Goal: Information Seeking & Learning: Learn about a topic

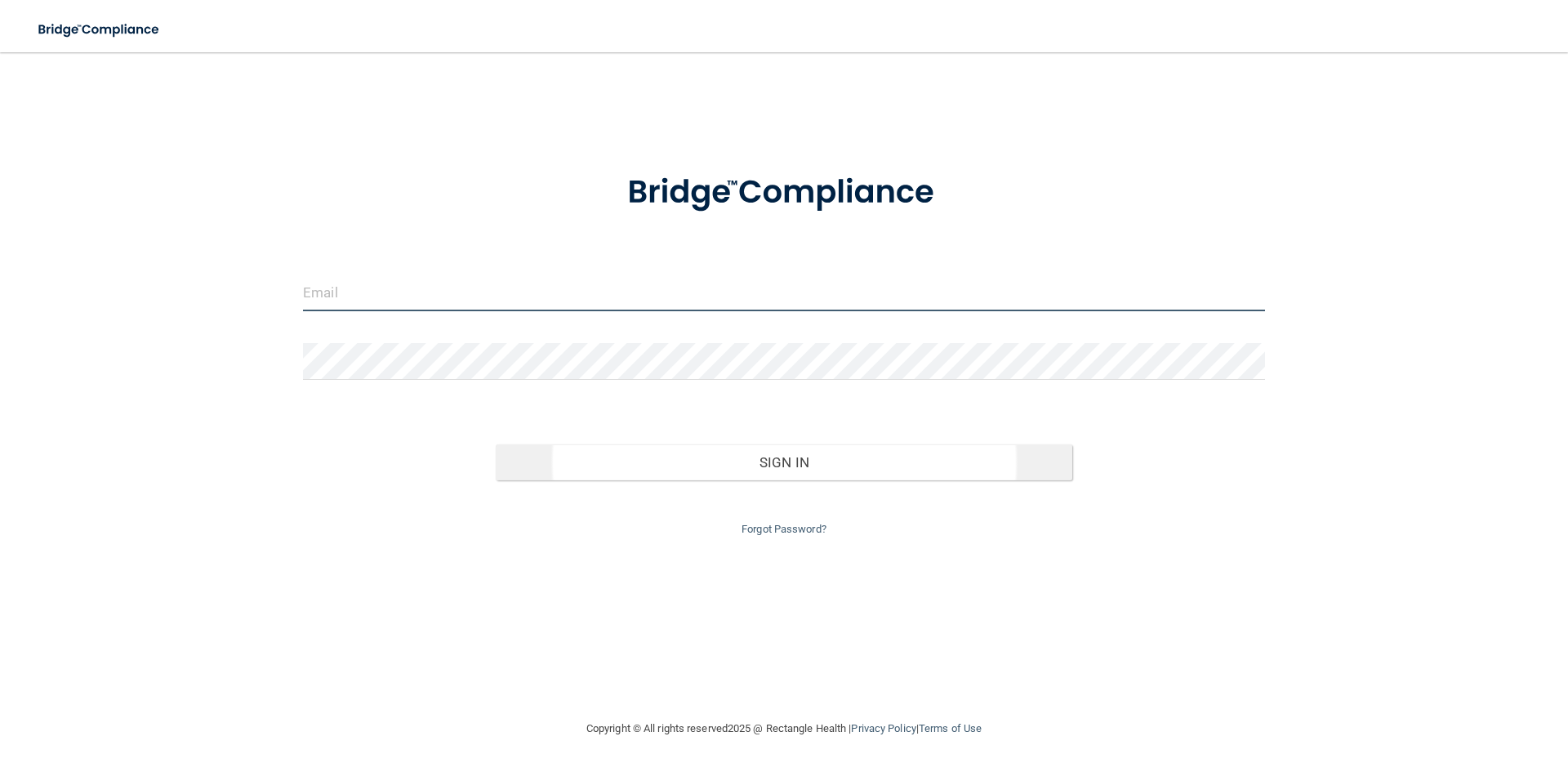
type input "[PERSON_NAME][EMAIL_ADDRESS][DOMAIN_NAME]"
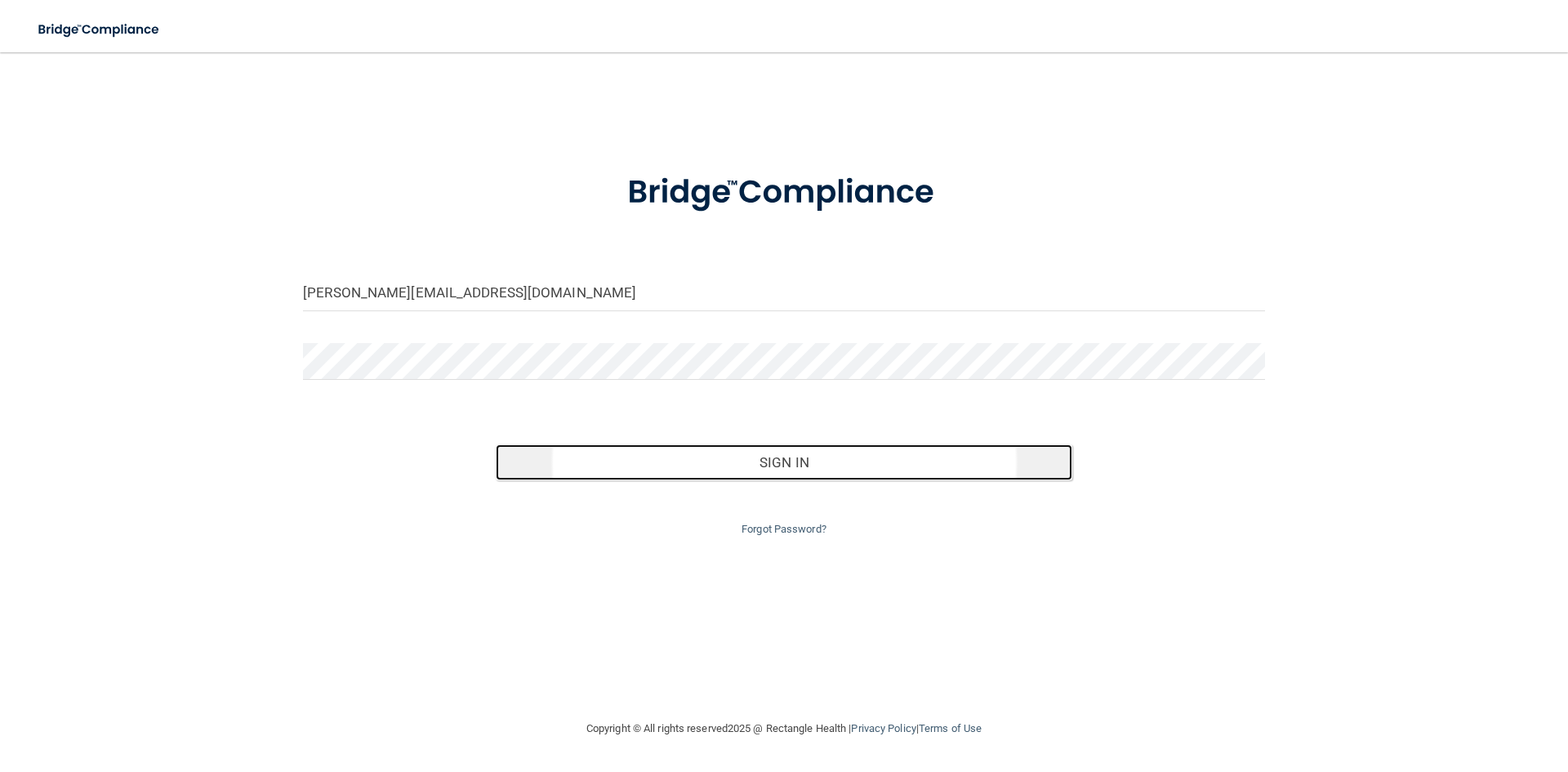
click at [838, 472] on button "Sign In" at bounding box center [784, 462] width 577 height 36
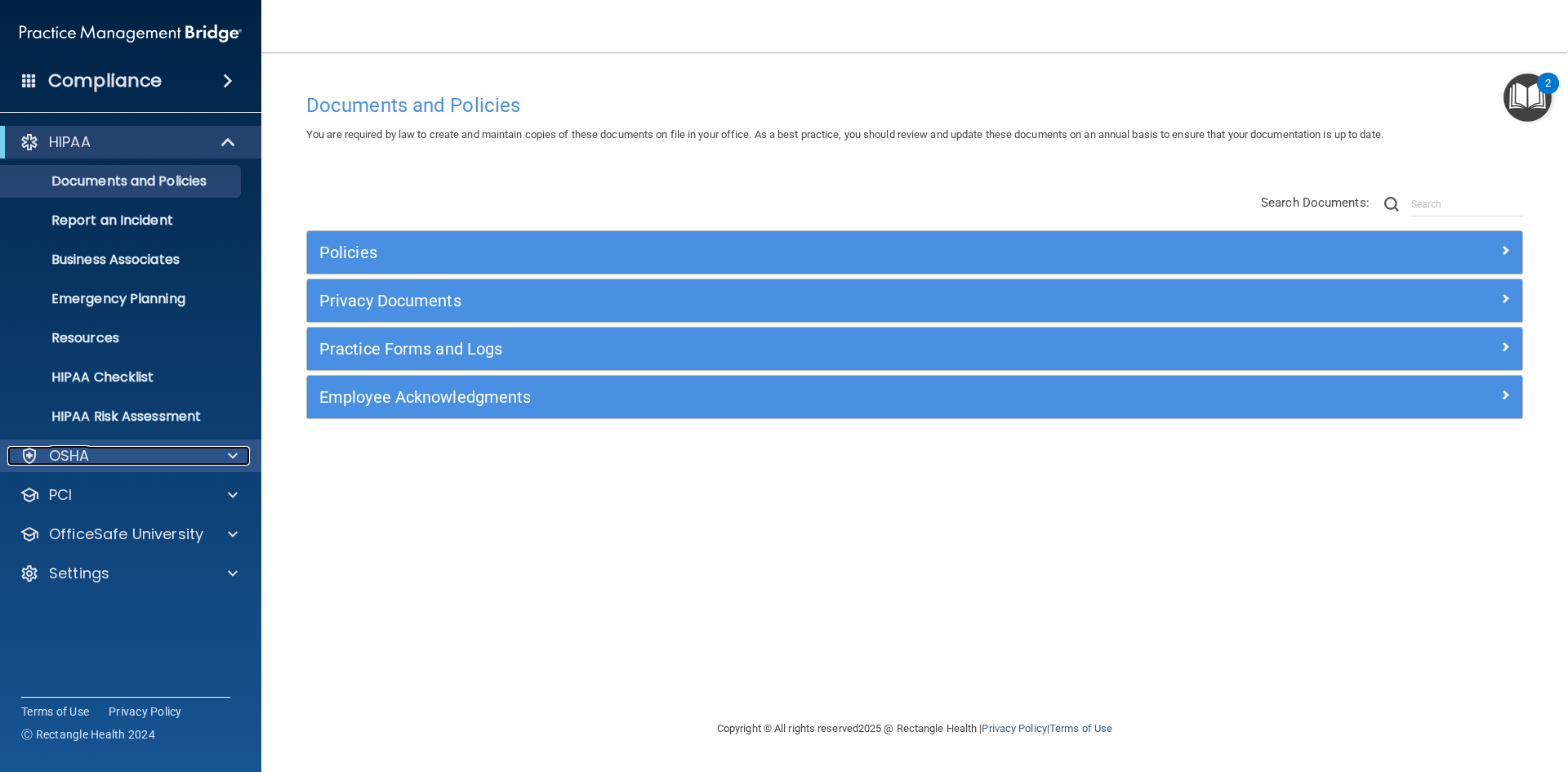
click at [227, 455] on div at bounding box center [230, 455] width 41 height 20
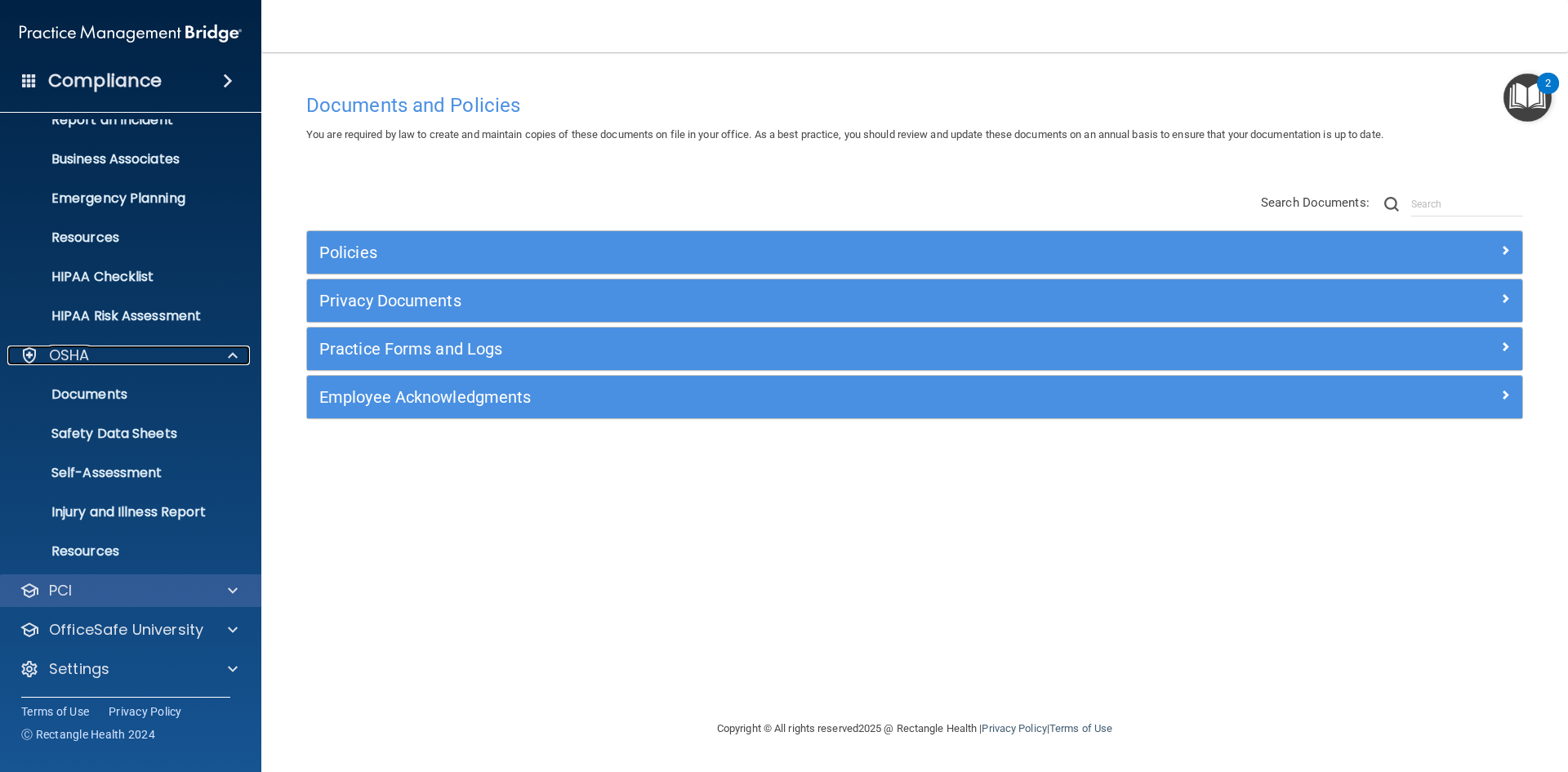
scroll to position [102, 0]
click at [233, 590] on span at bounding box center [232, 589] width 9 height 20
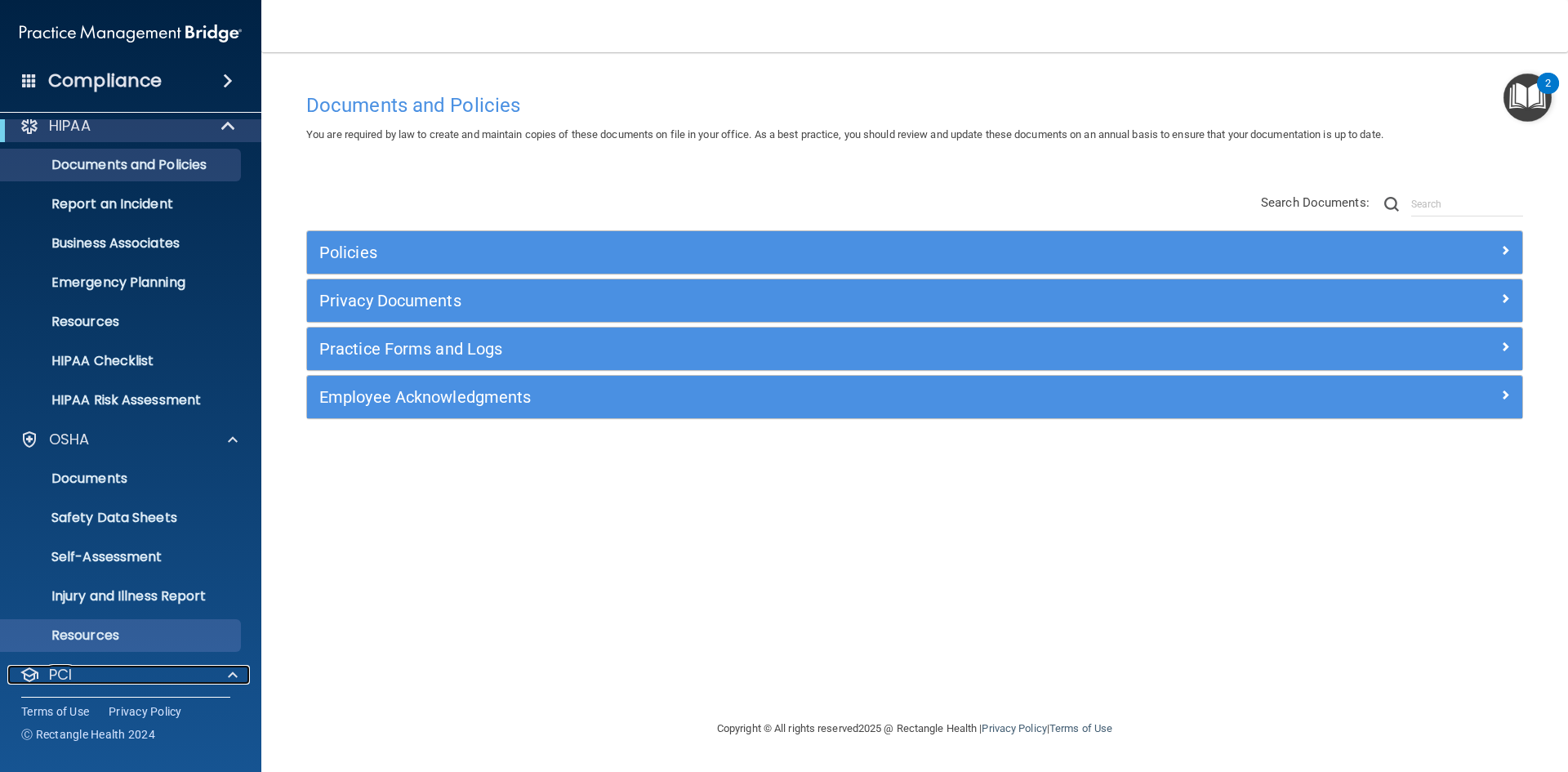
scroll to position [0, 0]
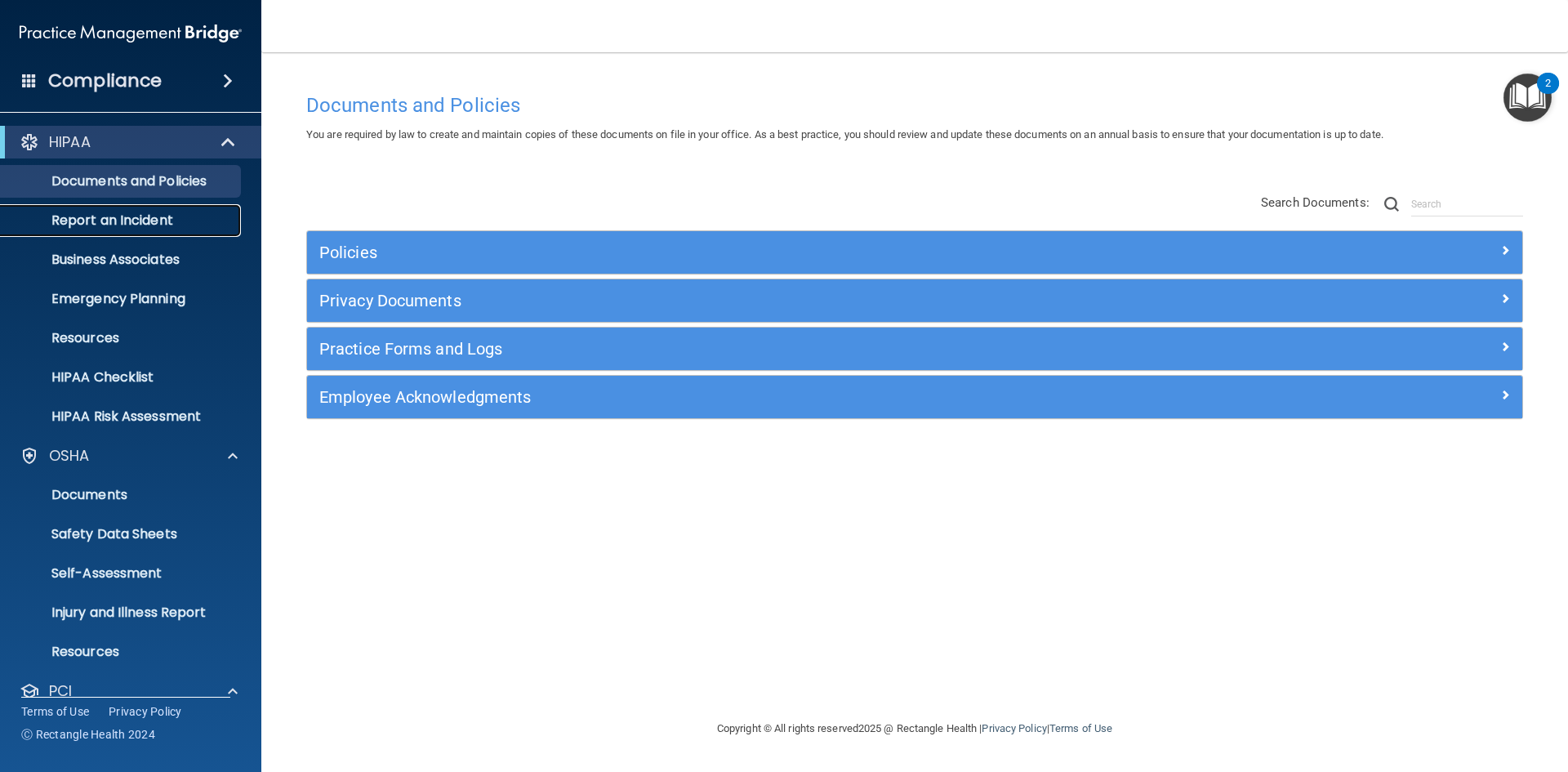
click at [125, 225] on p "Report an Incident" at bounding box center [121, 220] width 223 height 16
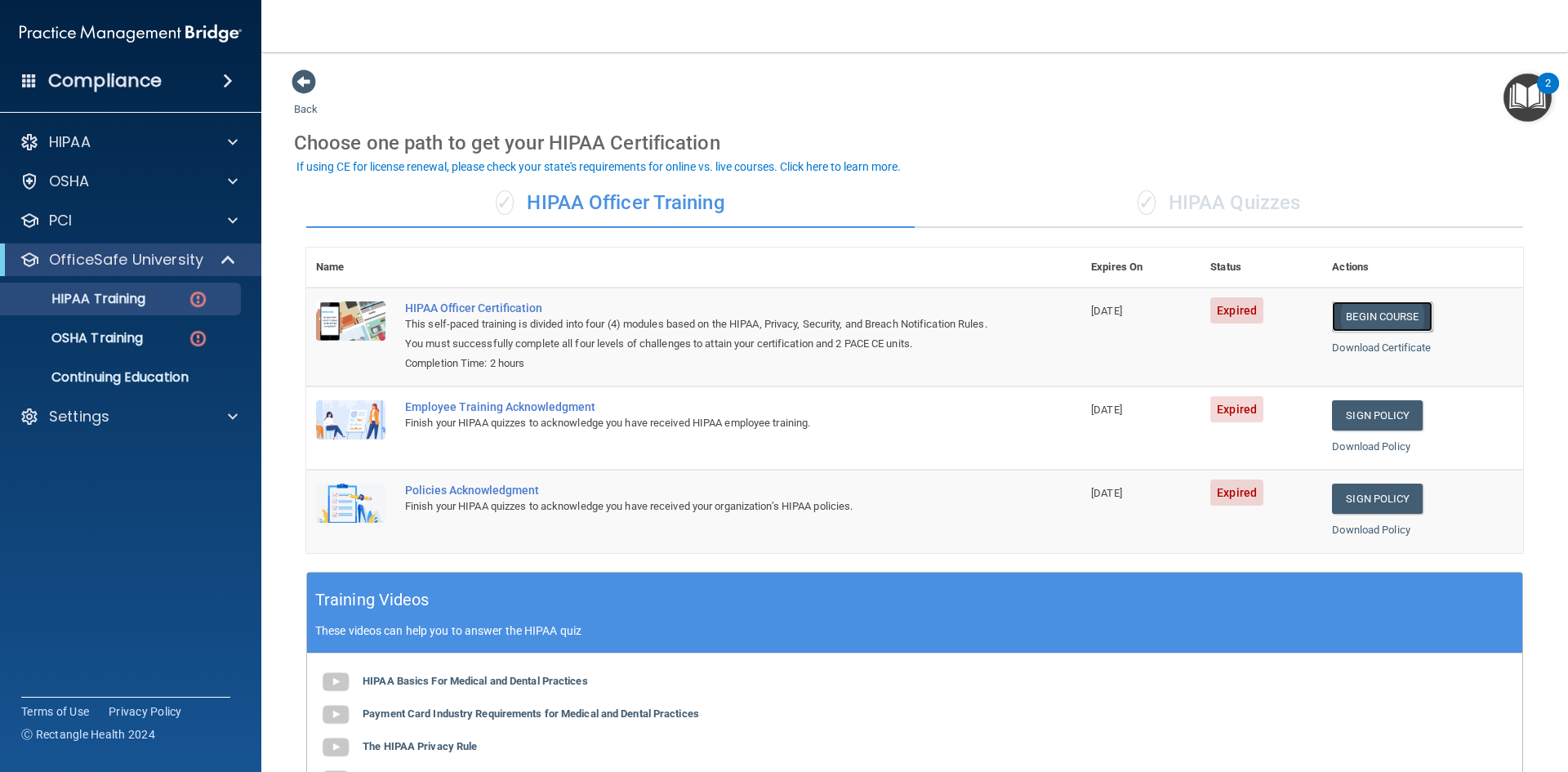
click at [1404, 312] on link "Begin Course" at bounding box center [1382, 316] width 99 height 30
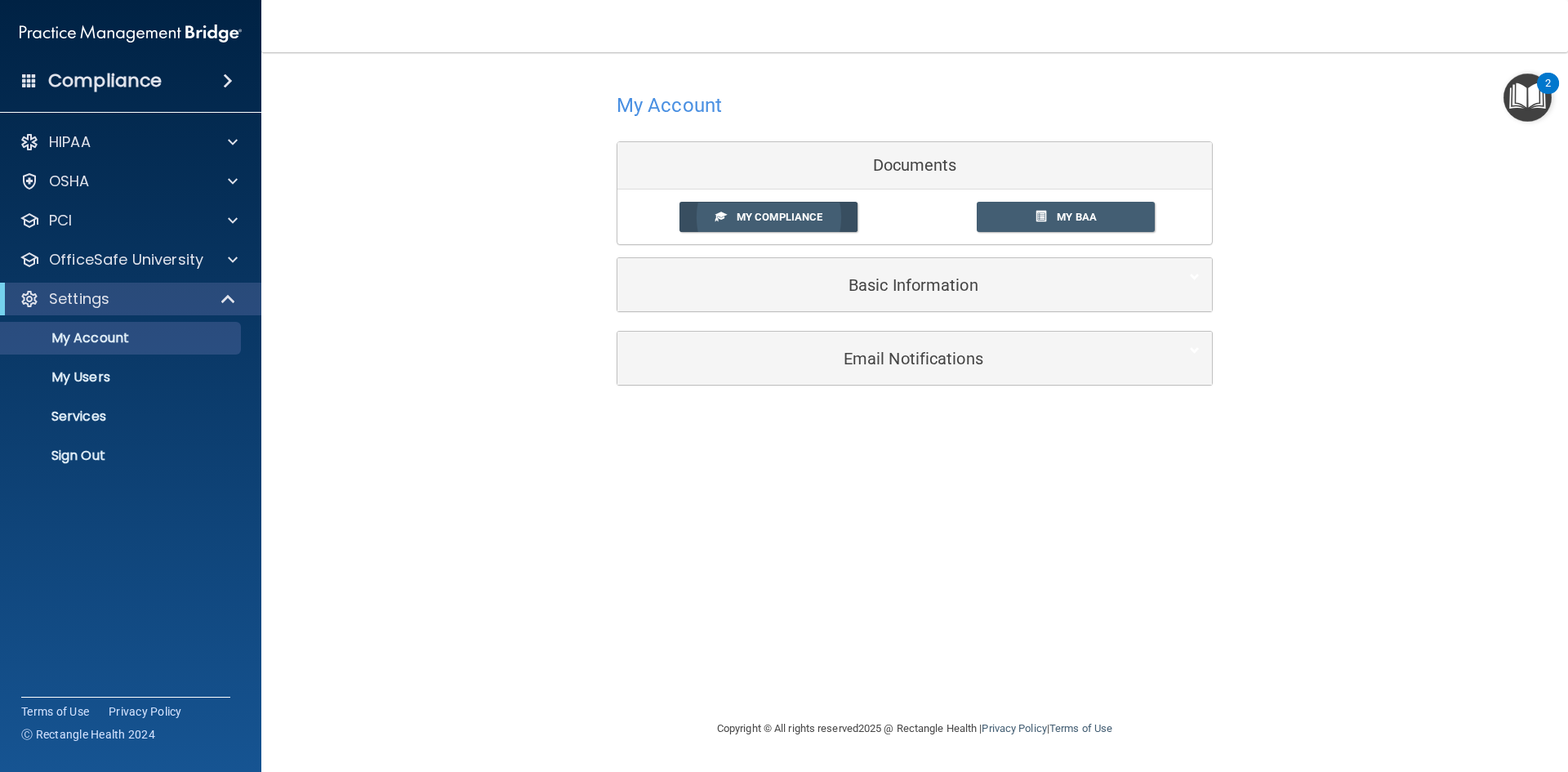
click at [743, 217] on span "My Compliance" at bounding box center [779, 217] width 86 height 12
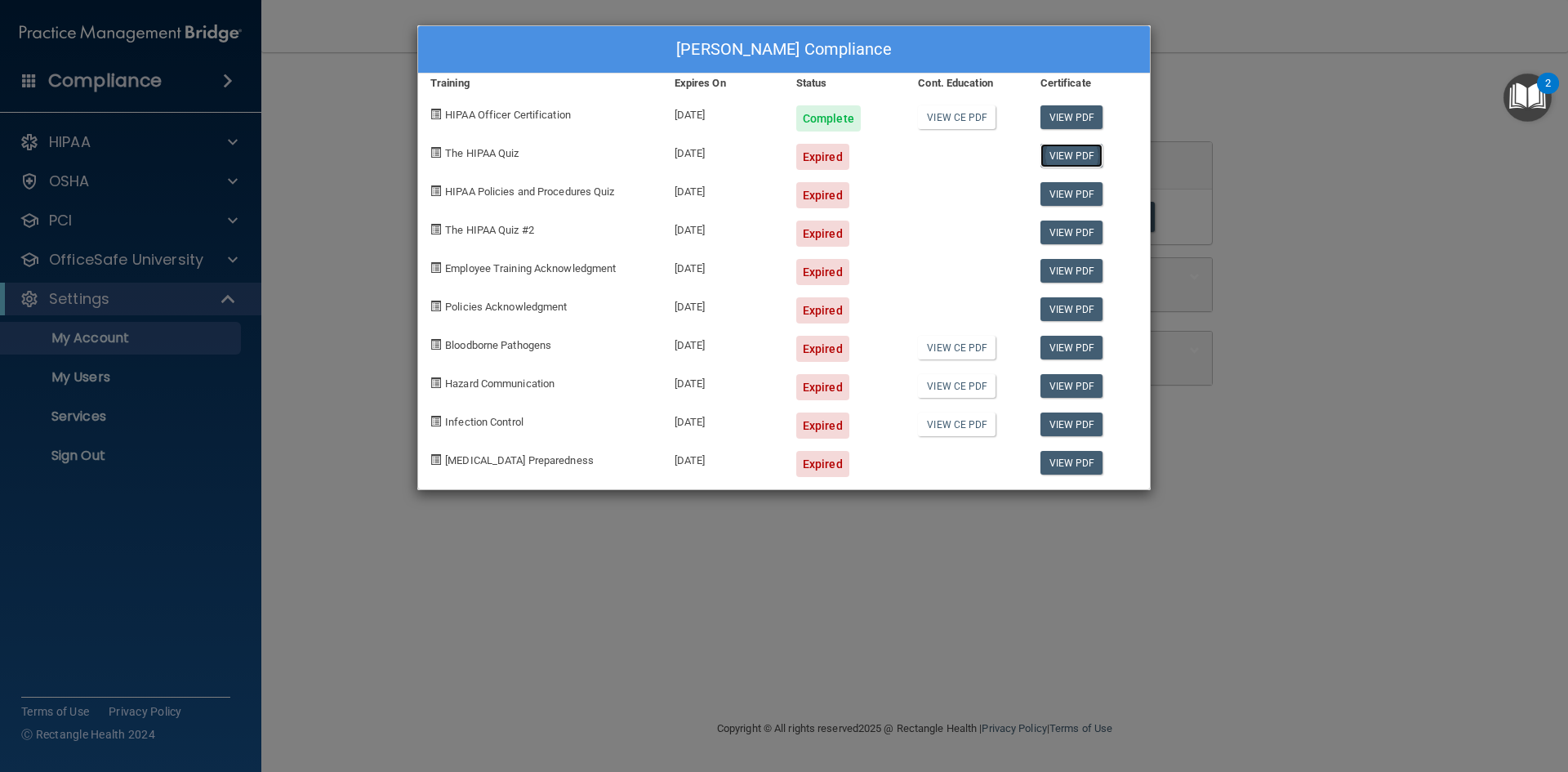
click at [1073, 159] on link "View PDF" at bounding box center [1072, 156] width 63 height 24
drag, startPoint x: 108, startPoint y: 377, endPoint x: 122, endPoint y: 375, distance: 14.1
click at [110, 377] on div "[PERSON_NAME] Compliance Training Expires On Status Cont. Education Certificate…" at bounding box center [784, 386] width 1568 height 772
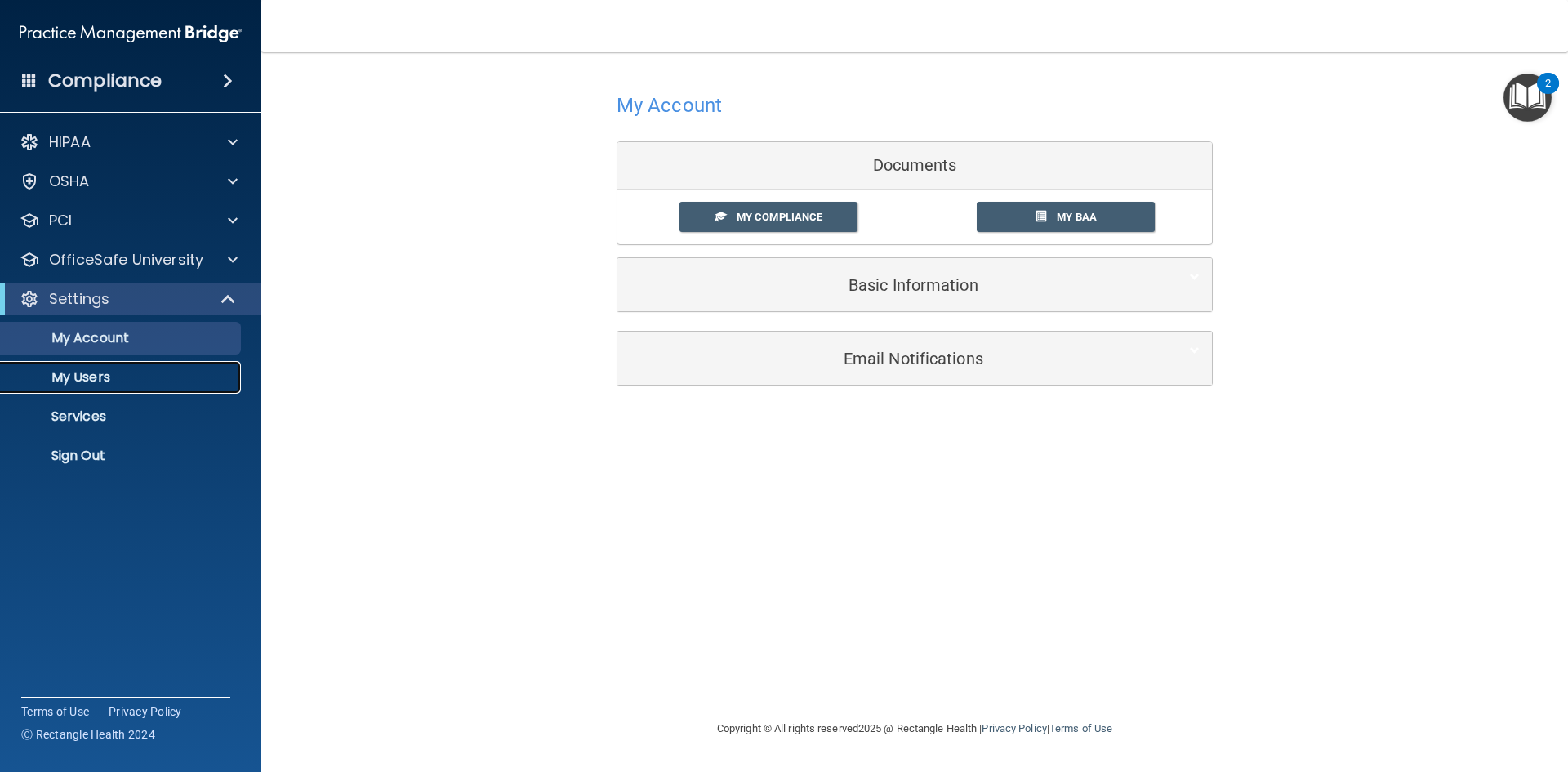
click at [63, 383] on p "My Users" at bounding box center [121, 377] width 223 height 16
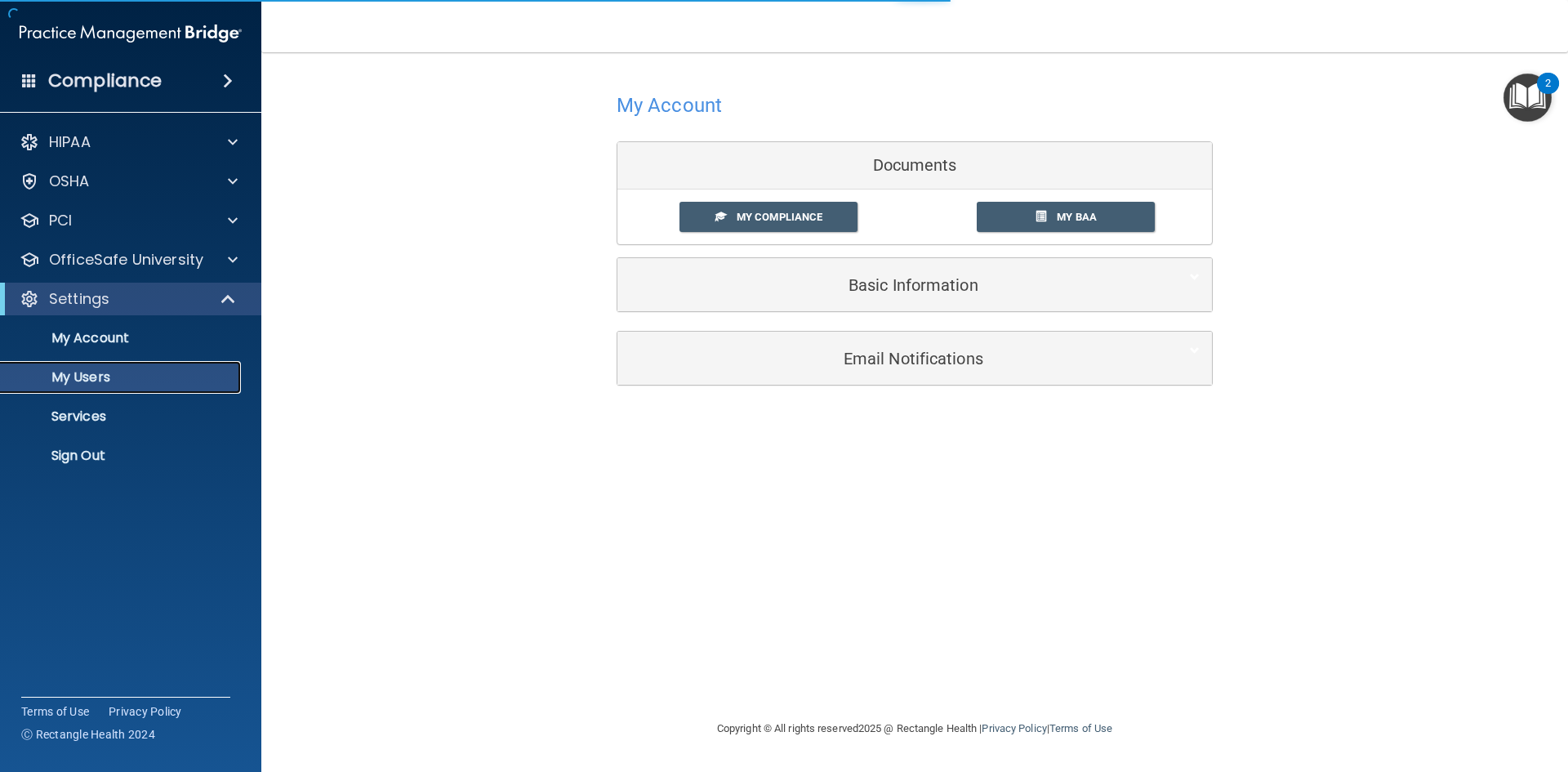
select select "20"
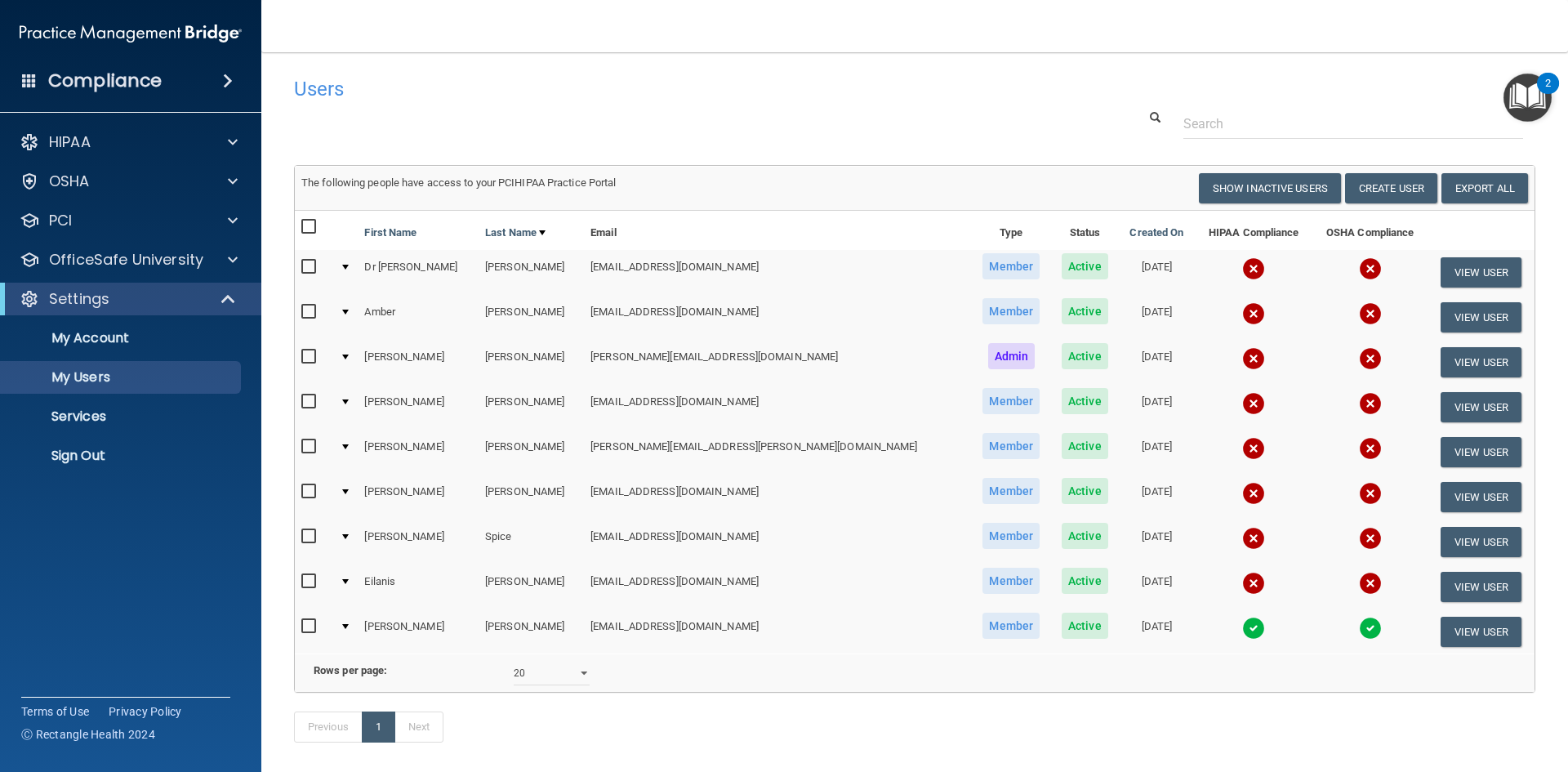
click at [299, 264] on td at bounding box center [314, 272] width 38 height 45
click at [1242, 271] on img at bounding box center [1253, 269] width 23 height 23
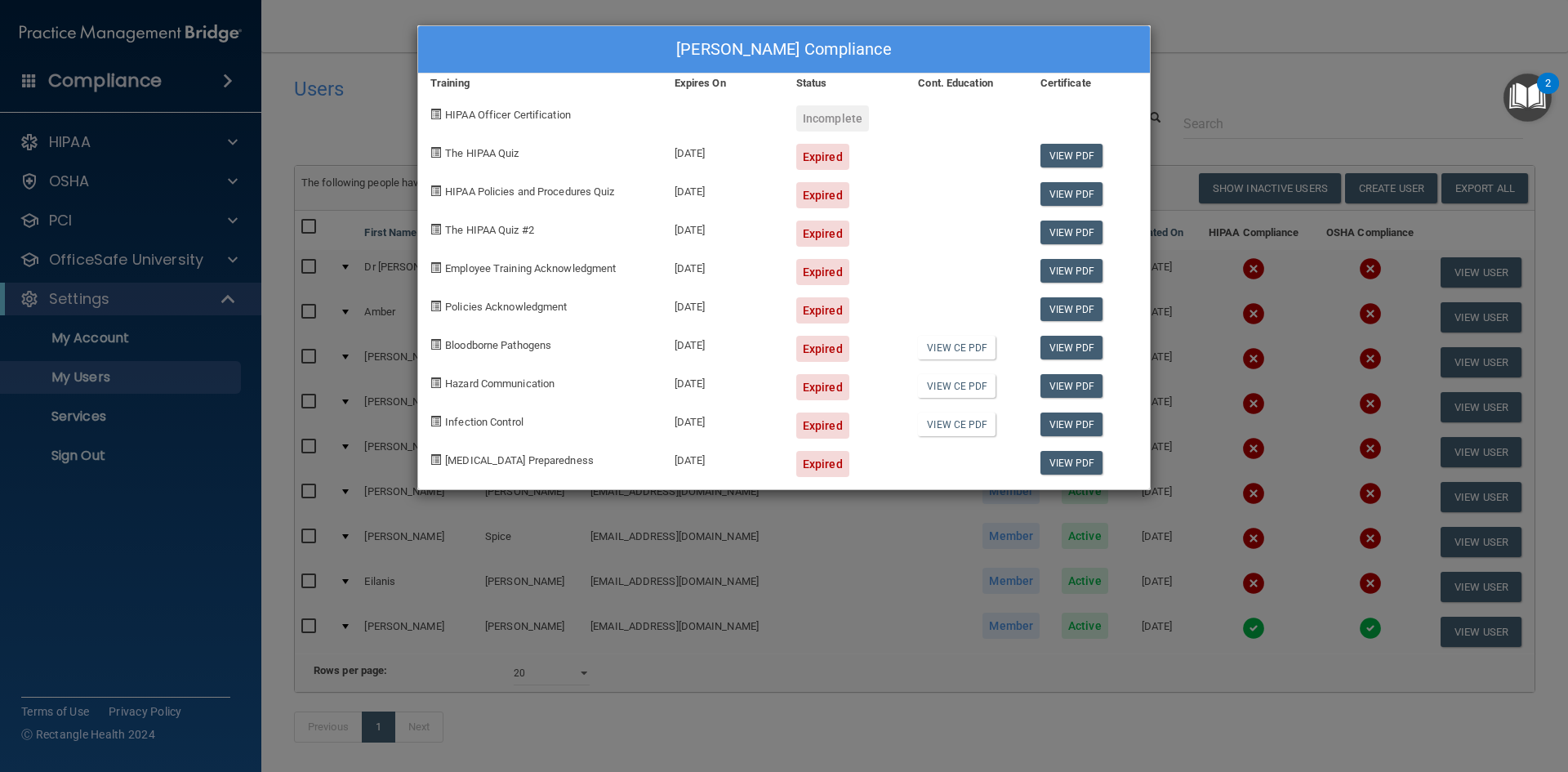
click at [479, 121] on div "HIPAA Officer Certification" at bounding box center [540, 112] width 244 height 39
click at [938, 349] on link "View CE PDF" at bounding box center [956, 347] width 78 height 24
click at [1005, 51] on div "Dr Jana Gyurina's Compliance" at bounding box center [784, 50] width 732 height 47
click at [1261, 85] on div "Dr Jana Gyurina's Compliance Training Expires On Status Cont. Education Certifi…" at bounding box center [784, 386] width 1568 height 772
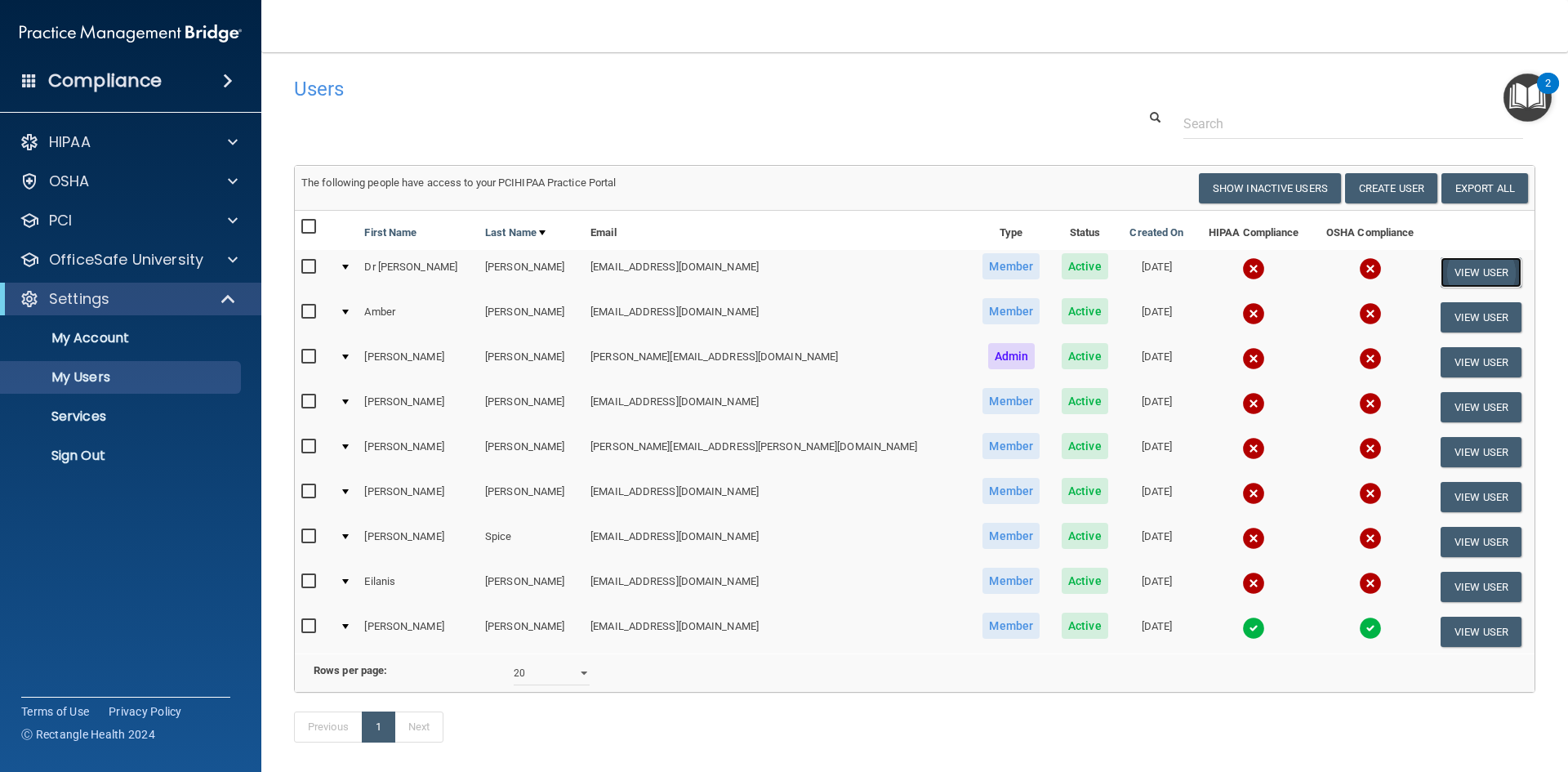
click at [1467, 269] on button "View User" at bounding box center [1481, 272] width 81 height 30
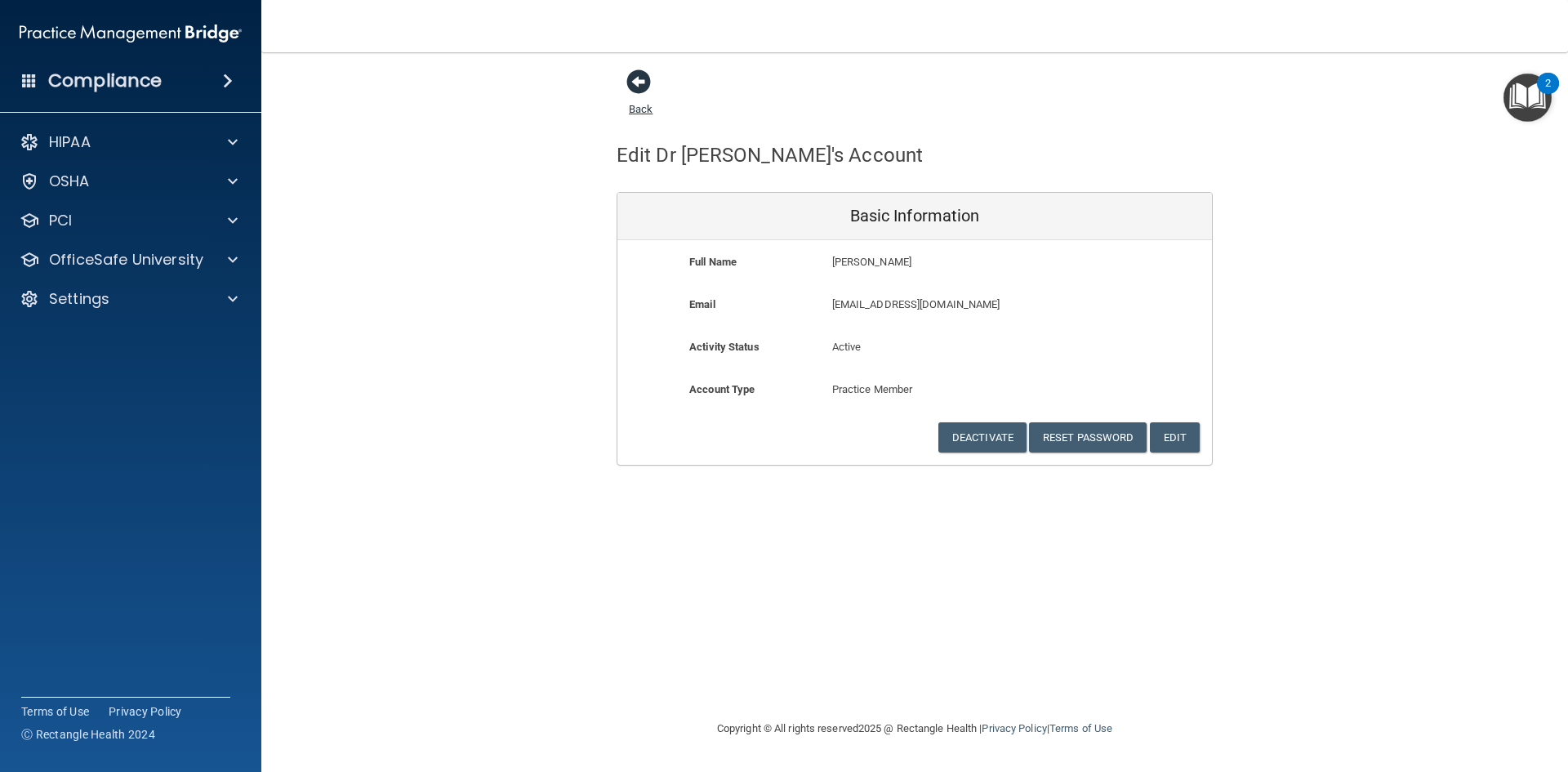
click at [647, 78] on span at bounding box center [638, 81] width 25 height 25
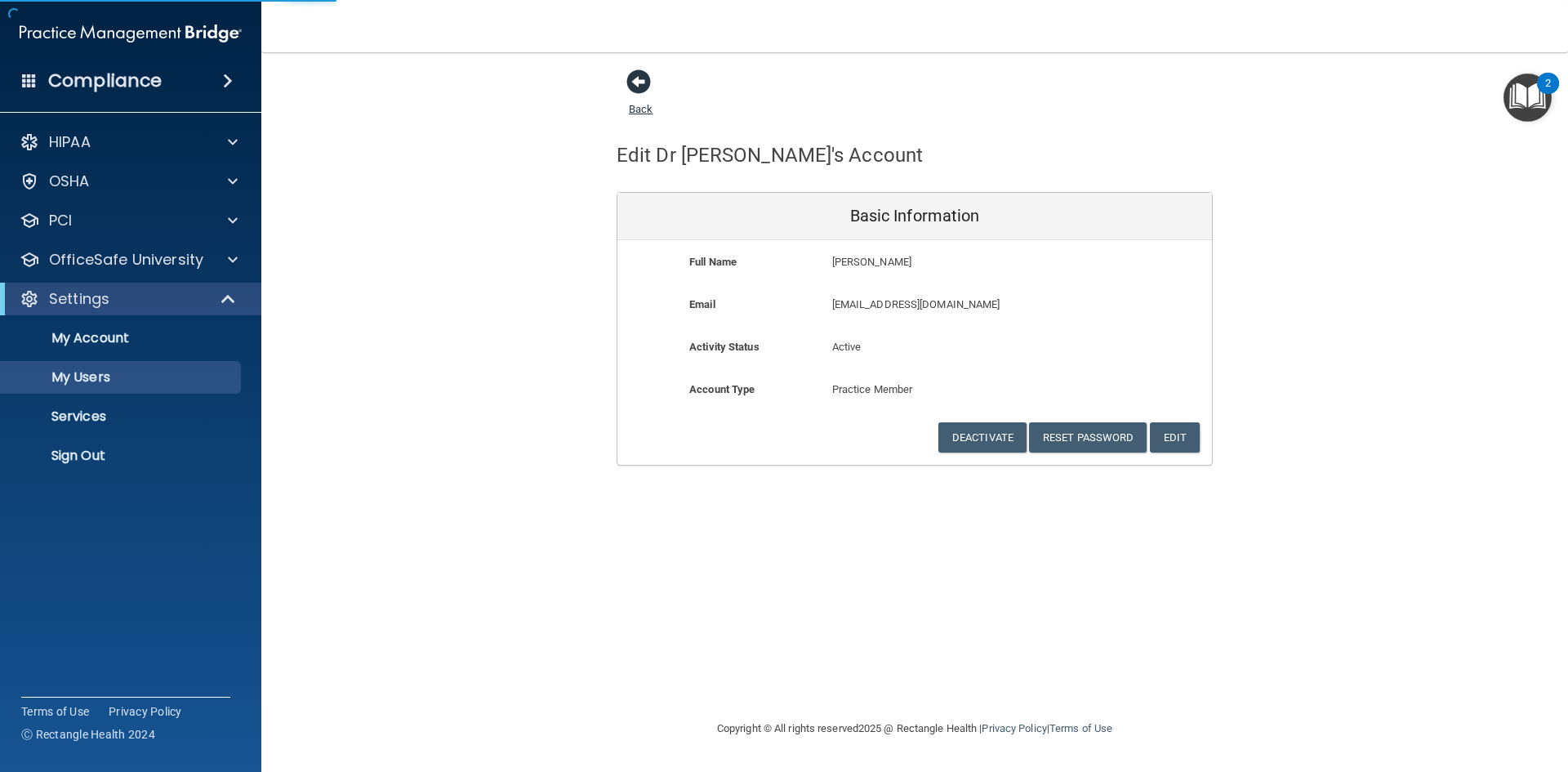
select select "20"
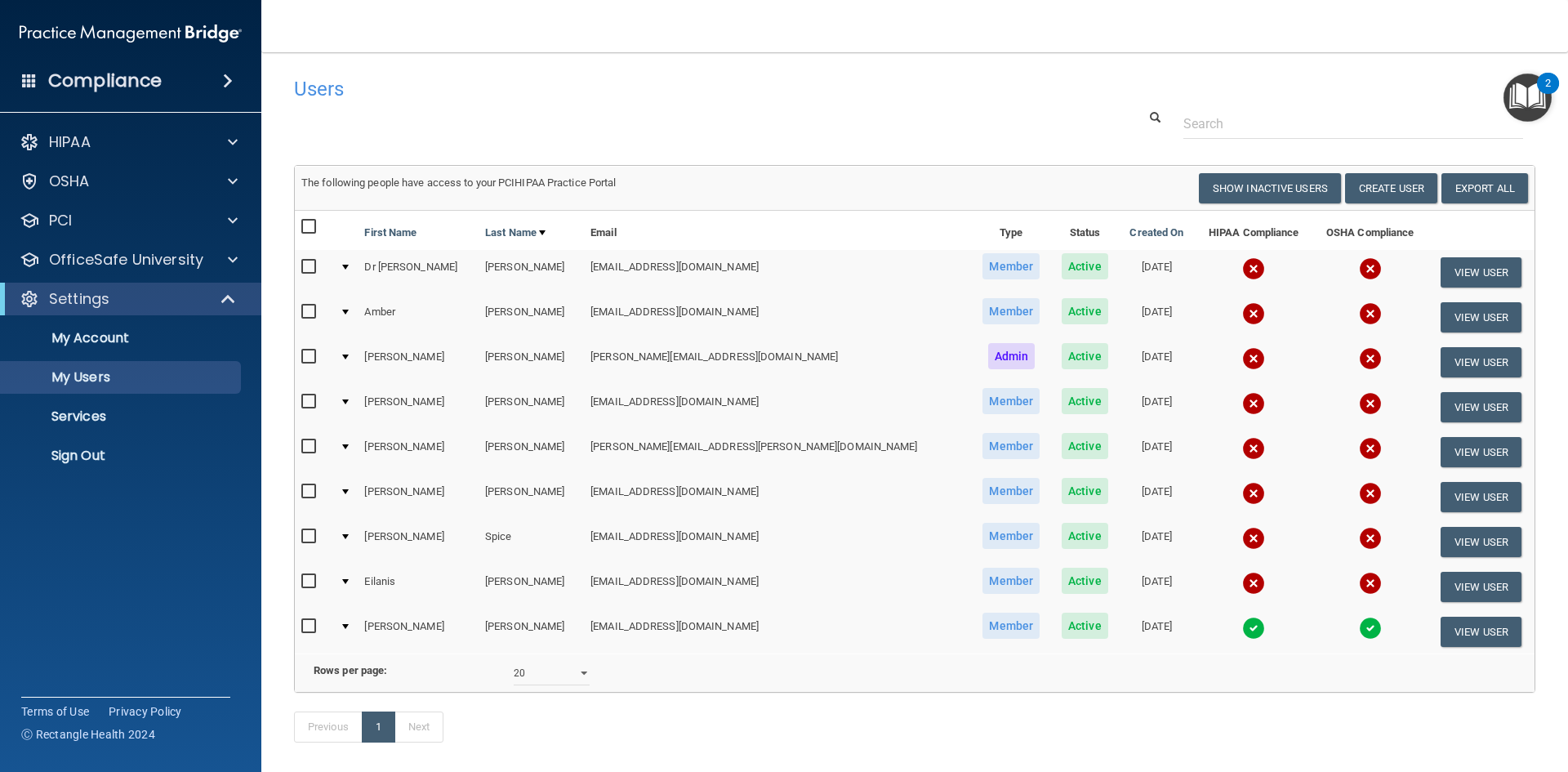
click at [690, 264] on td "[EMAIL_ADDRESS][DOMAIN_NAME]" at bounding box center [778, 272] width 388 height 45
drag, startPoint x: 689, startPoint y: 272, endPoint x: 608, endPoint y: 273, distance: 81.0
click at [584, 270] on td "[EMAIL_ADDRESS][DOMAIN_NAME]" at bounding box center [778, 272] width 388 height 45
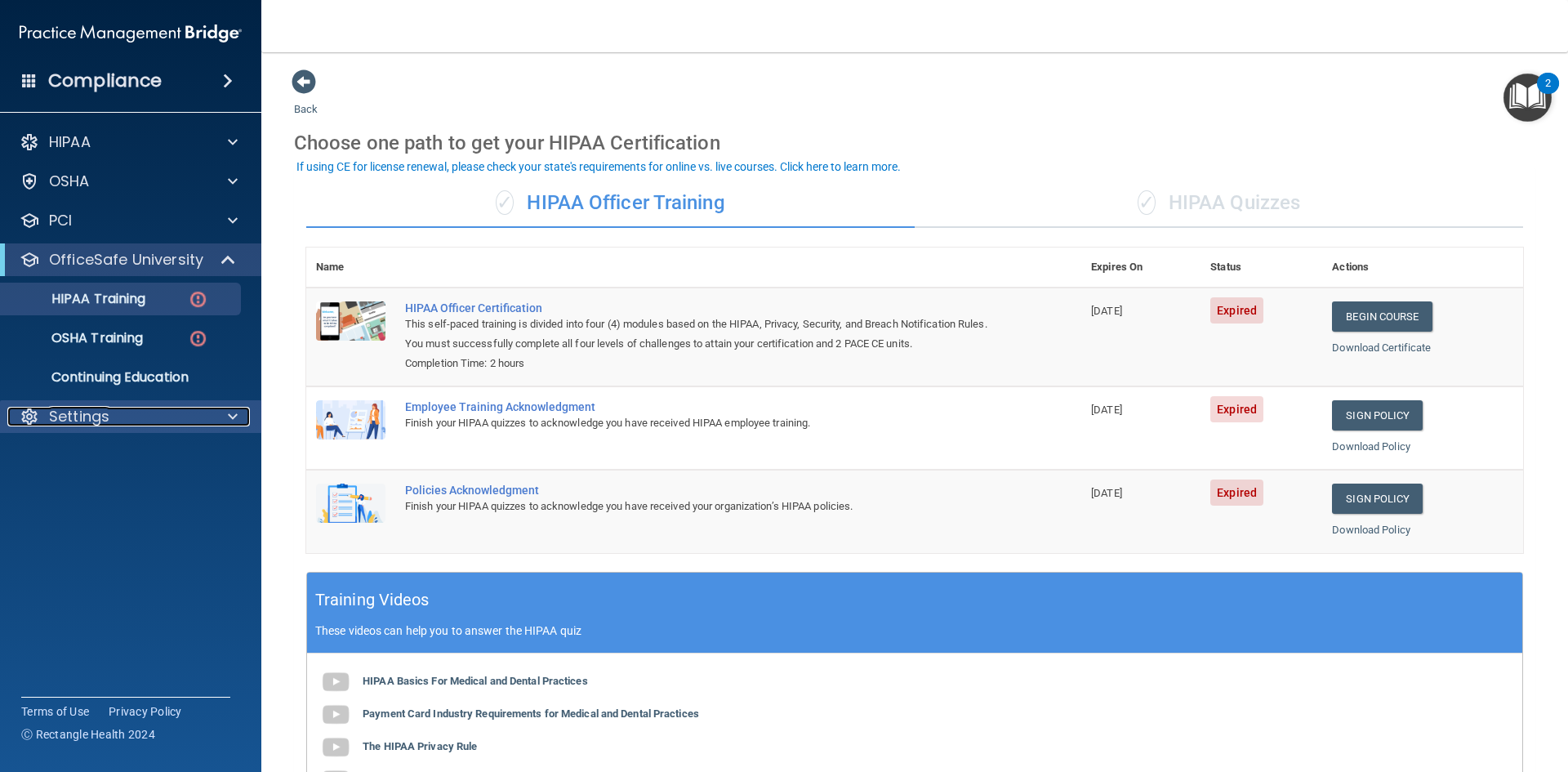
click at [232, 419] on span at bounding box center [232, 417] width 9 height 20
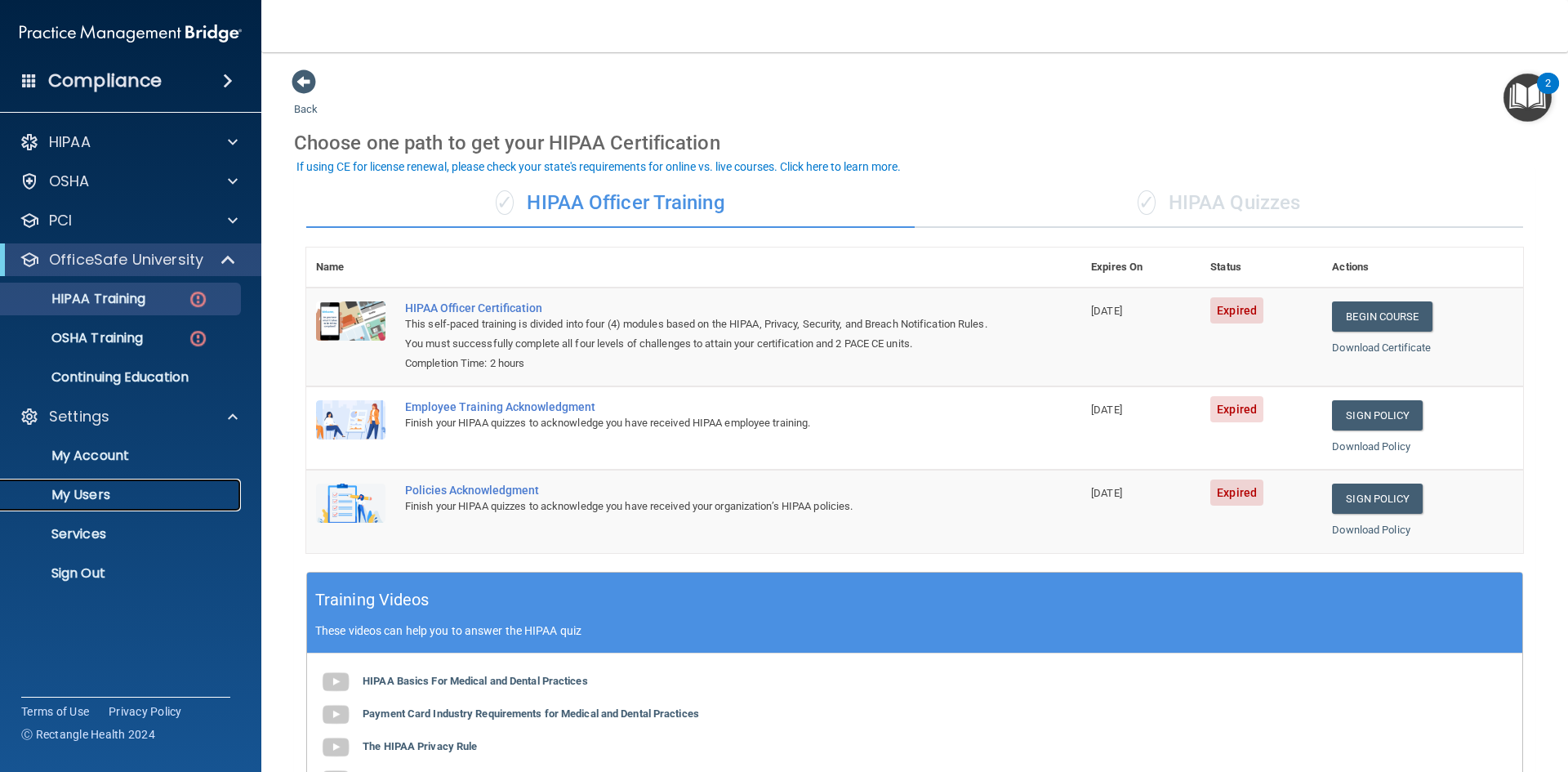
click at [114, 501] on p "My Users" at bounding box center [121, 495] width 223 height 16
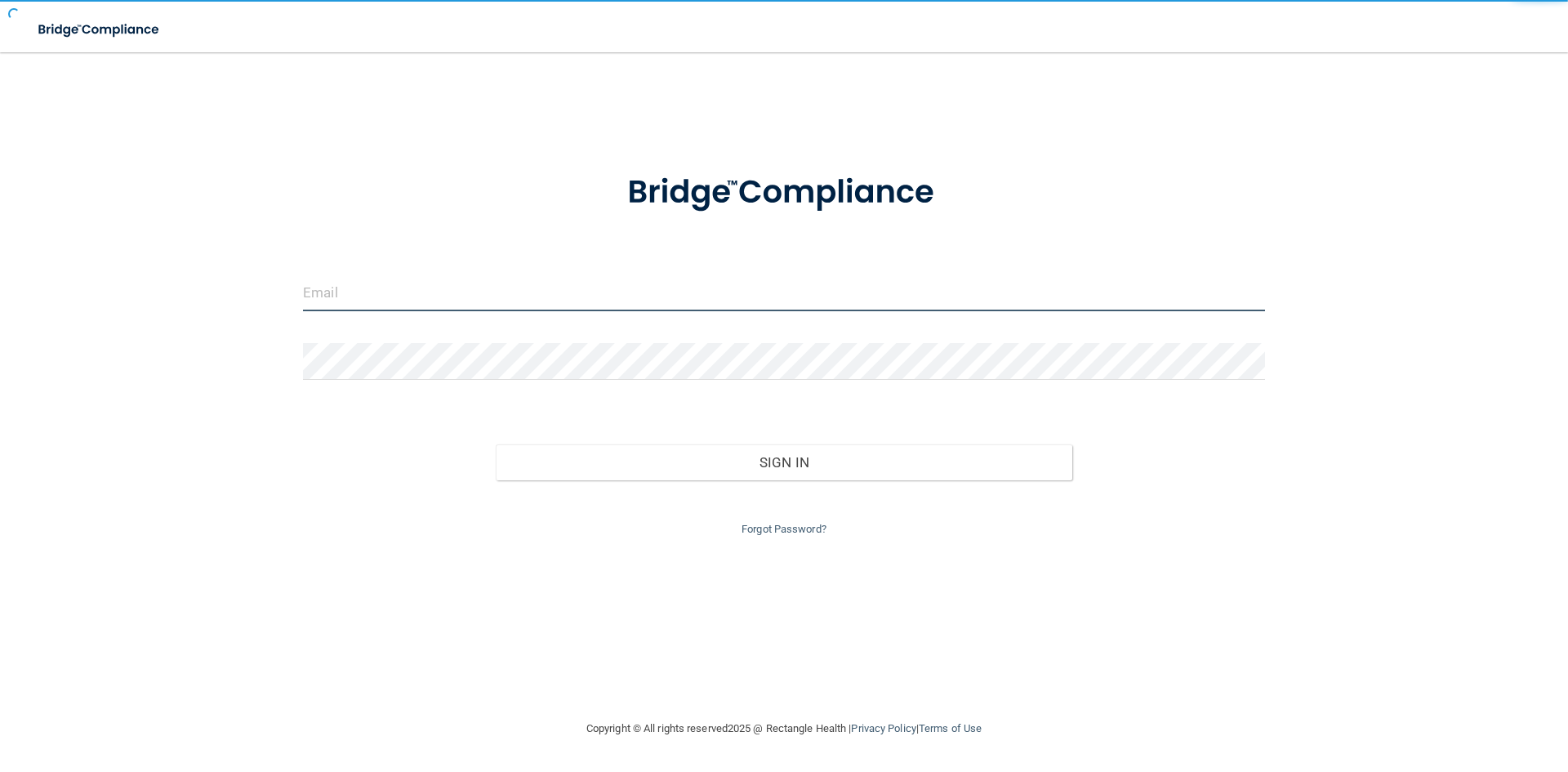
type input "[PERSON_NAME][EMAIL_ADDRESS][DOMAIN_NAME]"
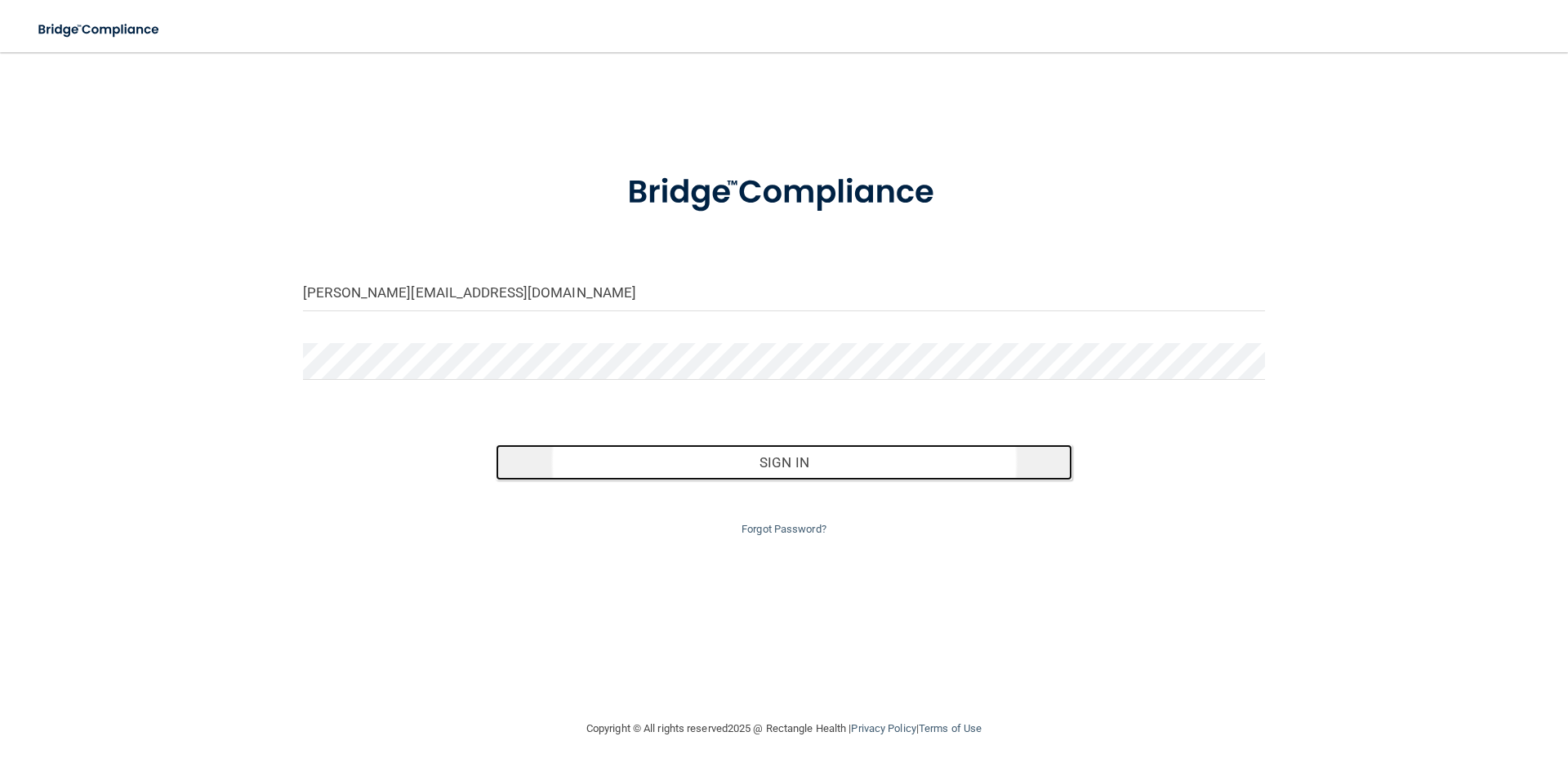
click at [836, 468] on button "Sign In" at bounding box center [784, 462] width 577 height 36
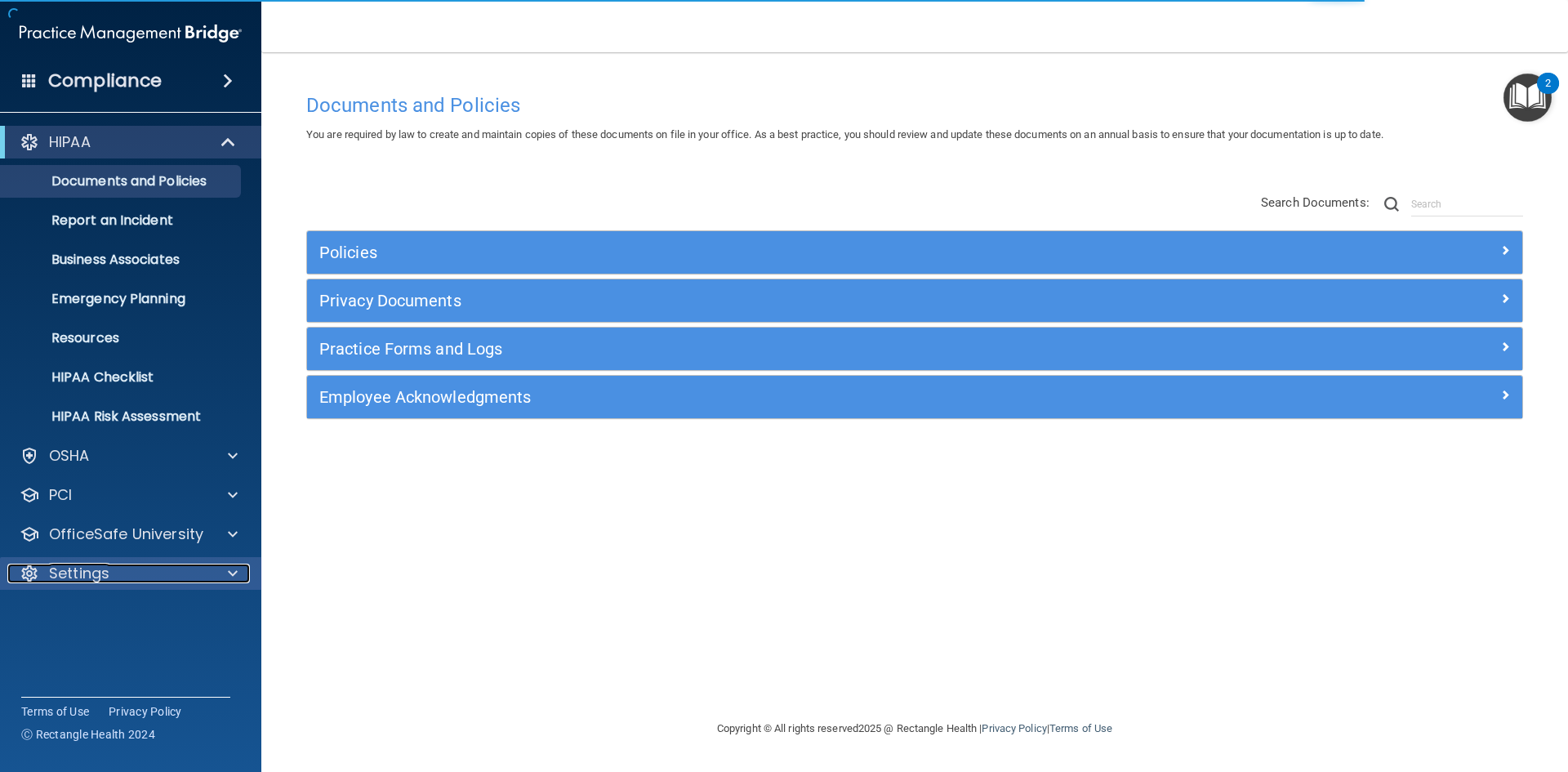
click at [227, 570] on div at bounding box center [230, 573] width 41 height 20
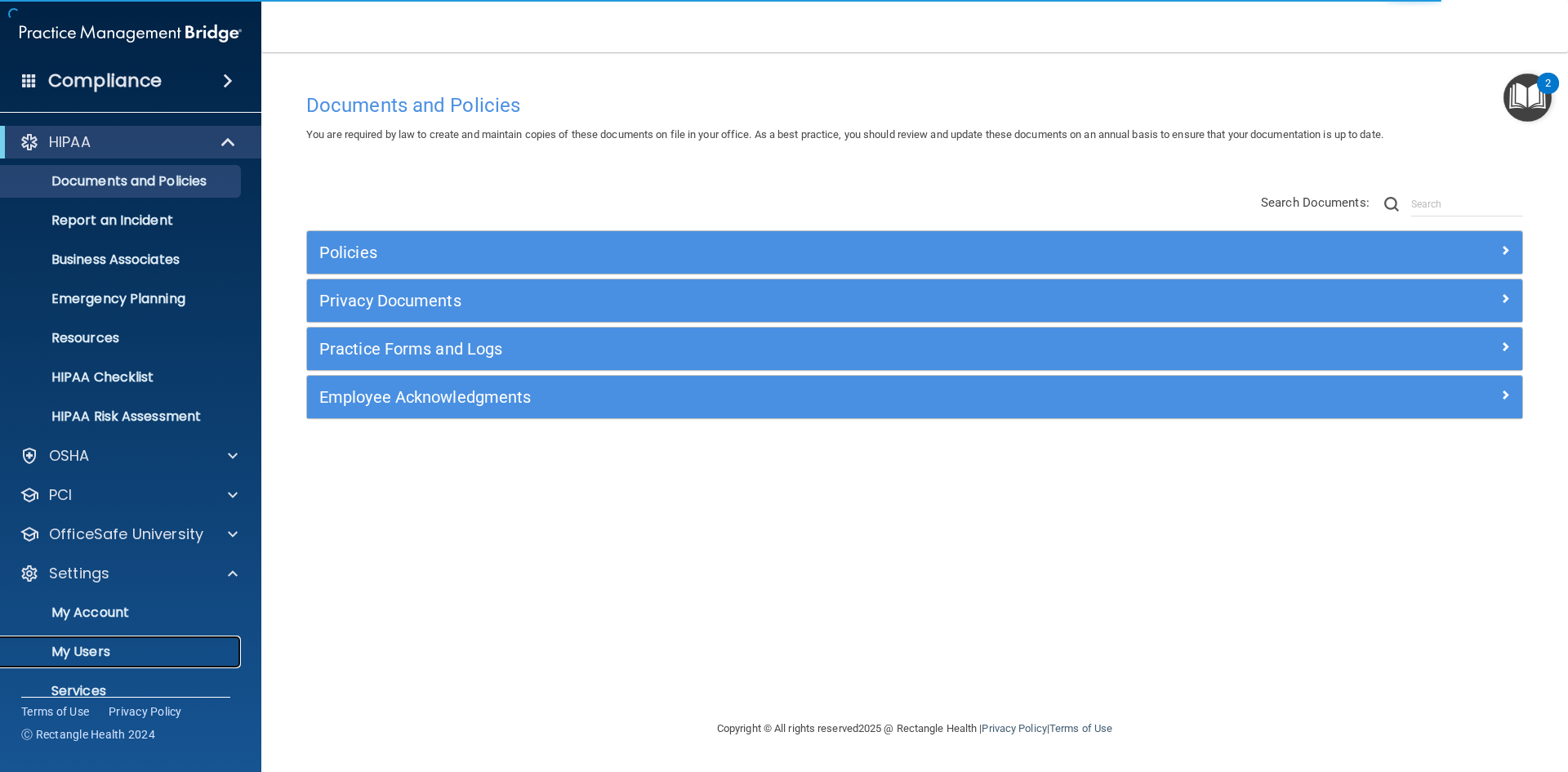
click at [98, 656] on p "My Users" at bounding box center [121, 651] width 223 height 16
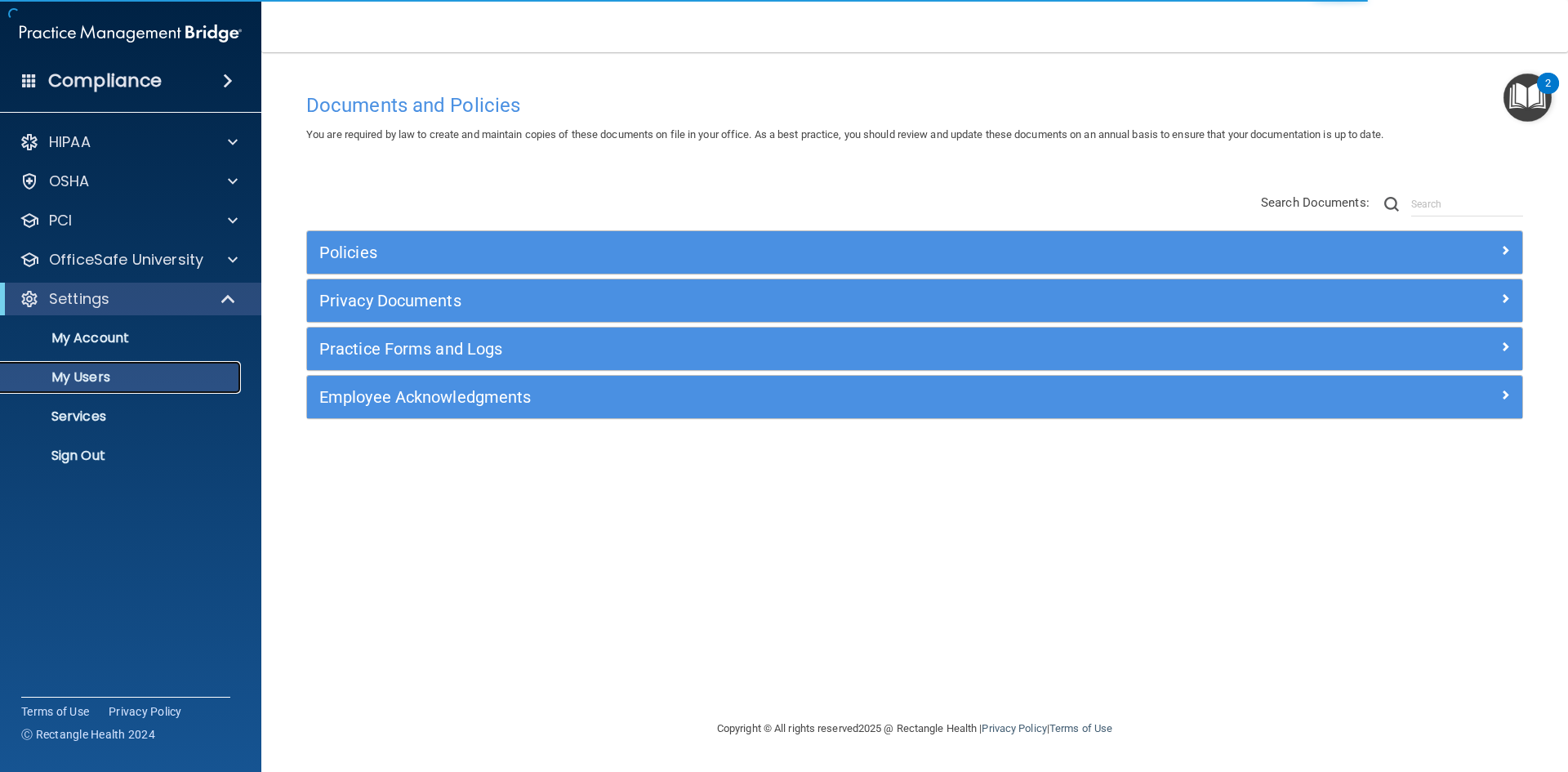
select select "20"
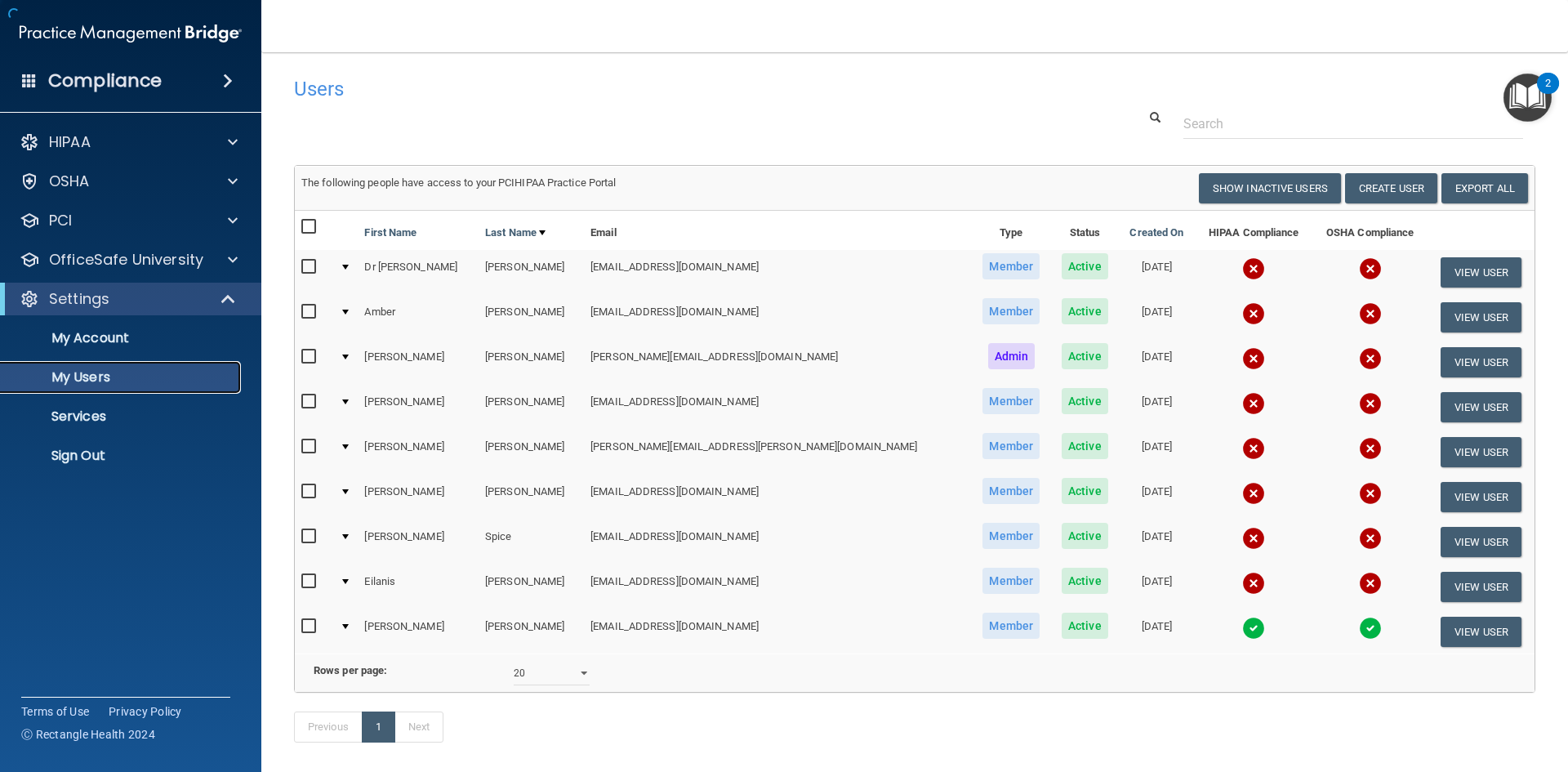
click at [104, 373] on p "My Users" at bounding box center [121, 377] width 223 height 16
drag, startPoint x: 678, startPoint y: 317, endPoint x: 585, endPoint y: 314, distance: 93.0
click at [584, 313] on td "[EMAIL_ADDRESS][DOMAIN_NAME]" at bounding box center [778, 318] width 388 height 45
copy td "[EMAIL_ADDRESS][DOMAIN_NAME]"
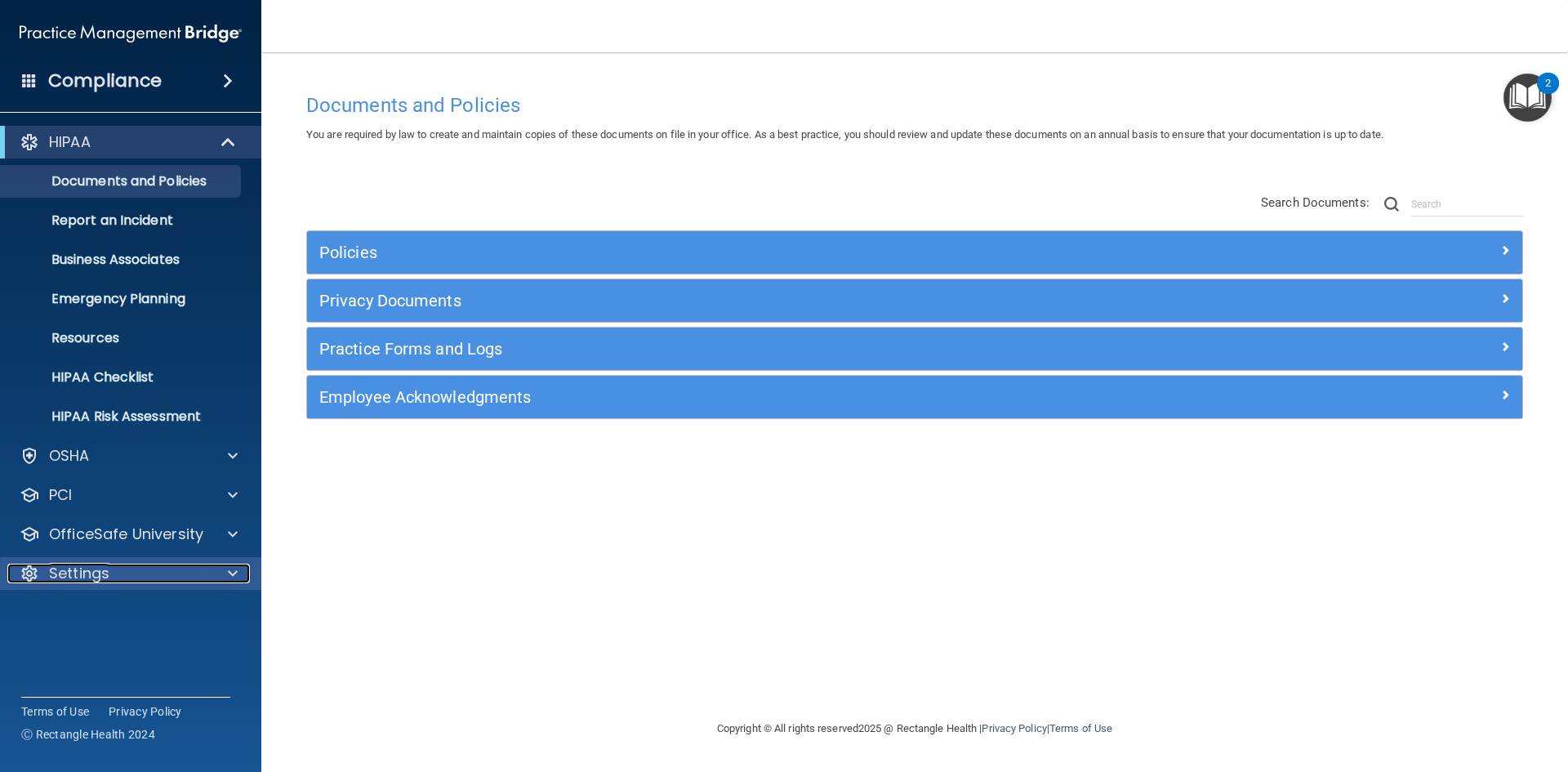
click at [237, 570] on span at bounding box center [232, 573] width 9 height 20
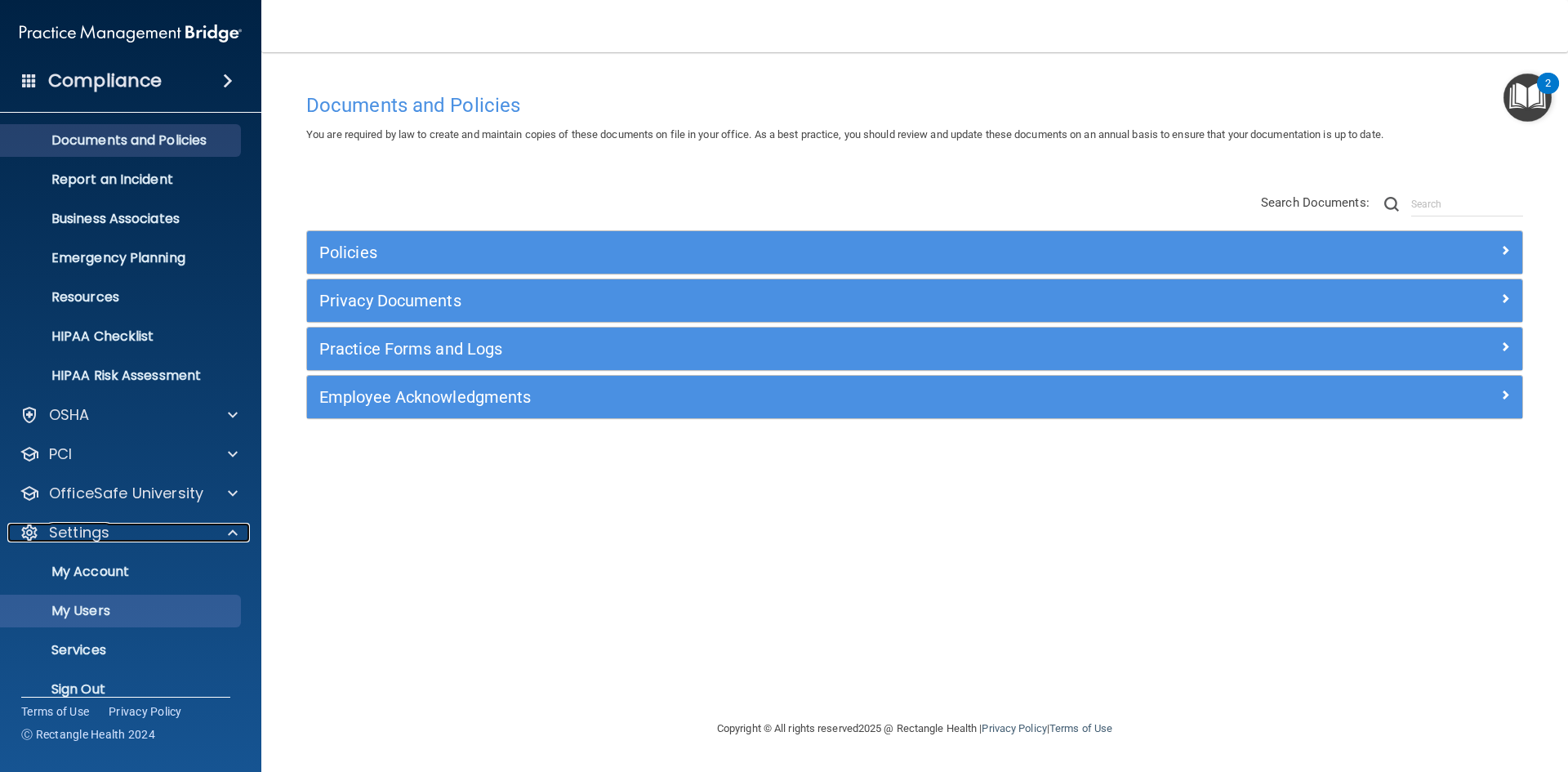
scroll to position [63, 0]
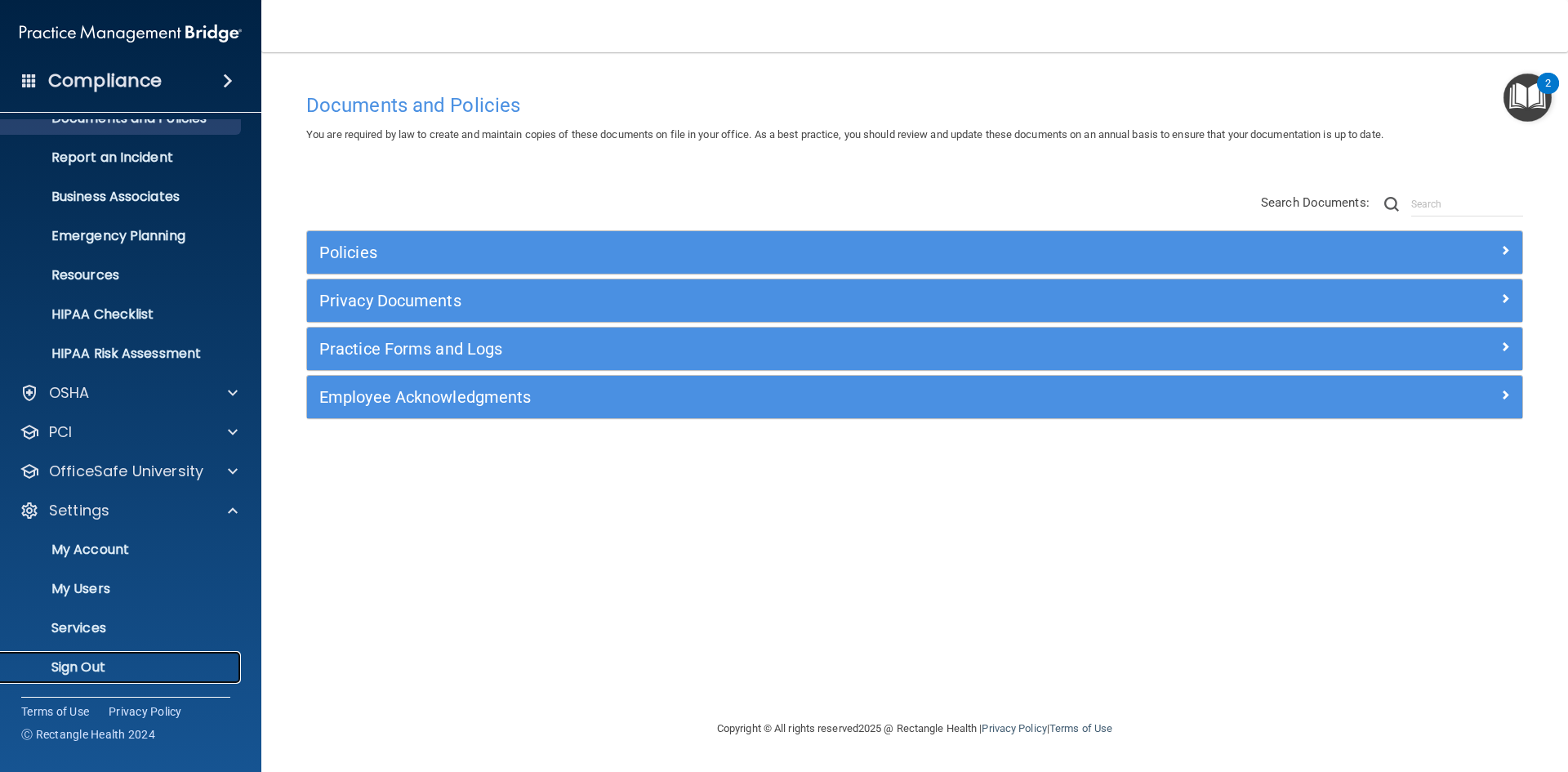
click at [107, 665] on p "Sign Out" at bounding box center [121, 668] width 223 height 16
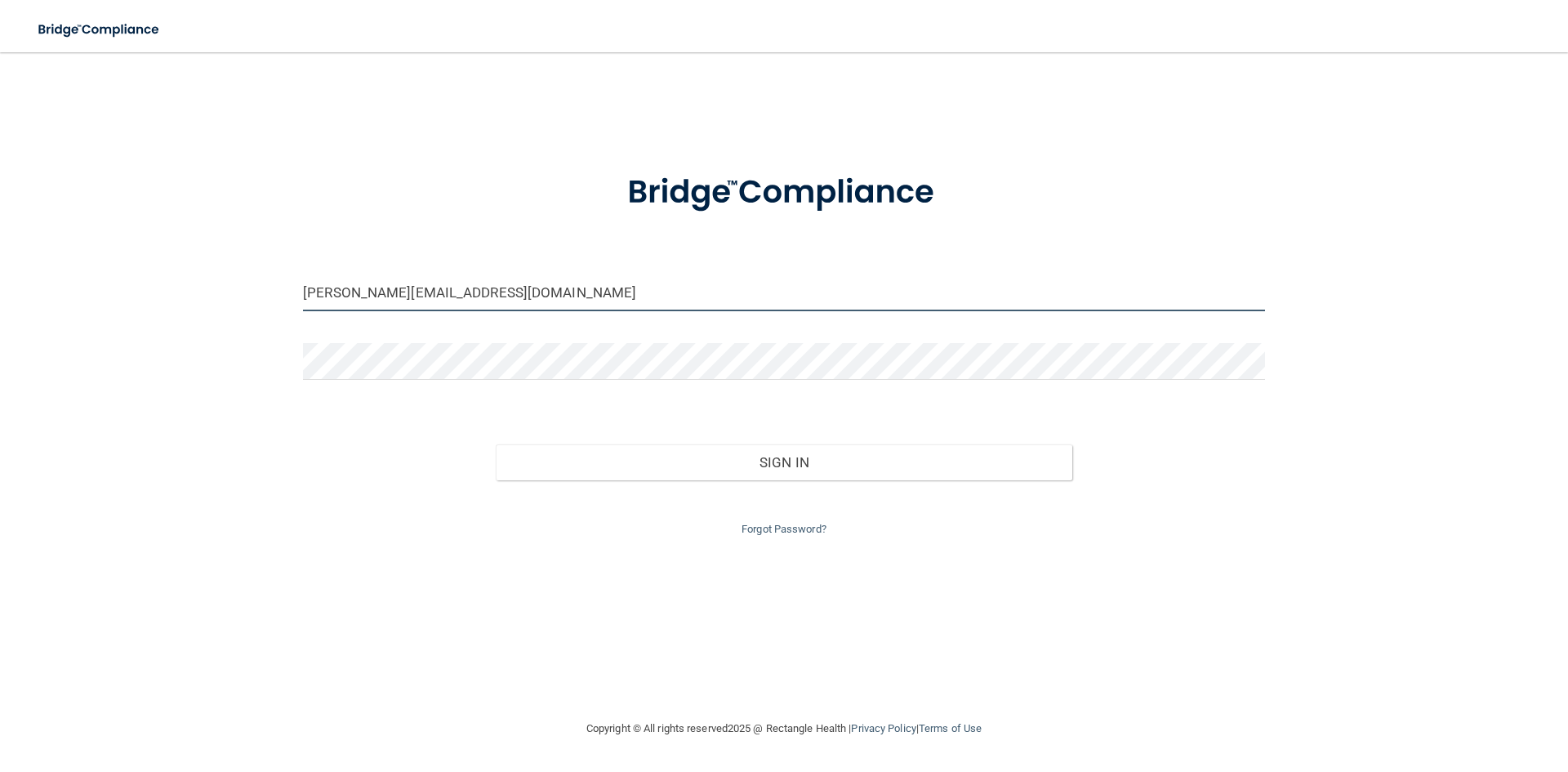
drag, startPoint x: 543, startPoint y: 291, endPoint x: 275, endPoint y: 298, distance: 268.1
click at [275, 298] on div "jean@oakparkdentalmadison.com Invalid email/password. You don't have permission…" at bounding box center [784, 385] width 1503 height 634
type input "janadds@gmail.com"
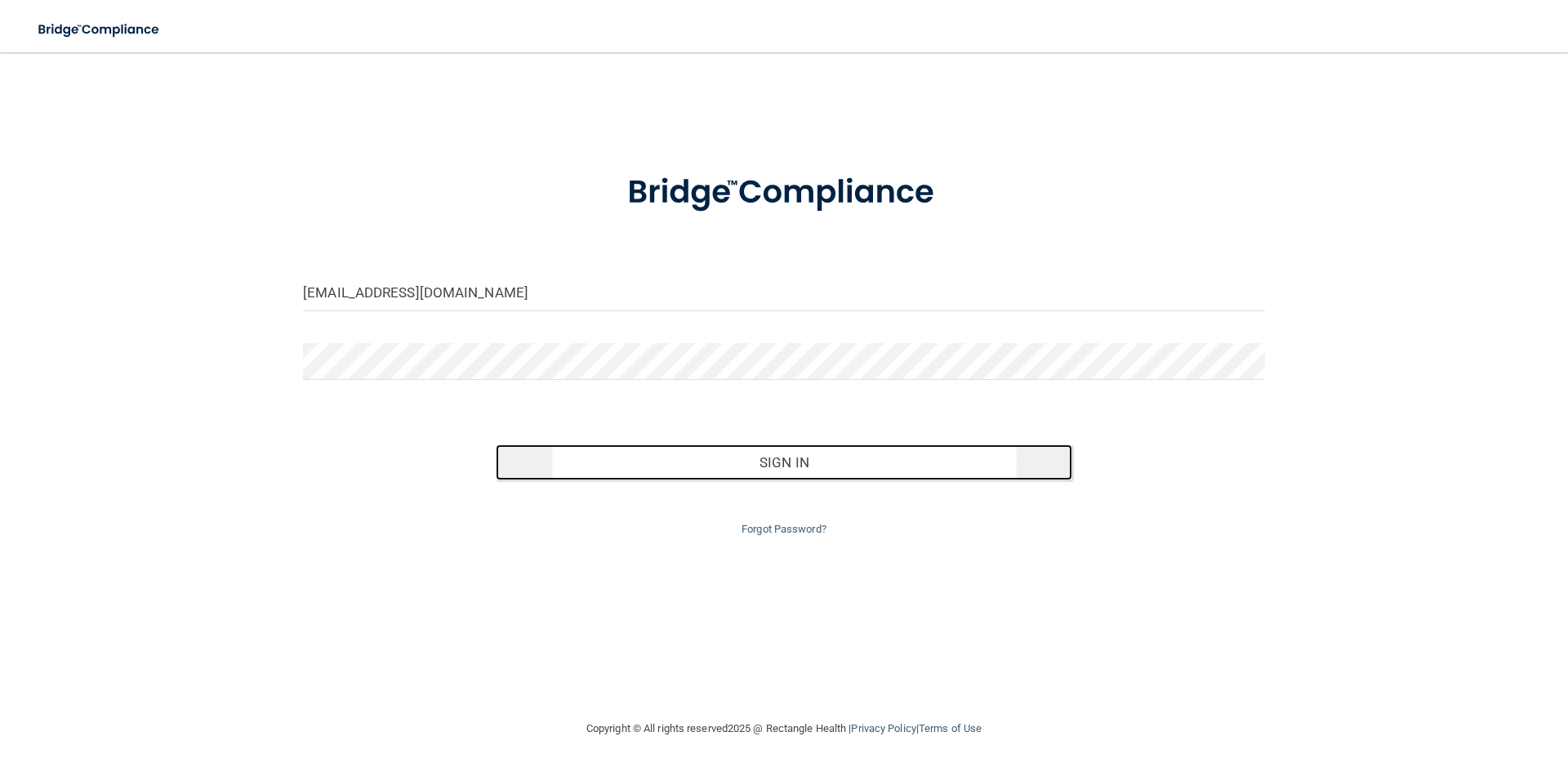
click at [755, 459] on button "Sign In" at bounding box center [784, 462] width 577 height 36
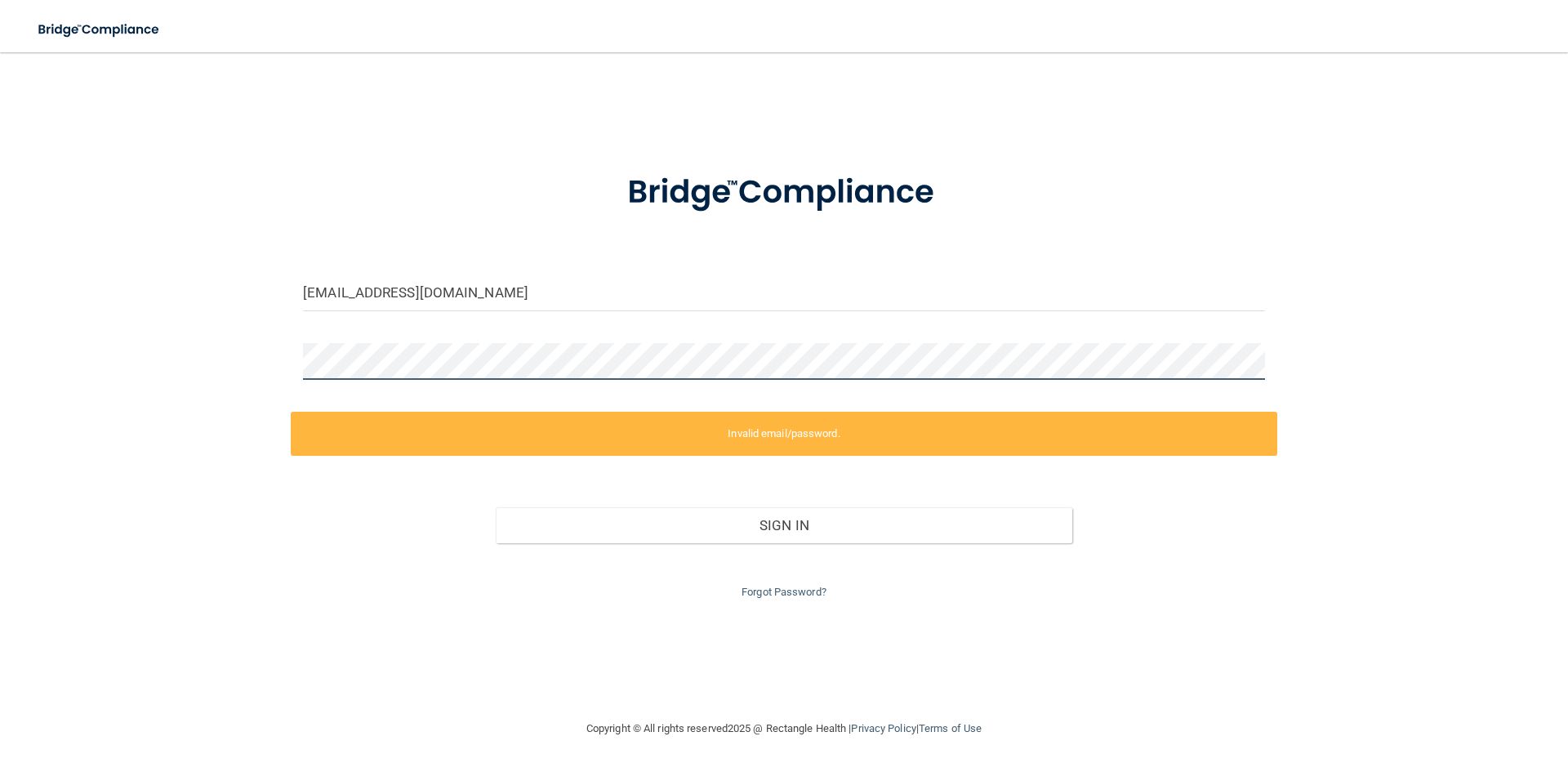
click at [187, 362] on div "janadds@gmail.com Invalid email/password. You don't have permission to access t…" at bounding box center [784, 385] width 1503 height 634
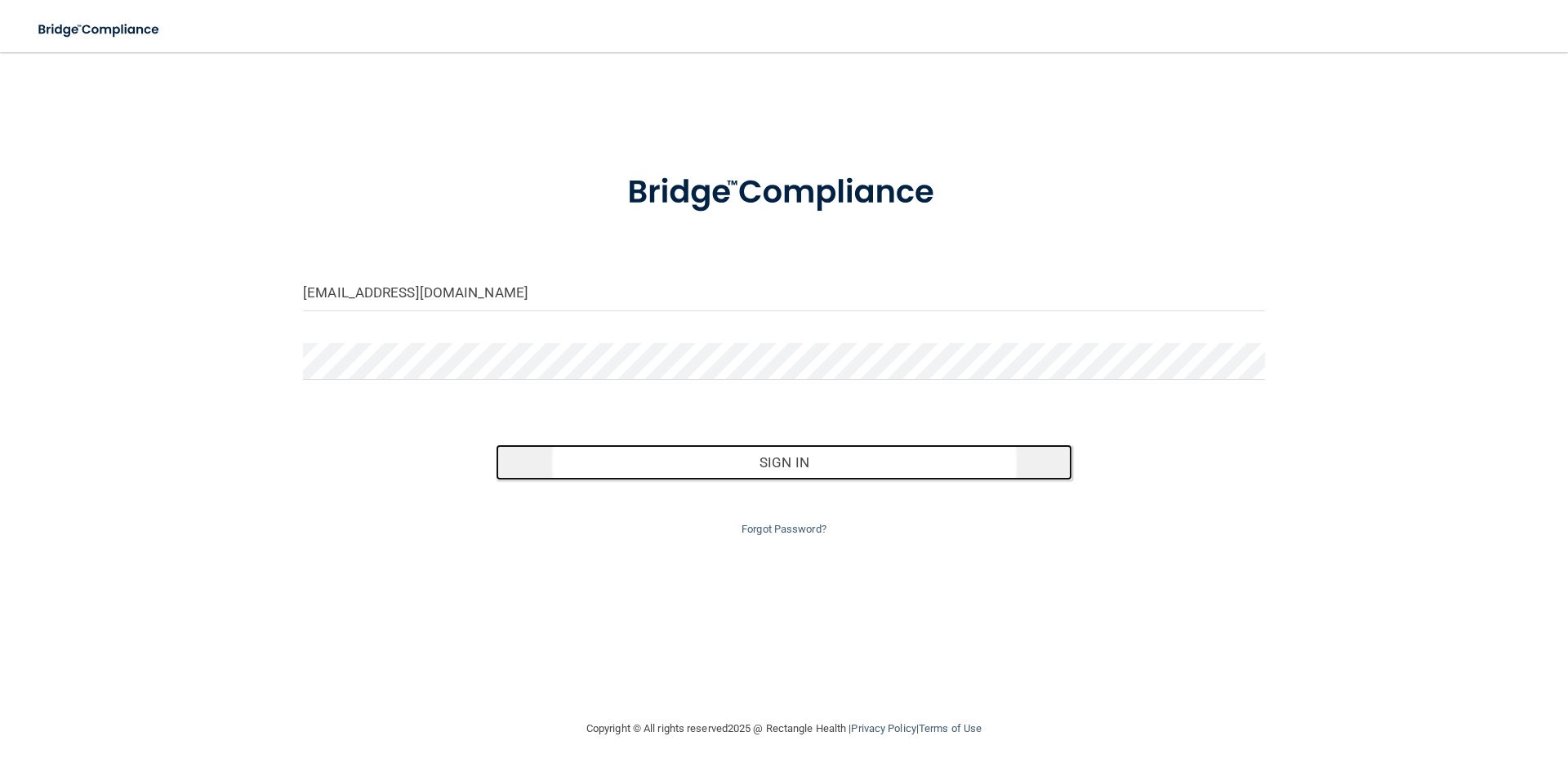
click at [725, 457] on button "Sign In" at bounding box center [784, 462] width 577 height 36
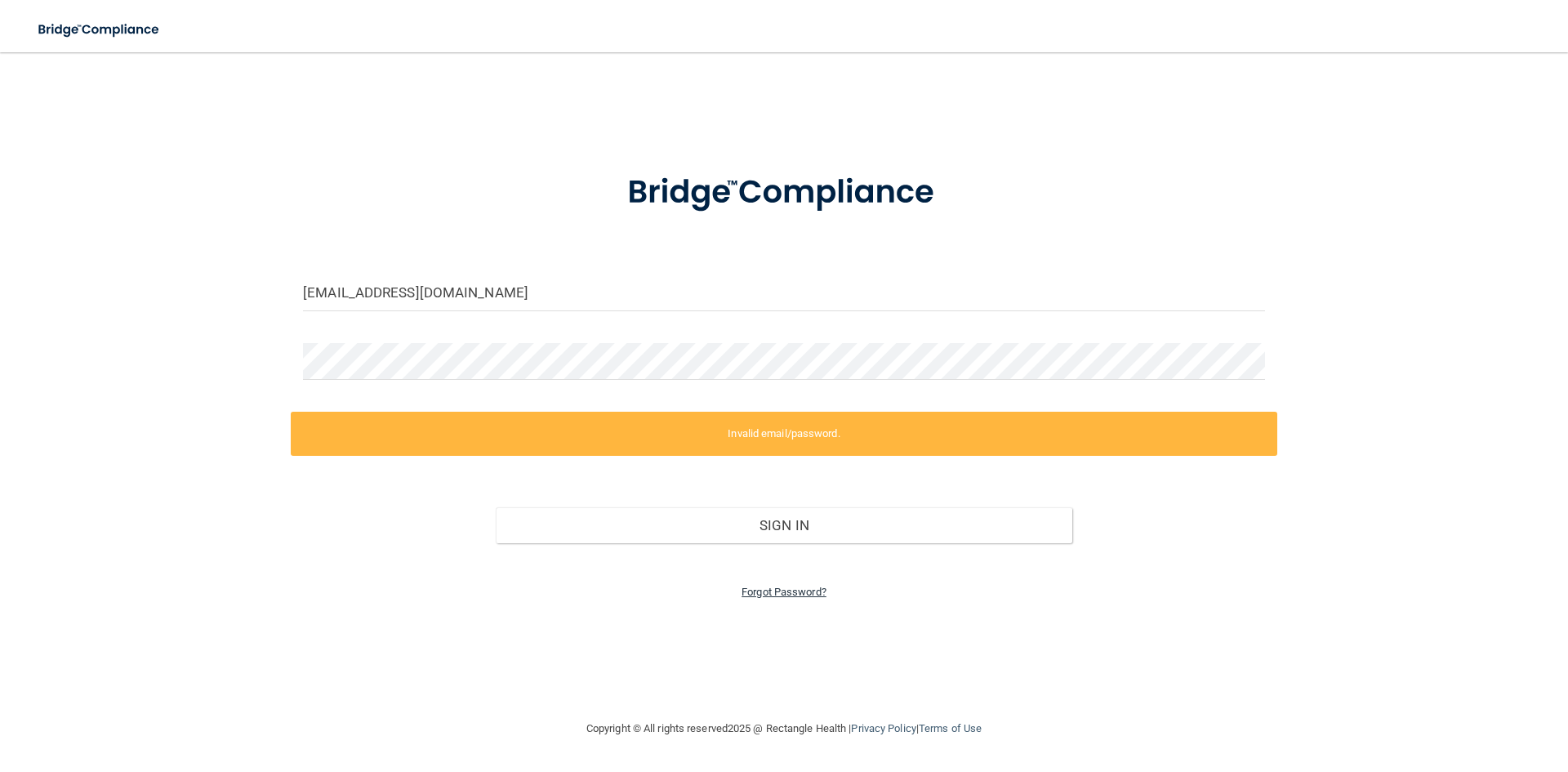
click at [801, 586] on link "Forgot Password?" at bounding box center [784, 592] width 85 height 12
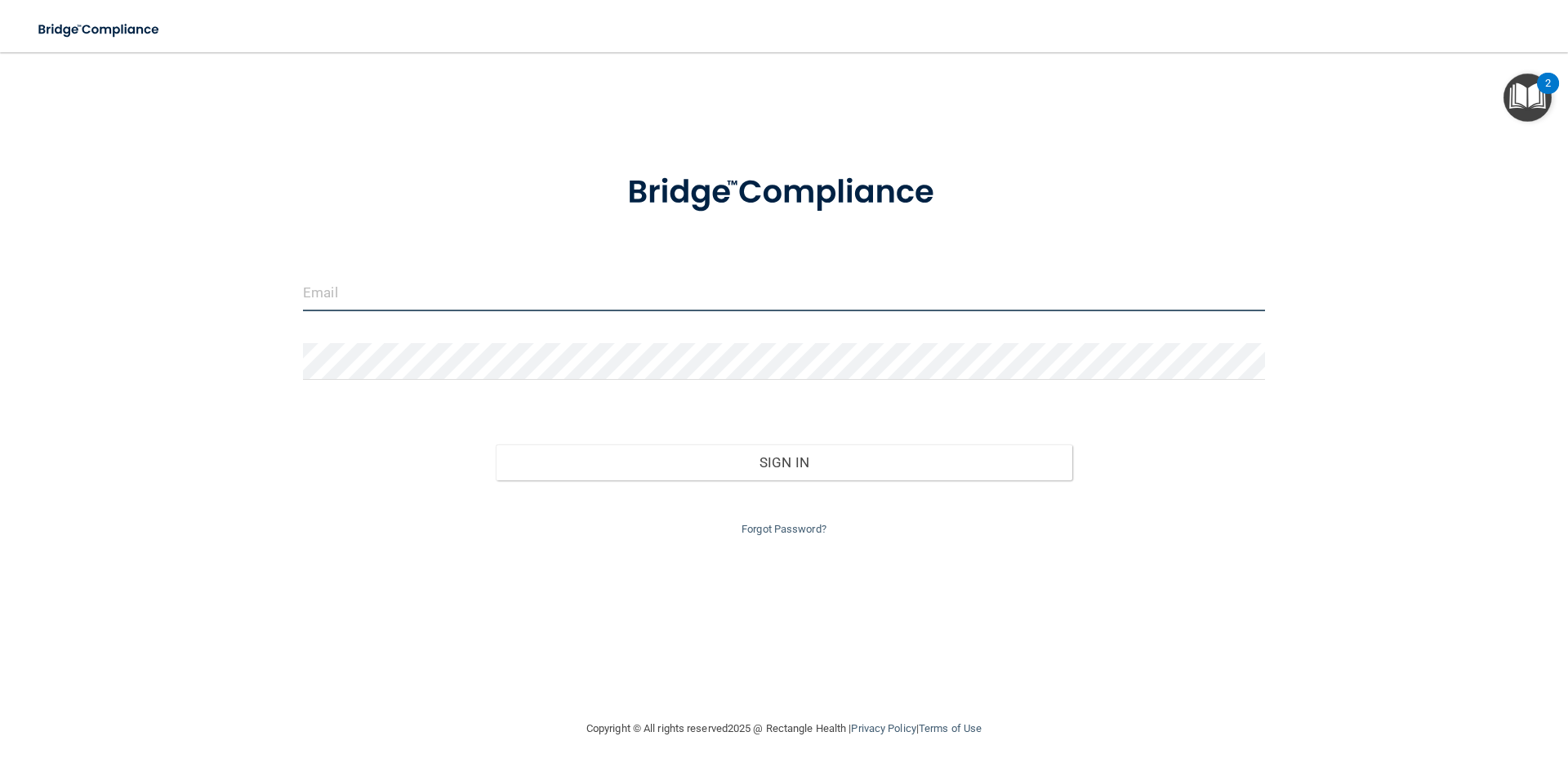
type input "[PERSON_NAME][EMAIL_ADDRESS][DOMAIN_NAME]"
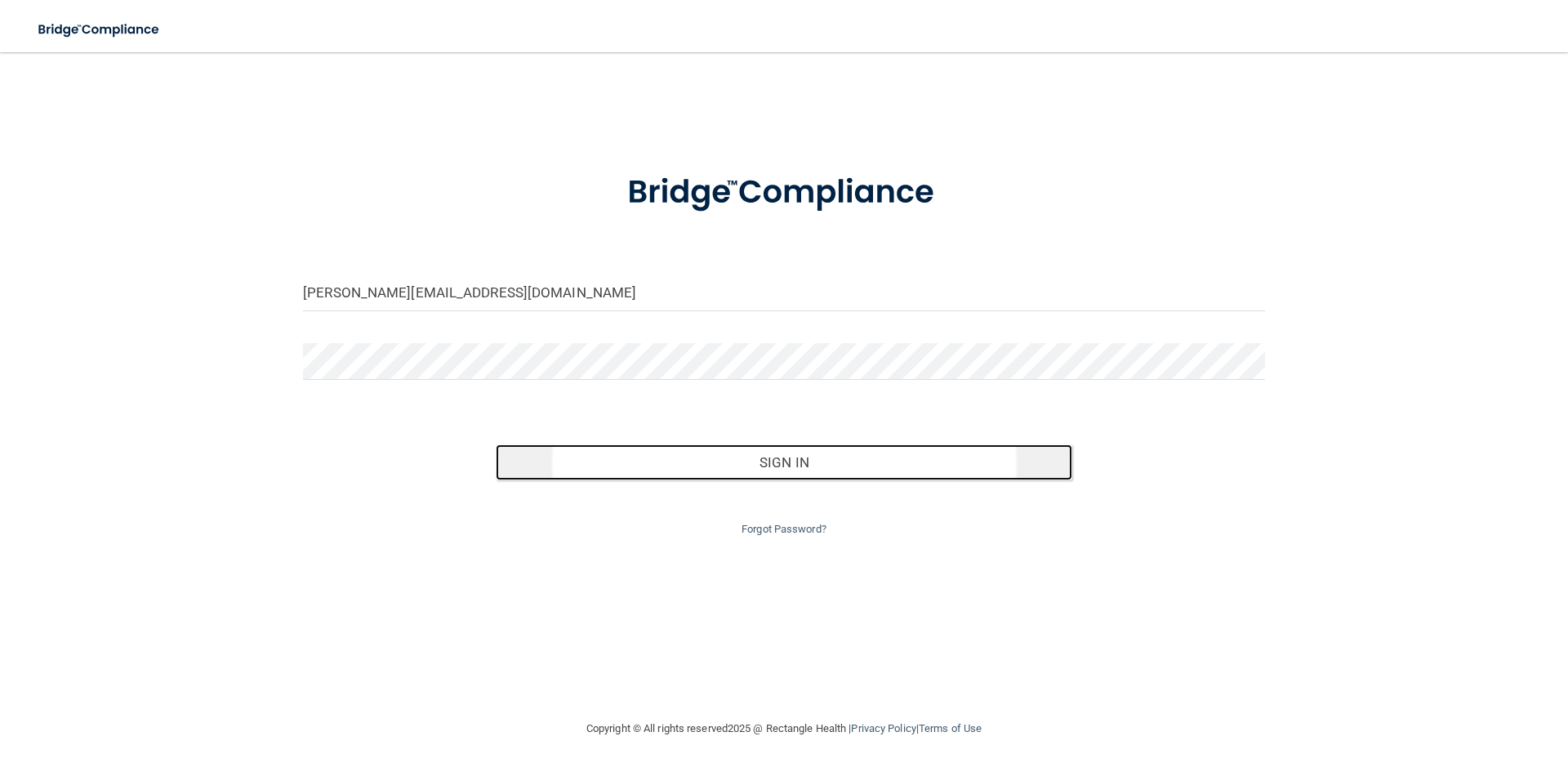
click at [787, 469] on button "Sign In" at bounding box center [784, 462] width 577 height 36
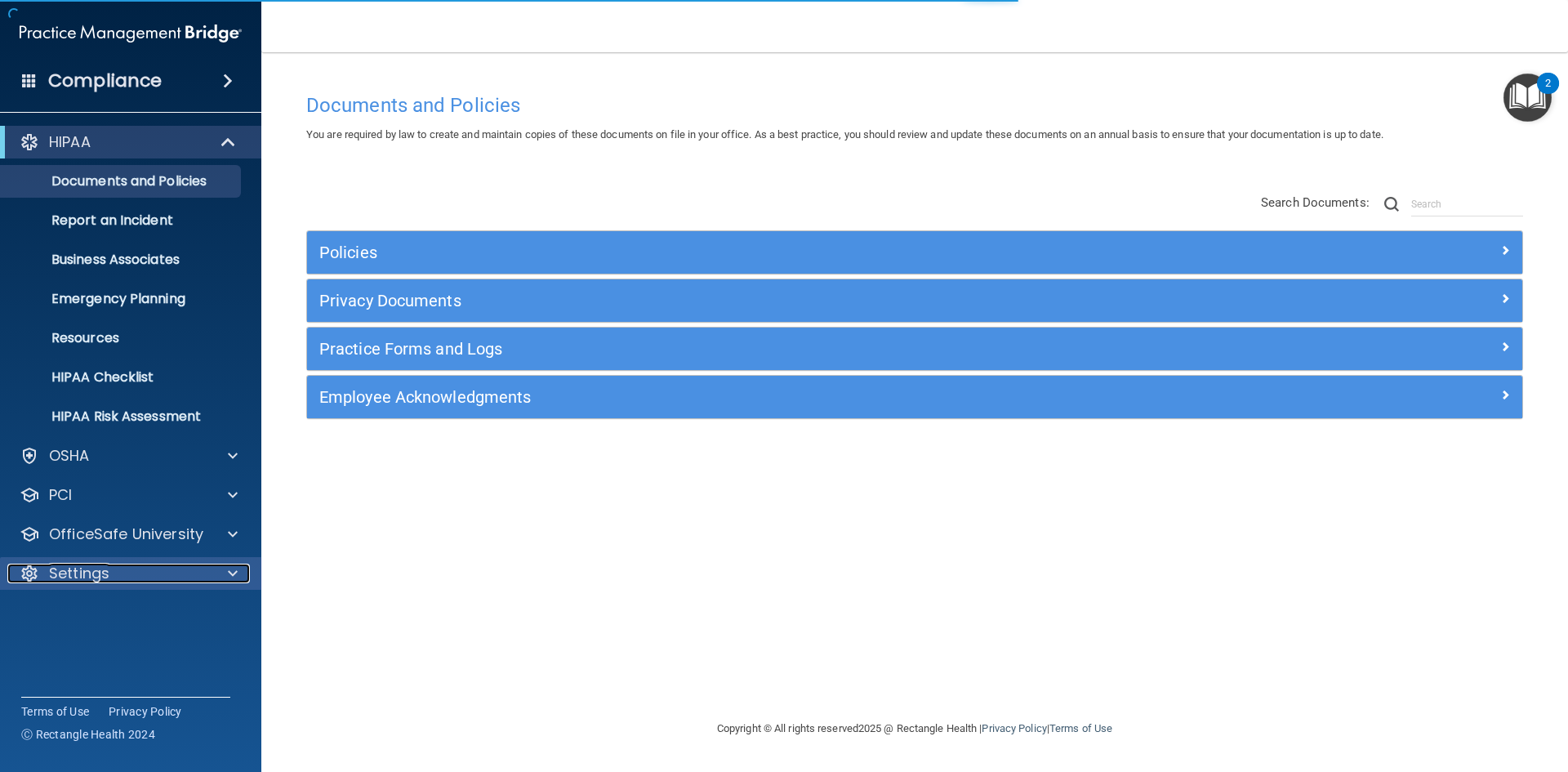
click at [127, 581] on div "Settings" at bounding box center [109, 573] width 203 height 20
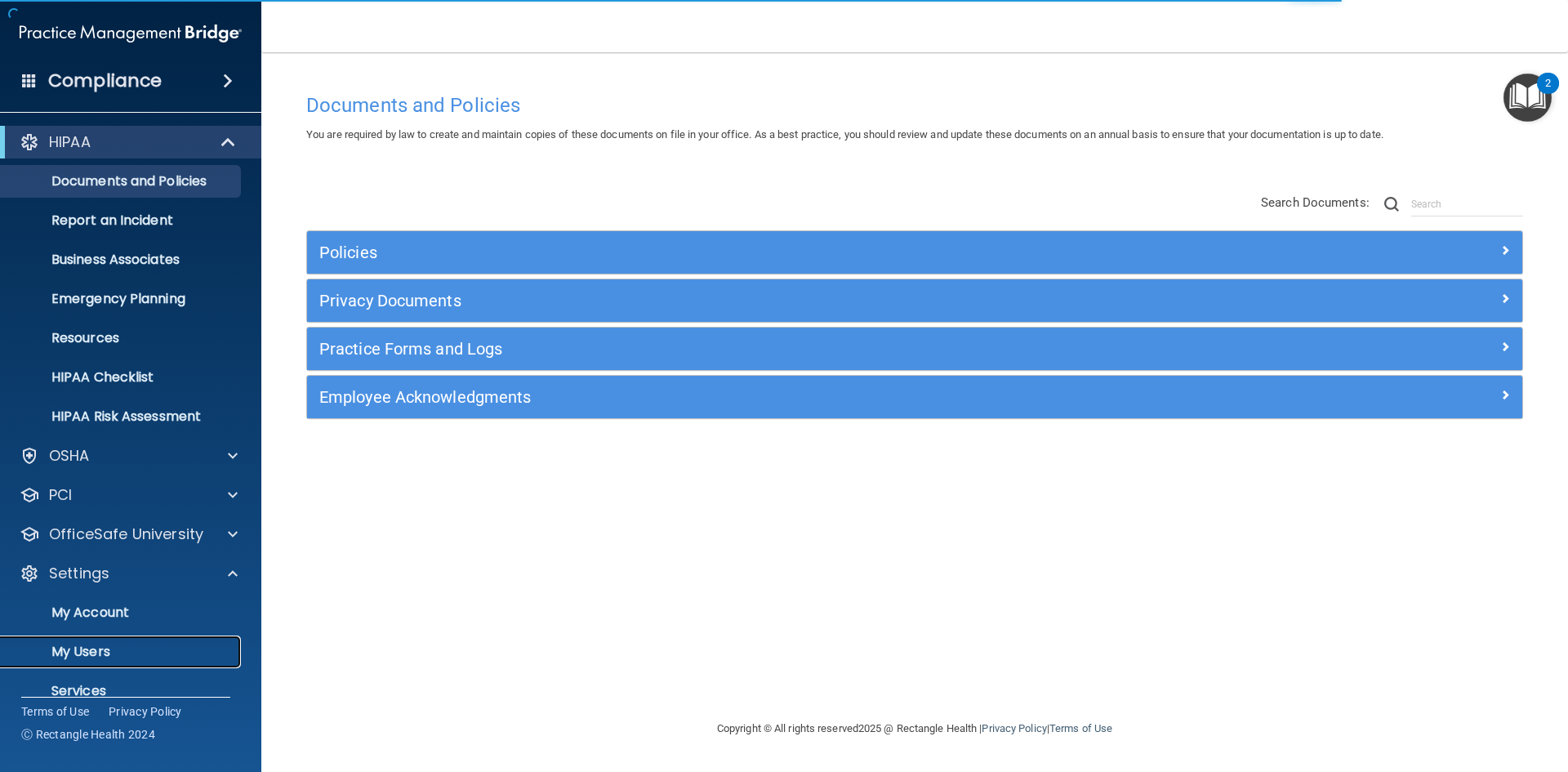
click at [103, 651] on p "My Users" at bounding box center [121, 651] width 223 height 16
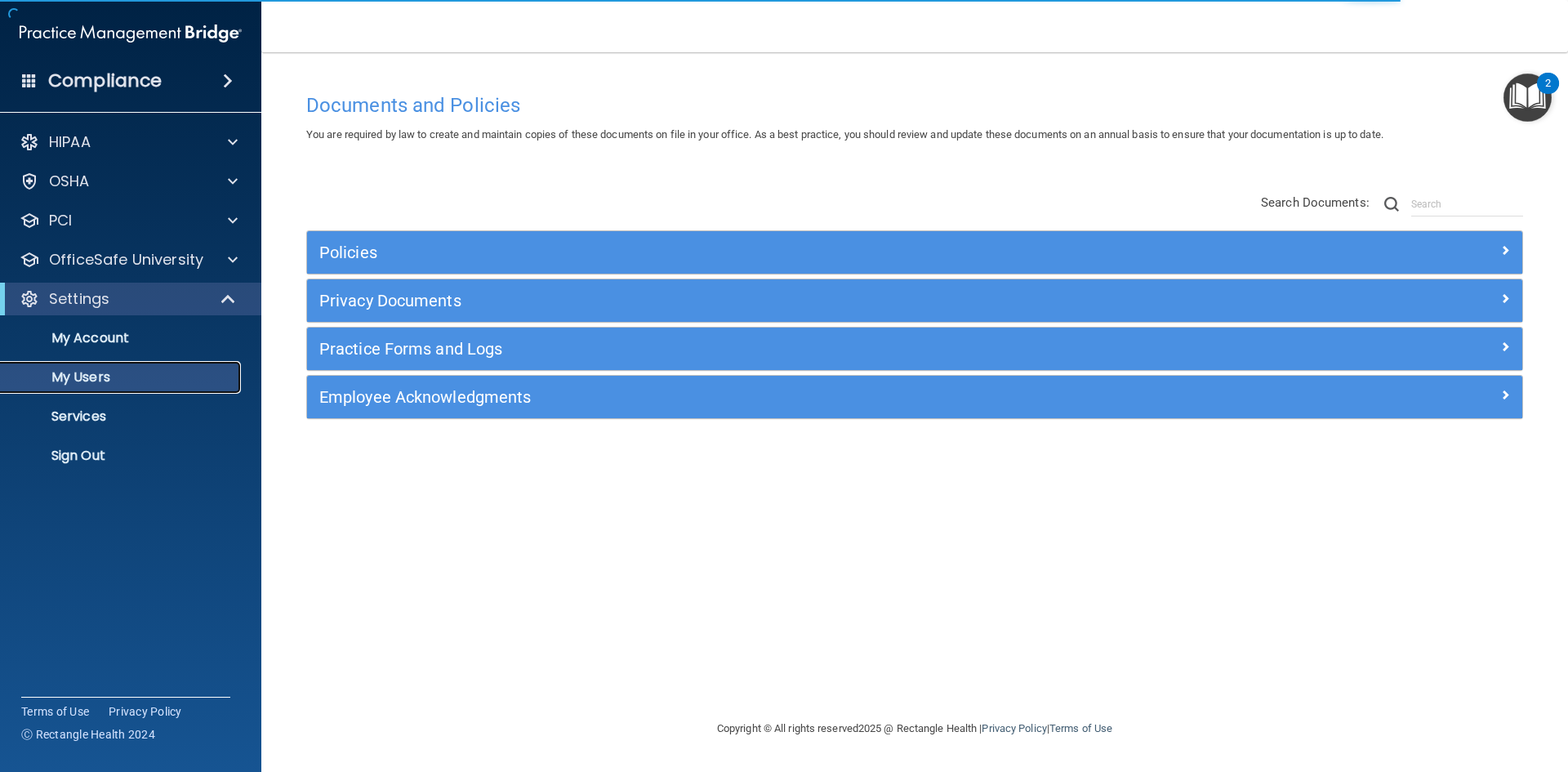
select select "20"
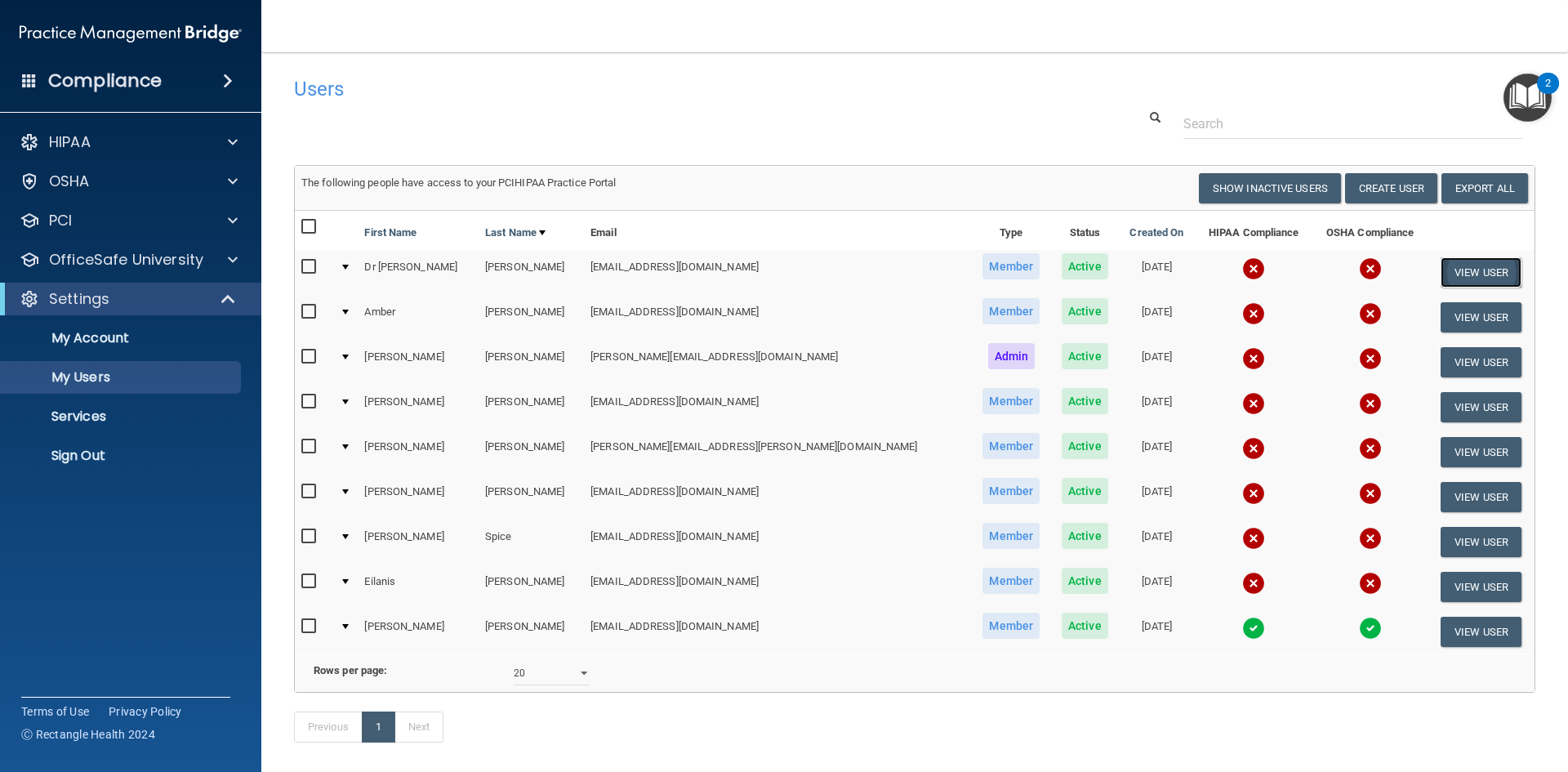
click at [1441, 268] on button "View User" at bounding box center [1481, 272] width 81 height 30
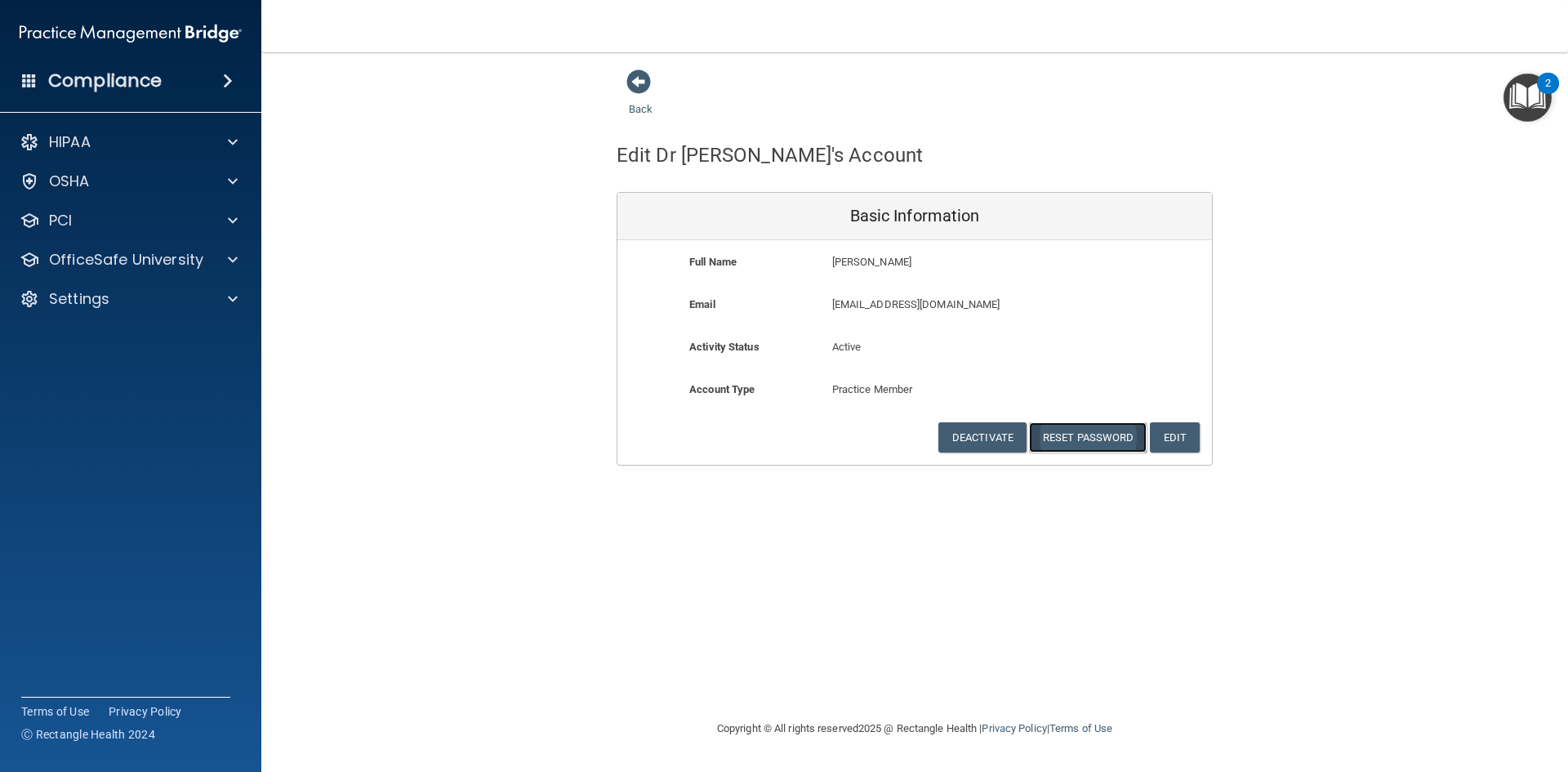
click at [1114, 436] on button "Reset Password" at bounding box center [1087, 437] width 117 height 30
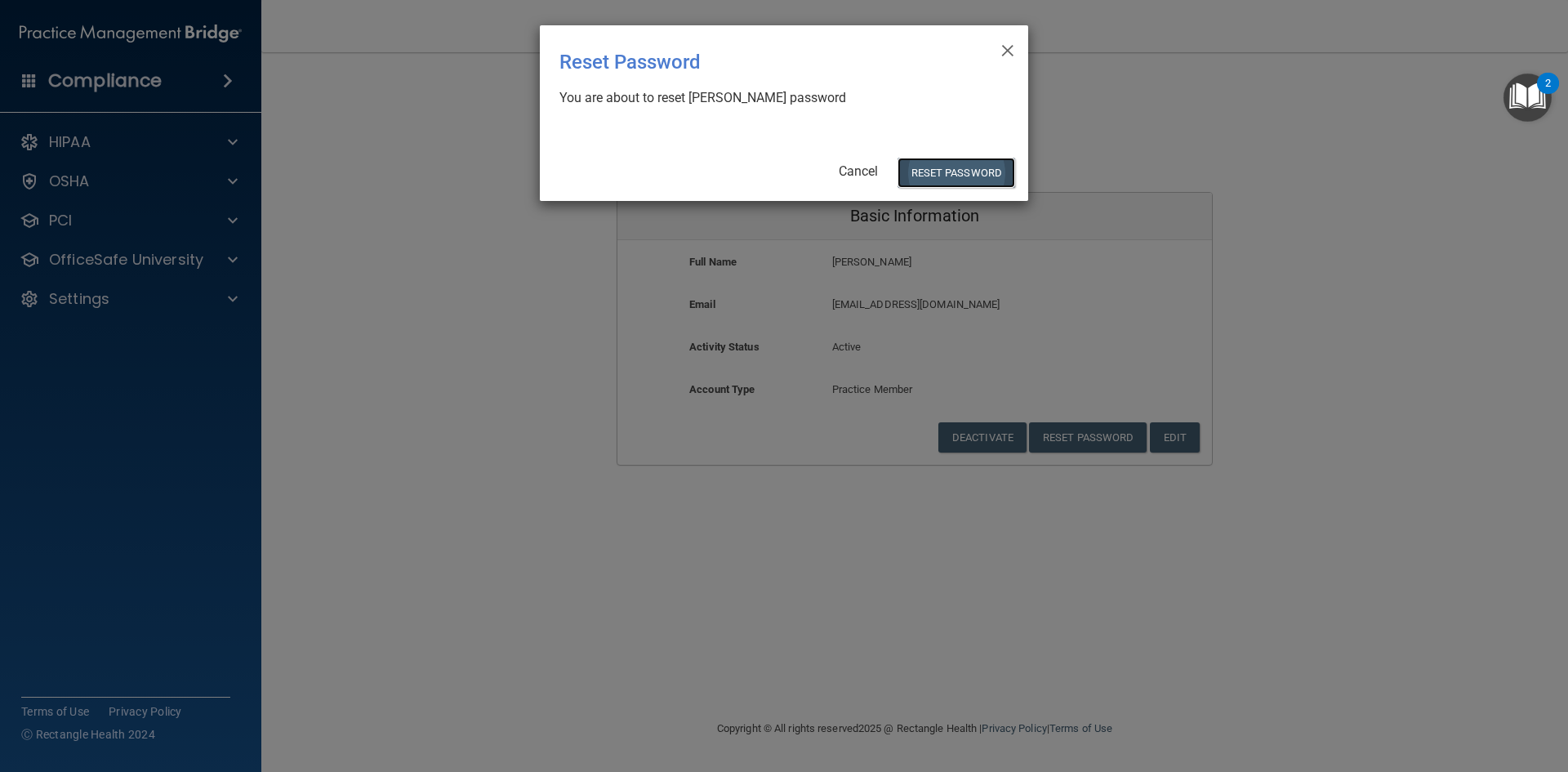
click at [956, 179] on button "Reset Password" at bounding box center [956, 172] width 117 height 30
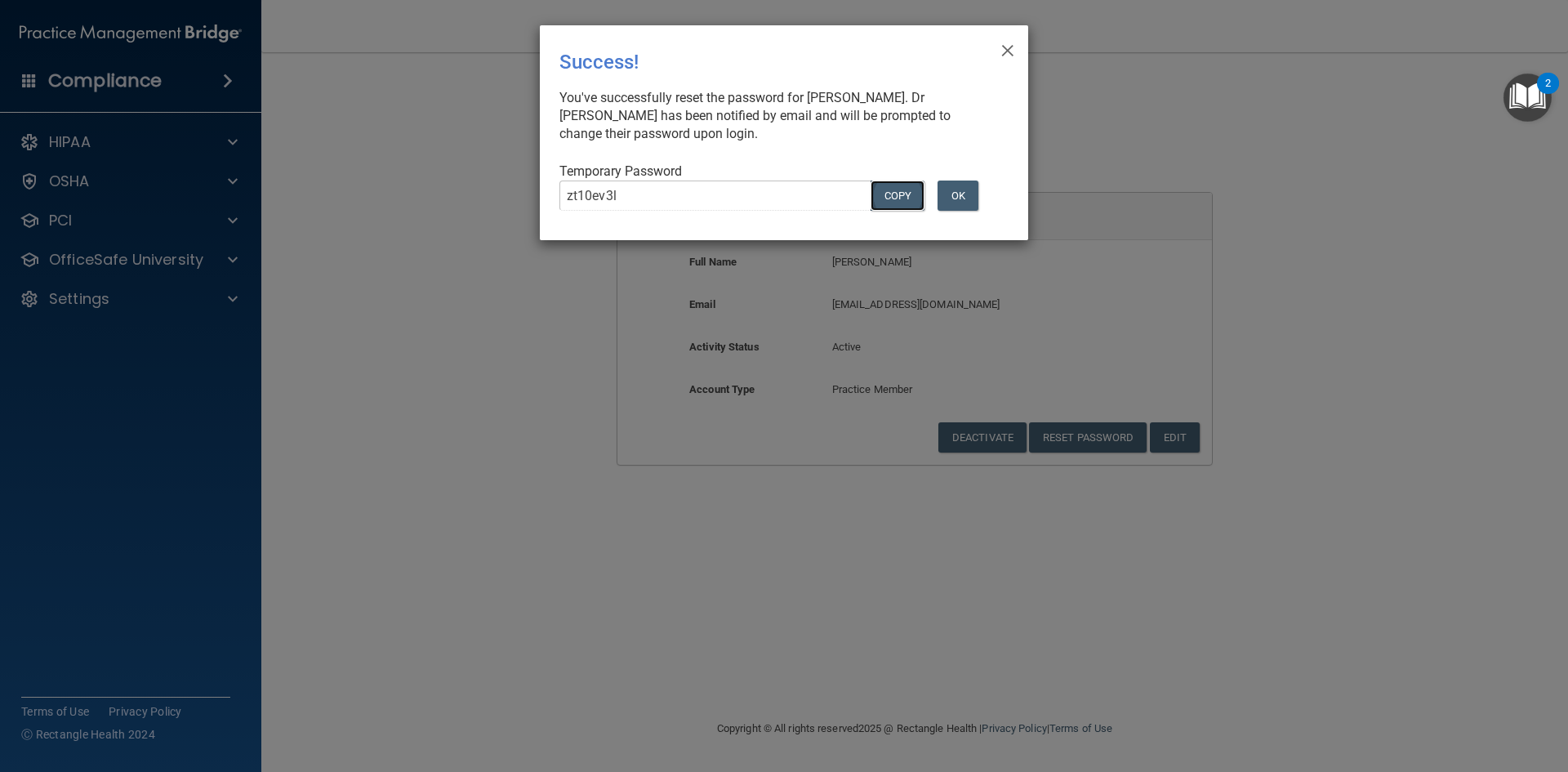
click at [910, 201] on button "COPY" at bounding box center [897, 195] width 54 height 30
click at [232, 299] on div "× Close Success! You've successfully reset the password for Dr Jana Gyurina. Dr…" at bounding box center [784, 386] width 1568 height 772
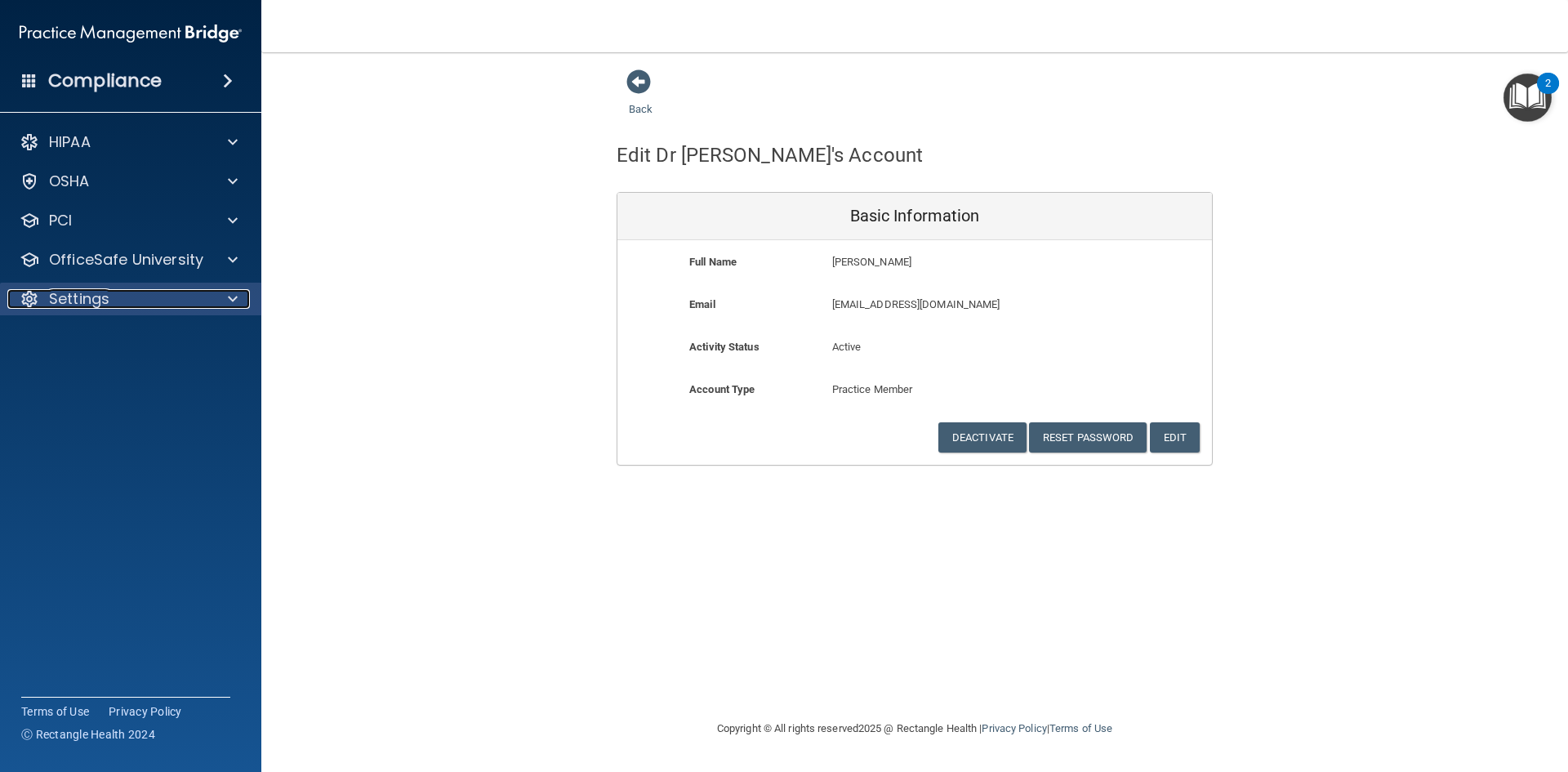
click at [232, 299] on span at bounding box center [232, 299] width 9 height 20
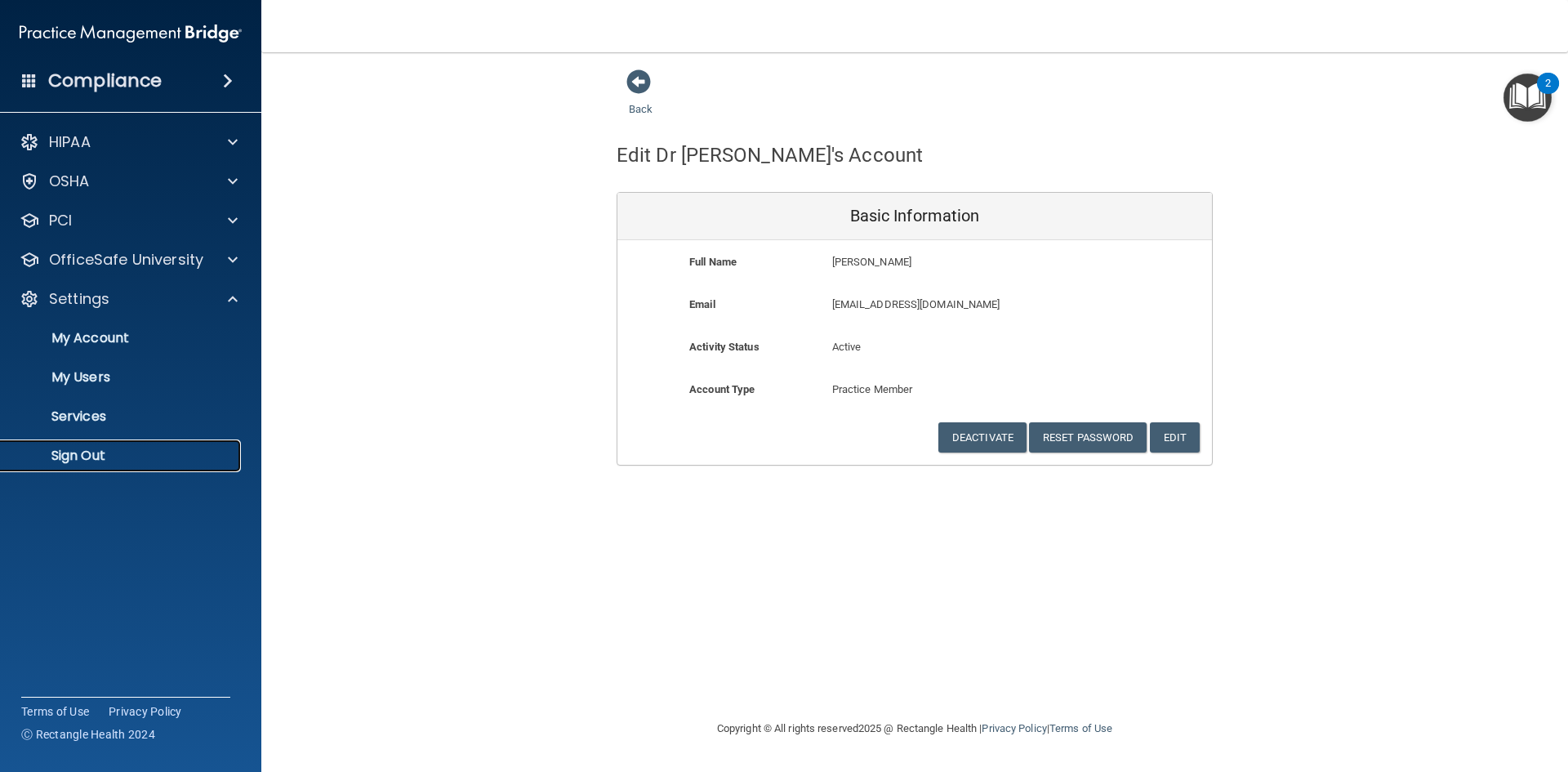
click at [83, 451] on p "Sign Out" at bounding box center [121, 455] width 223 height 16
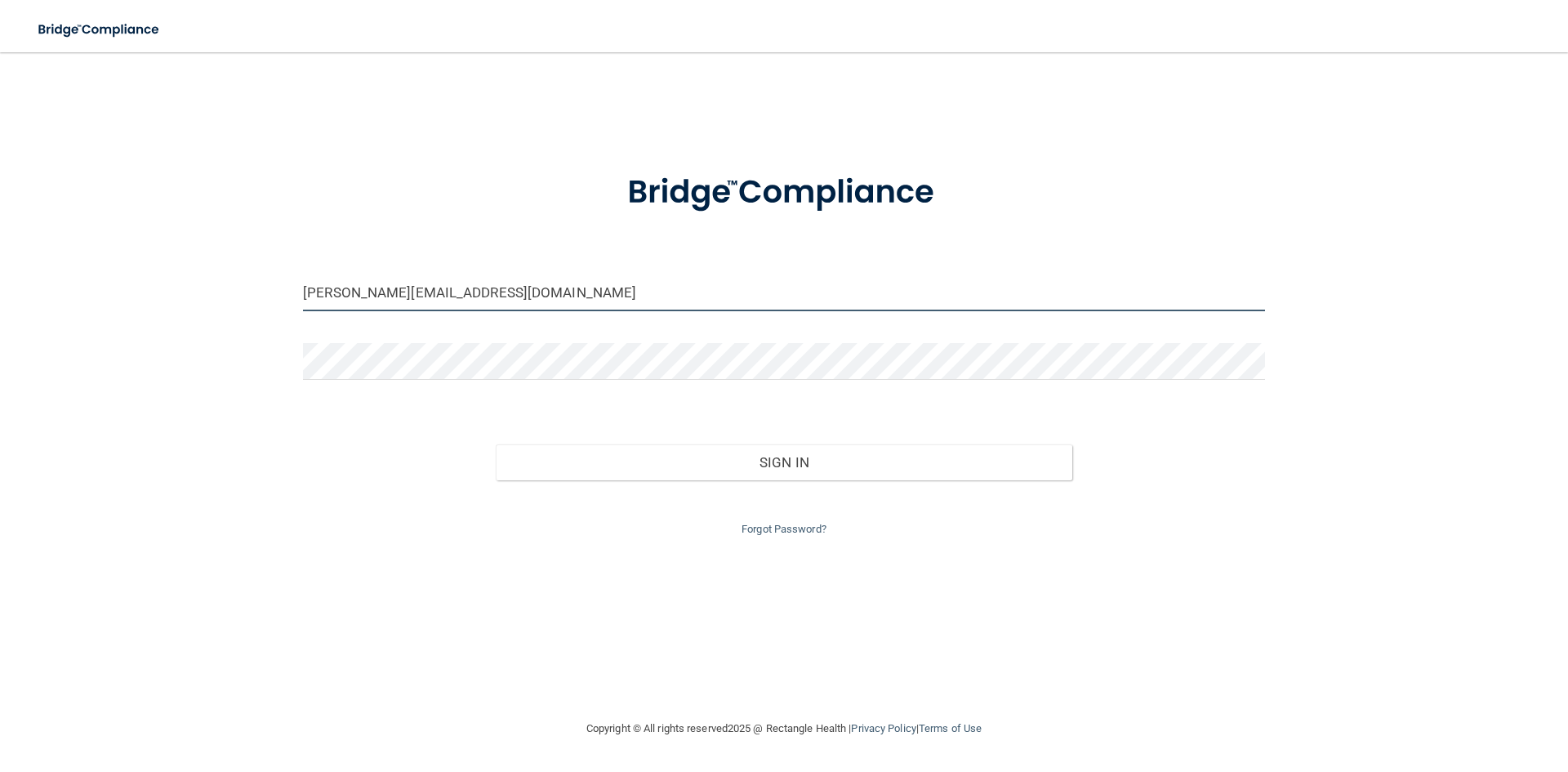
drag, startPoint x: 530, startPoint y: 299, endPoint x: -86, endPoint y: 356, distance: 618.6
click at [0, 356] on html "Toggle navigation Jean Jones jean@oakparkdentalmadison.com Manage My Enterprise…" at bounding box center [784, 386] width 1568 height 772
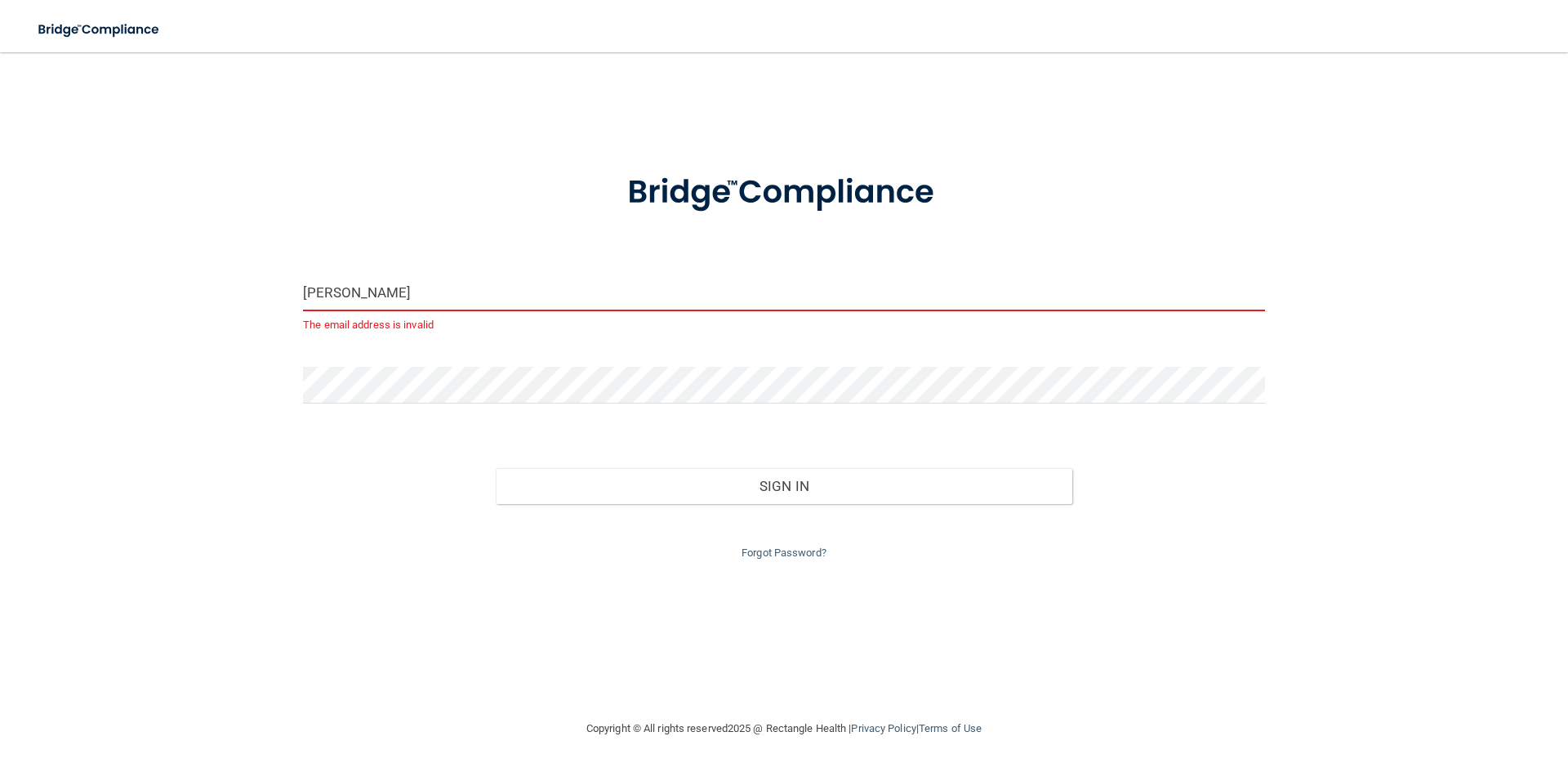
type input "janadds@gmail.com"
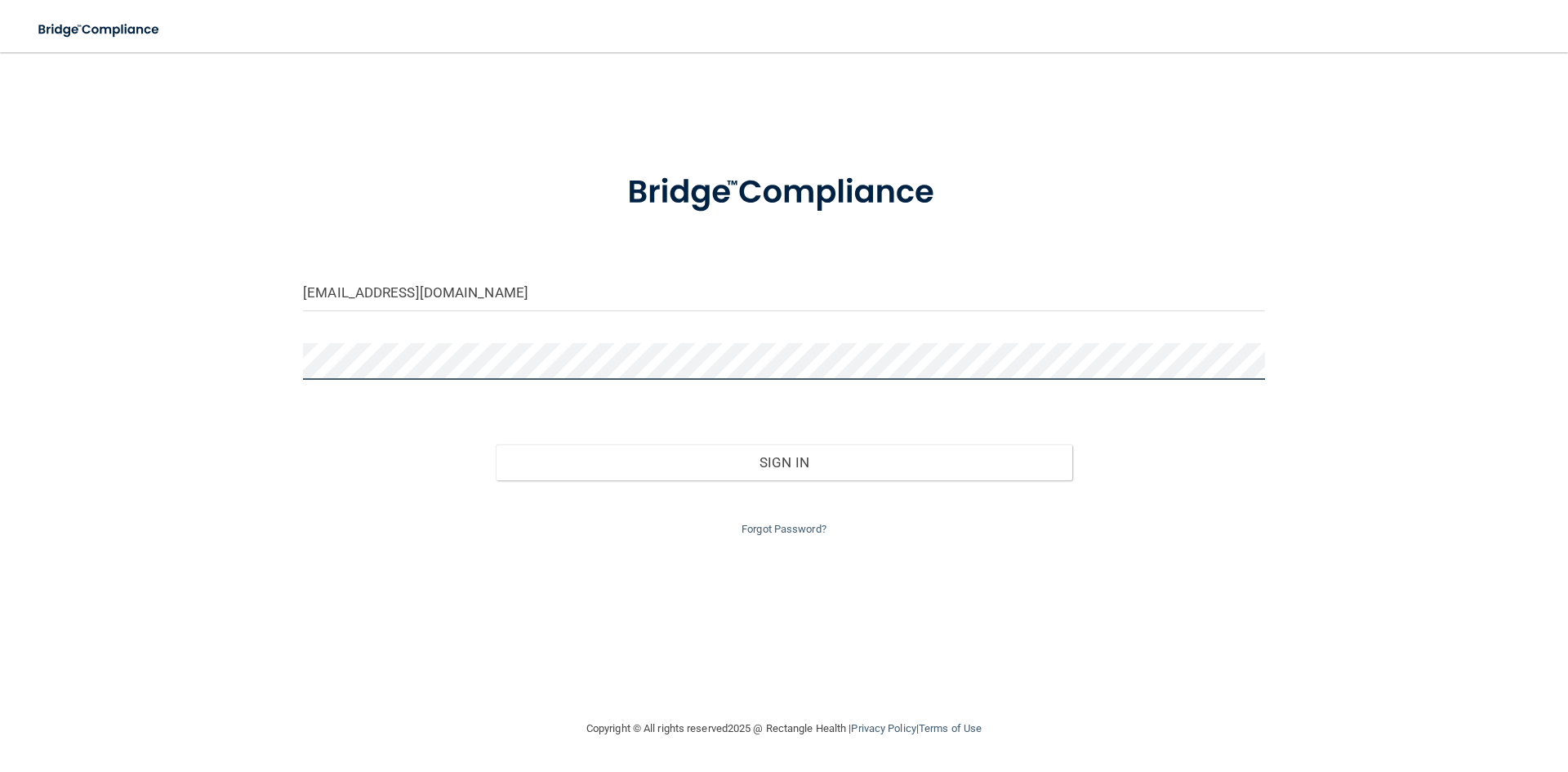
click at [256, 365] on div "janadds@gmail.com Invalid email/password. You don't have permission to access t…" at bounding box center [784, 385] width 1503 height 634
click at [266, 367] on div "janadds@gmail.com Invalid email/password. You don't have permission to access t…" at bounding box center [784, 385] width 1503 height 634
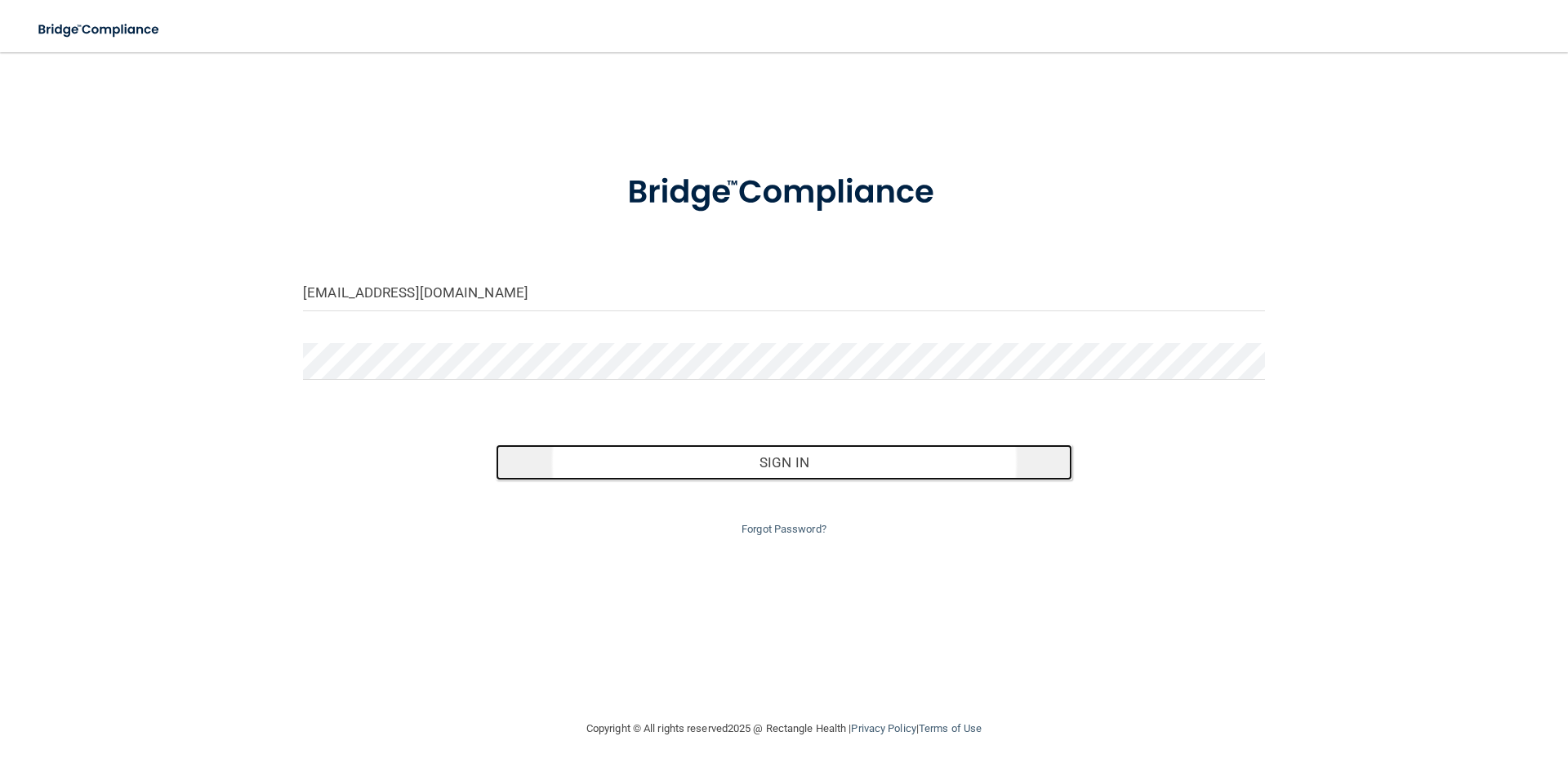
click at [803, 460] on button "Sign In" at bounding box center [784, 462] width 577 height 36
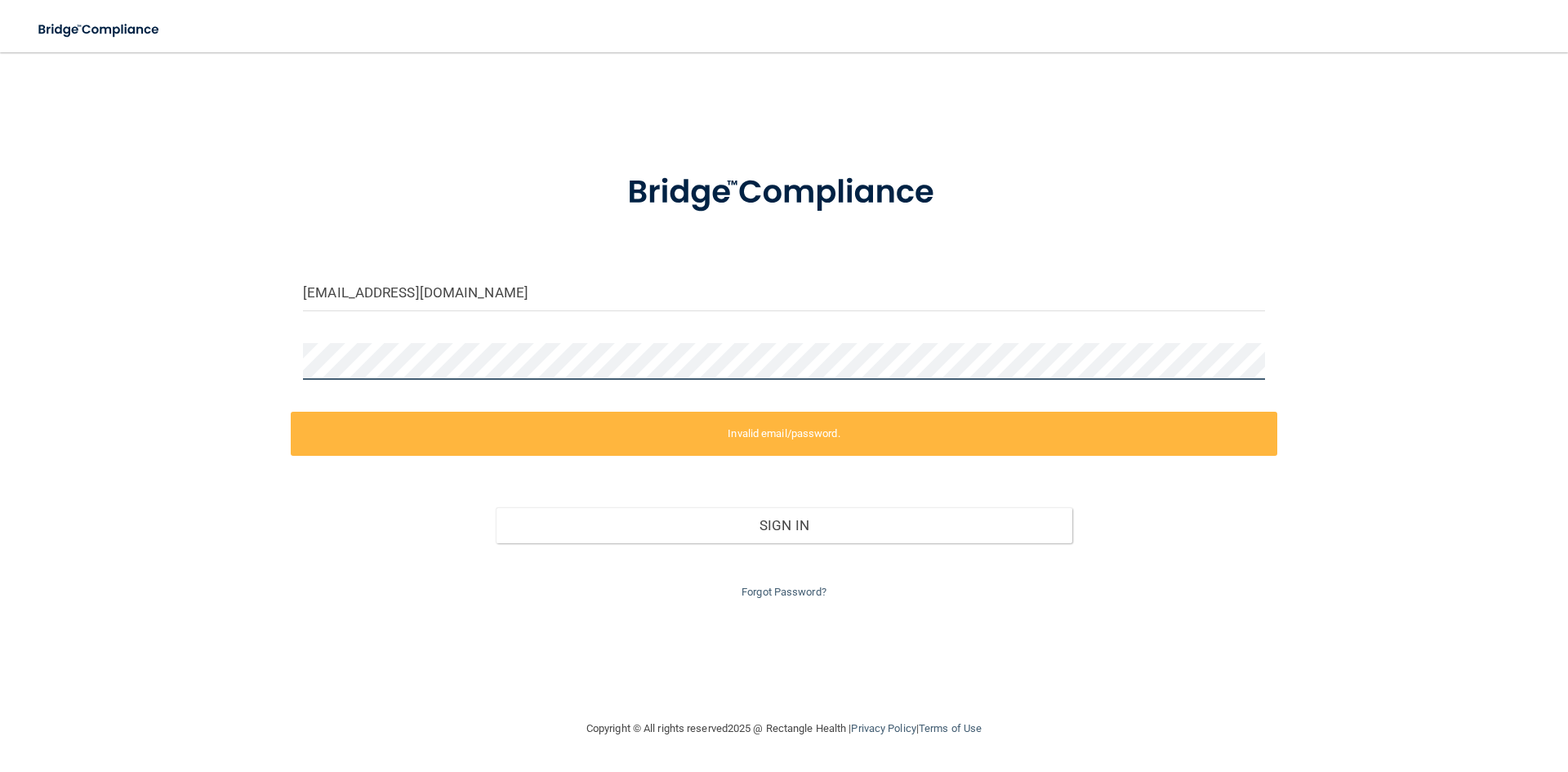
click at [68, 363] on div "janadds@gmail.com Invalid email/password. You don't have permission to access t…" at bounding box center [784, 385] width 1503 height 634
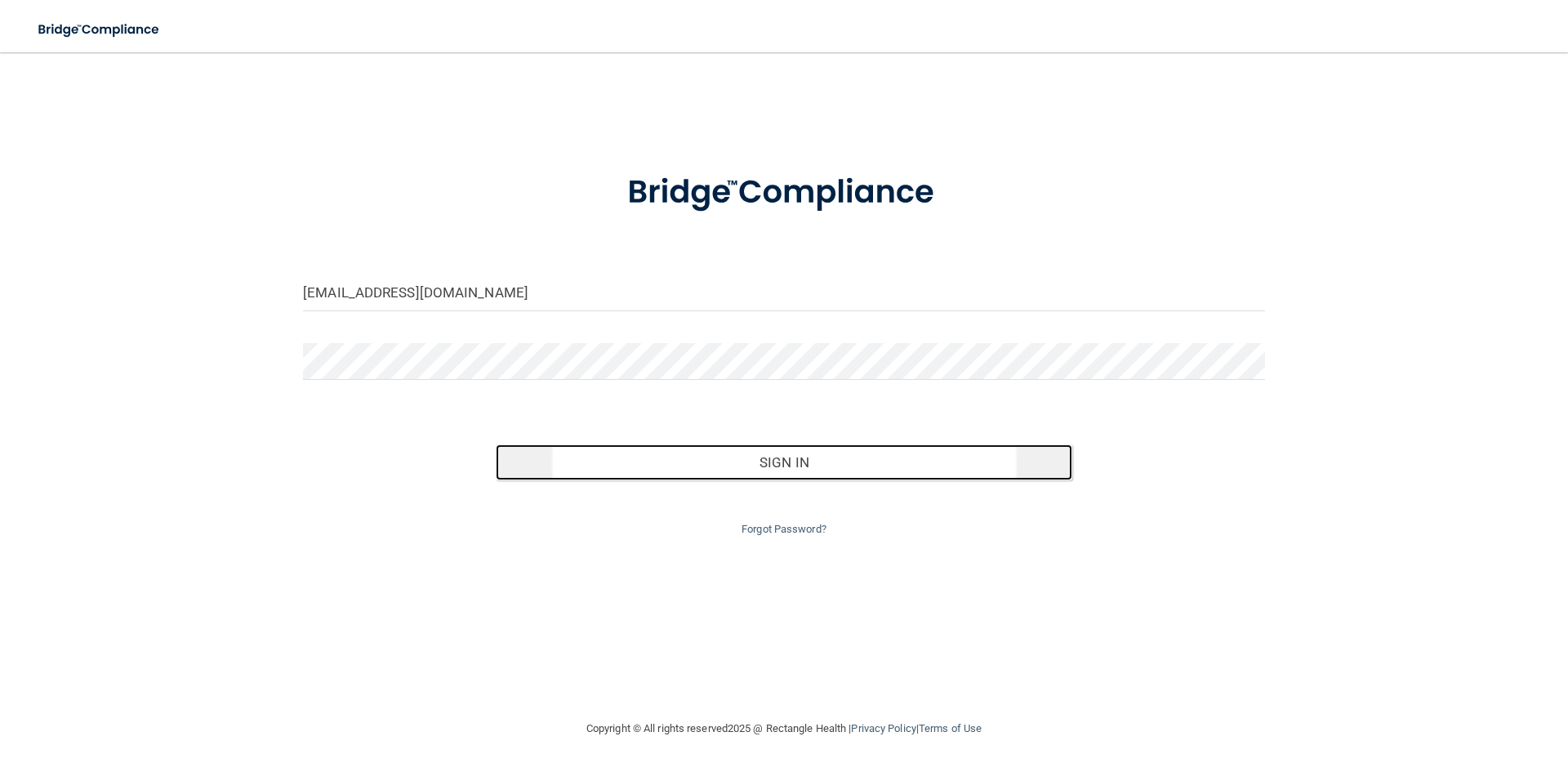
click at [760, 456] on button "Sign In" at bounding box center [784, 462] width 577 height 36
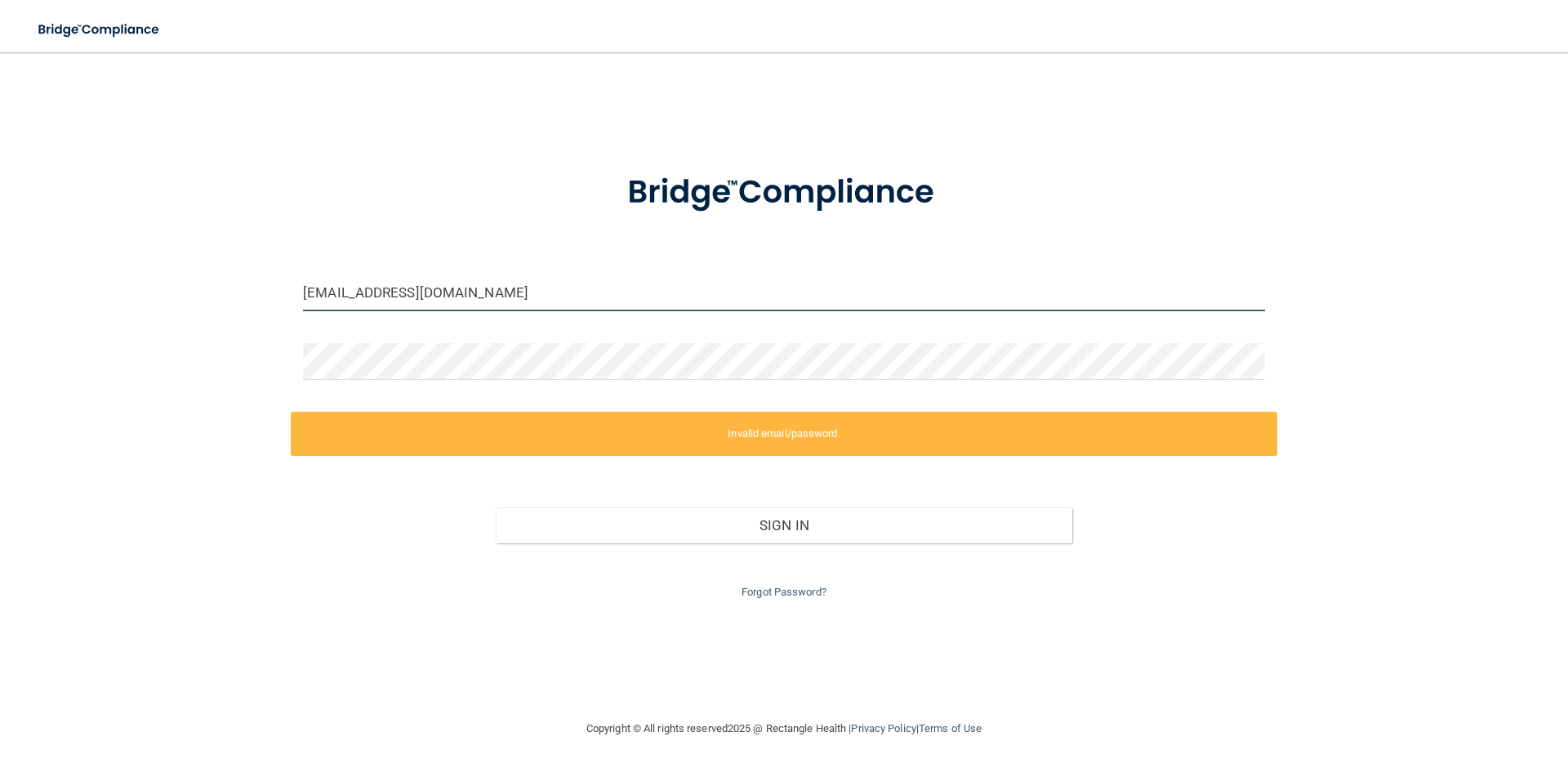
drag, startPoint x: 441, startPoint y: 288, endPoint x: 38, endPoint y: 303, distance: 403.3
click at [0, 309] on html "Toggle navigation Jean Jones jean@oakparkdentalmadison.com Manage My Enterprise…" at bounding box center [784, 386] width 1568 height 772
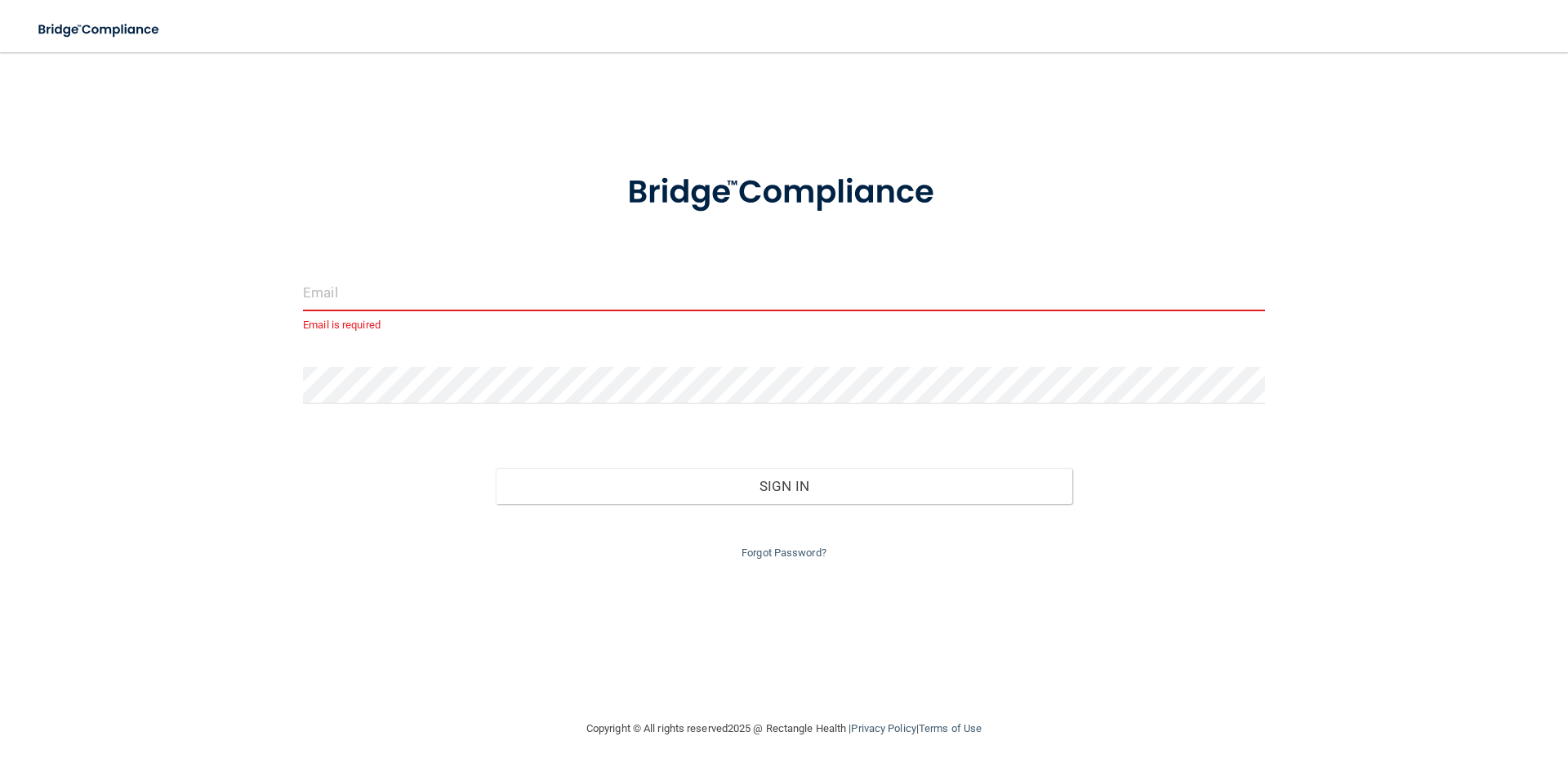
paste input "[EMAIL_ADDRESS][DOMAIN_NAME]"
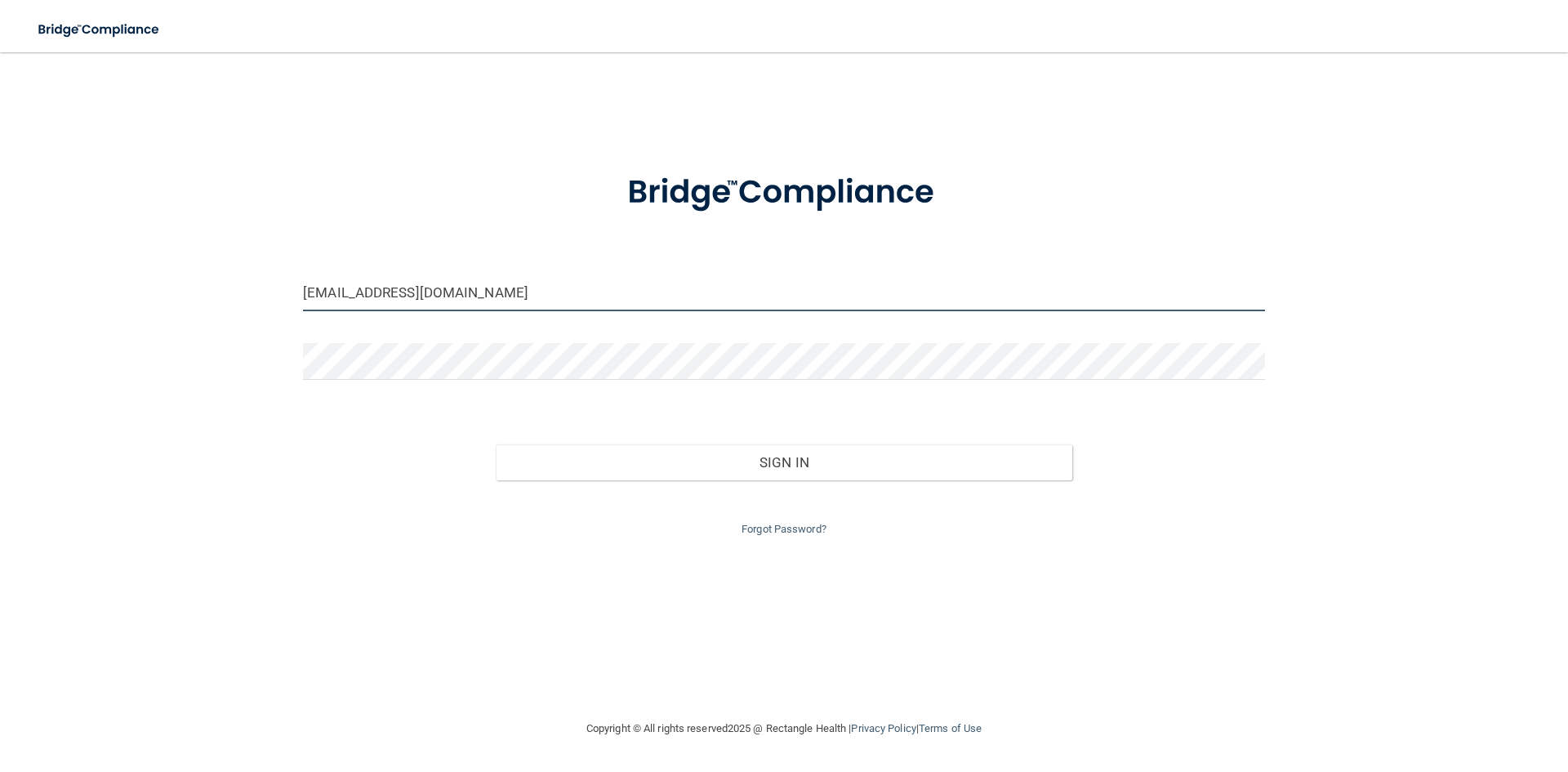
type input "[EMAIL_ADDRESS][DOMAIN_NAME]"
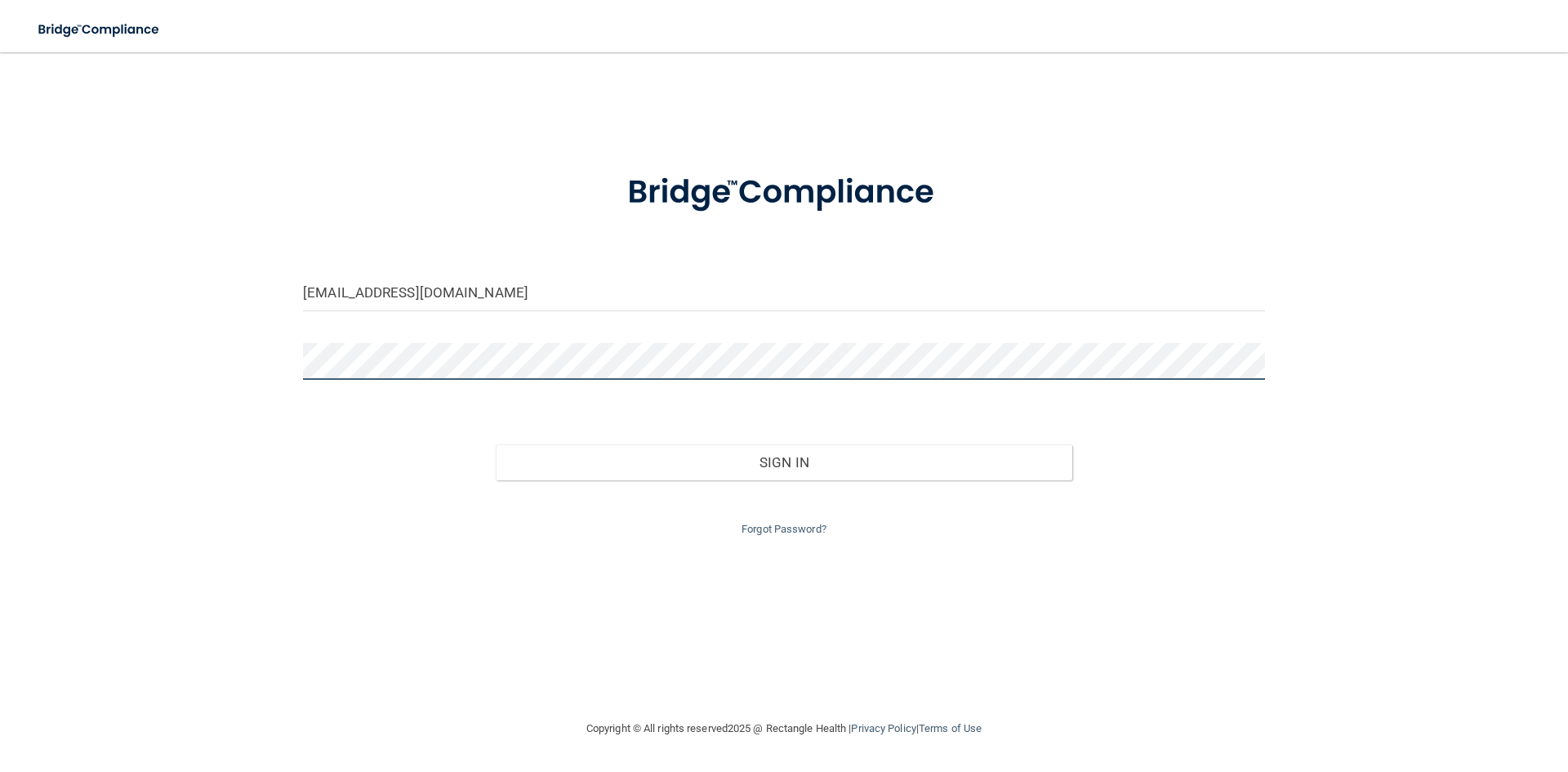
click at [173, 360] on div "aterkel@yahoo.com Invalid email/password. You don't have permission to access t…" at bounding box center [784, 385] width 1503 height 634
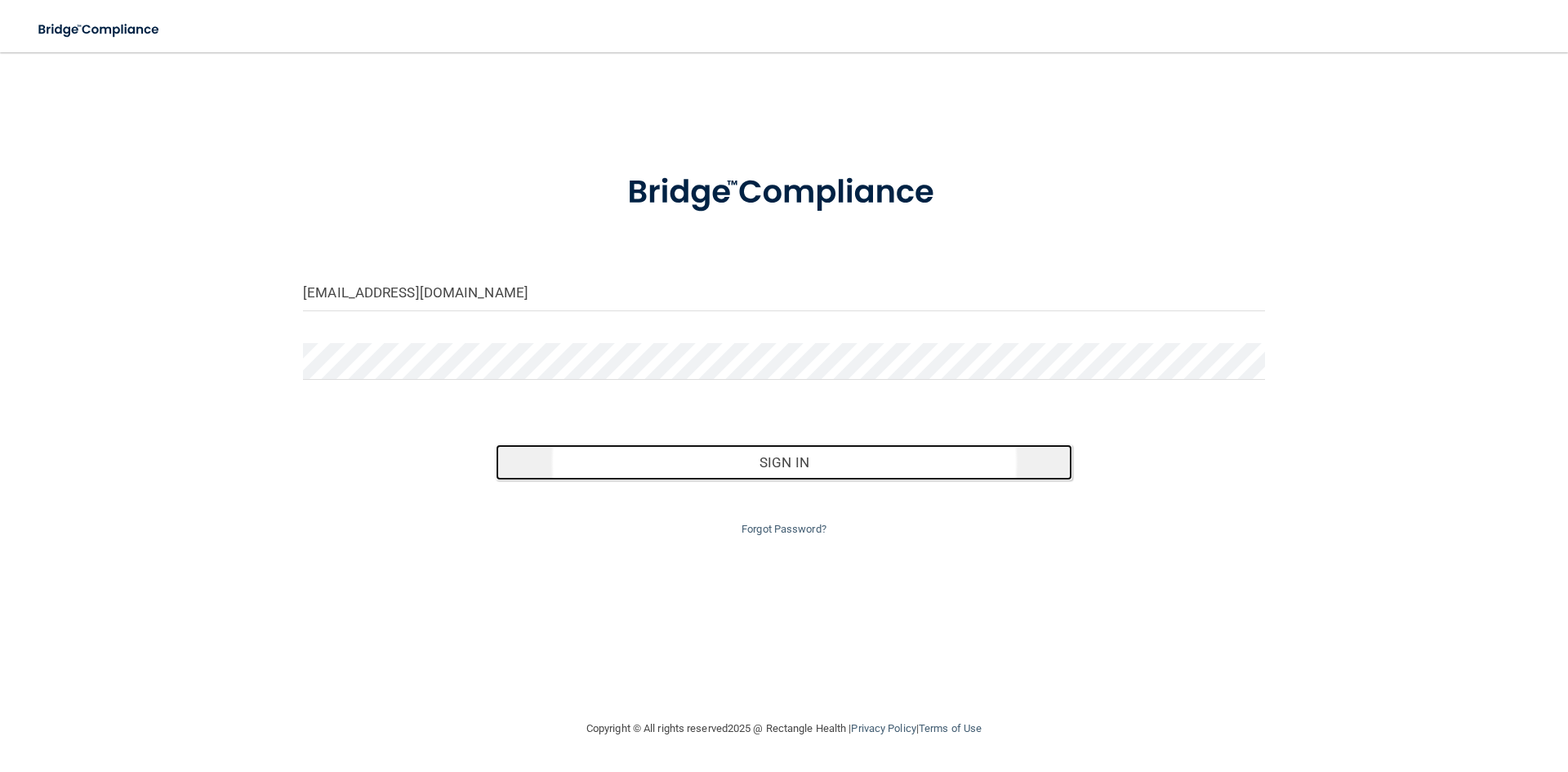
click at [754, 467] on button "Sign In" at bounding box center [784, 462] width 577 height 36
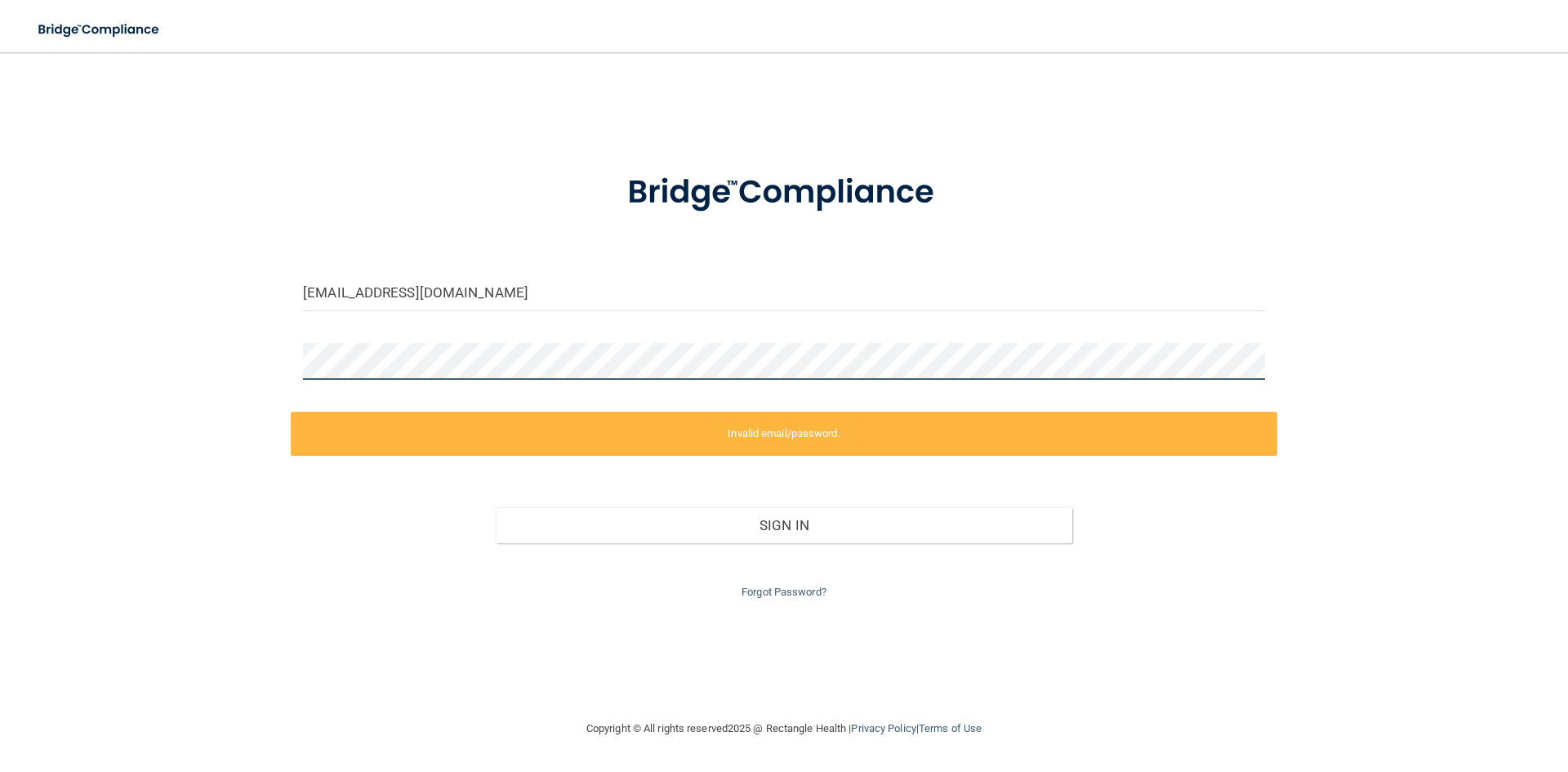
click at [190, 352] on div "aterkel@yahoo.com Invalid email/password. You don't have permission to access t…" at bounding box center [784, 385] width 1503 height 634
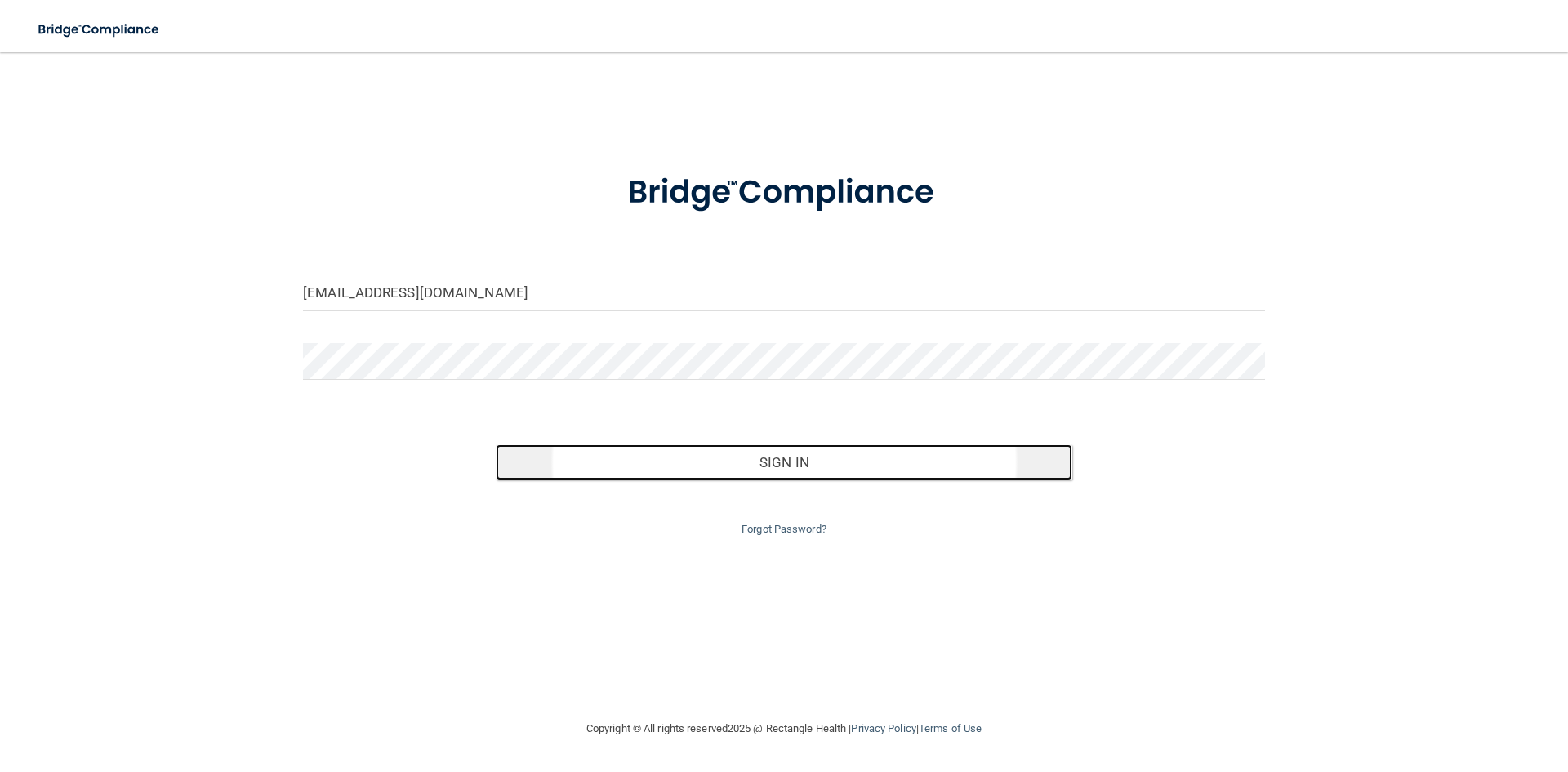
click at [711, 467] on button "Sign In" at bounding box center [784, 462] width 577 height 36
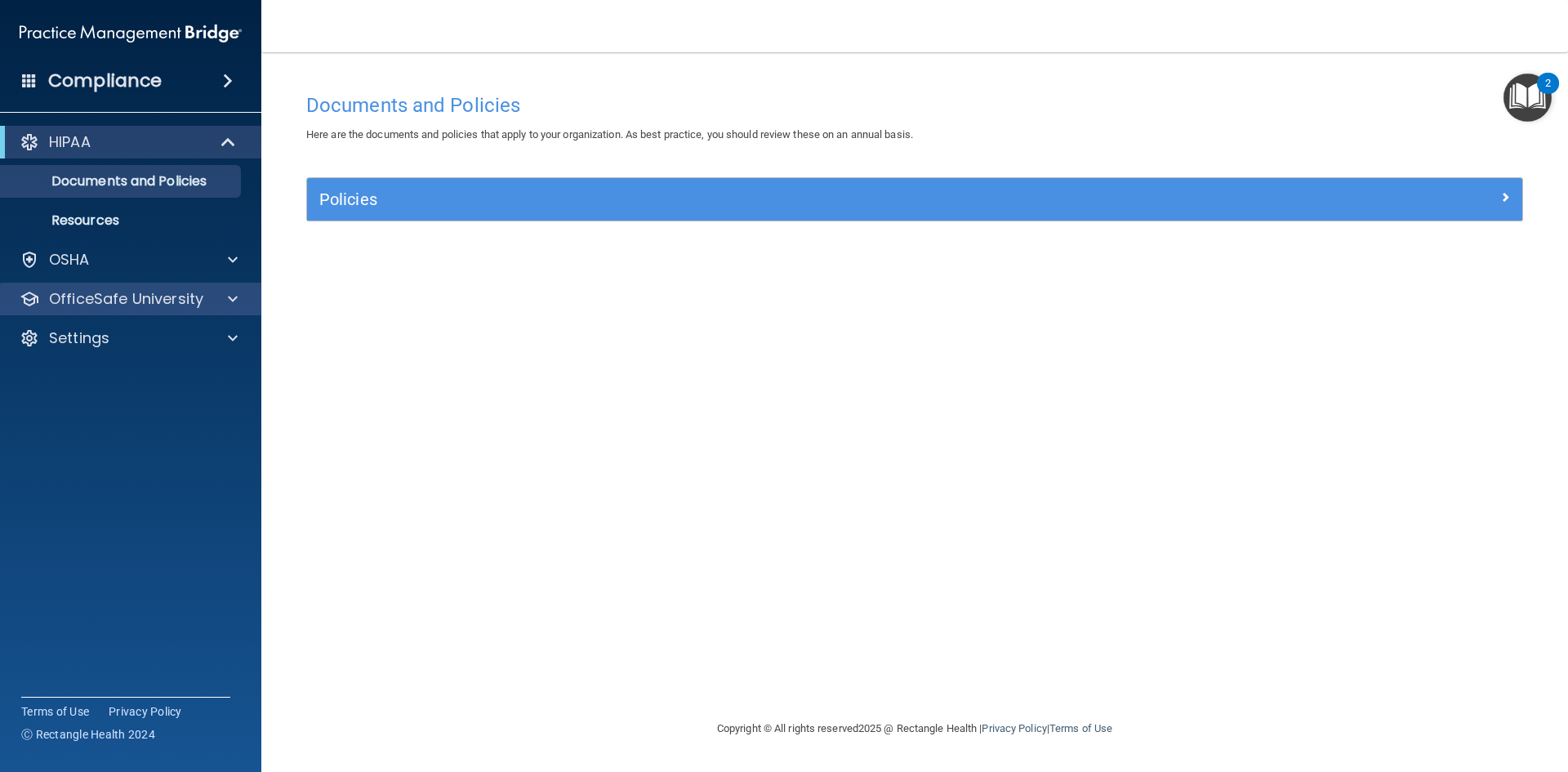
click at [228, 287] on div "OfficeSafe University" at bounding box center [131, 299] width 263 height 33
click at [236, 297] on span at bounding box center [232, 299] width 9 height 20
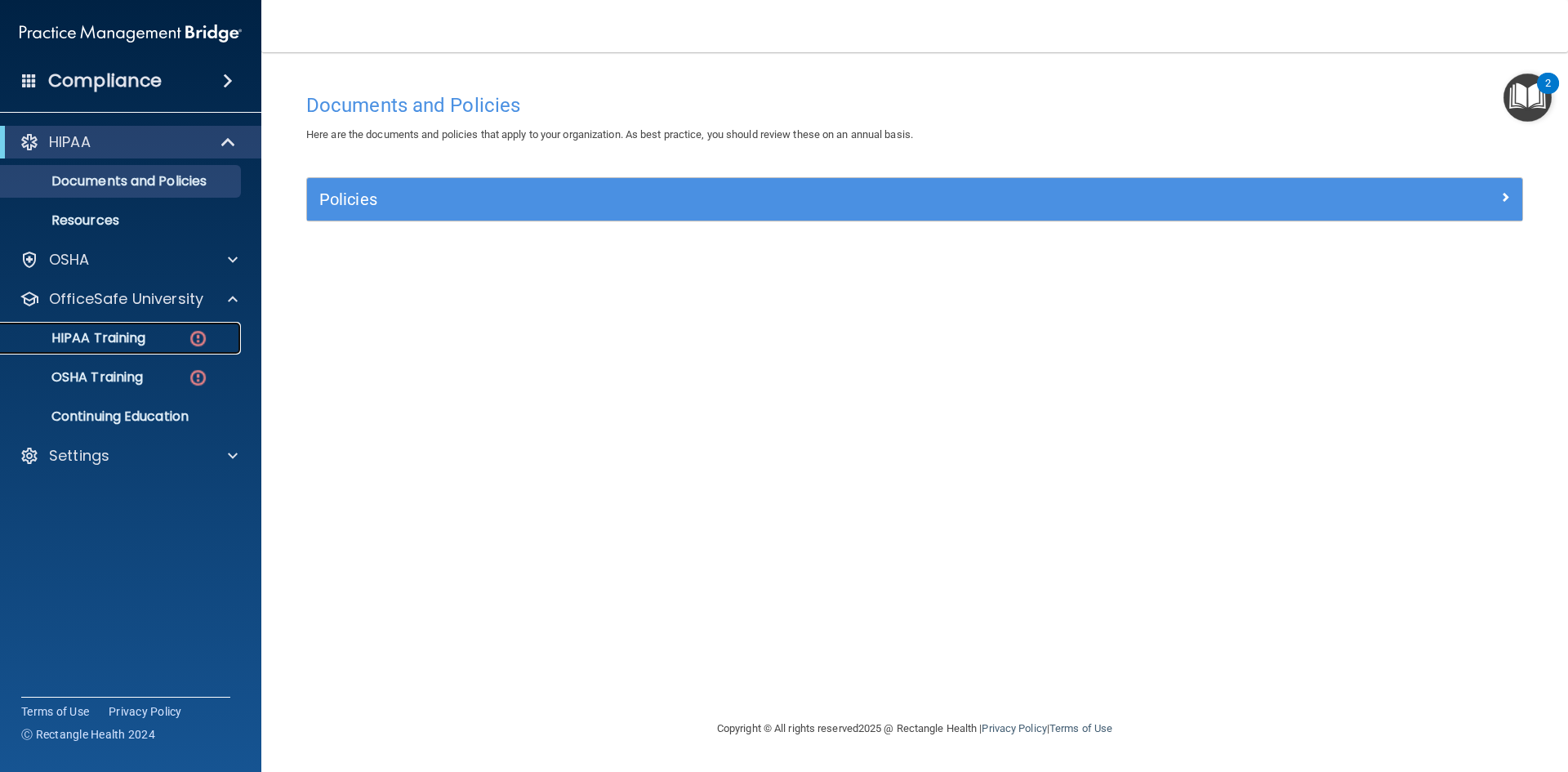
click at [151, 341] on div "HIPAA Training" at bounding box center [121, 338] width 223 height 16
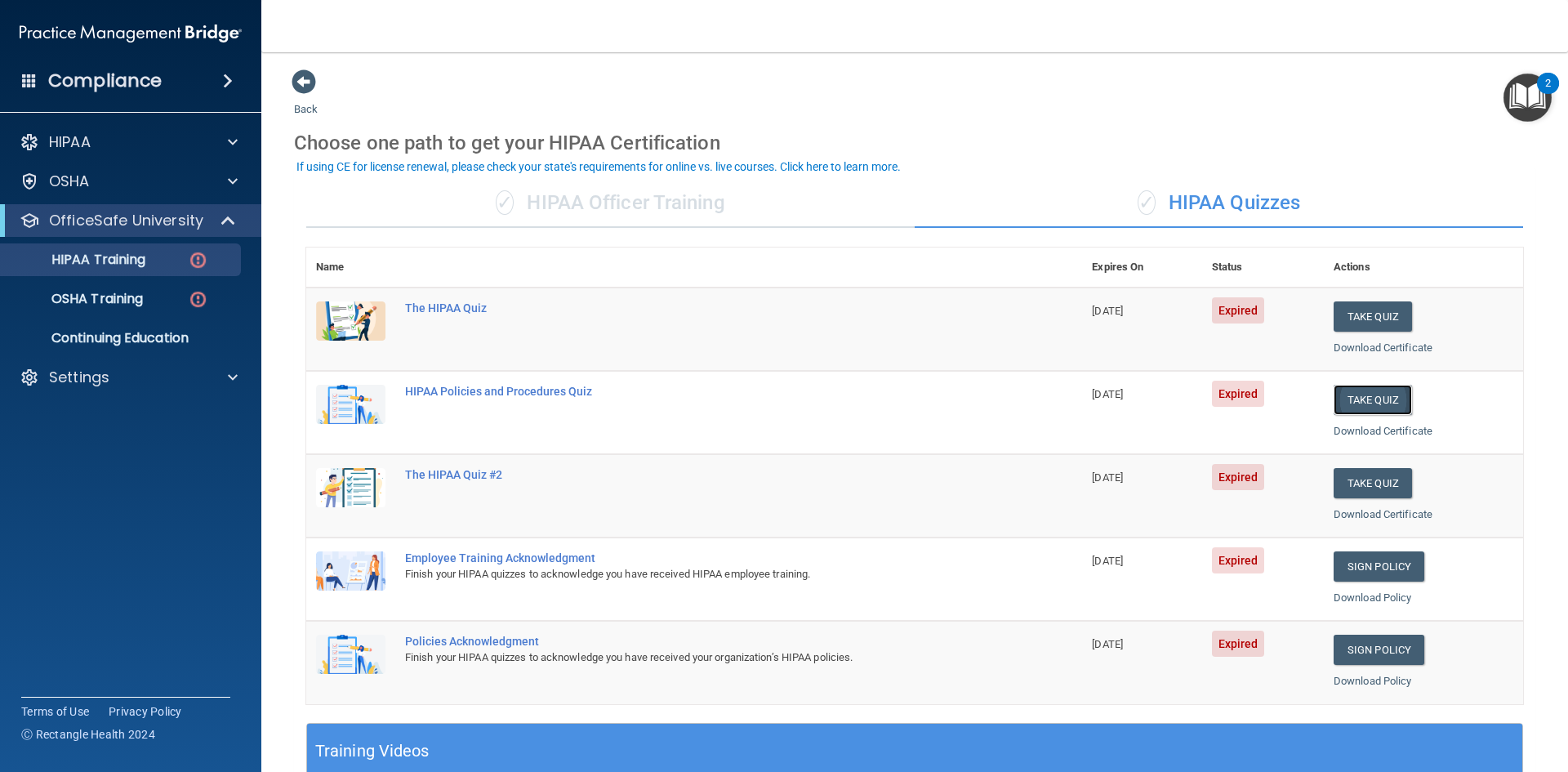
click at [1388, 406] on button "Take Quiz" at bounding box center [1373, 400] width 79 height 30
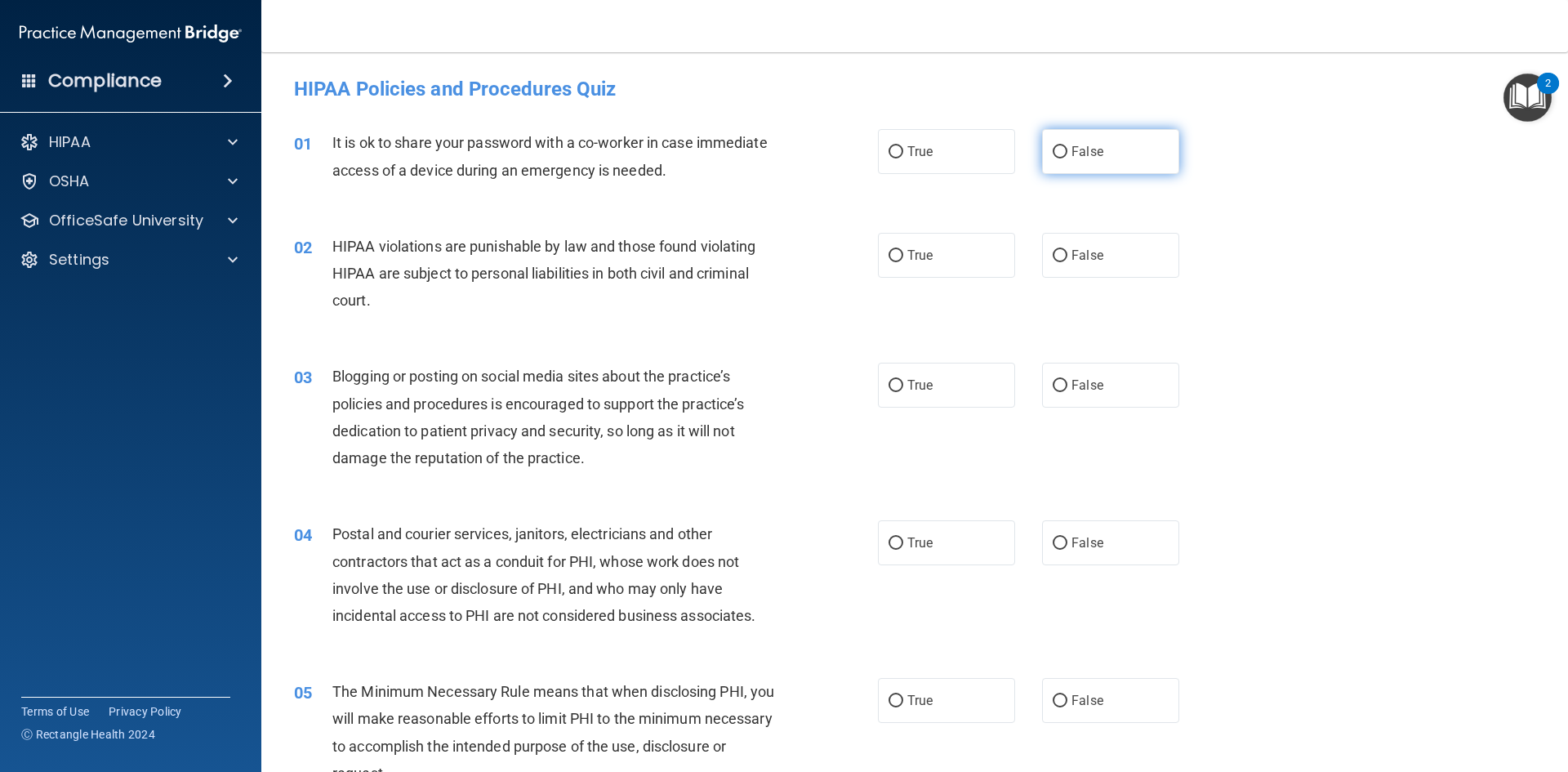
click at [1053, 149] on input "False" at bounding box center [1060, 152] width 15 height 12
radio input "true"
click at [891, 255] on input "True" at bounding box center [896, 256] width 15 height 12
radio input "true"
click at [1052, 395] on label "False" at bounding box center [1110, 385] width 137 height 45
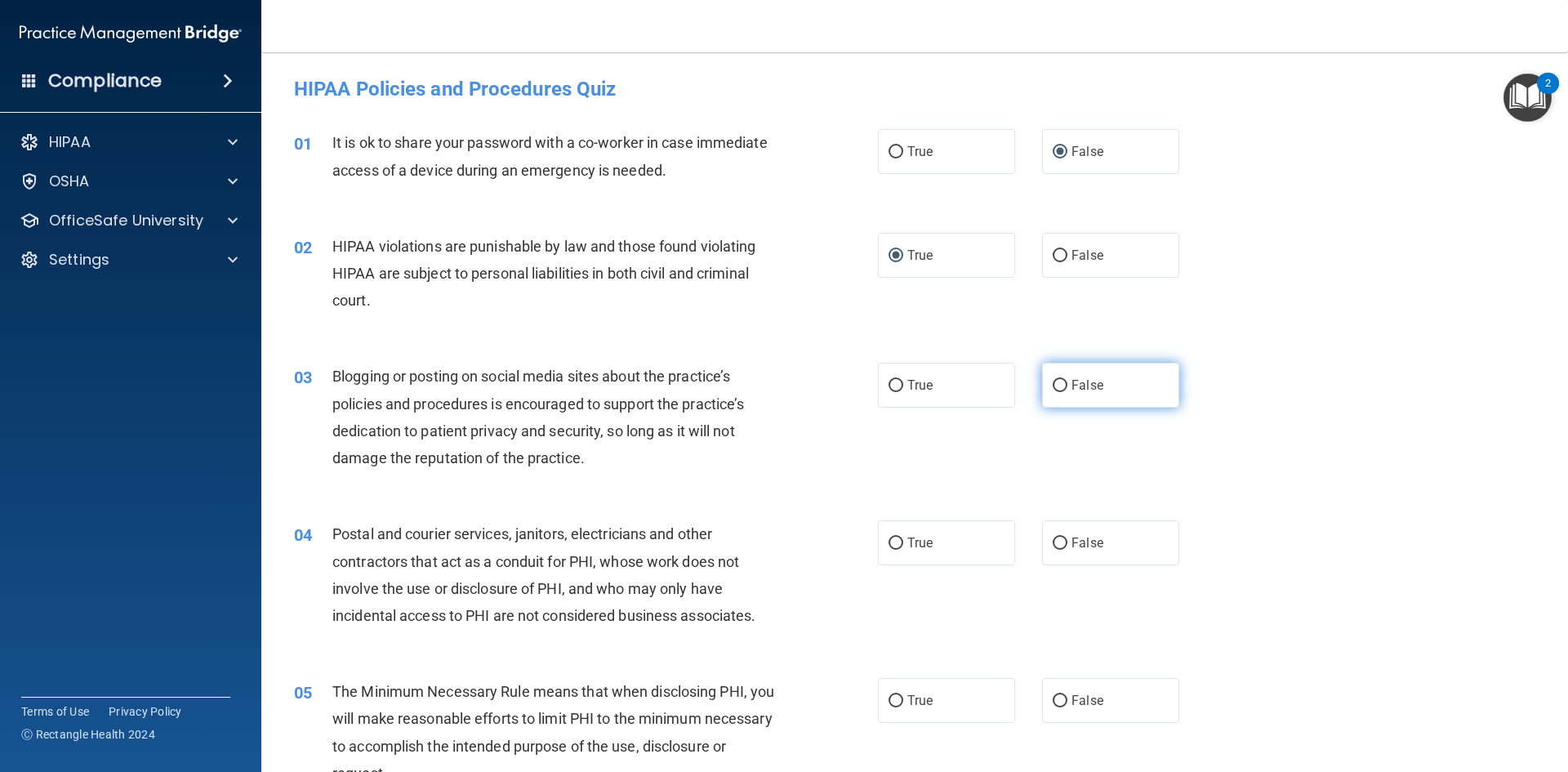
click at [1053, 392] on input "False" at bounding box center [1060, 386] width 15 height 12
radio input "true"
click at [889, 543] on input "True" at bounding box center [896, 543] width 15 height 12
radio input "true"
click at [891, 698] on input "True" at bounding box center [896, 702] width 15 height 12
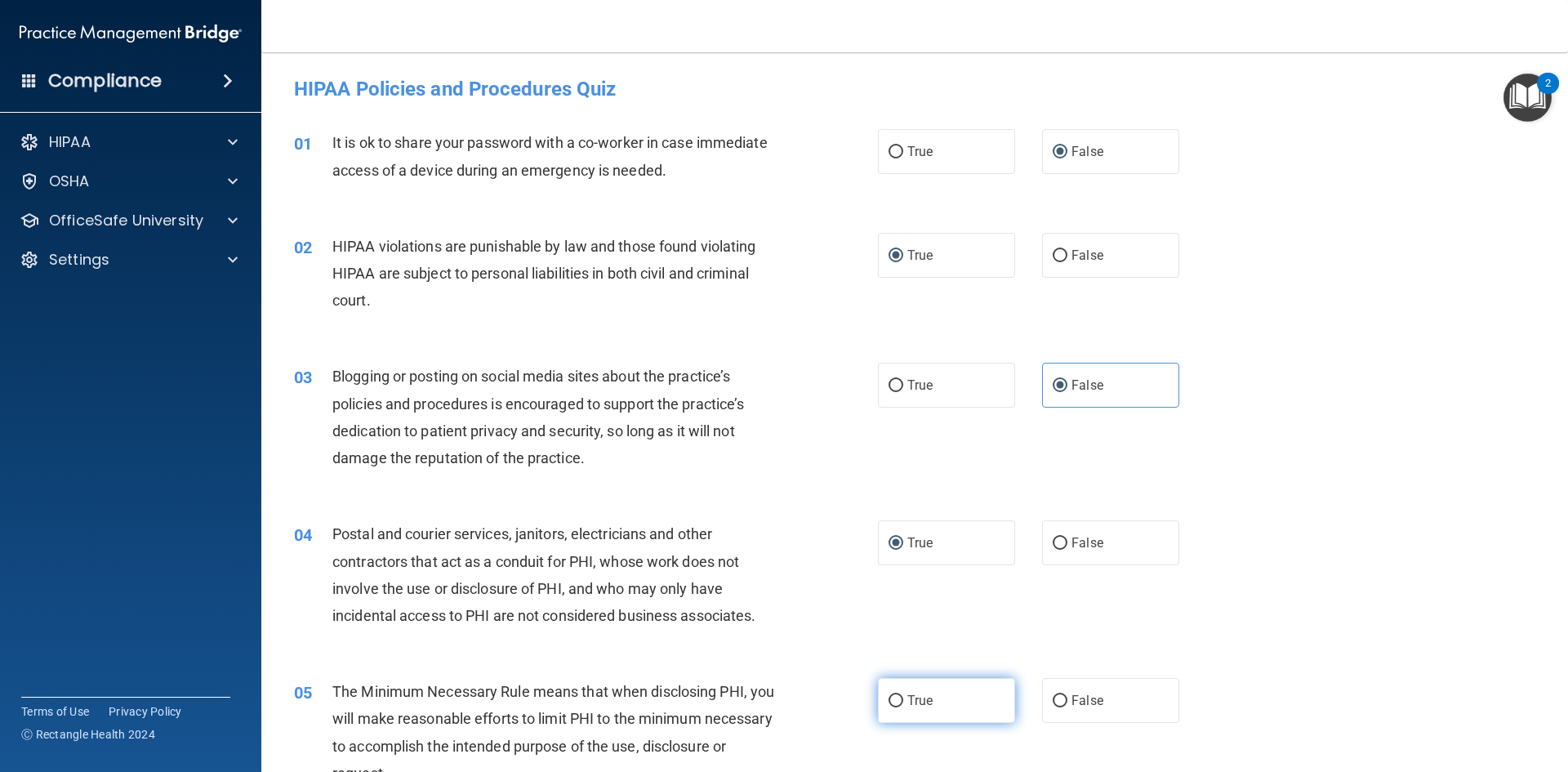
radio input "true"
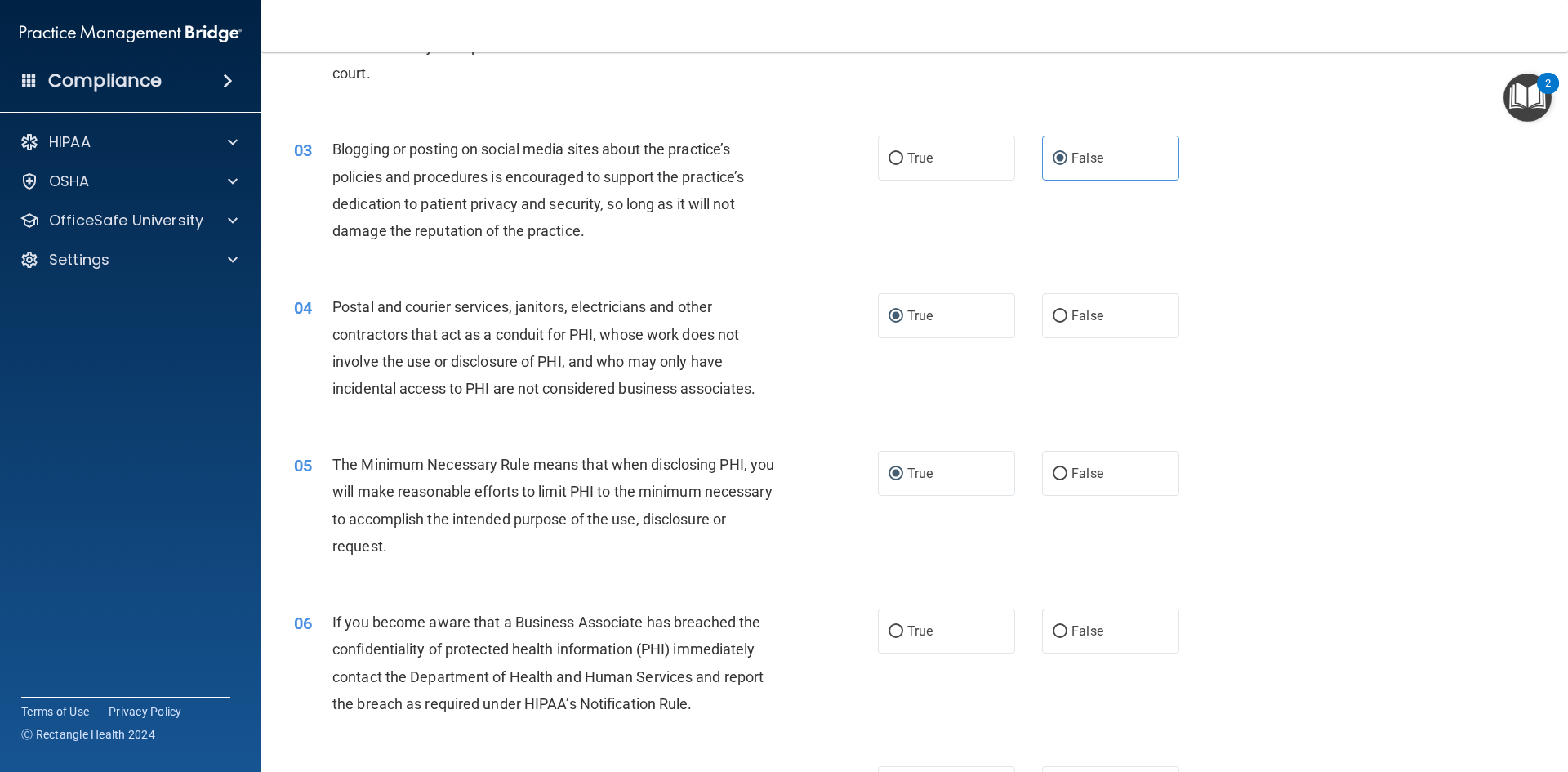
scroll to position [245, 0]
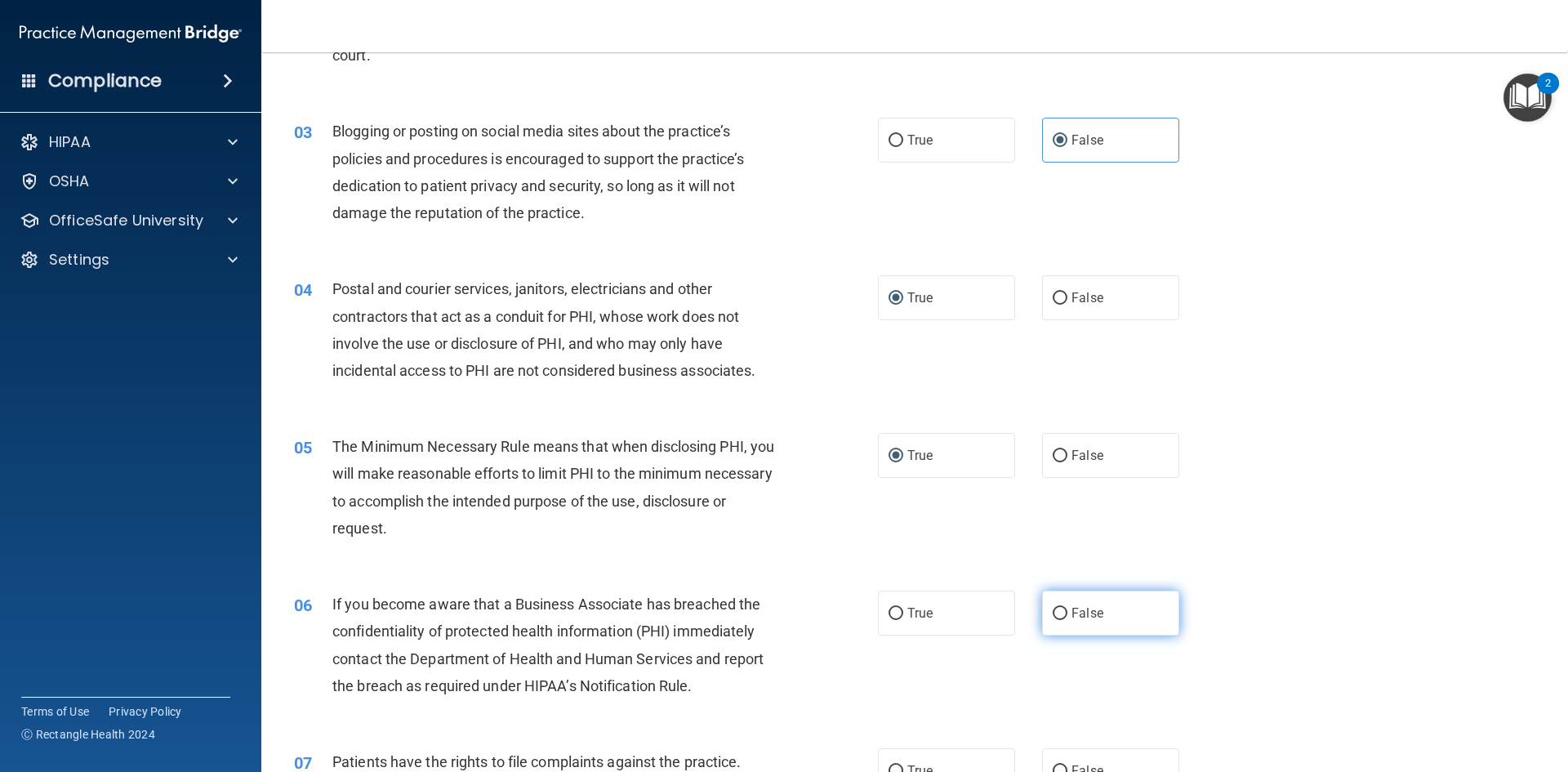
click at [1056, 612] on input "False" at bounding box center [1060, 614] width 15 height 12
radio input "true"
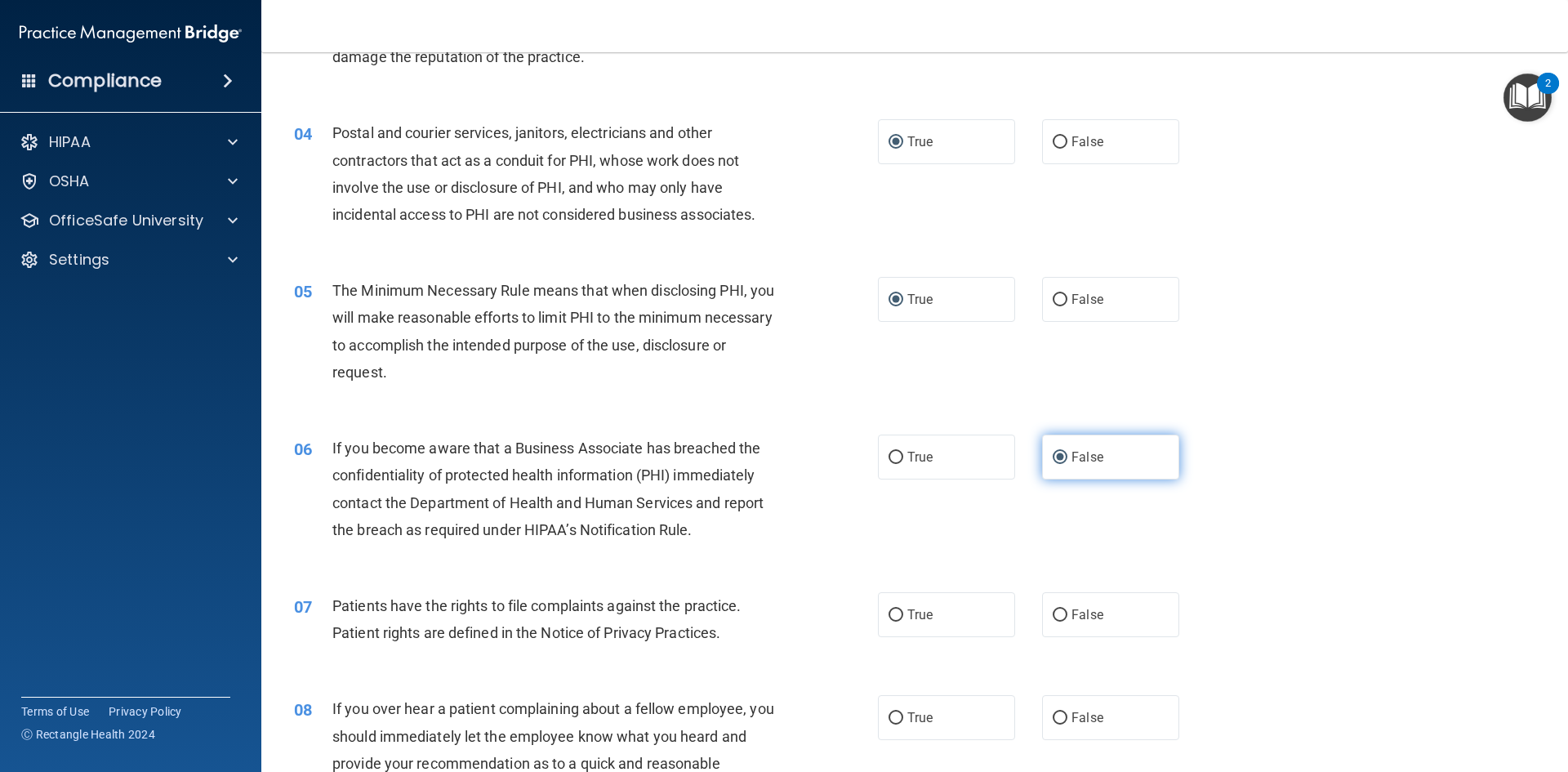
scroll to position [408, 0]
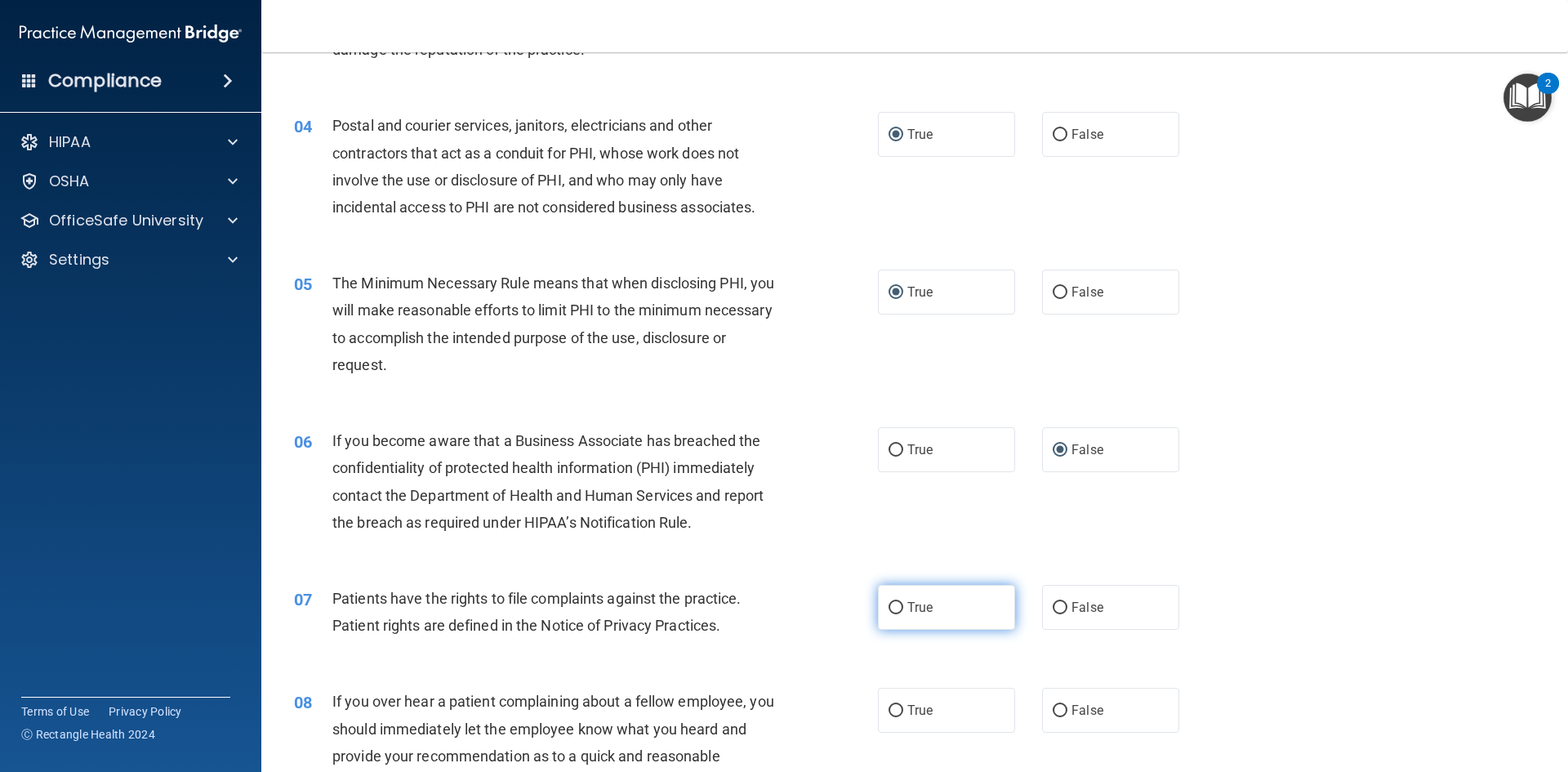
click at [892, 613] on input "True" at bounding box center [896, 609] width 15 height 12
radio input "true"
click at [1053, 710] on input "False" at bounding box center [1060, 711] width 15 height 12
radio input "true"
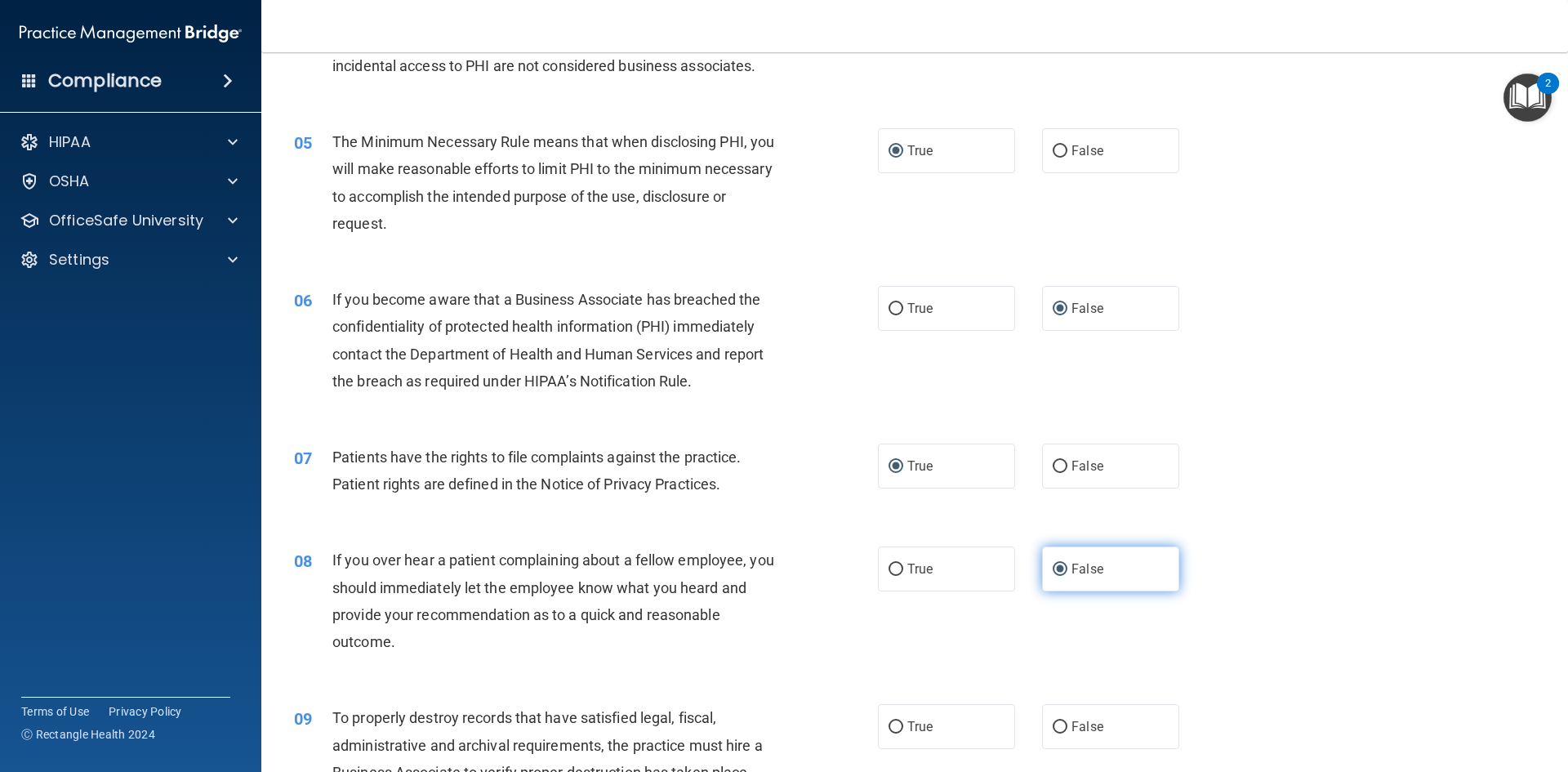
scroll to position [572, 0]
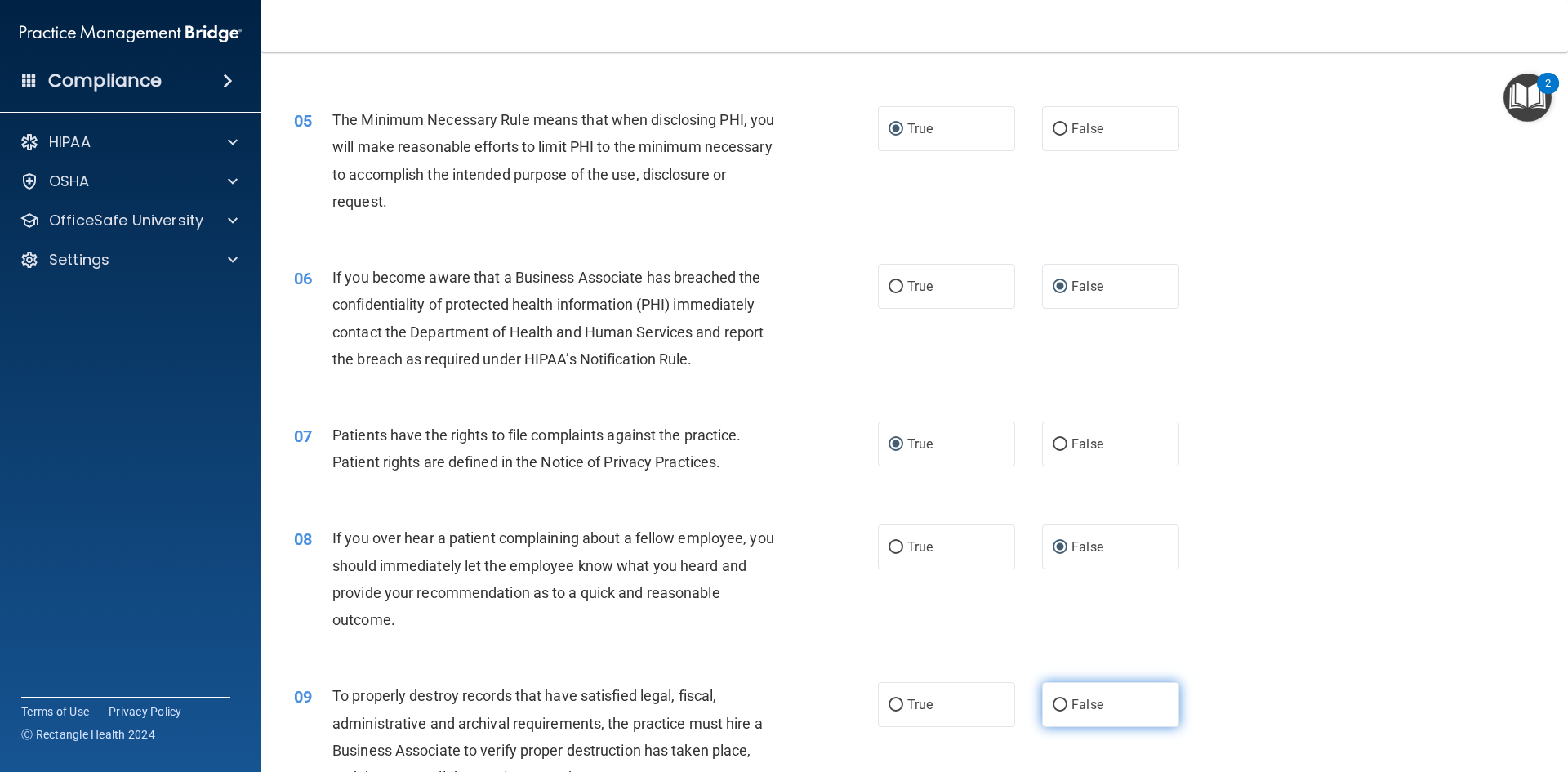
click at [1047, 698] on label "False" at bounding box center [1110, 704] width 137 height 45
click at [1053, 699] on input "False" at bounding box center [1060, 705] width 15 height 12
radio input "true"
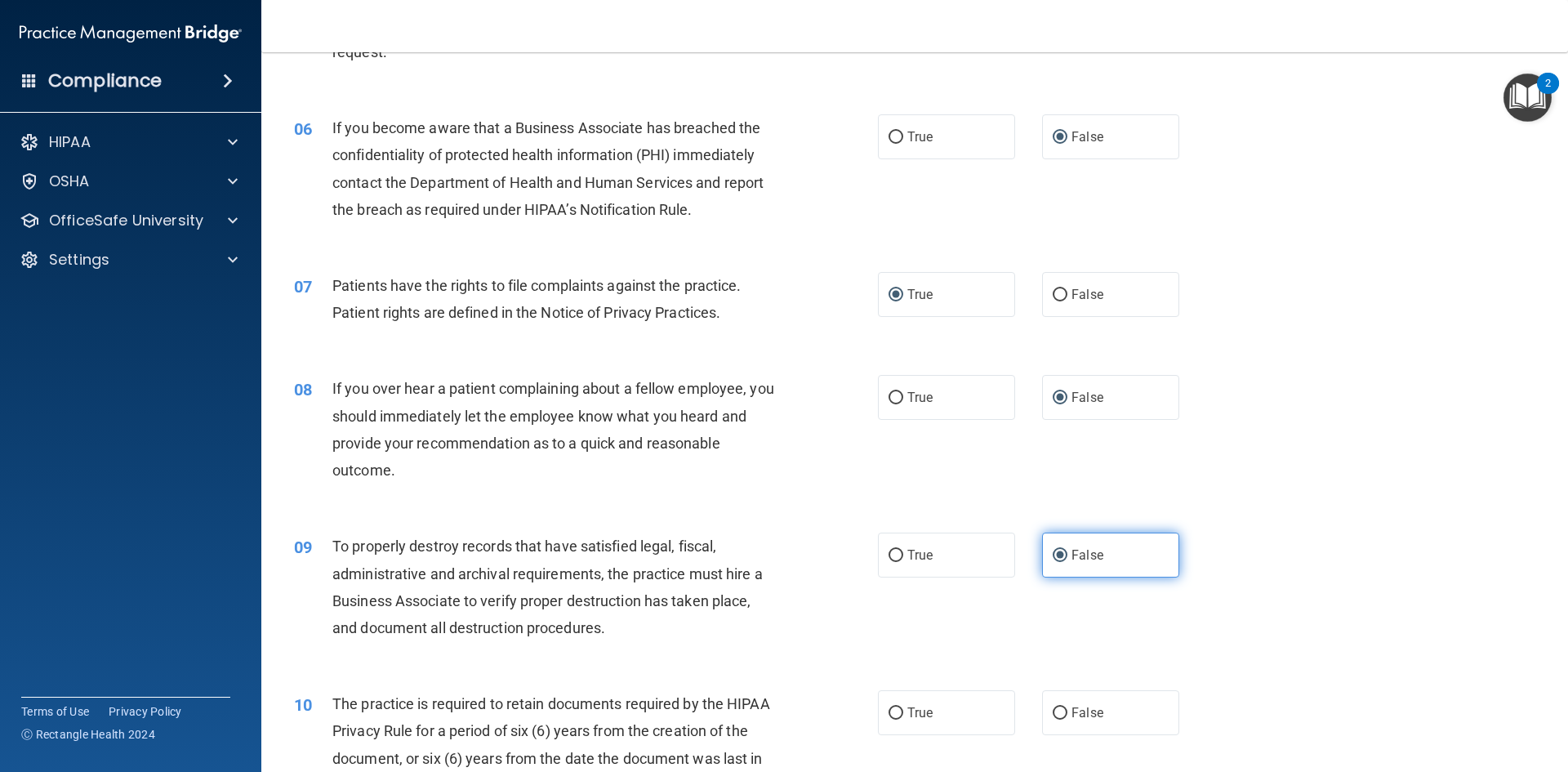
scroll to position [735, 0]
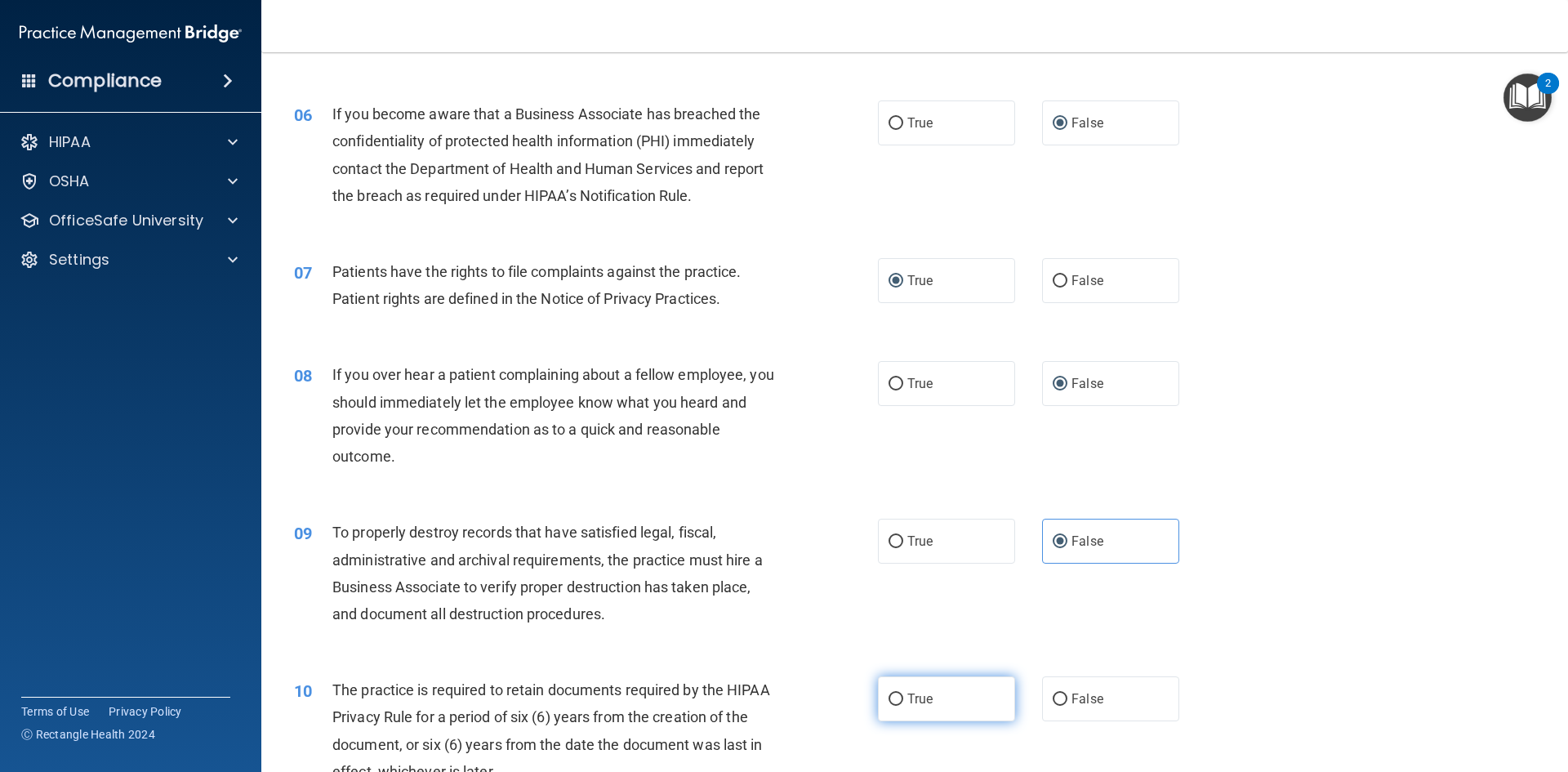
click at [890, 698] on input "True" at bounding box center [896, 700] width 15 height 12
radio input "true"
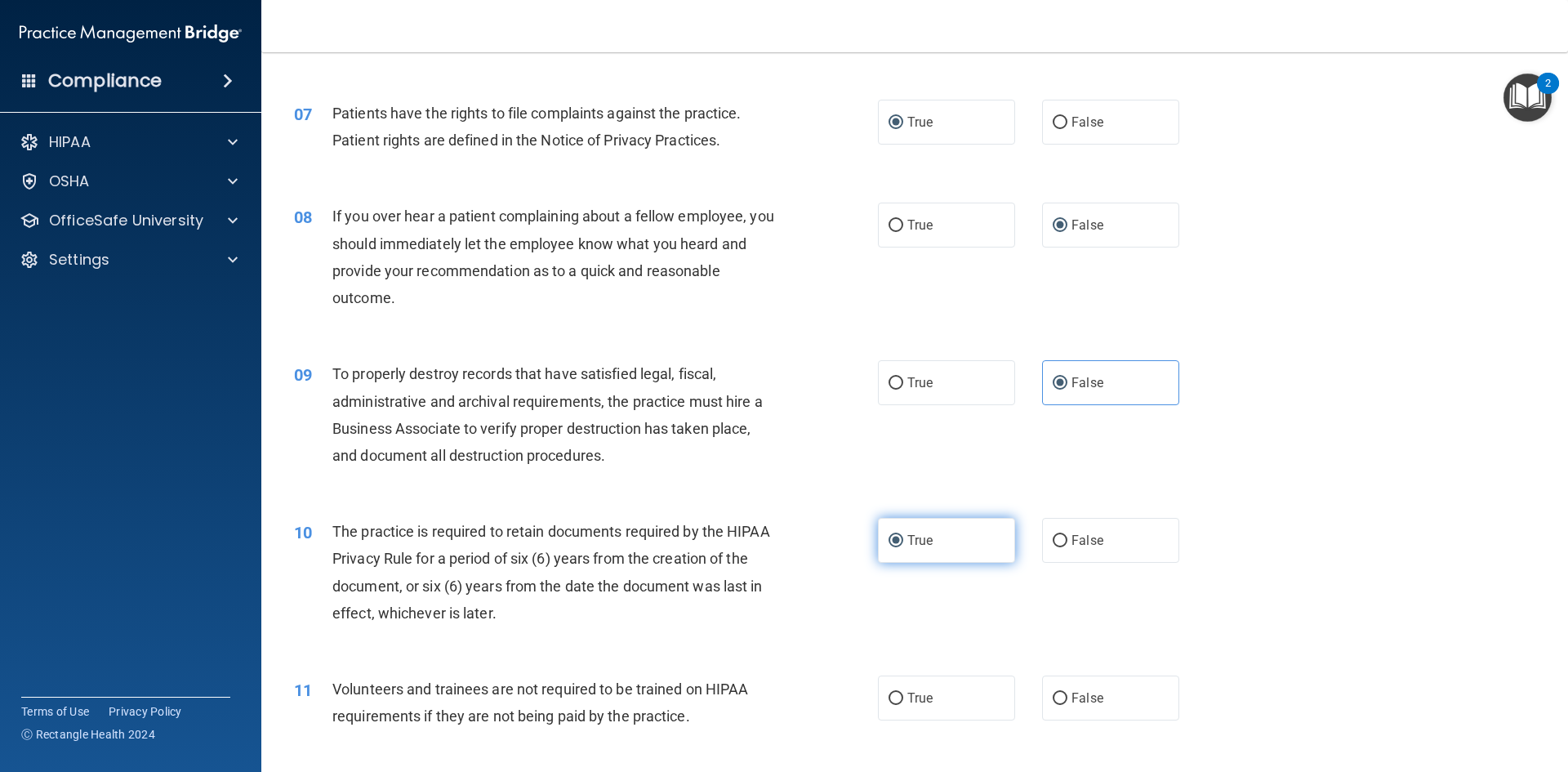
scroll to position [899, 0]
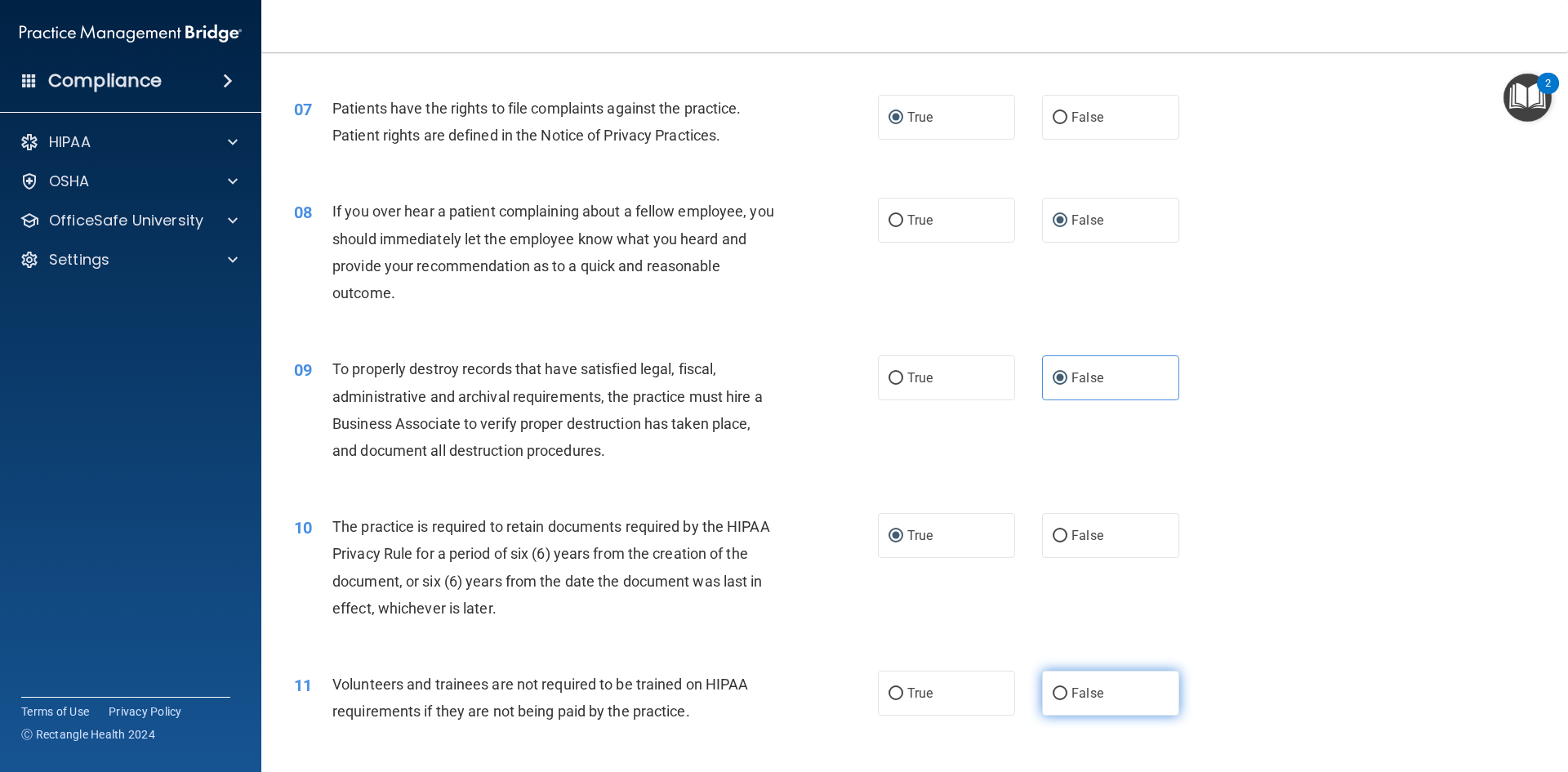
click at [1056, 692] on input "False" at bounding box center [1060, 694] width 15 height 12
radio input "true"
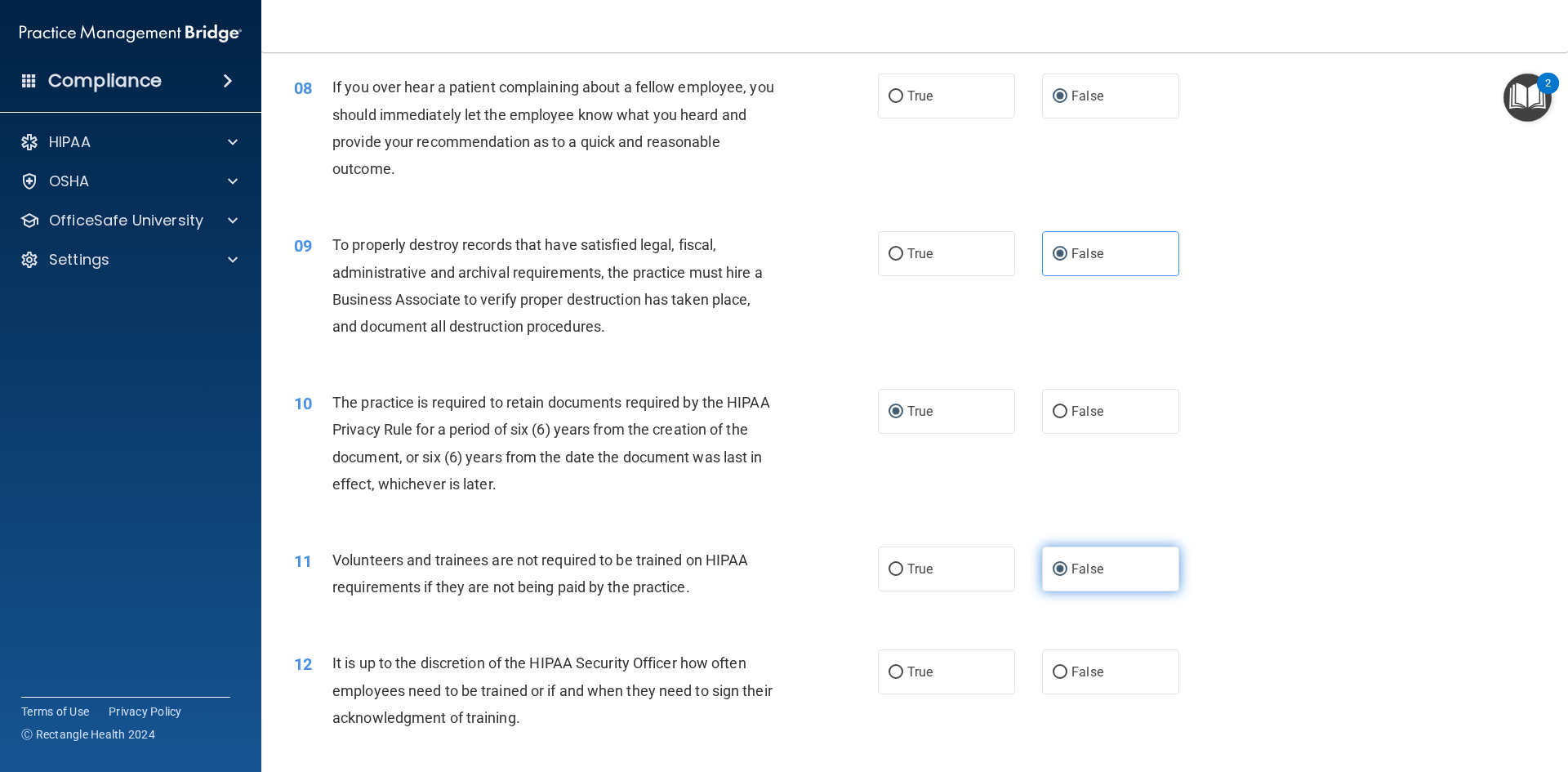
scroll to position [1062, 0]
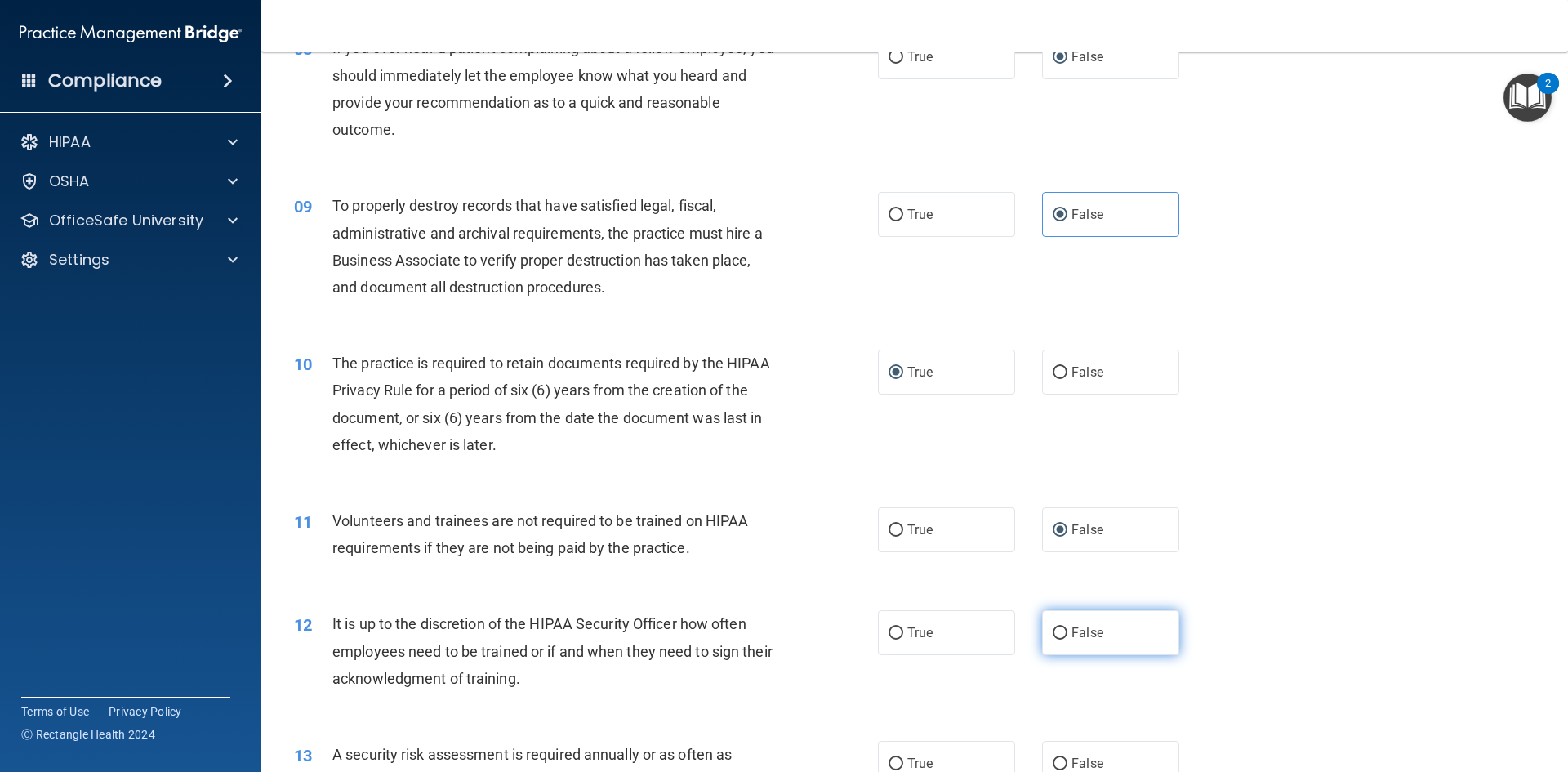
click at [1052, 622] on label "False" at bounding box center [1110, 632] width 137 height 45
click at [1053, 627] on input "False" at bounding box center [1060, 633] width 15 height 12
radio input "true"
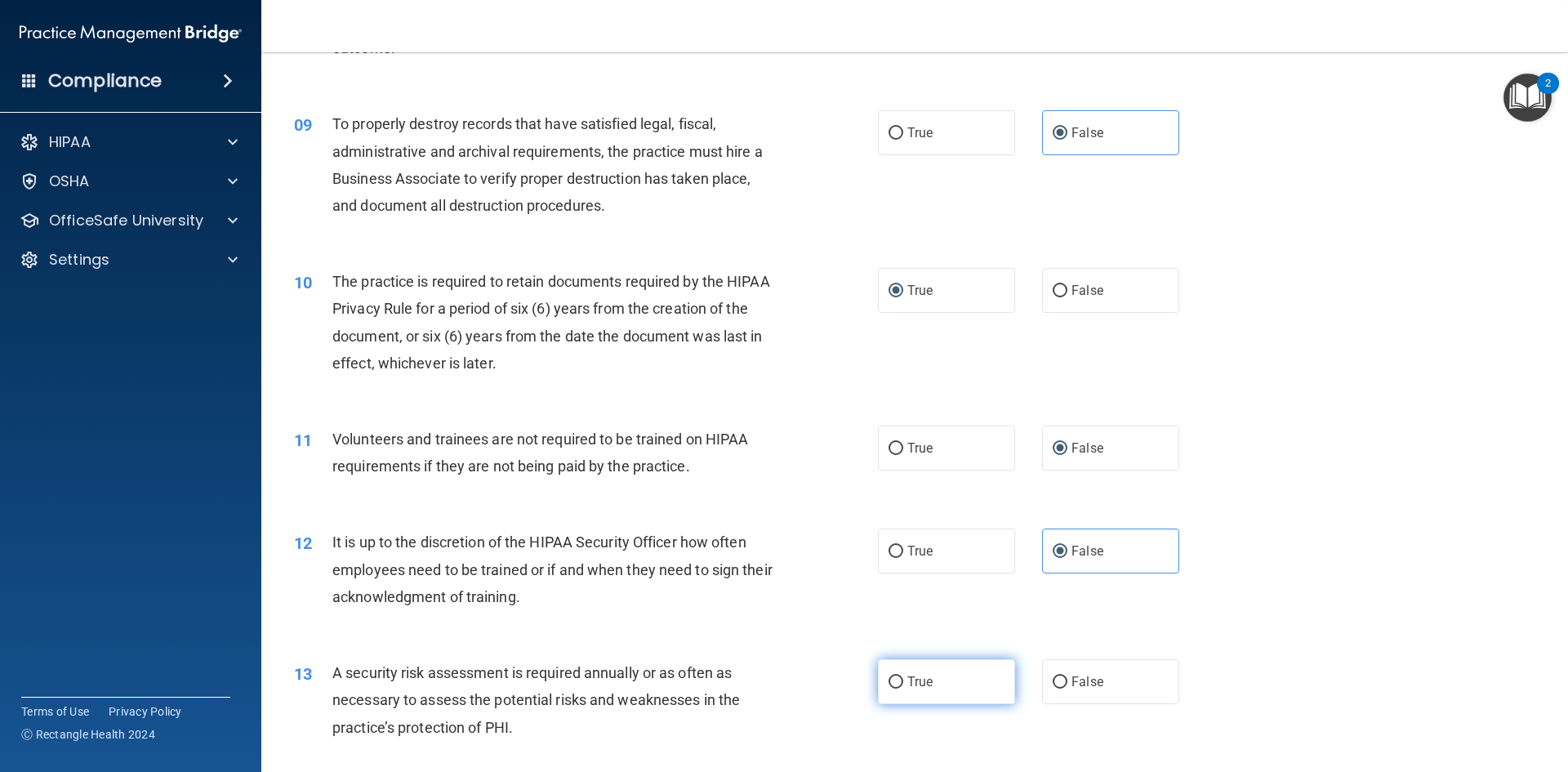
click at [889, 679] on input "True" at bounding box center [896, 683] width 15 height 12
radio input "true"
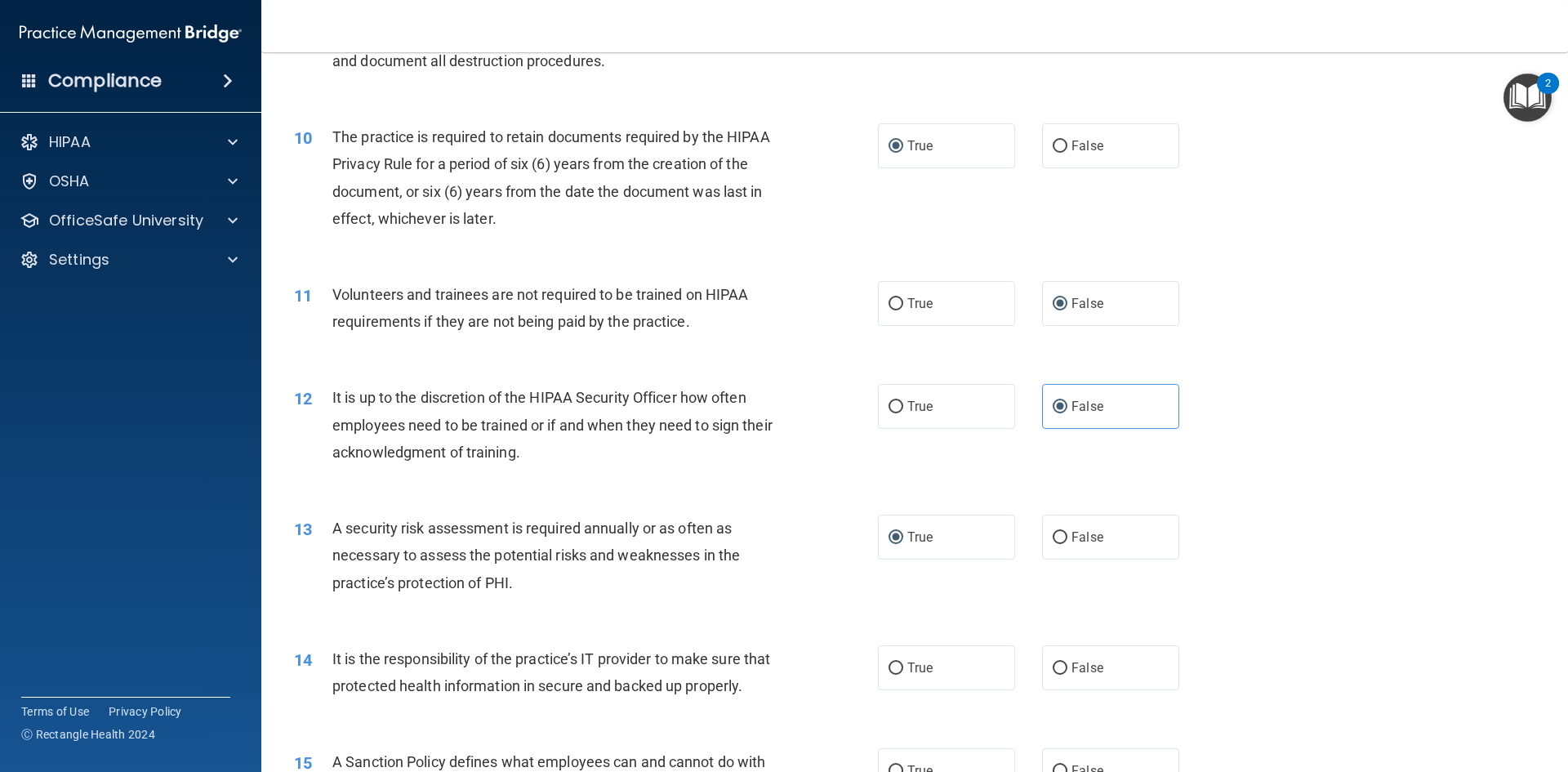
scroll to position [1308, 0]
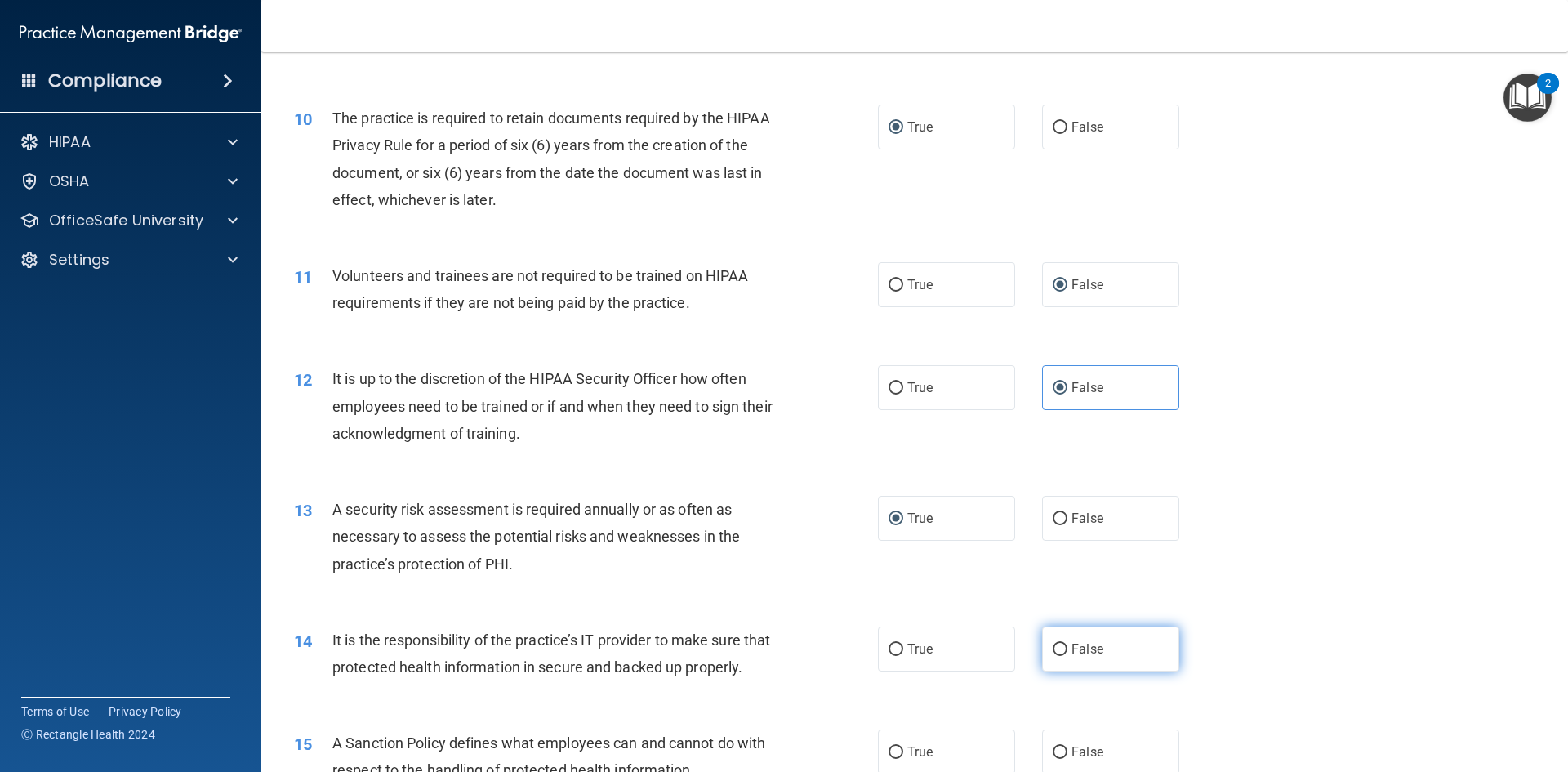
click at [1053, 646] on input "False" at bounding box center [1060, 650] width 15 height 12
radio input "true"
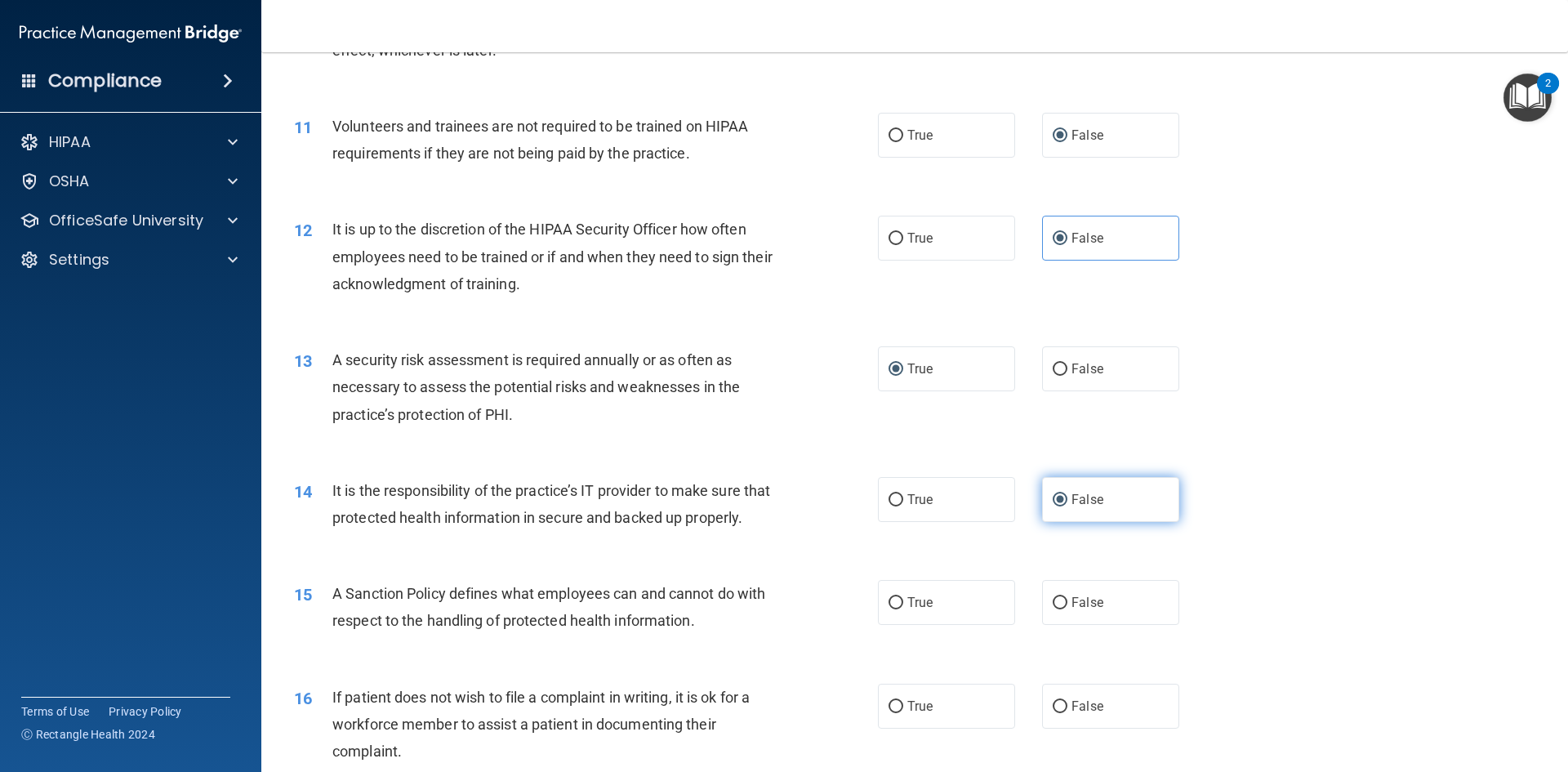
scroll to position [1471, 0]
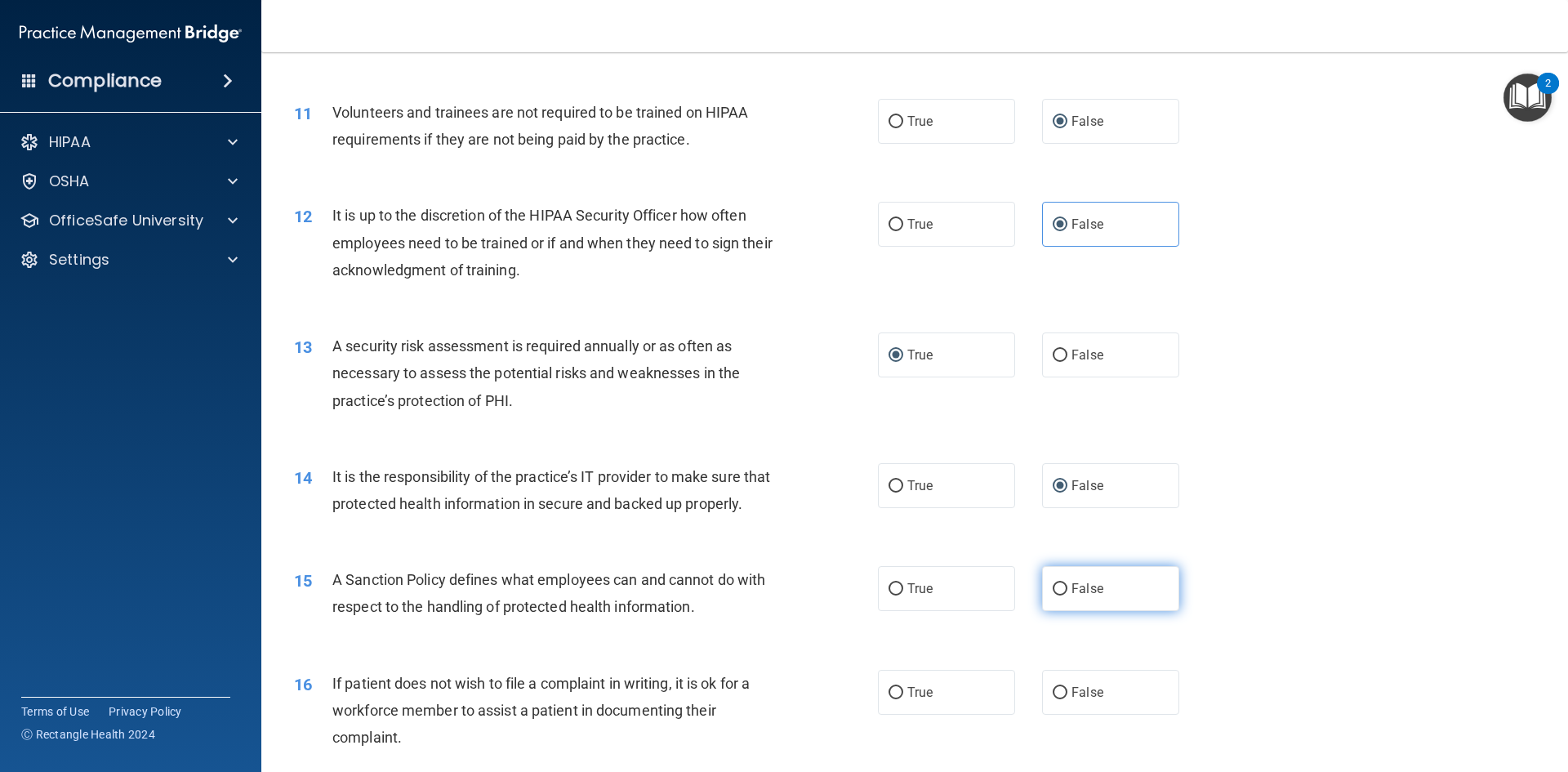
click at [1053, 596] on input "False" at bounding box center [1060, 590] width 15 height 12
radio input "true"
click at [893, 699] on input "True" at bounding box center [896, 693] width 15 height 12
radio input "true"
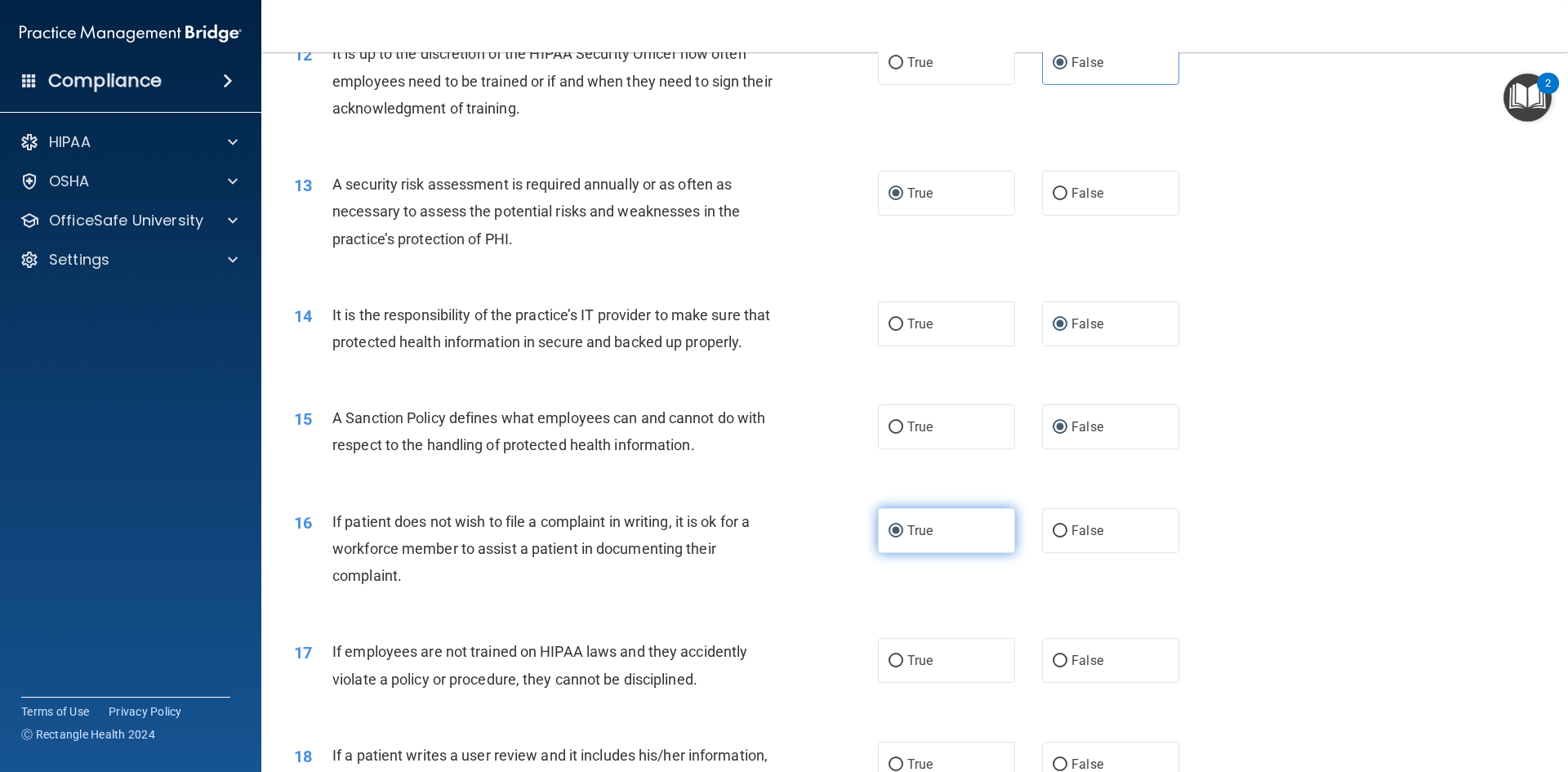
scroll to position [1635, 0]
click at [1055, 666] on input "False" at bounding box center [1060, 660] width 15 height 12
radio input "true"
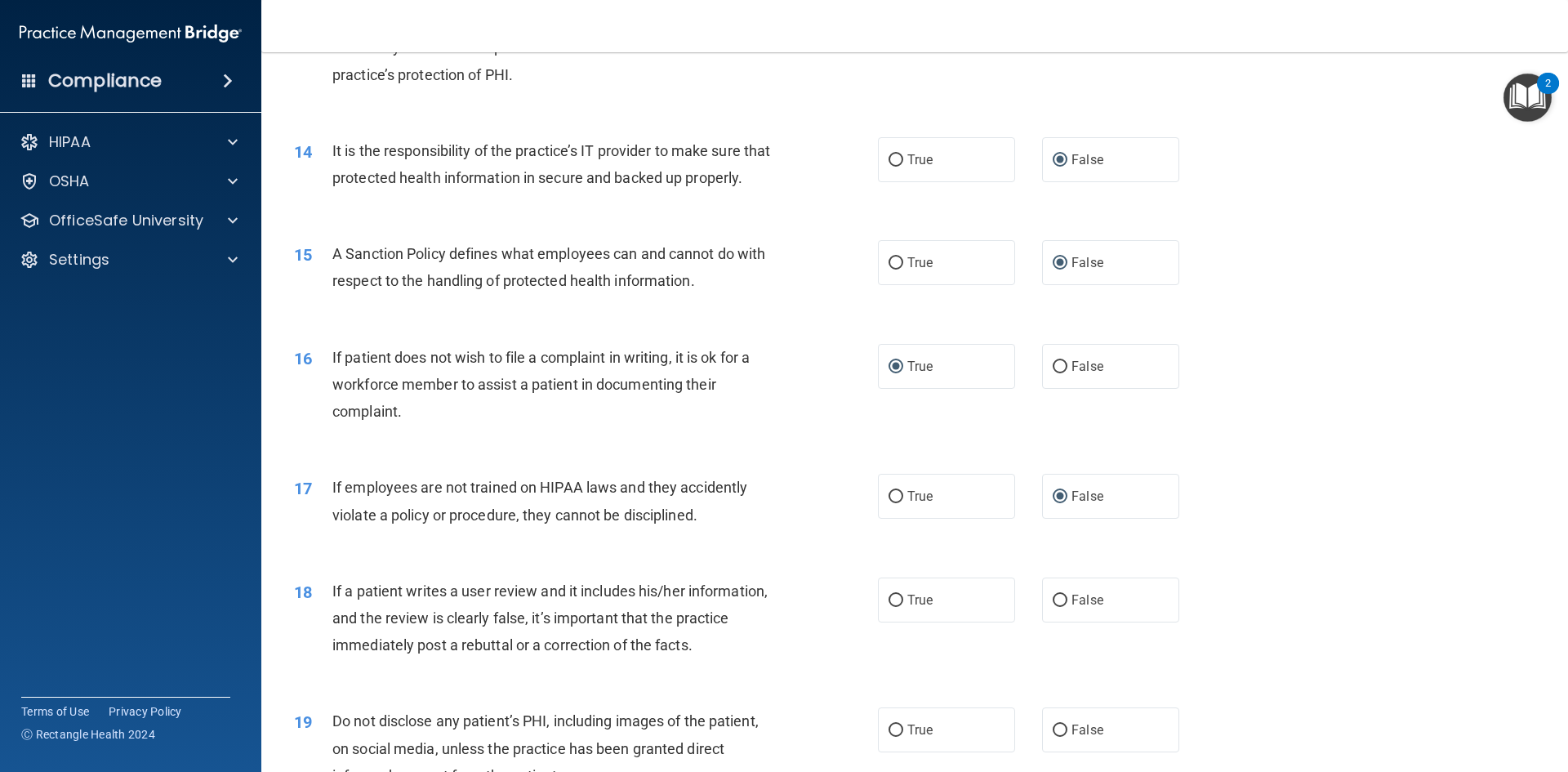
scroll to position [1798, 0]
click at [1053, 606] on input "False" at bounding box center [1060, 600] width 15 height 12
radio input "true"
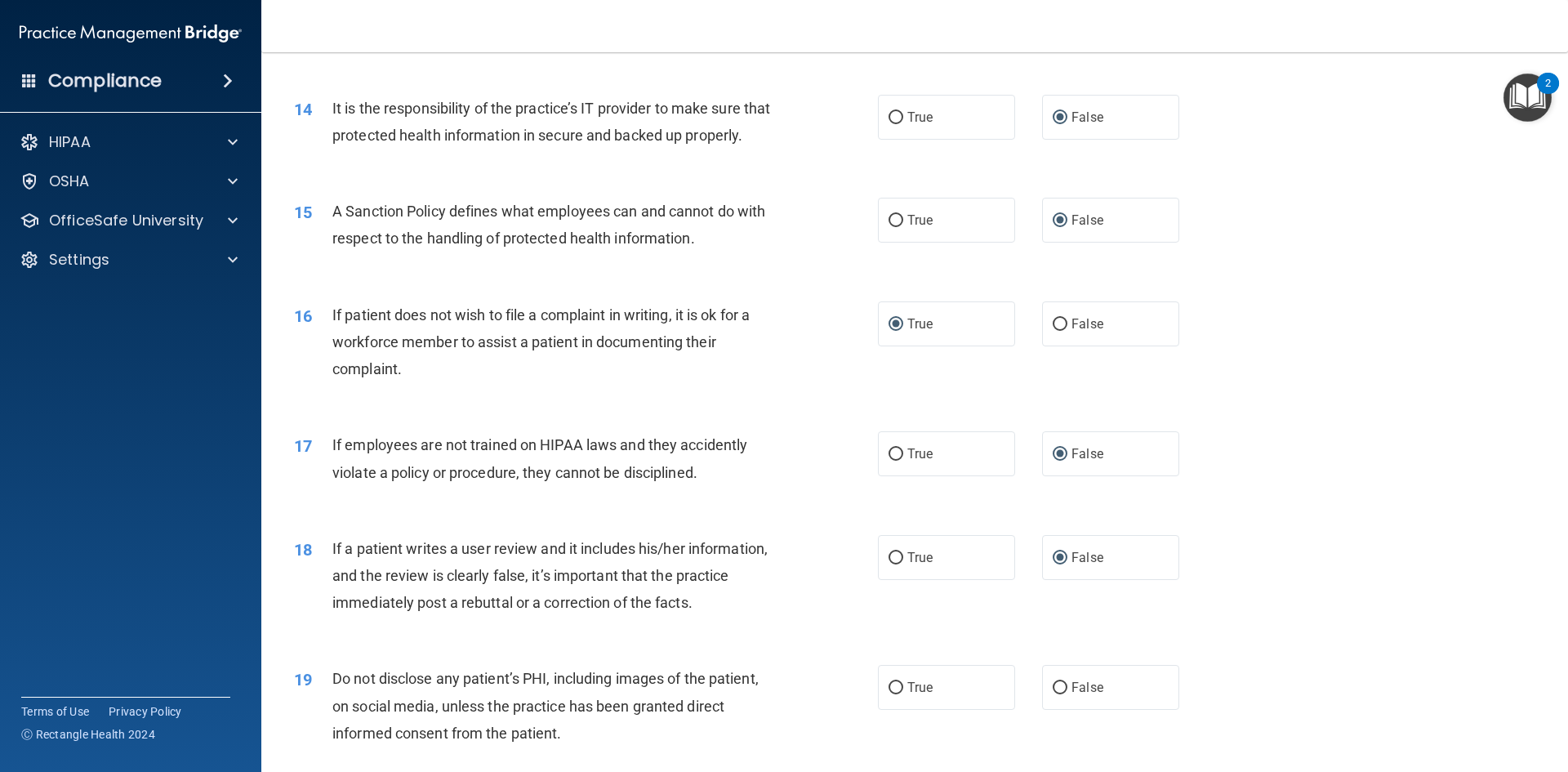
scroll to position [1880, 0]
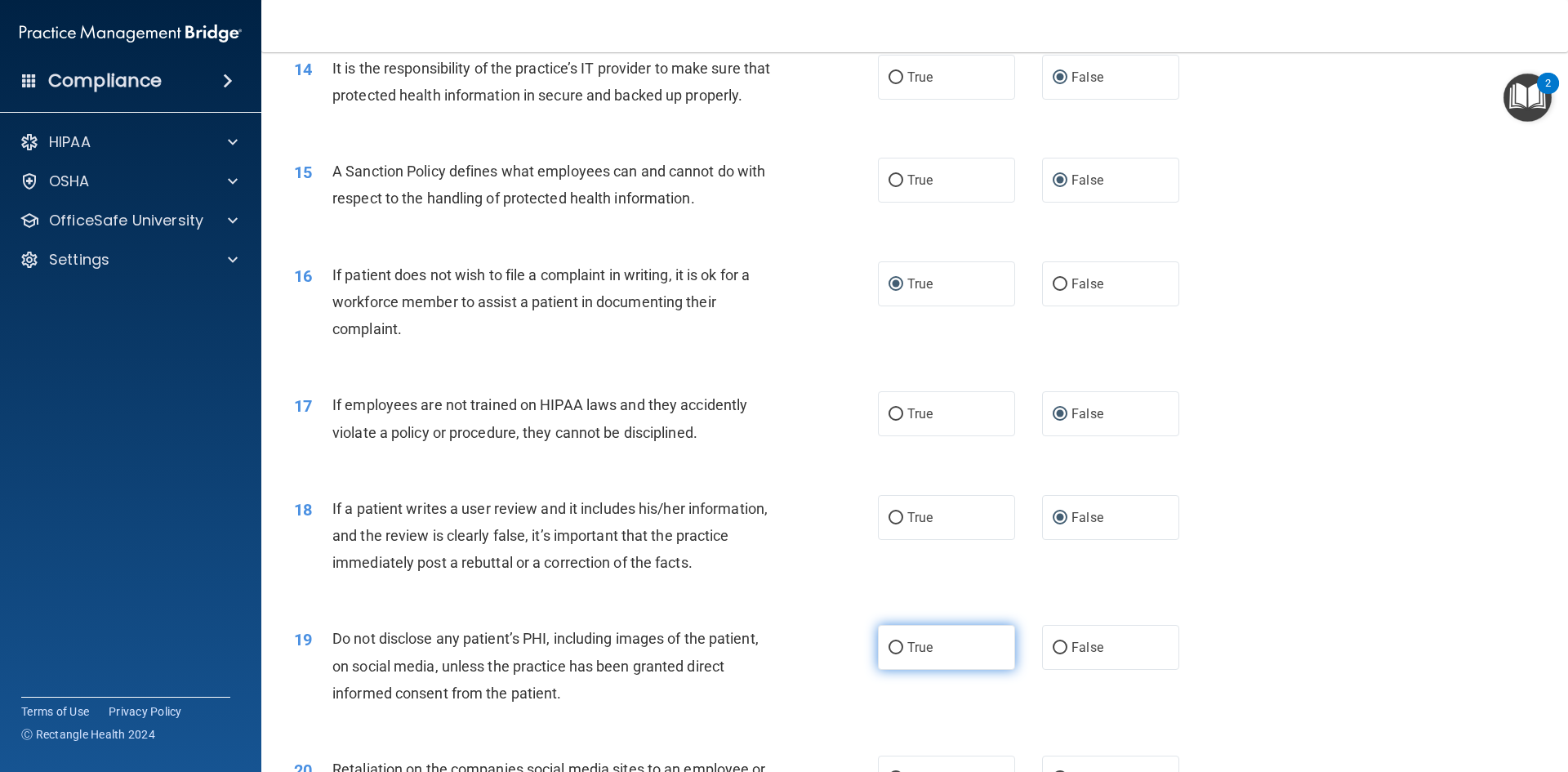
click at [889, 655] on input "True" at bounding box center [896, 649] width 15 height 12
radio input "true"
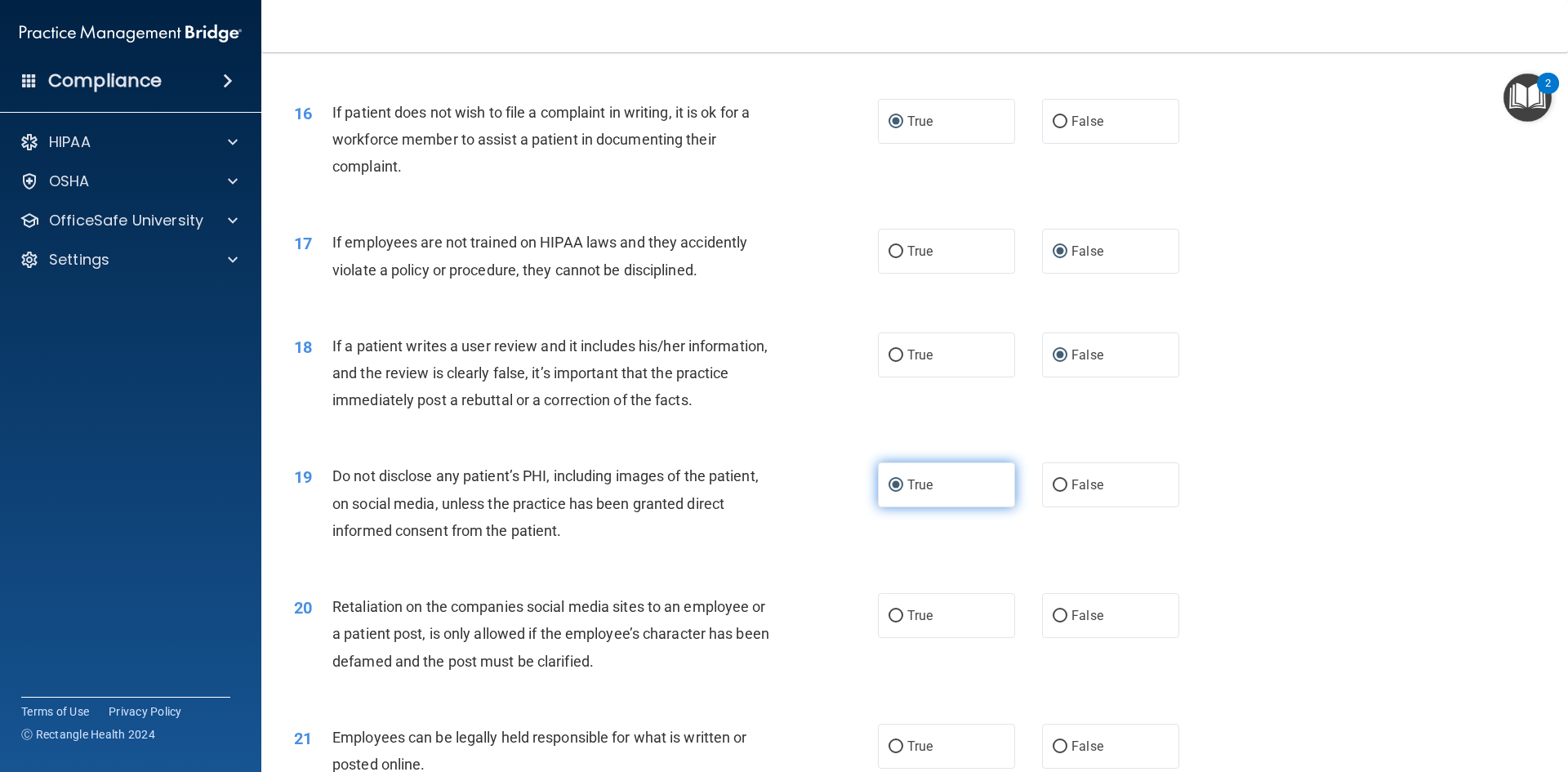
scroll to position [2043, 0]
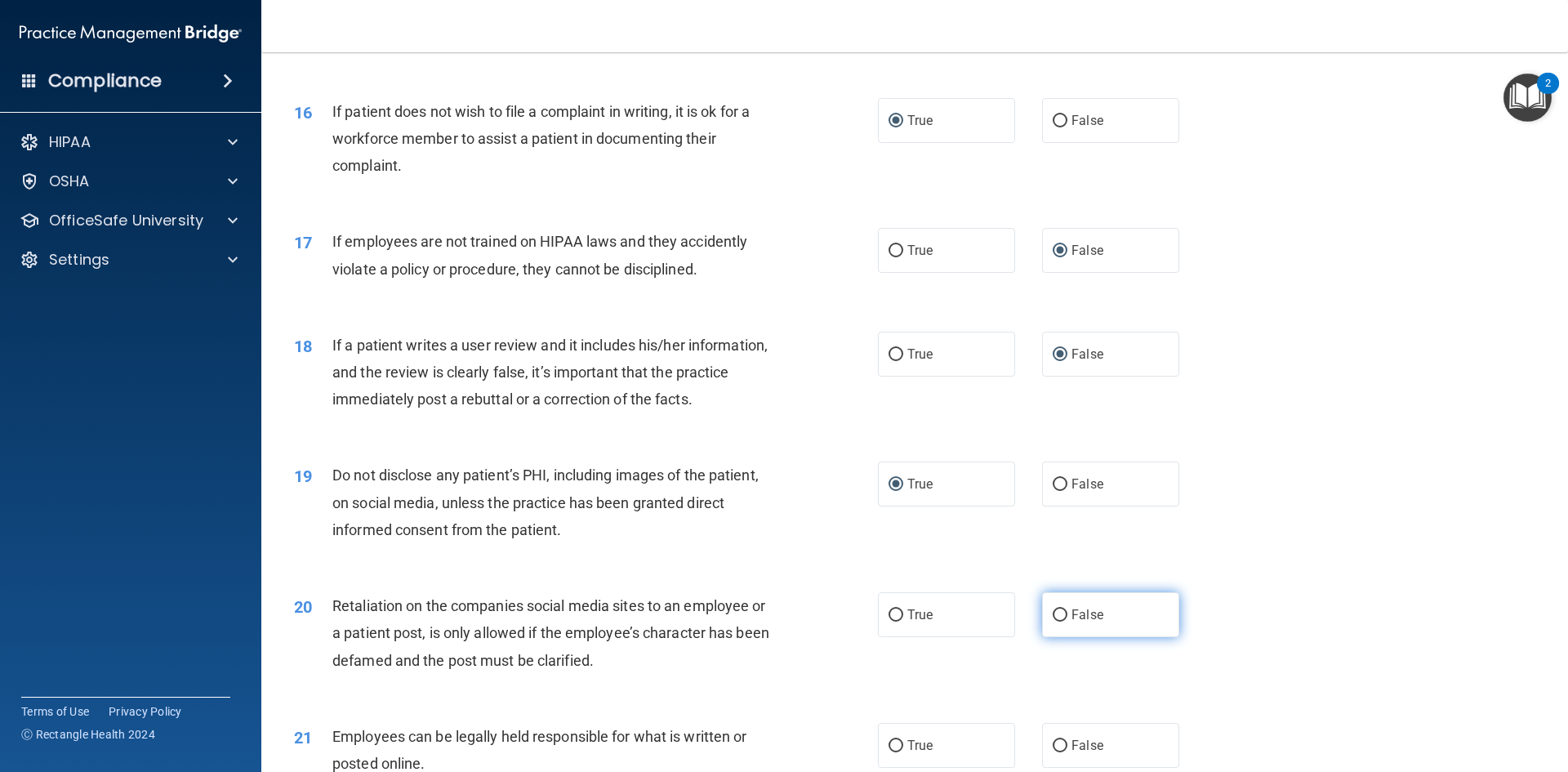
click at [1055, 622] on input "False" at bounding box center [1060, 615] width 15 height 12
radio input "true"
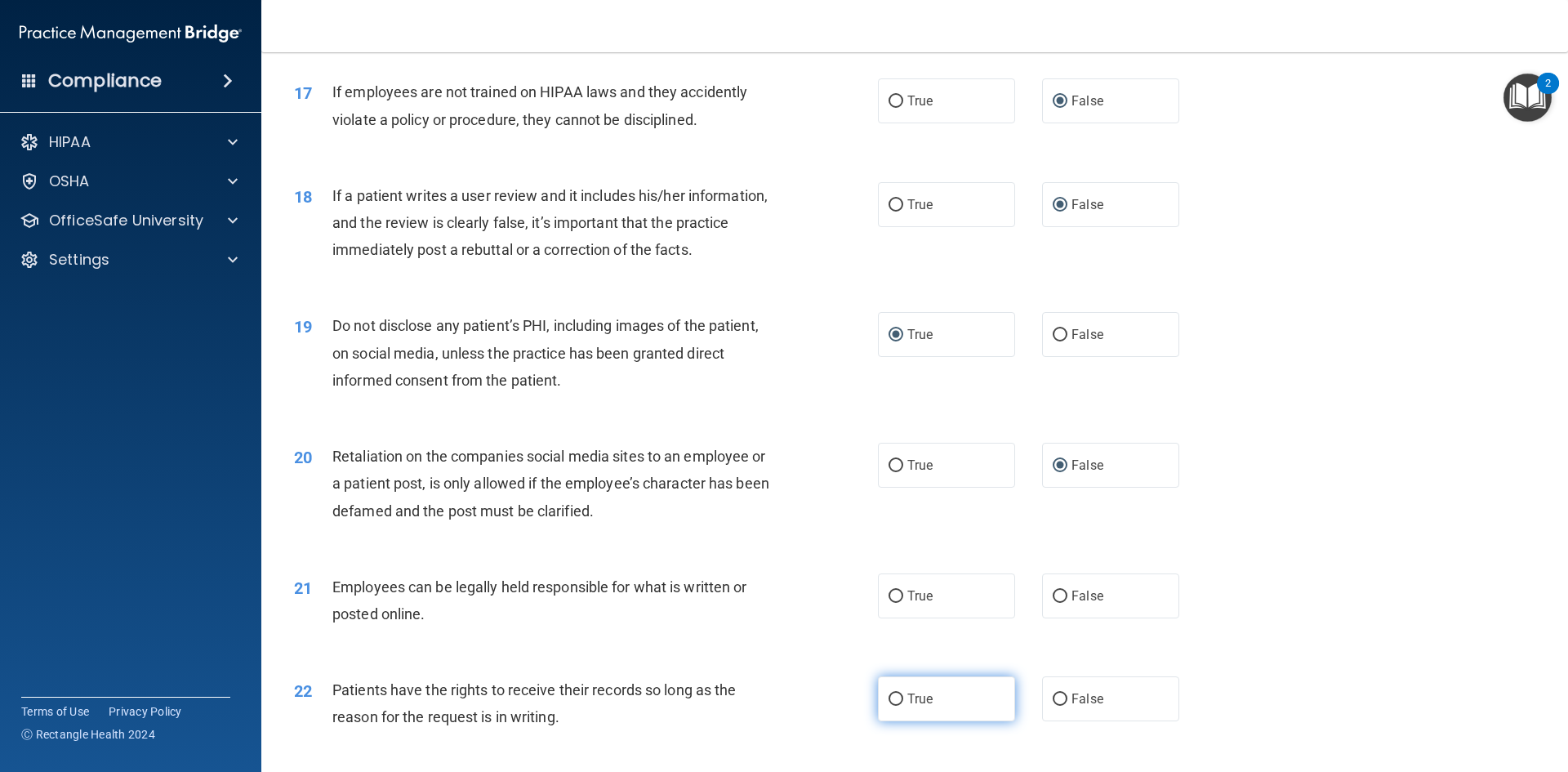
scroll to position [2206, 0]
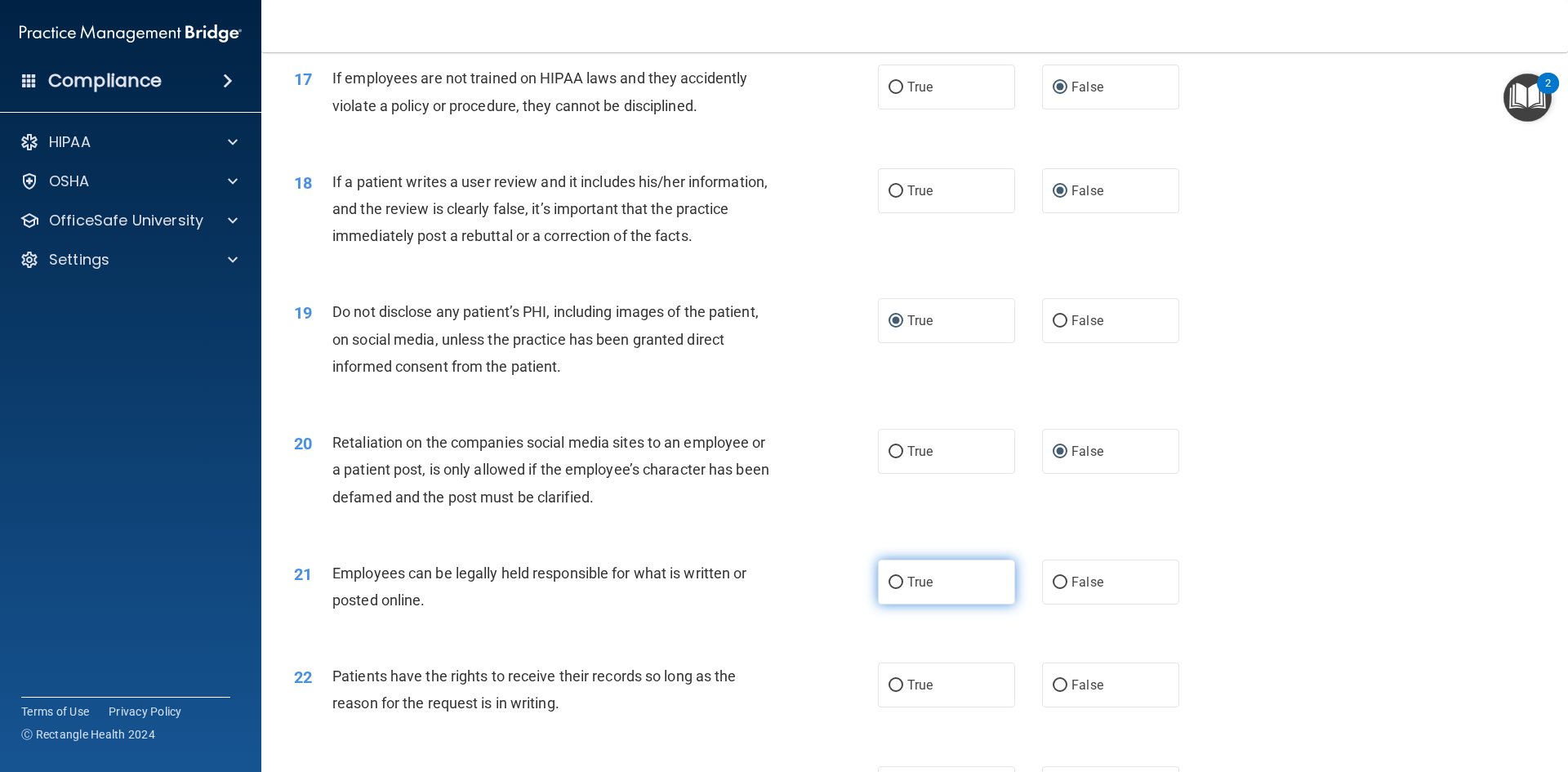
click at [895, 589] on input "True" at bounding box center [896, 583] width 15 height 12
radio input "true"
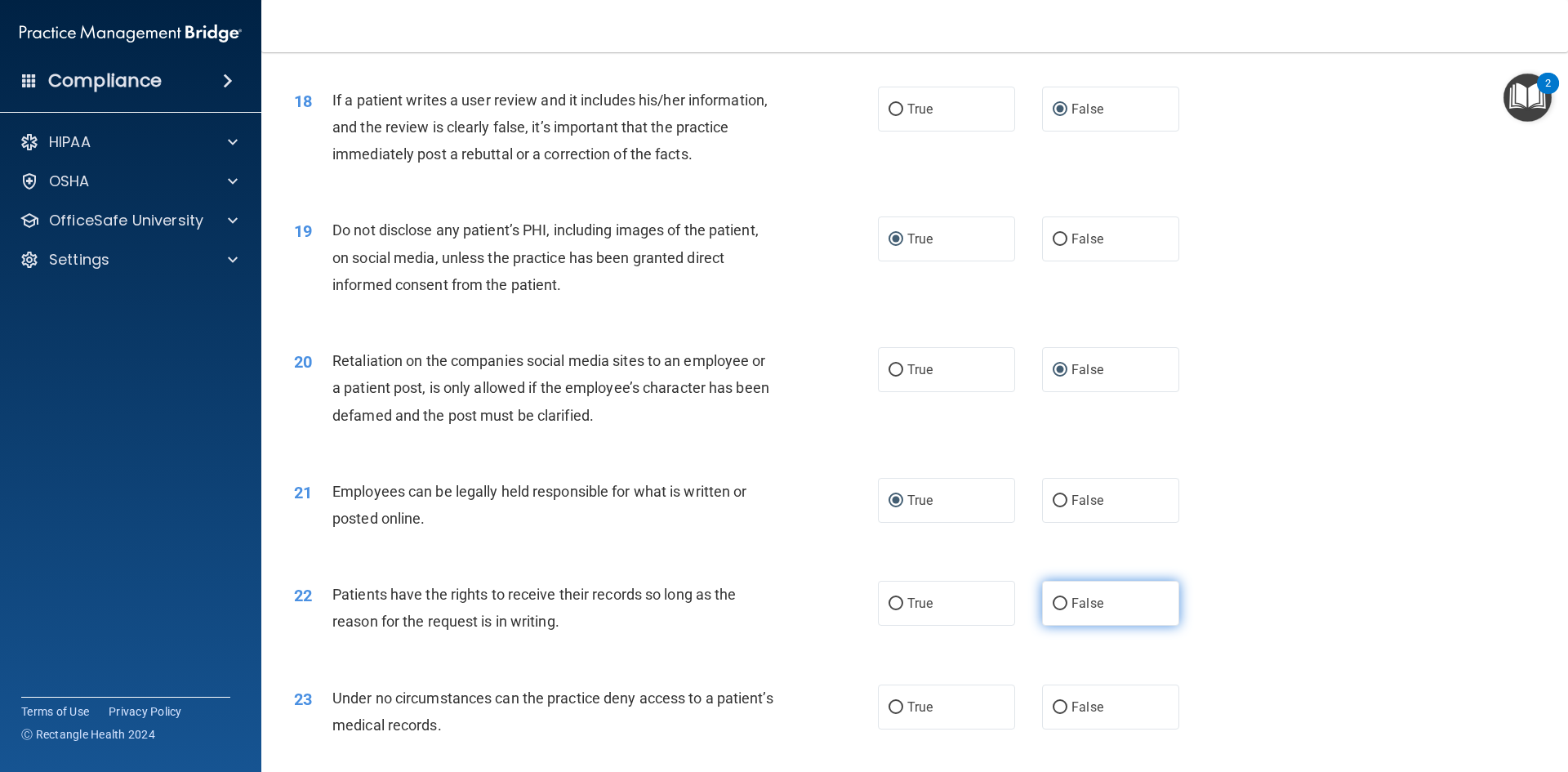
click at [1053, 610] on input "False" at bounding box center [1060, 604] width 15 height 12
radio input "true"
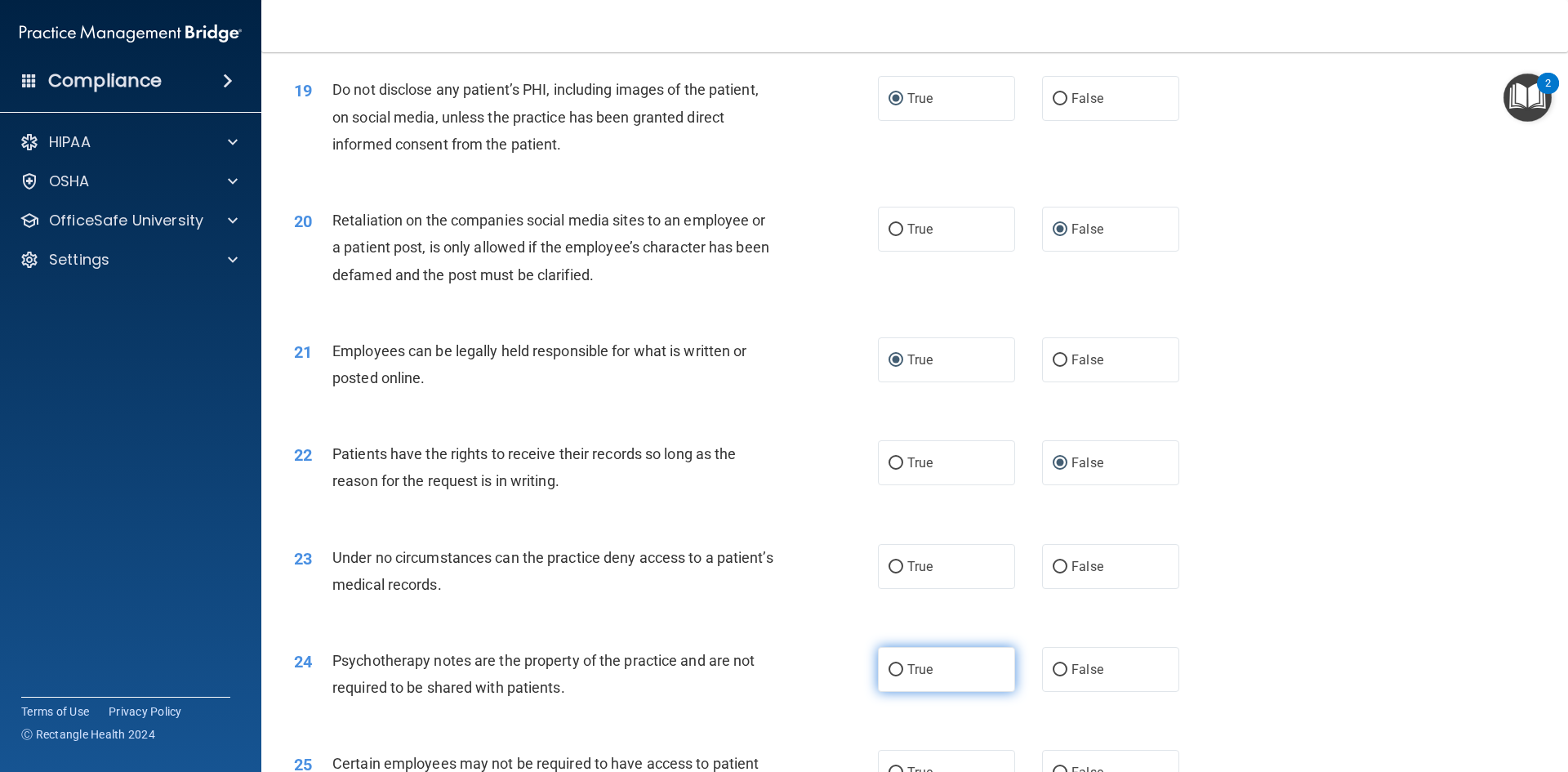
scroll to position [2452, 0]
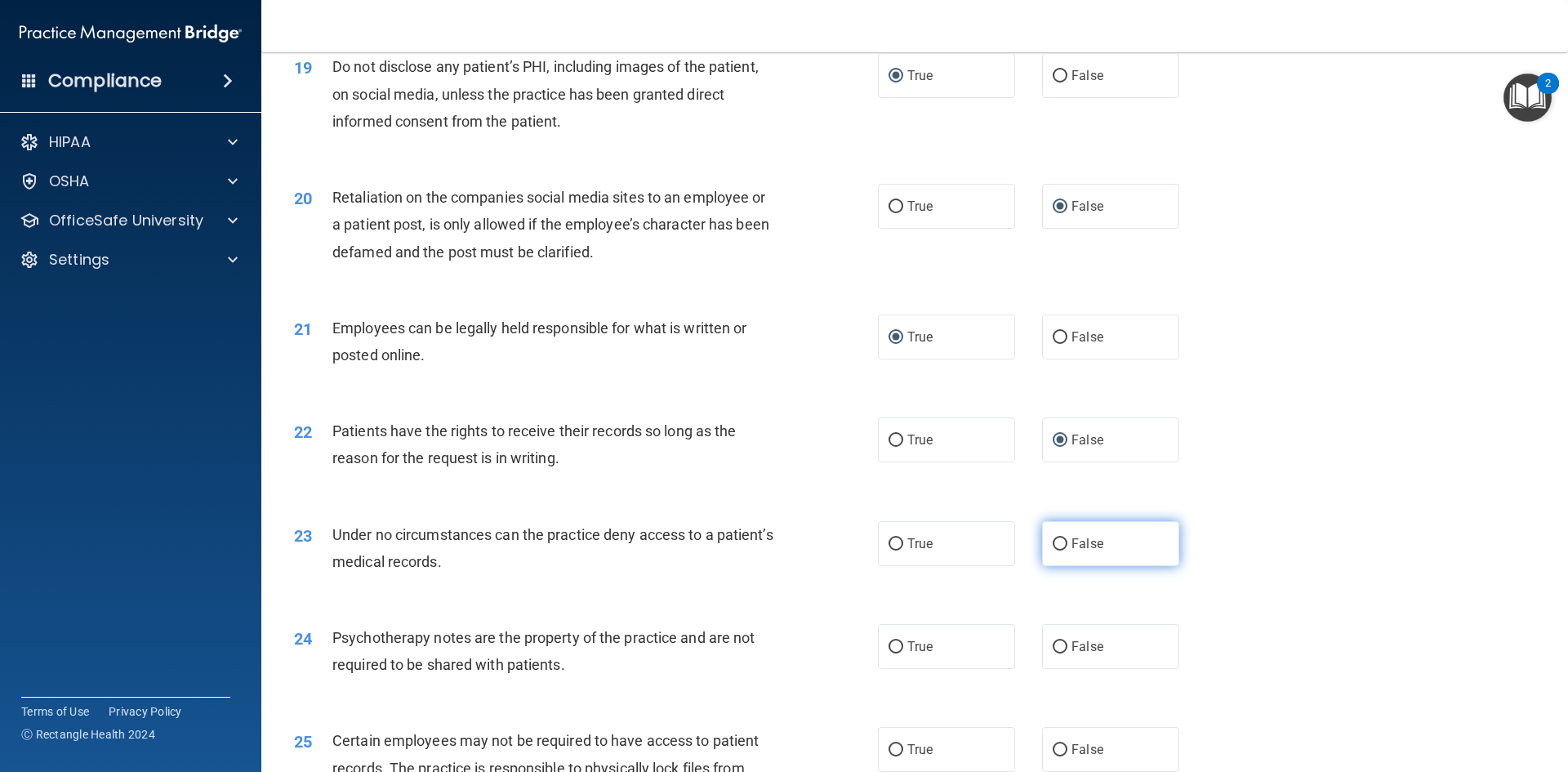
click at [1053, 567] on label "False" at bounding box center [1110, 543] width 137 height 45
click at [1053, 551] on input "False" at bounding box center [1060, 544] width 15 height 12
radio input "true"
click at [891, 654] on input "True" at bounding box center [896, 648] width 15 height 12
radio input "true"
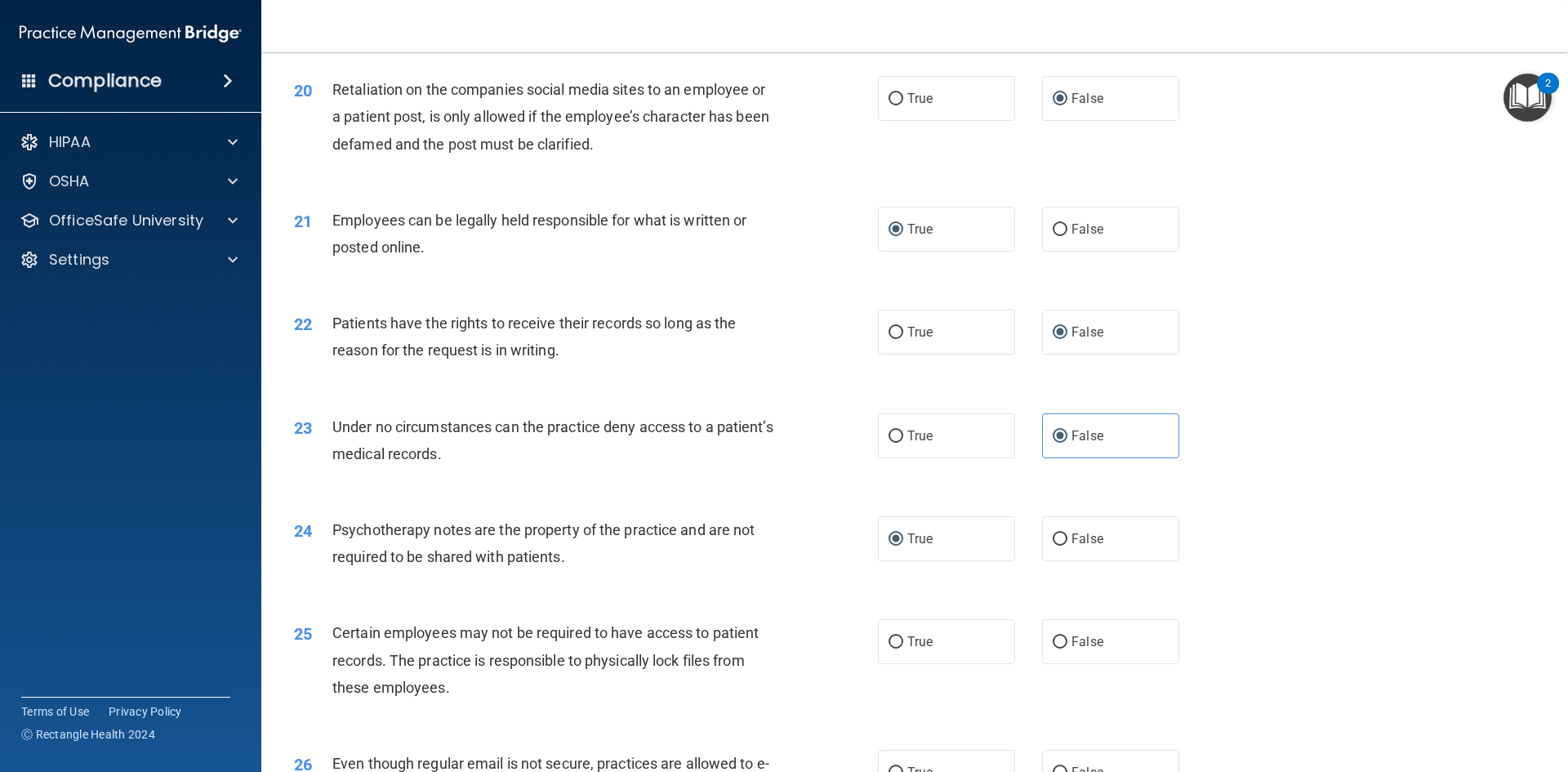
scroll to position [2615, 0]
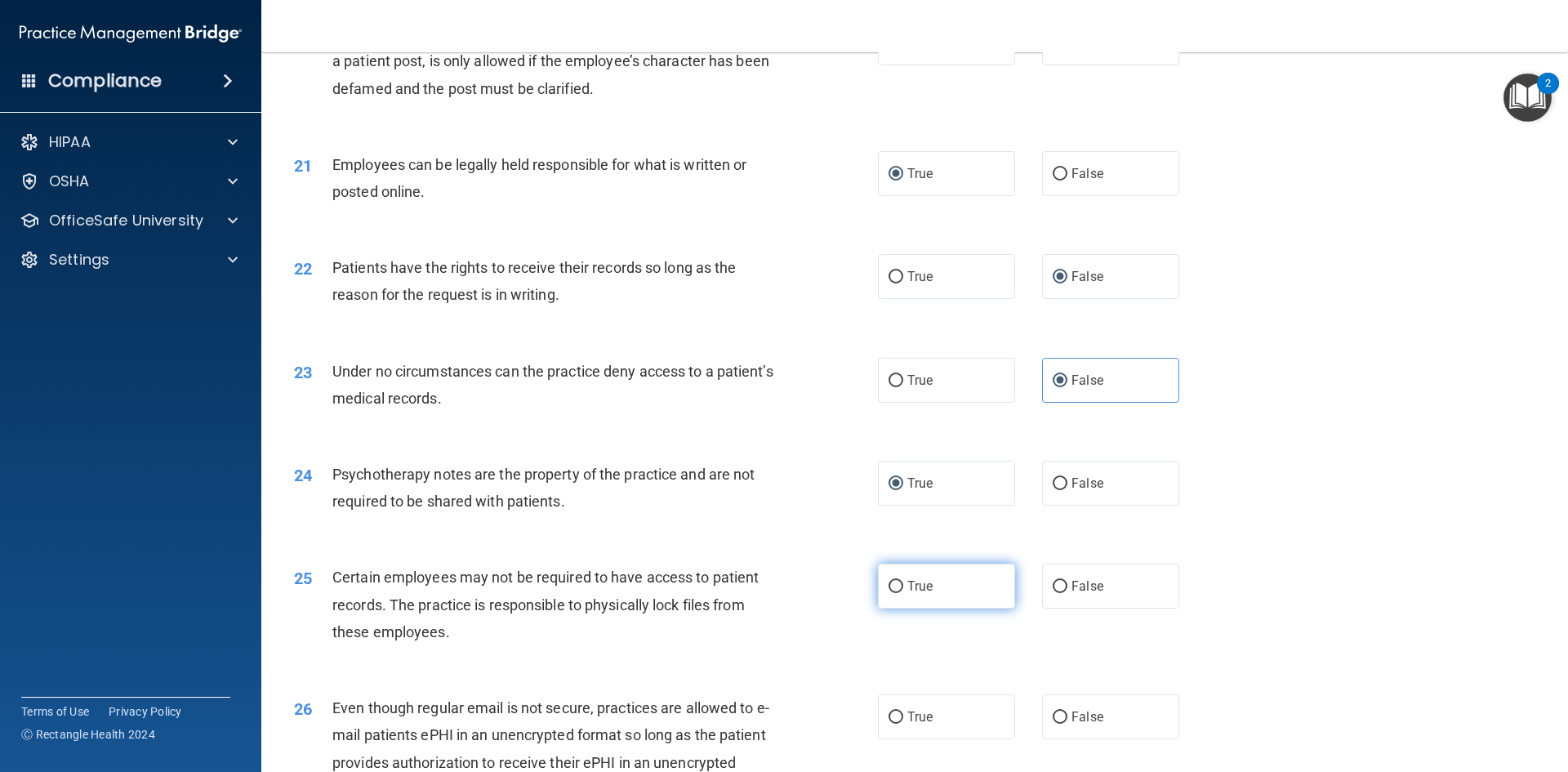
click at [892, 593] on input "True" at bounding box center [896, 587] width 15 height 12
radio input "true"
click at [889, 724] on input "True" at bounding box center [896, 718] width 15 height 12
radio input "true"
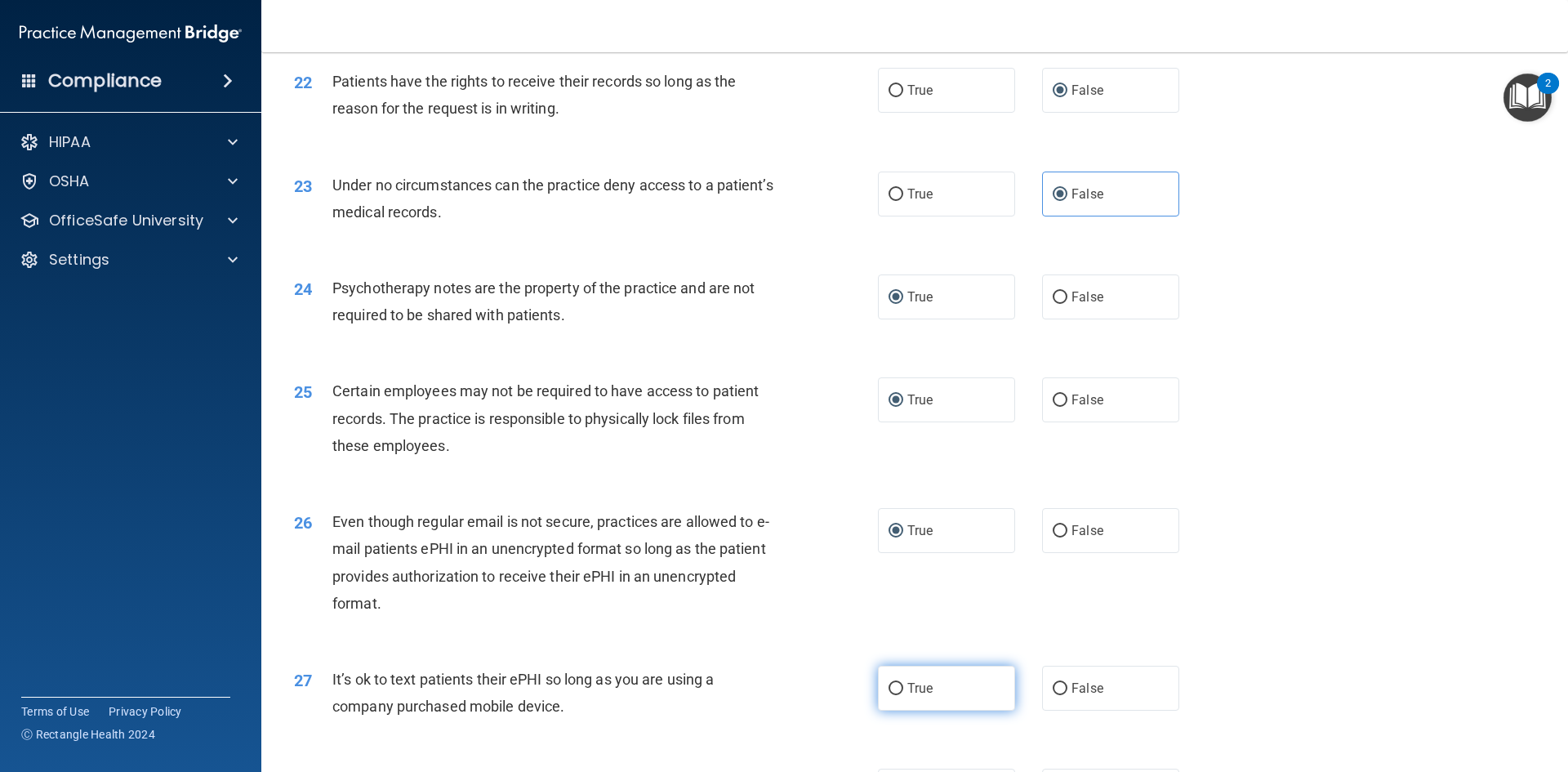
scroll to position [2860, 0]
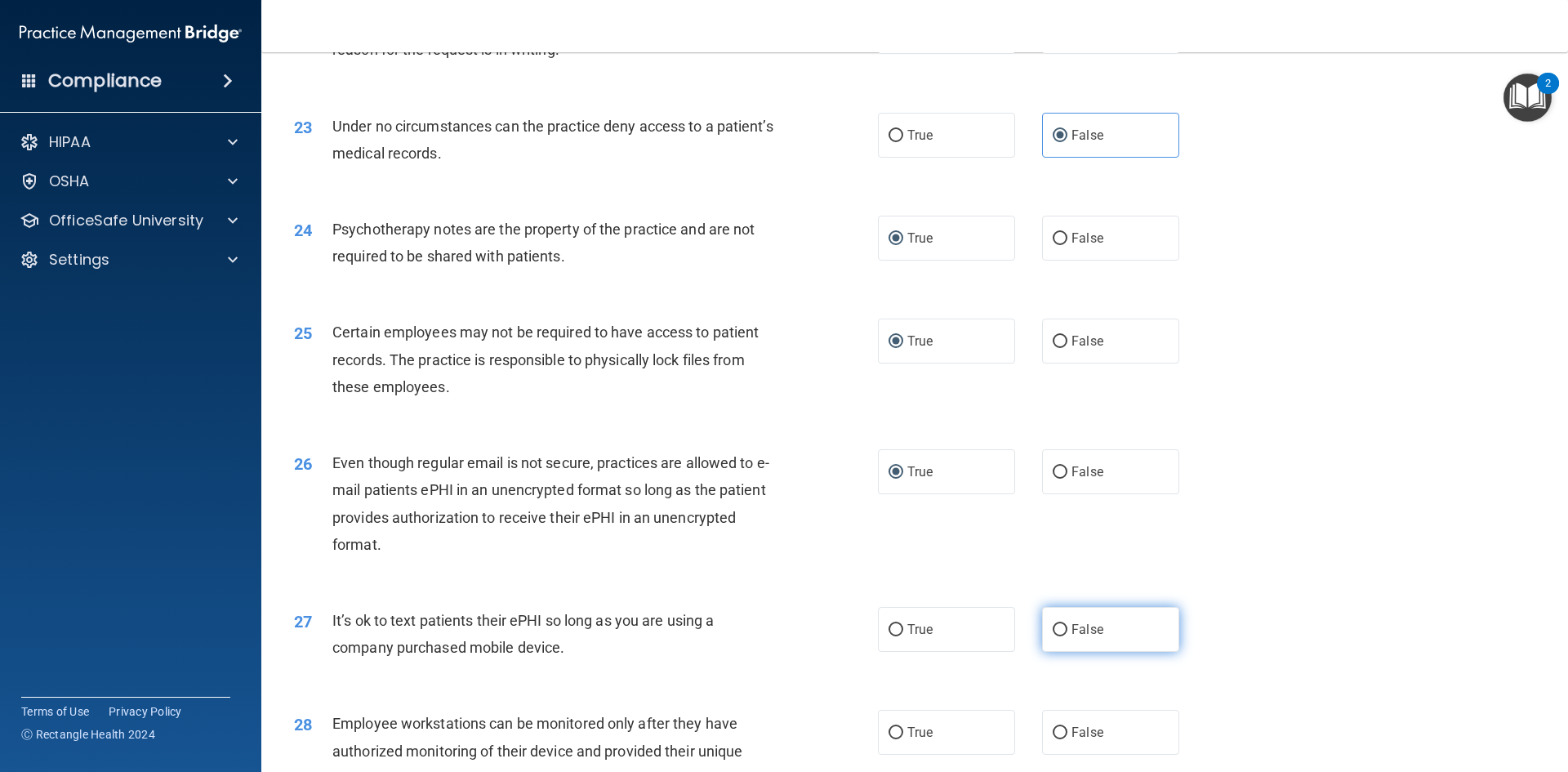
click at [1053, 637] on input "False" at bounding box center [1060, 630] width 15 height 12
radio input "true"
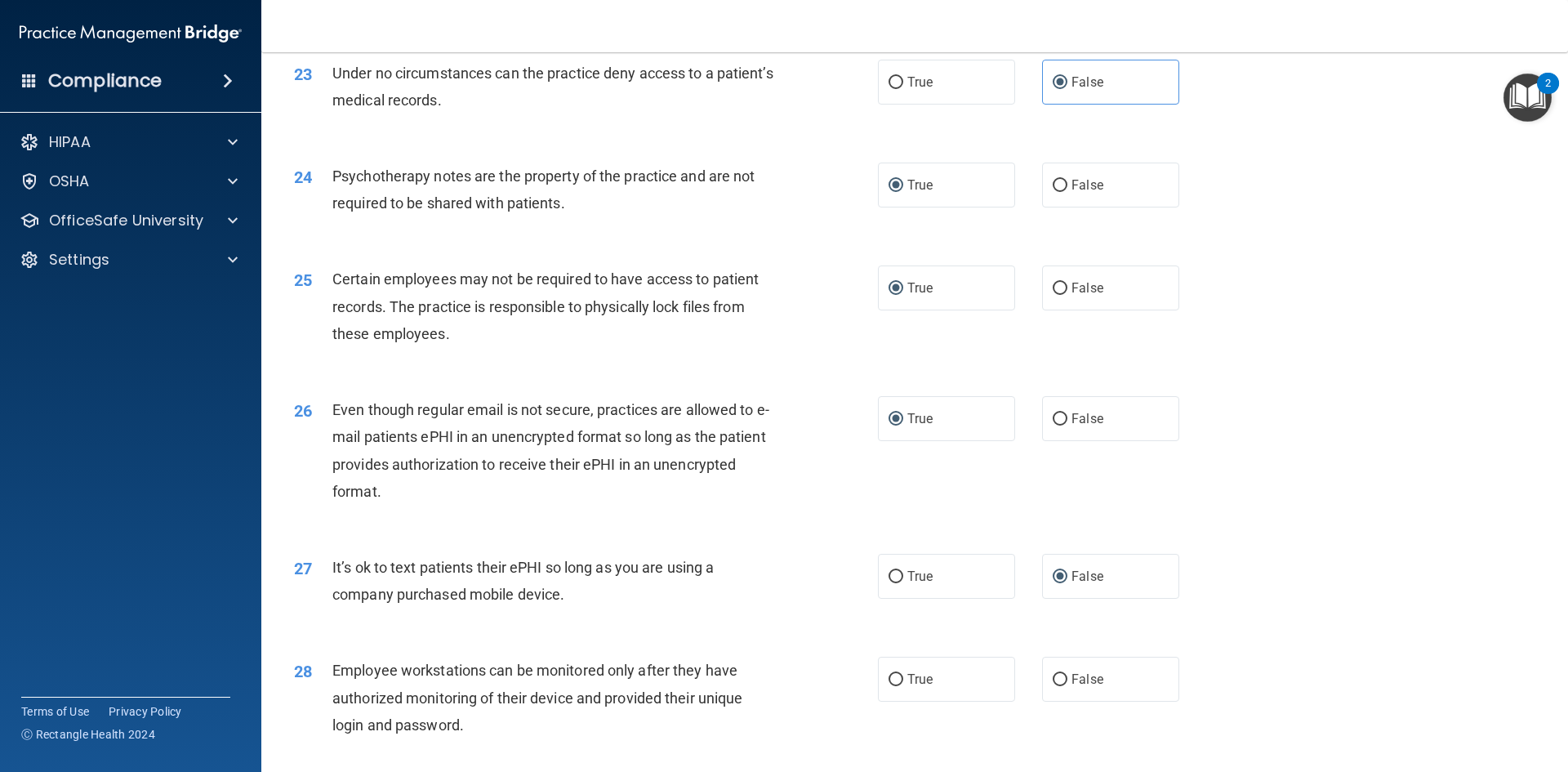
scroll to position [2942, 0]
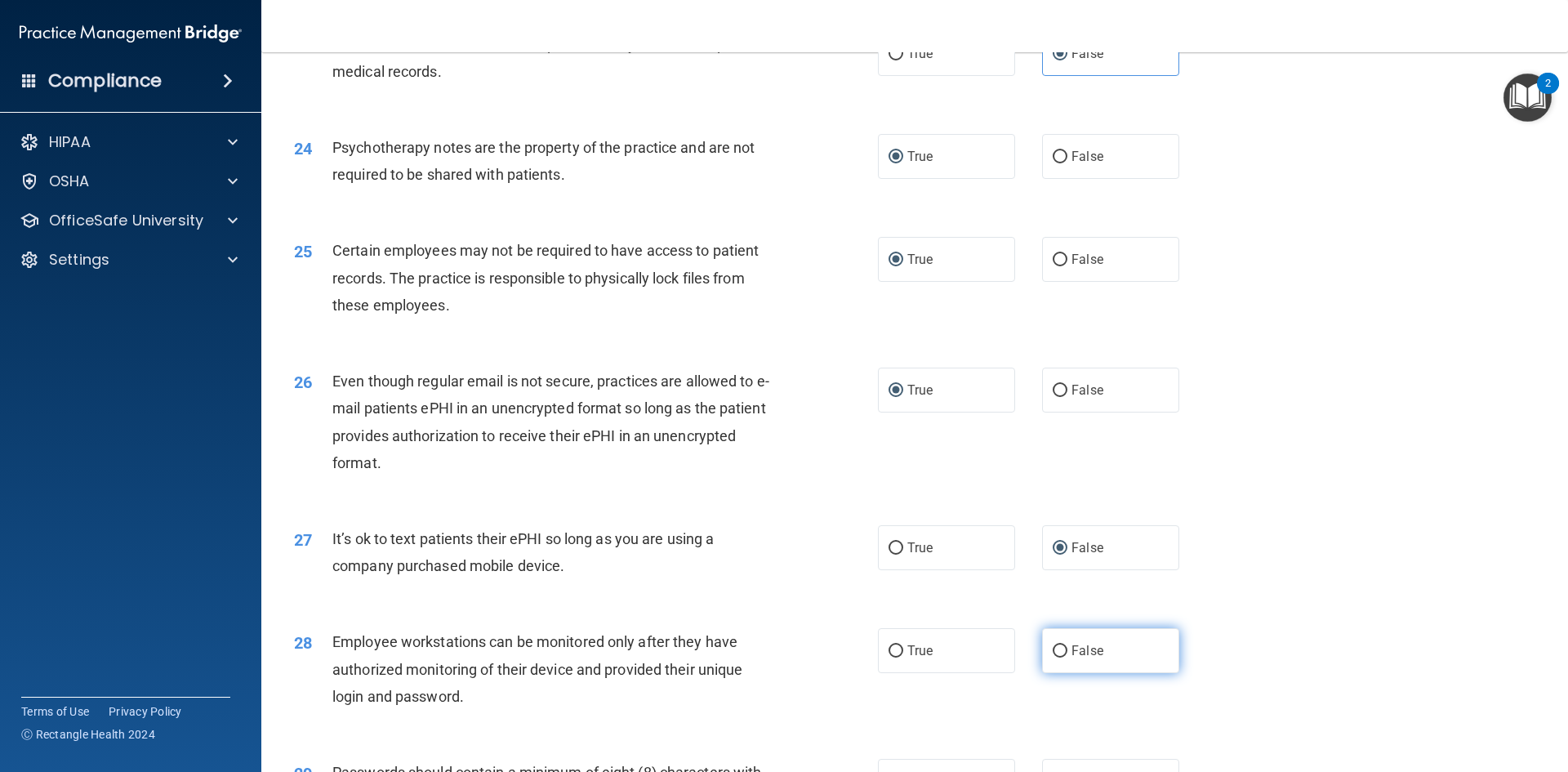
click at [1056, 658] on input "False" at bounding box center [1060, 651] width 15 height 12
radio input "true"
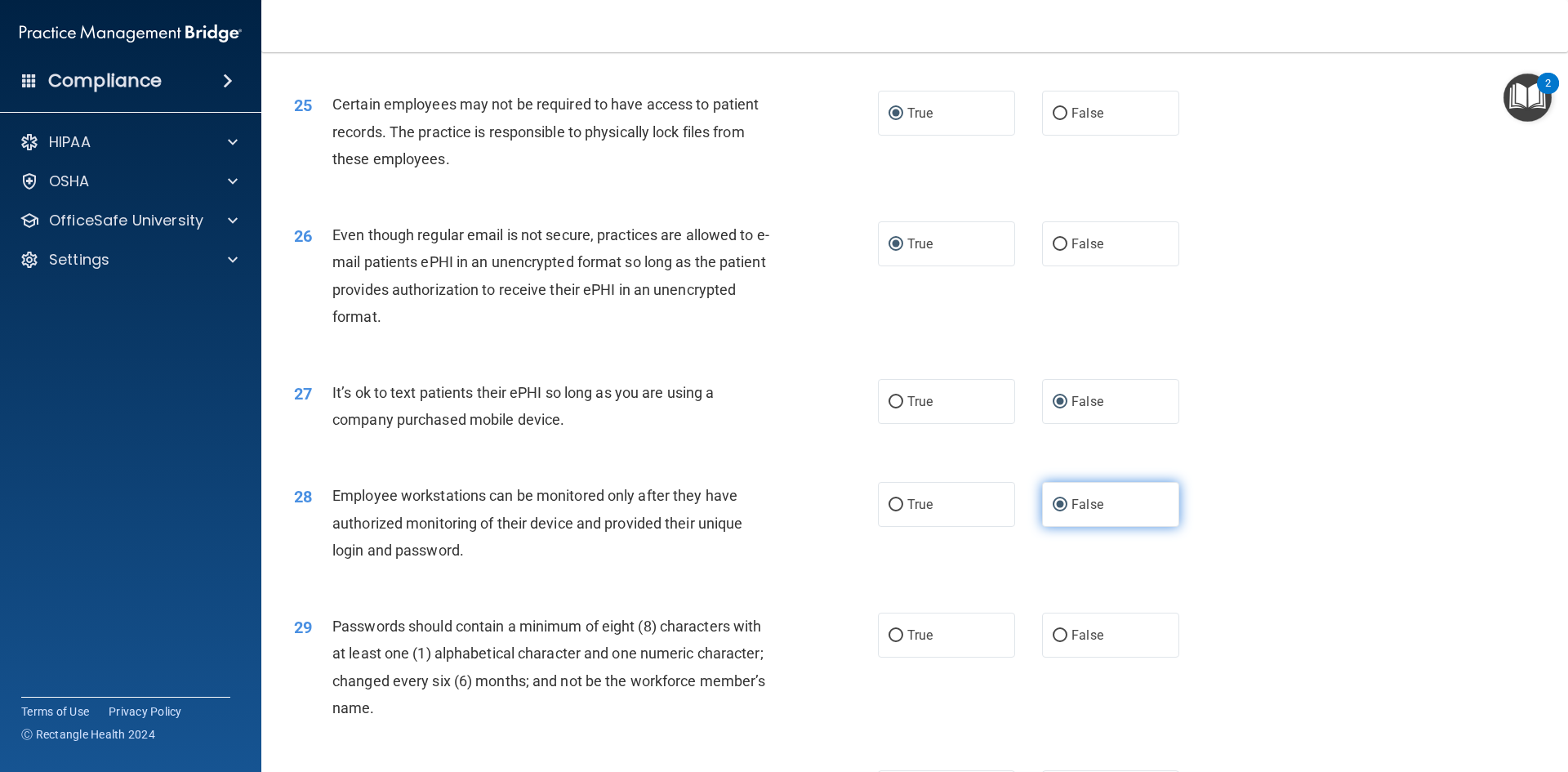
scroll to position [3105, 0]
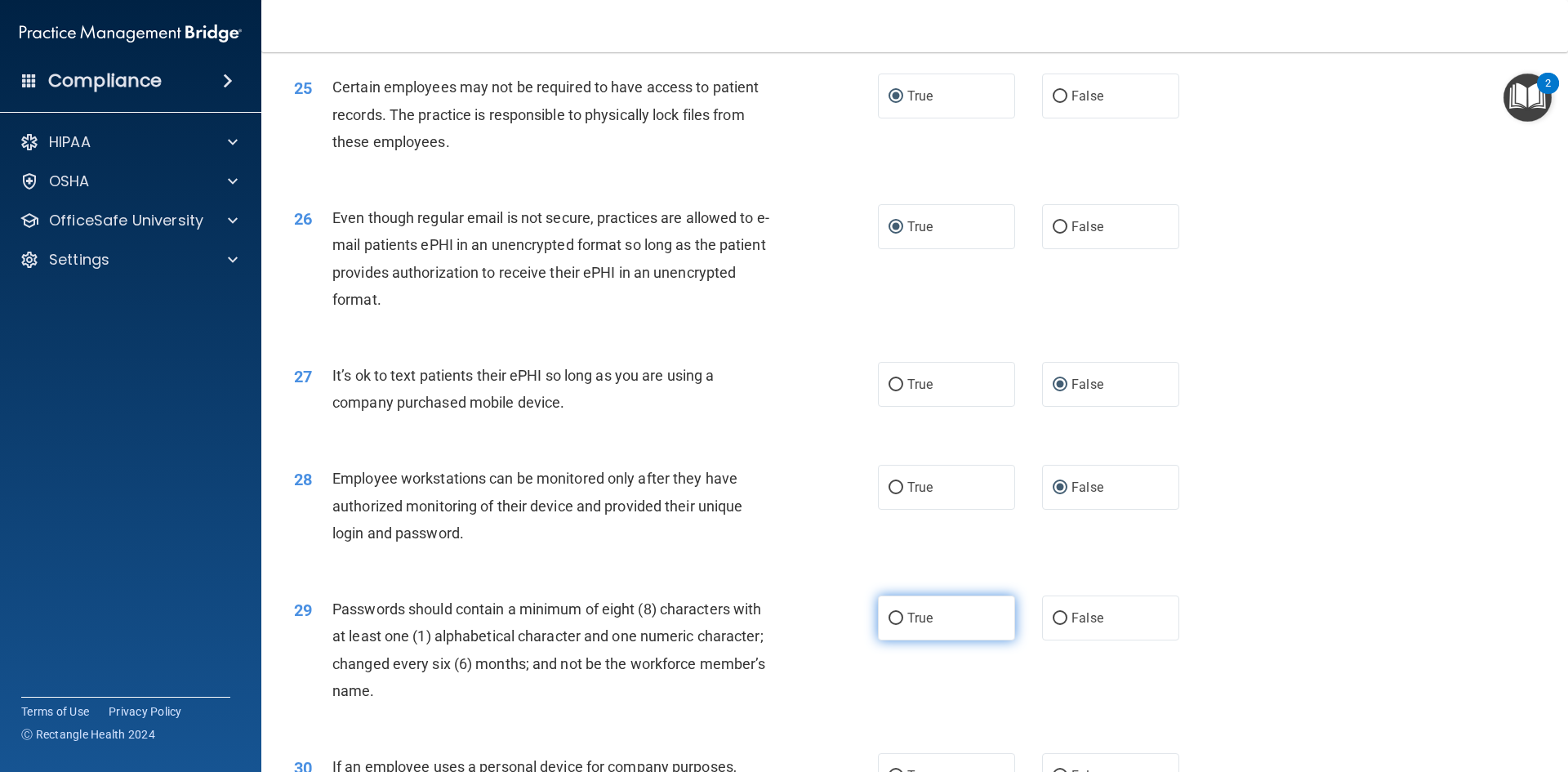
click at [890, 625] on input "True" at bounding box center [896, 619] width 15 height 12
radio input "true"
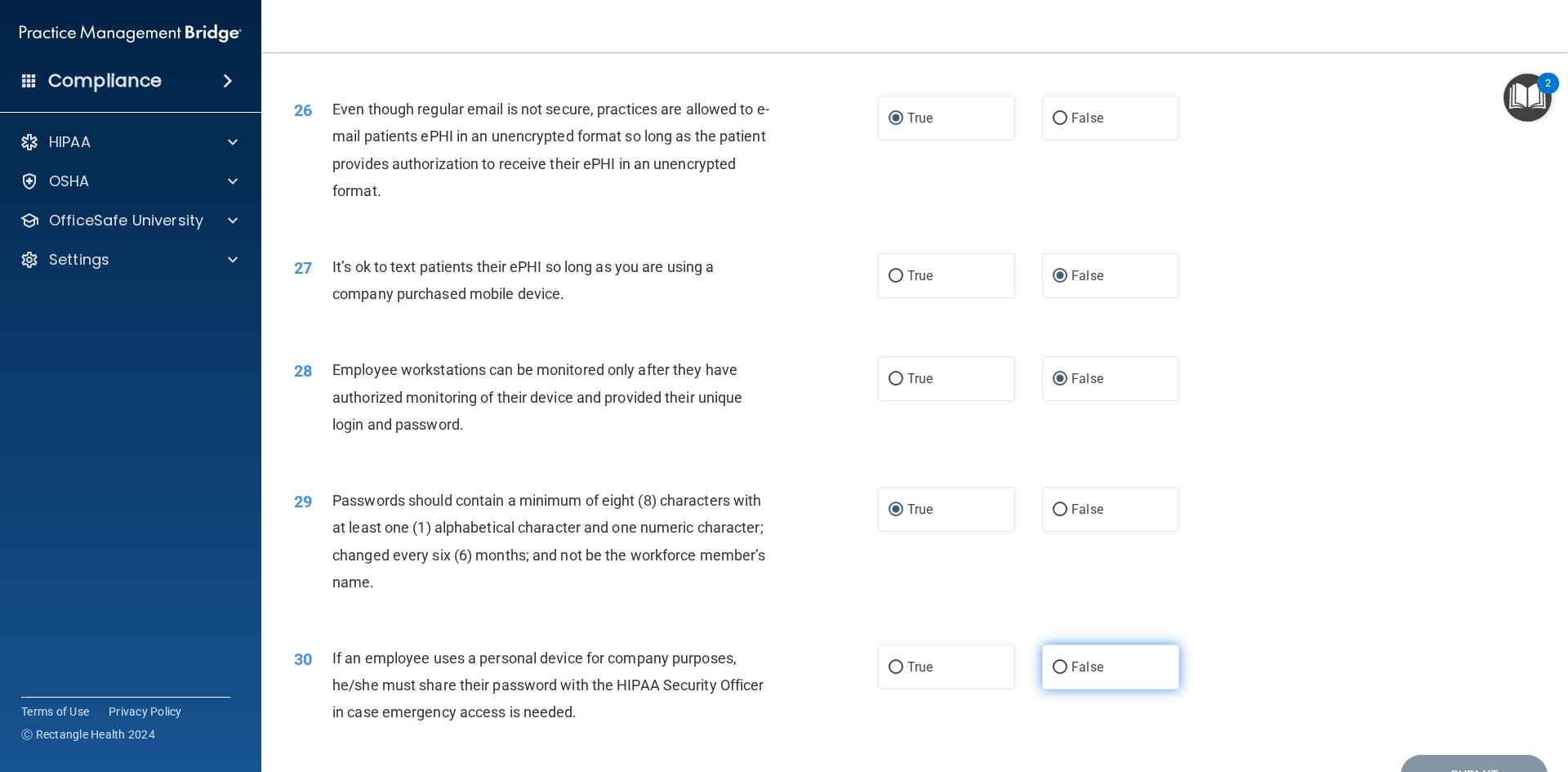
scroll to position [3269, 0]
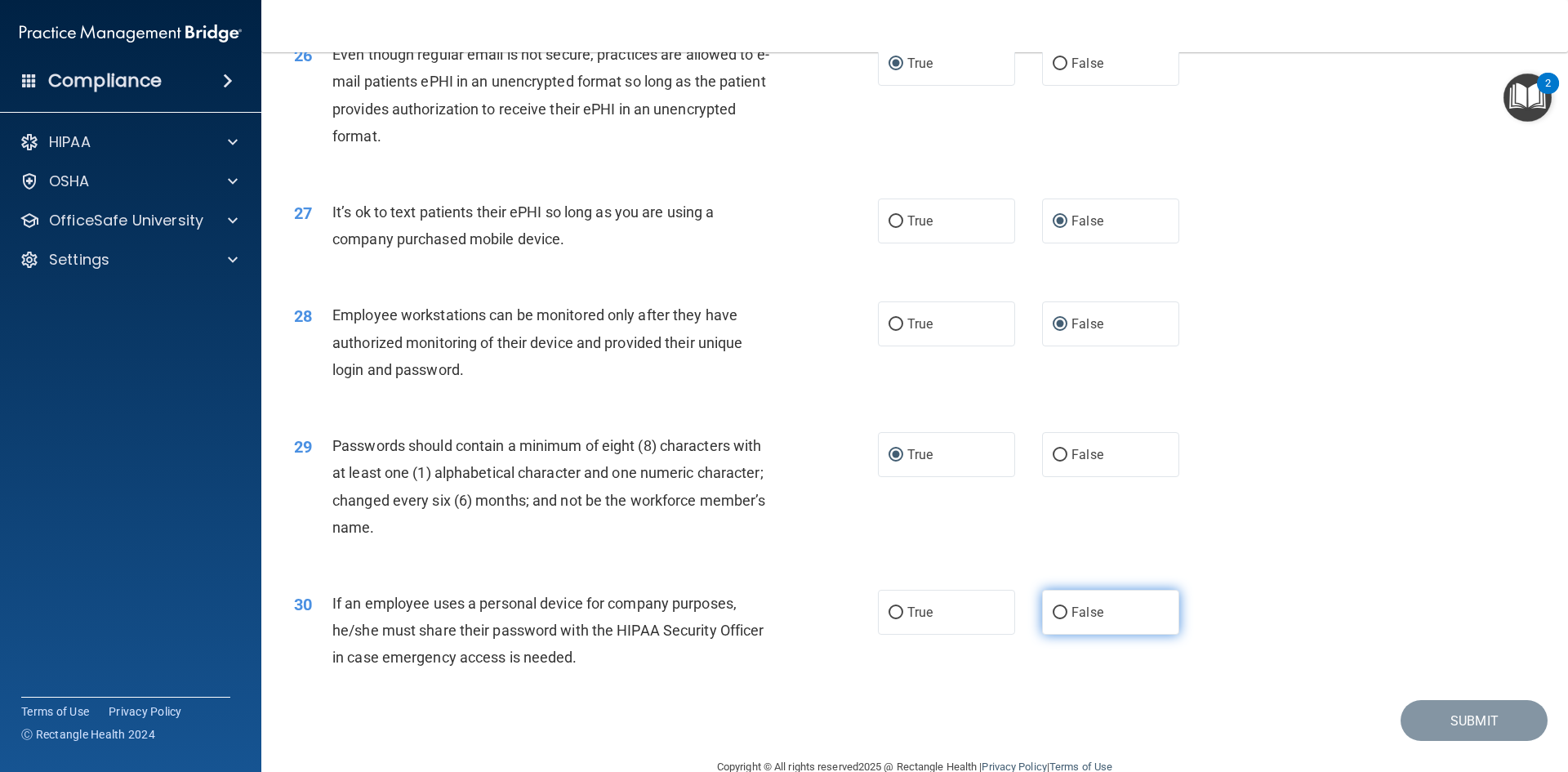
click at [1053, 620] on input "False" at bounding box center [1060, 613] width 15 height 12
radio input "true"
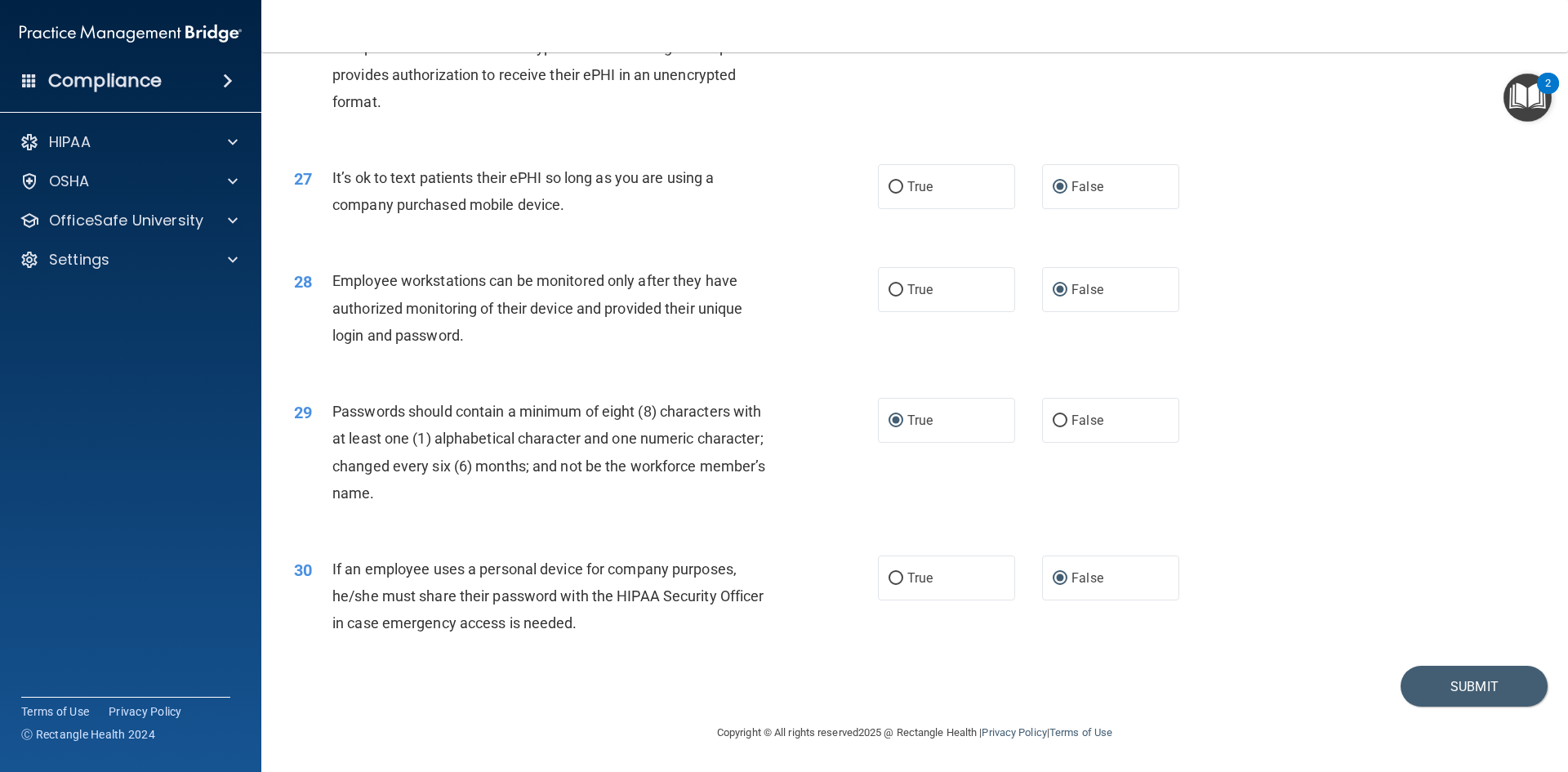
click at [1357, 608] on div "30 If an employee uses a personal device for company purposes, he/she must shar…" at bounding box center [914, 600] width 1266 height 131
click at [1429, 686] on button "Submit" at bounding box center [1475, 686] width 147 height 42
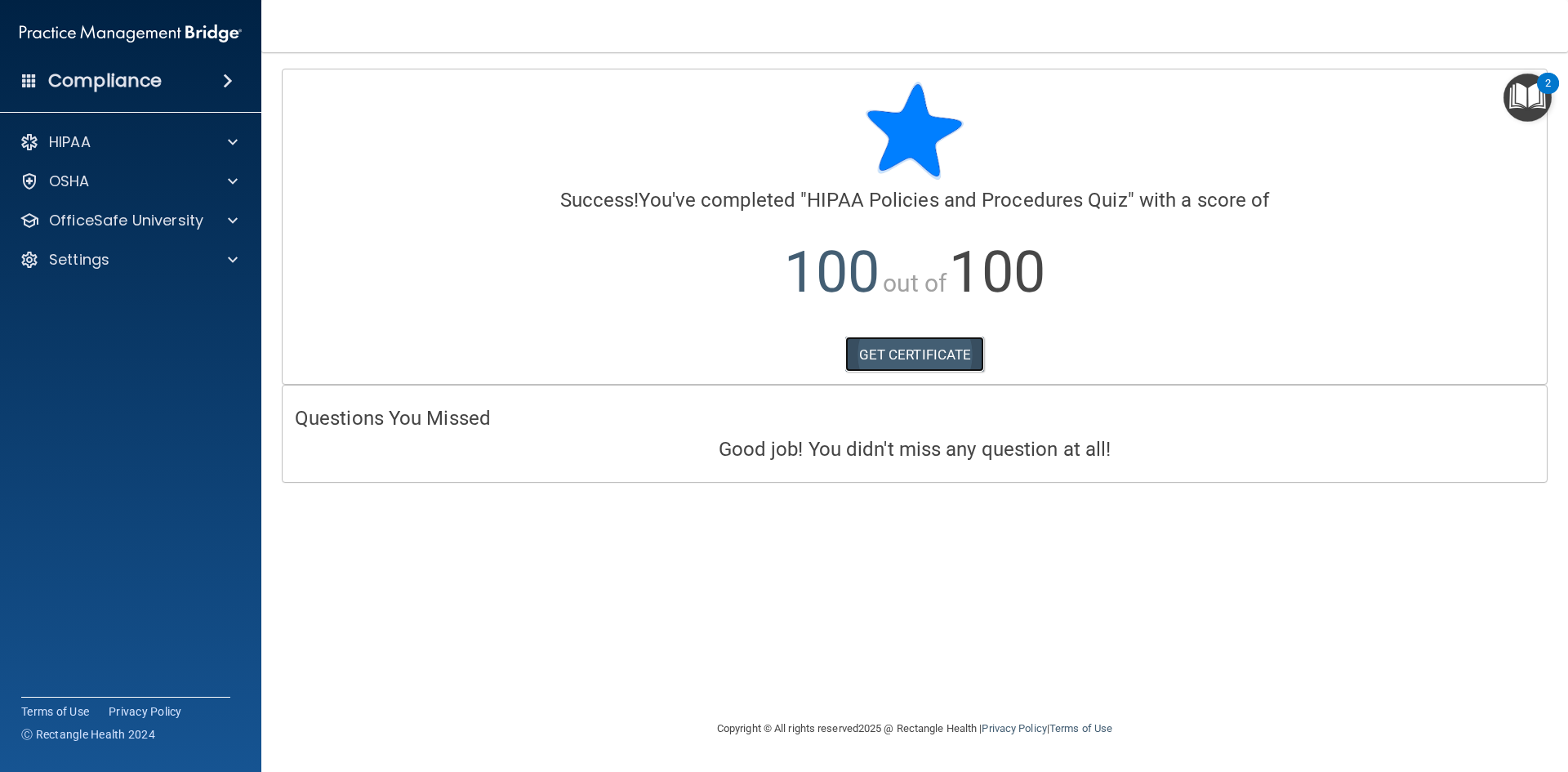
click at [950, 355] on link "GET CERTIFICATE" at bounding box center [914, 354] width 139 height 36
click at [235, 222] on span at bounding box center [232, 220] width 9 height 20
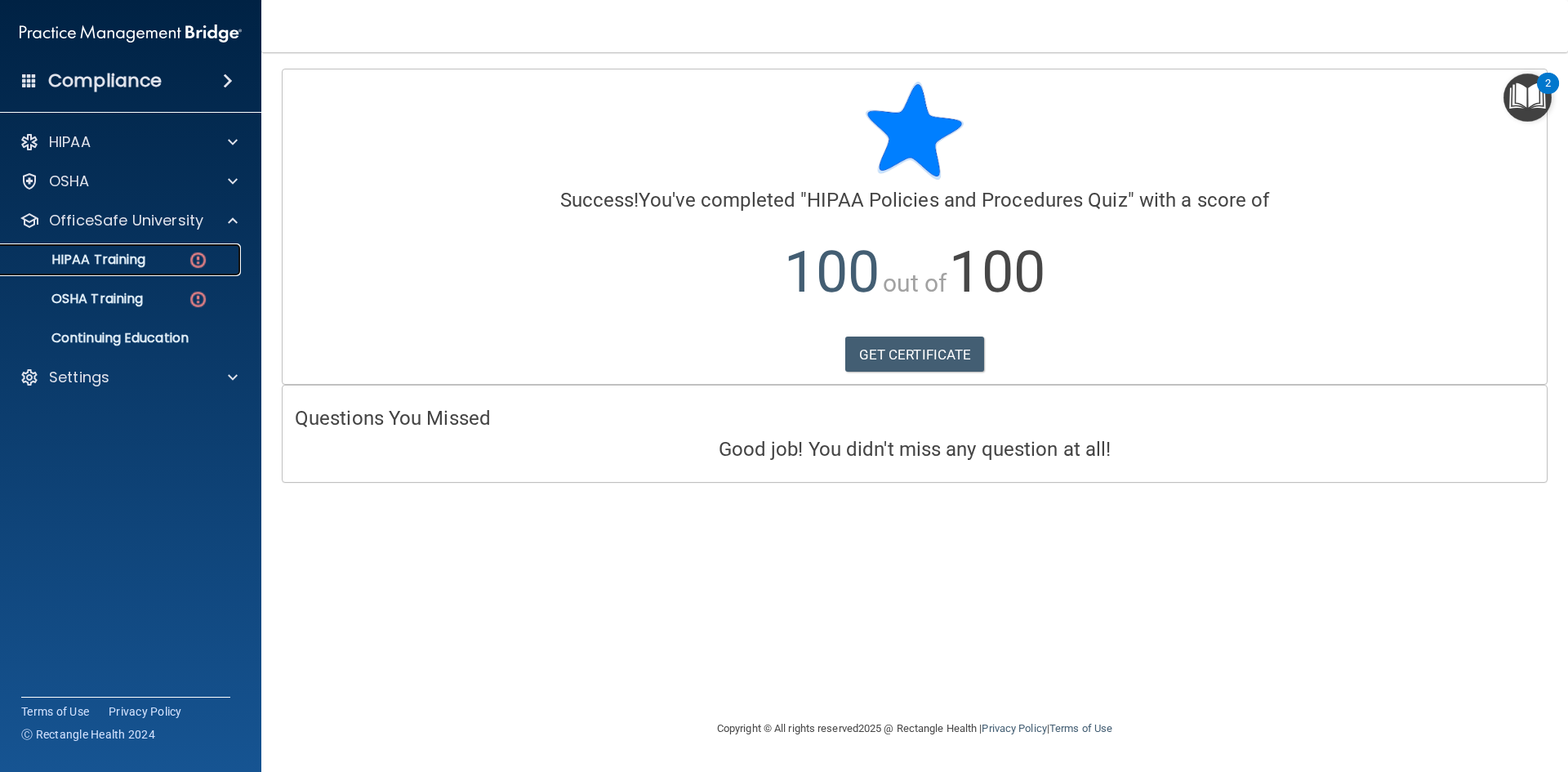
click at [145, 264] on p "HIPAA Training" at bounding box center [78, 259] width 135 height 16
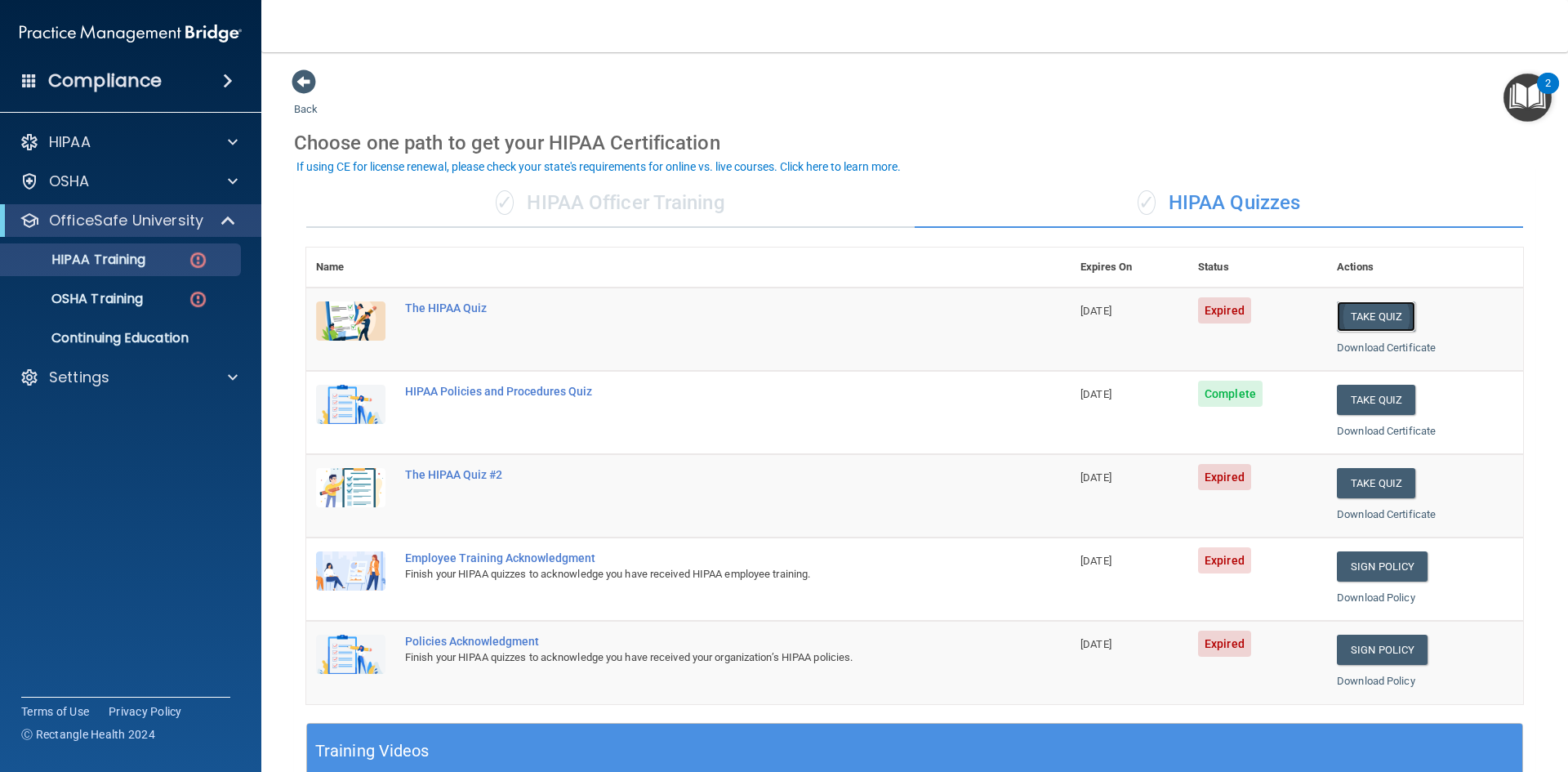
click at [1364, 316] on button "Take Quiz" at bounding box center [1376, 316] width 79 height 30
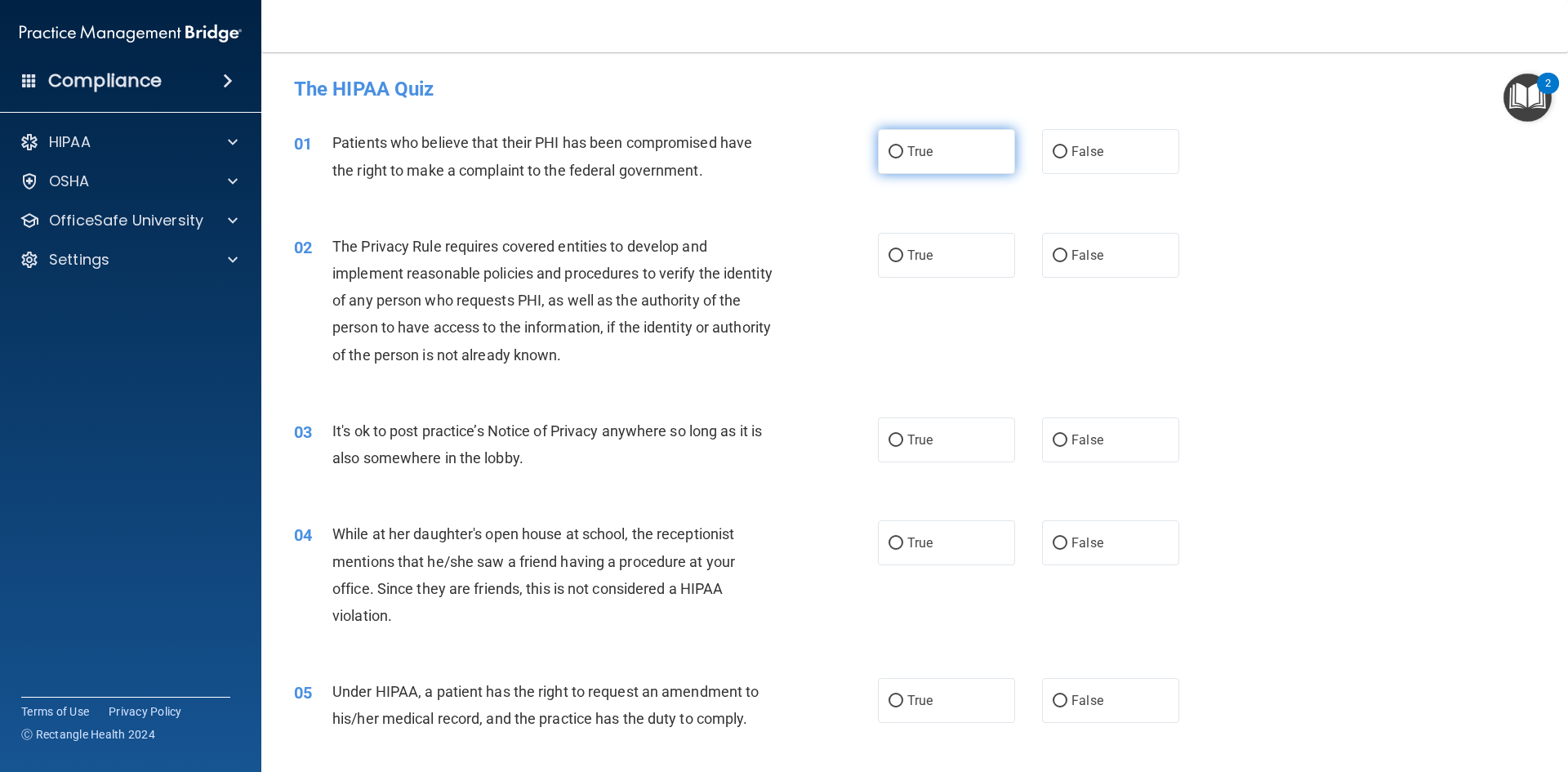
click at [889, 146] on input "True" at bounding box center [896, 152] width 15 height 12
radio input "true"
click at [891, 258] on input "True" at bounding box center [896, 256] width 15 height 12
radio input "true"
click at [889, 435] on input "True" at bounding box center [896, 441] width 15 height 12
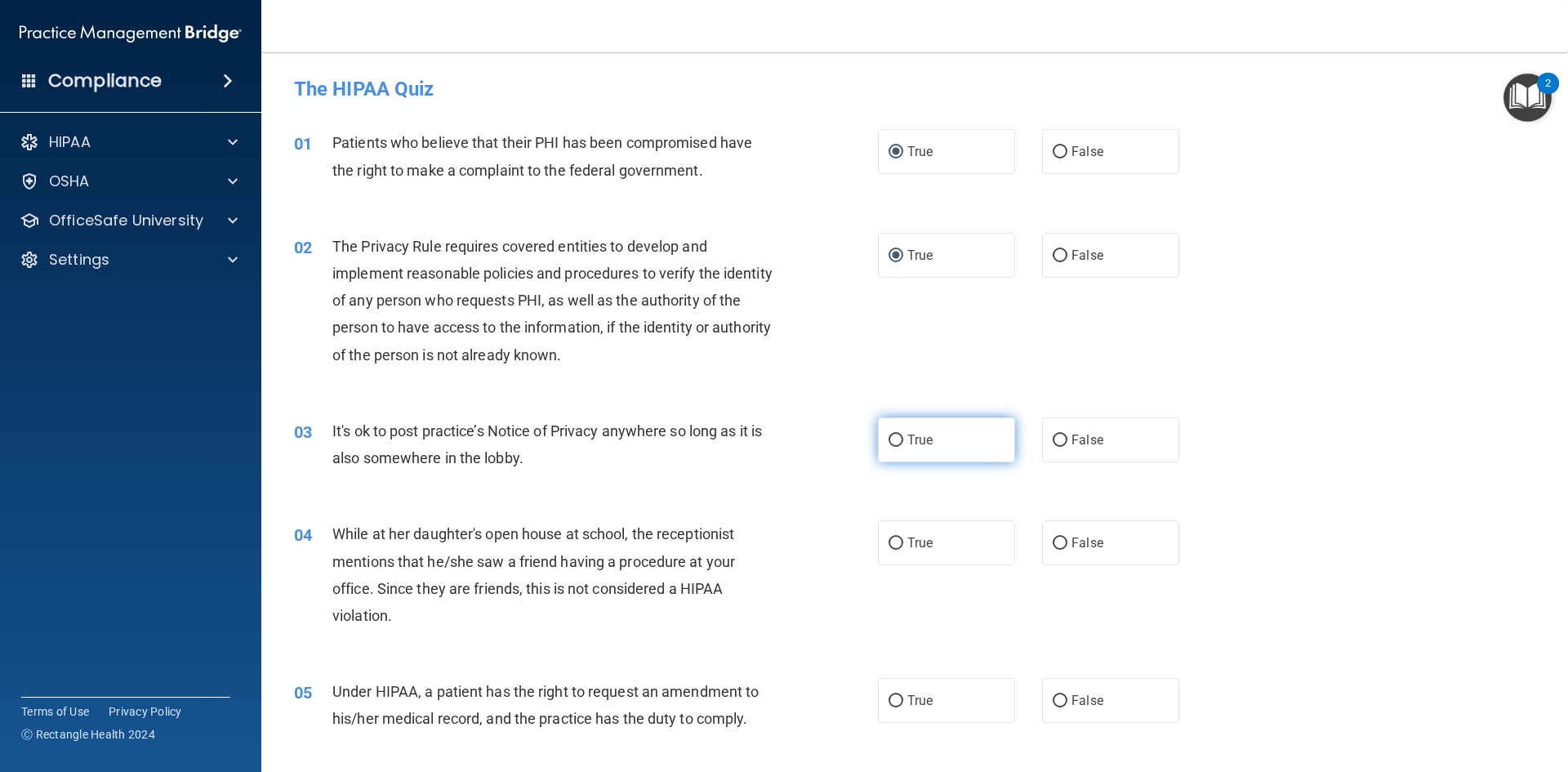
radio input "true"
click at [1058, 535] on label "False" at bounding box center [1110, 543] width 137 height 45
click at [1058, 537] on input "False" at bounding box center [1060, 543] width 15 height 12
radio input "true"
click at [894, 698] on input "True" at bounding box center [896, 702] width 15 height 12
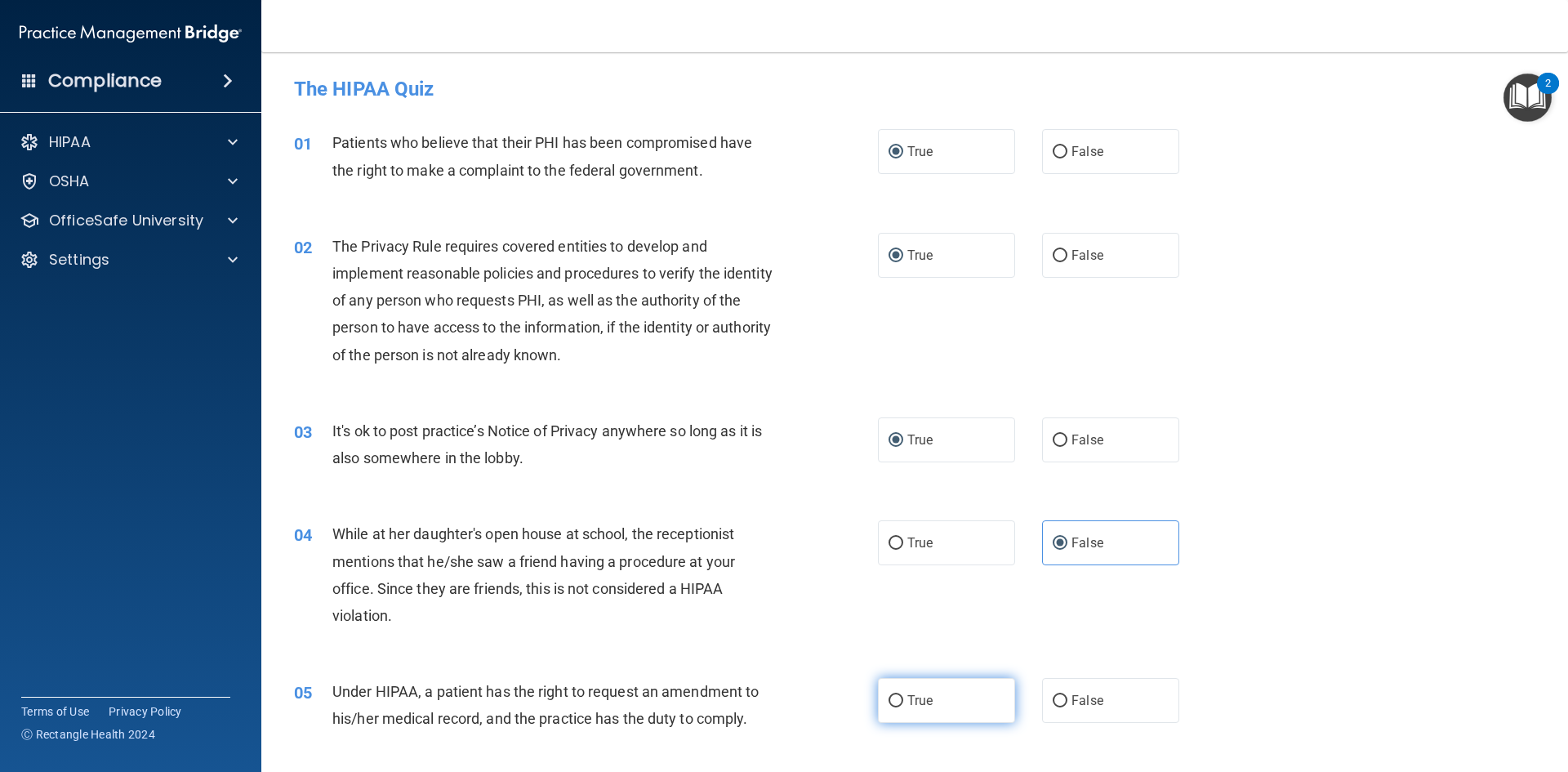
radio input "true"
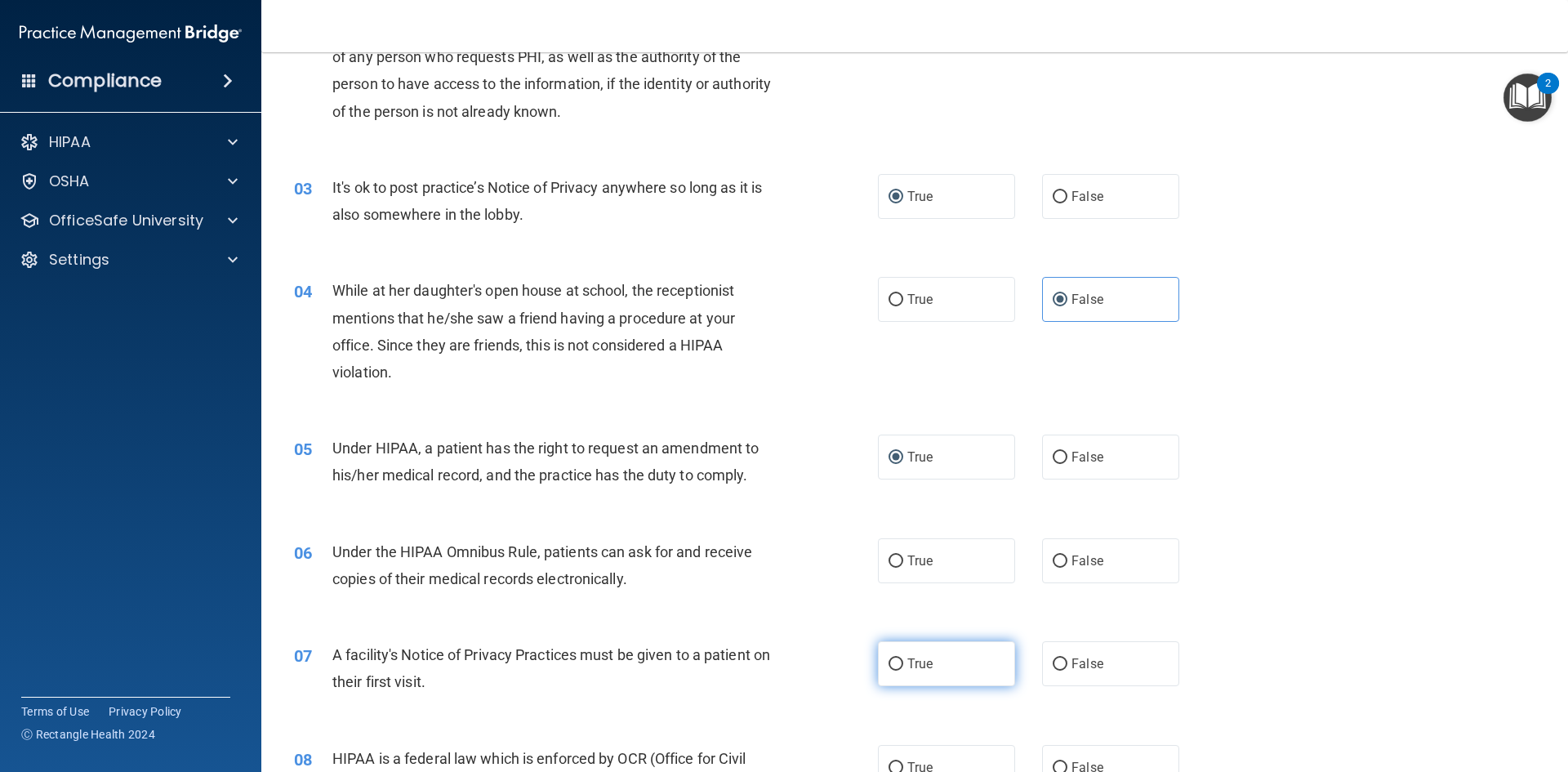
scroll to position [245, 0]
click at [894, 554] on input "True" at bounding box center [896, 560] width 15 height 12
radio input "true"
click at [889, 667] on input "True" at bounding box center [896, 663] width 15 height 12
radio input "true"
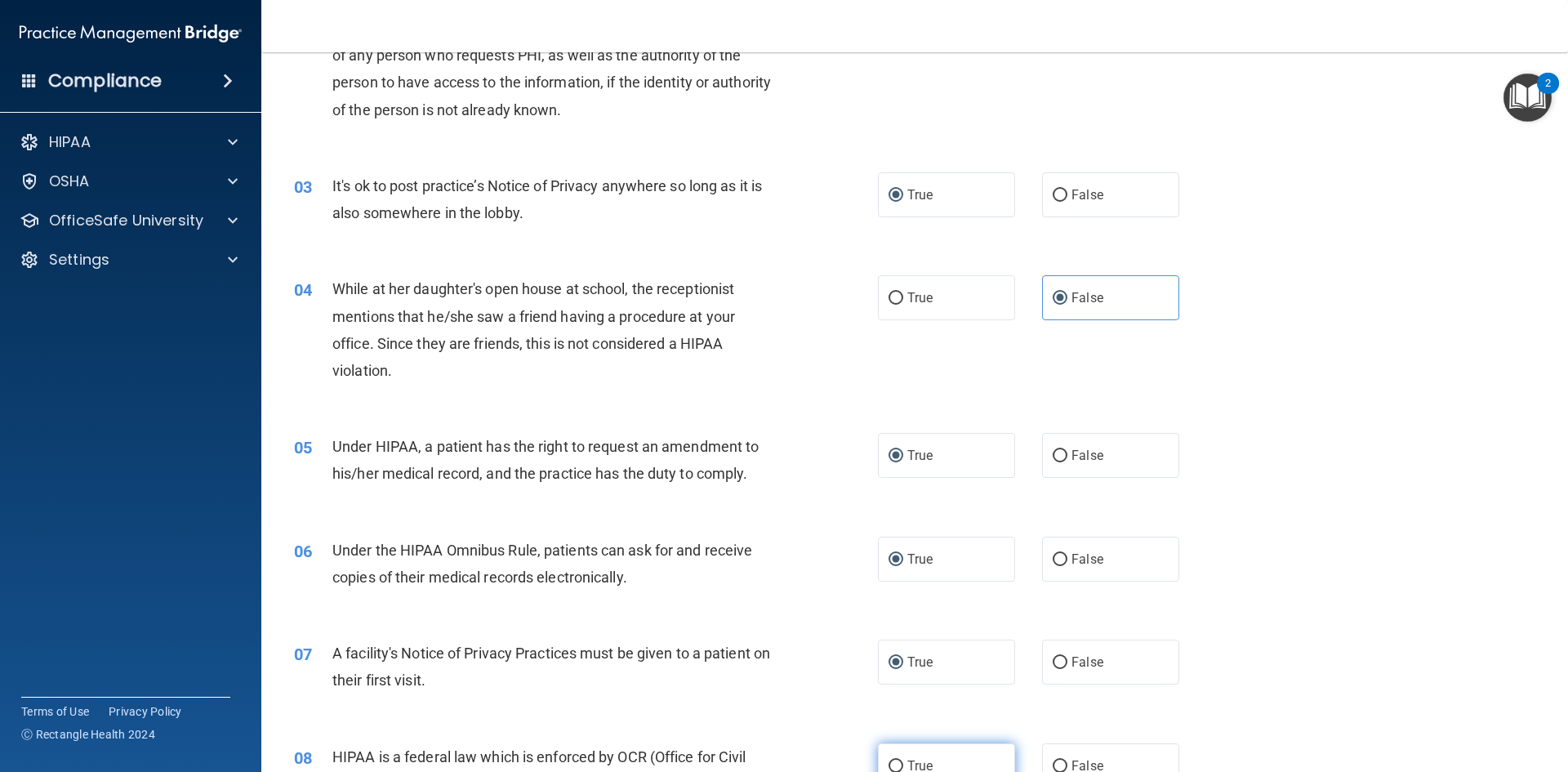
click at [891, 761] on input "True" at bounding box center [896, 767] width 15 height 12
radio input "true"
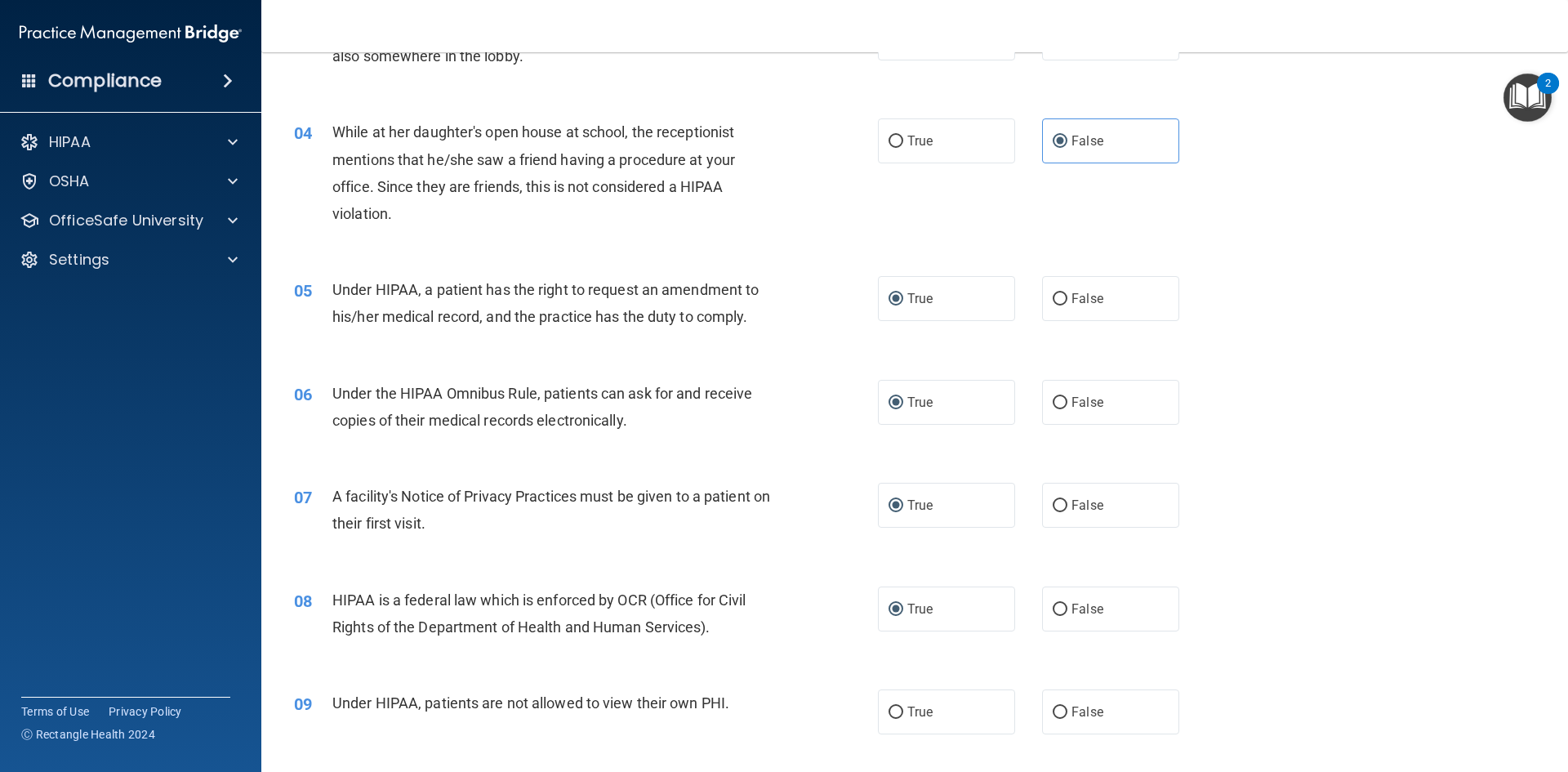
scroll to position [408, 0]
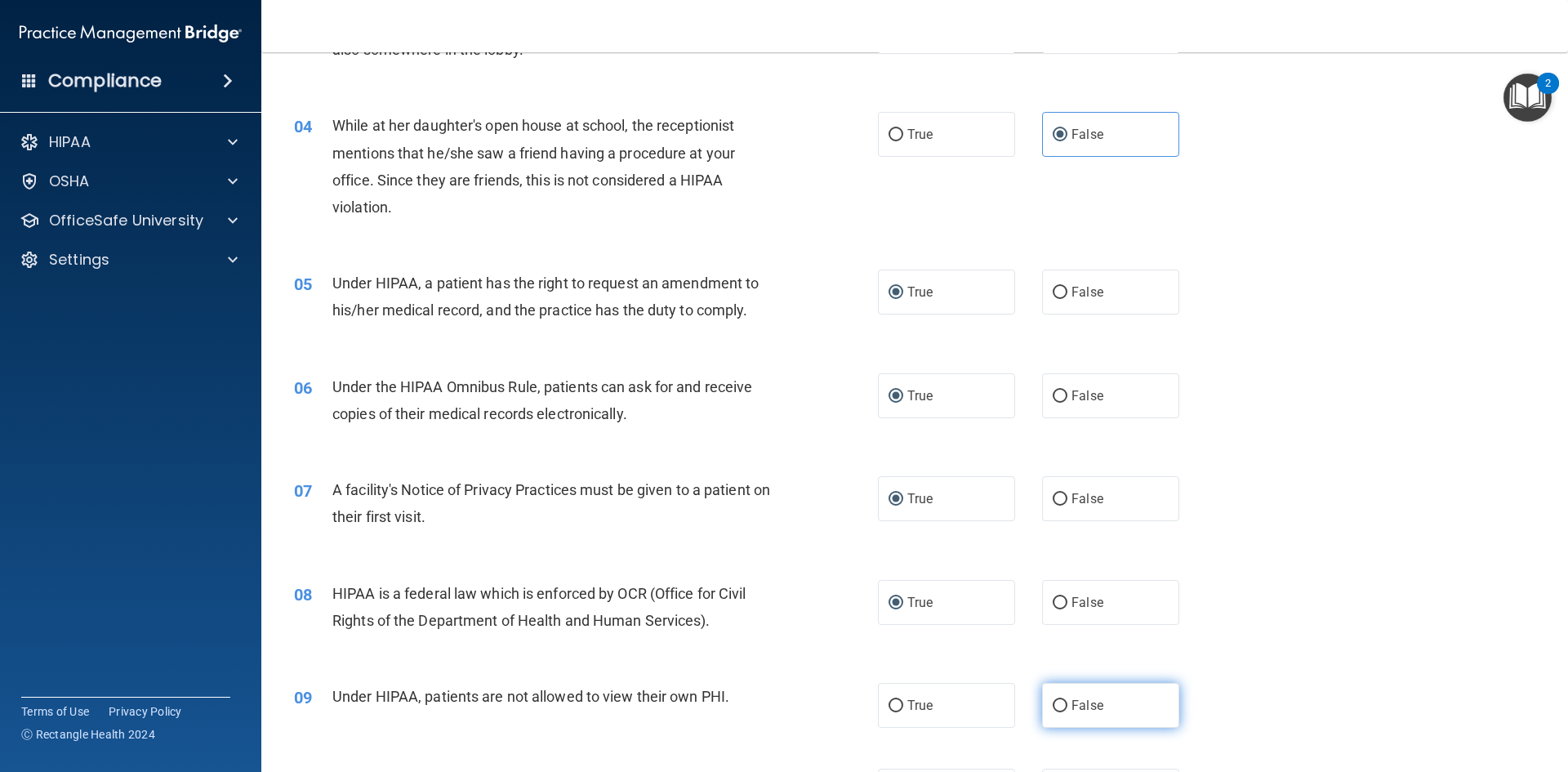
click at [1058, 706] on input "False" at bounding box center [1060, 706] width 15 height 12
radio input "true"
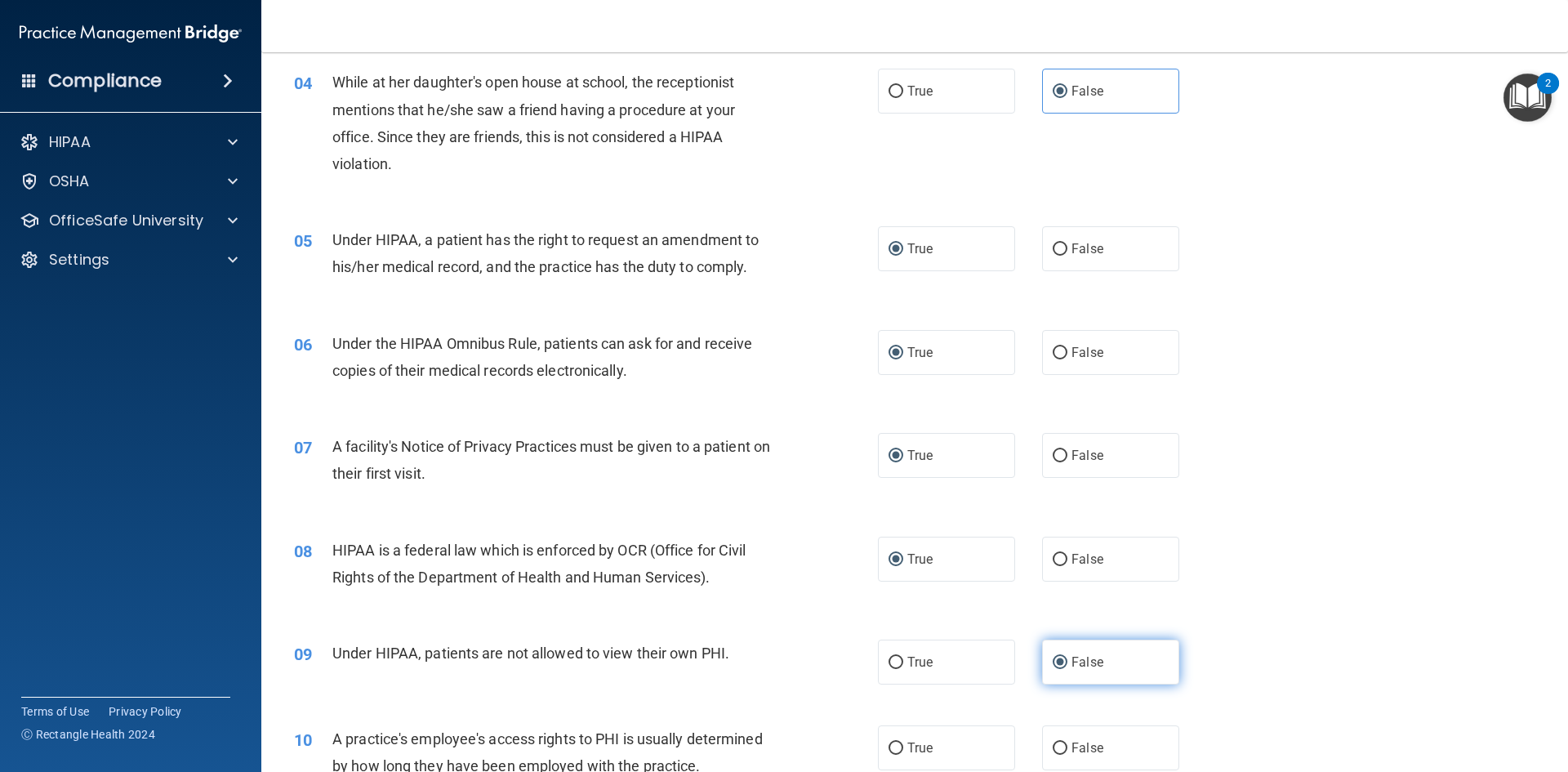
scroll to position [490, 0]
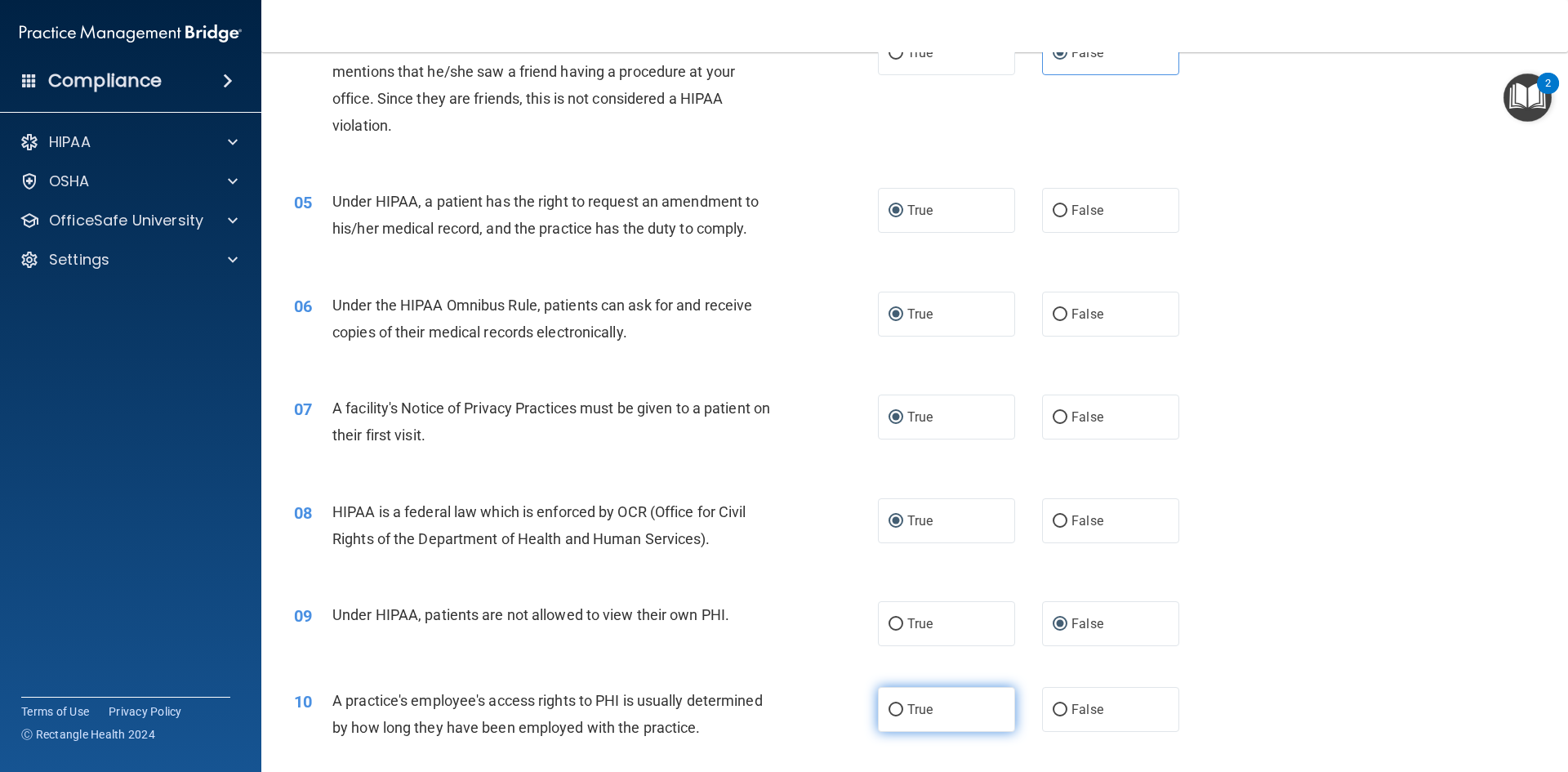
click at [889, 714] on input "True" at bounding box center [896, 710] width 15 height 12
radio input "true"
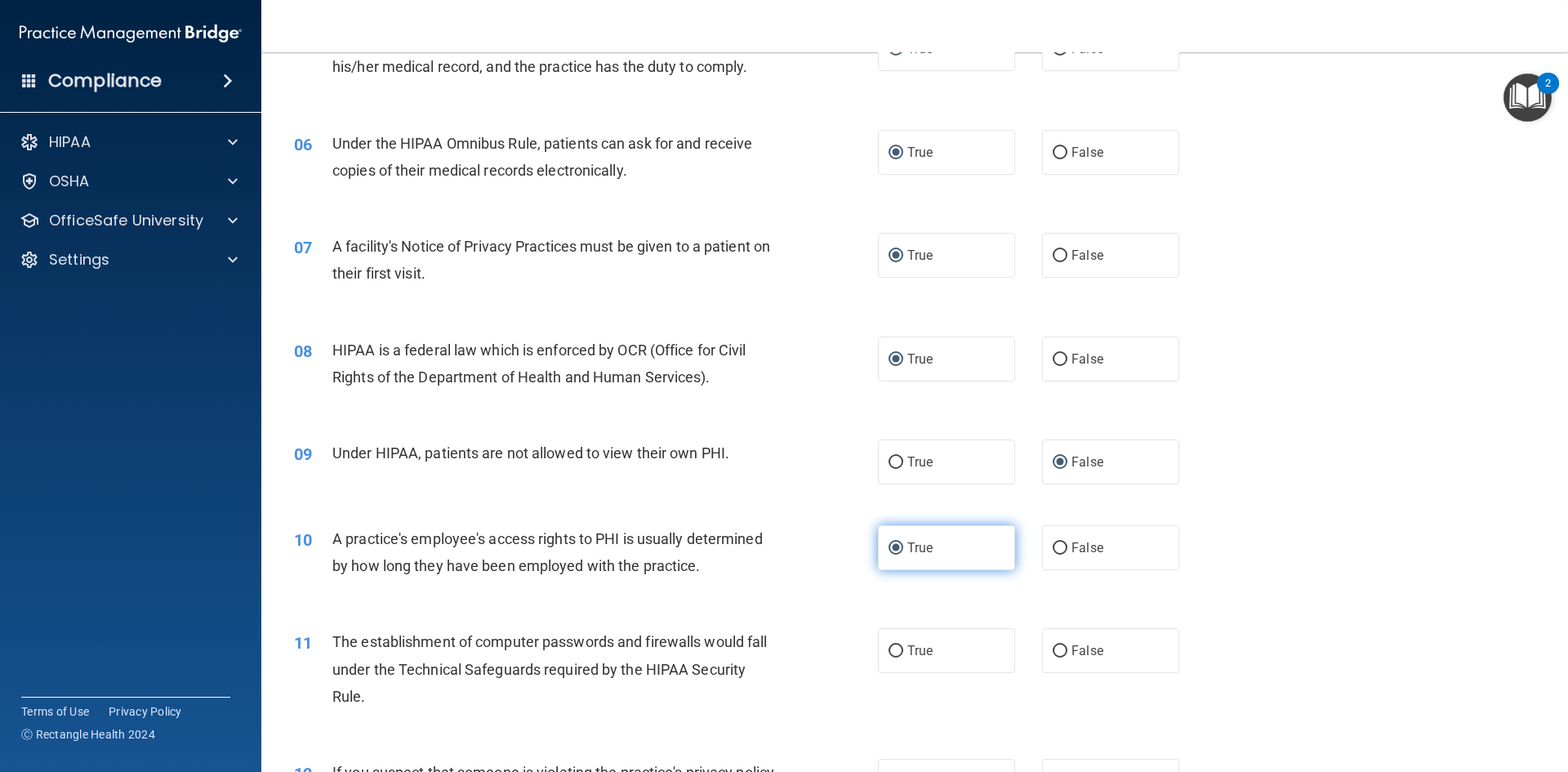
scroll to position [654, 0]
click at [1053, 547] on input "False" at bounding box center [1060, 547] width 15 height 12
radio input "true"
radio input "false"
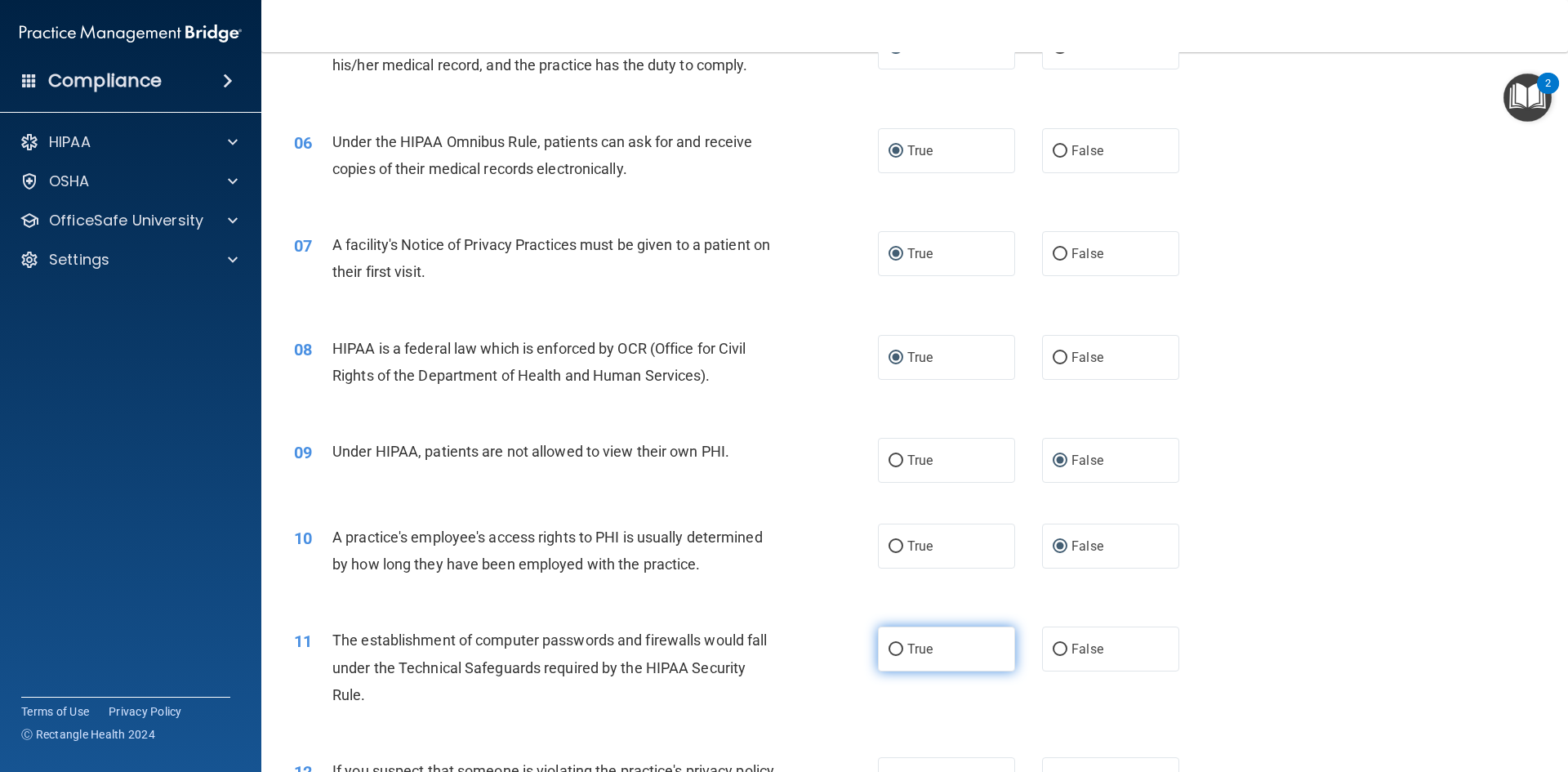
click at [889, 646] on input "True" at bounding box center [896, 650] width 15 height 12
radio input "true"
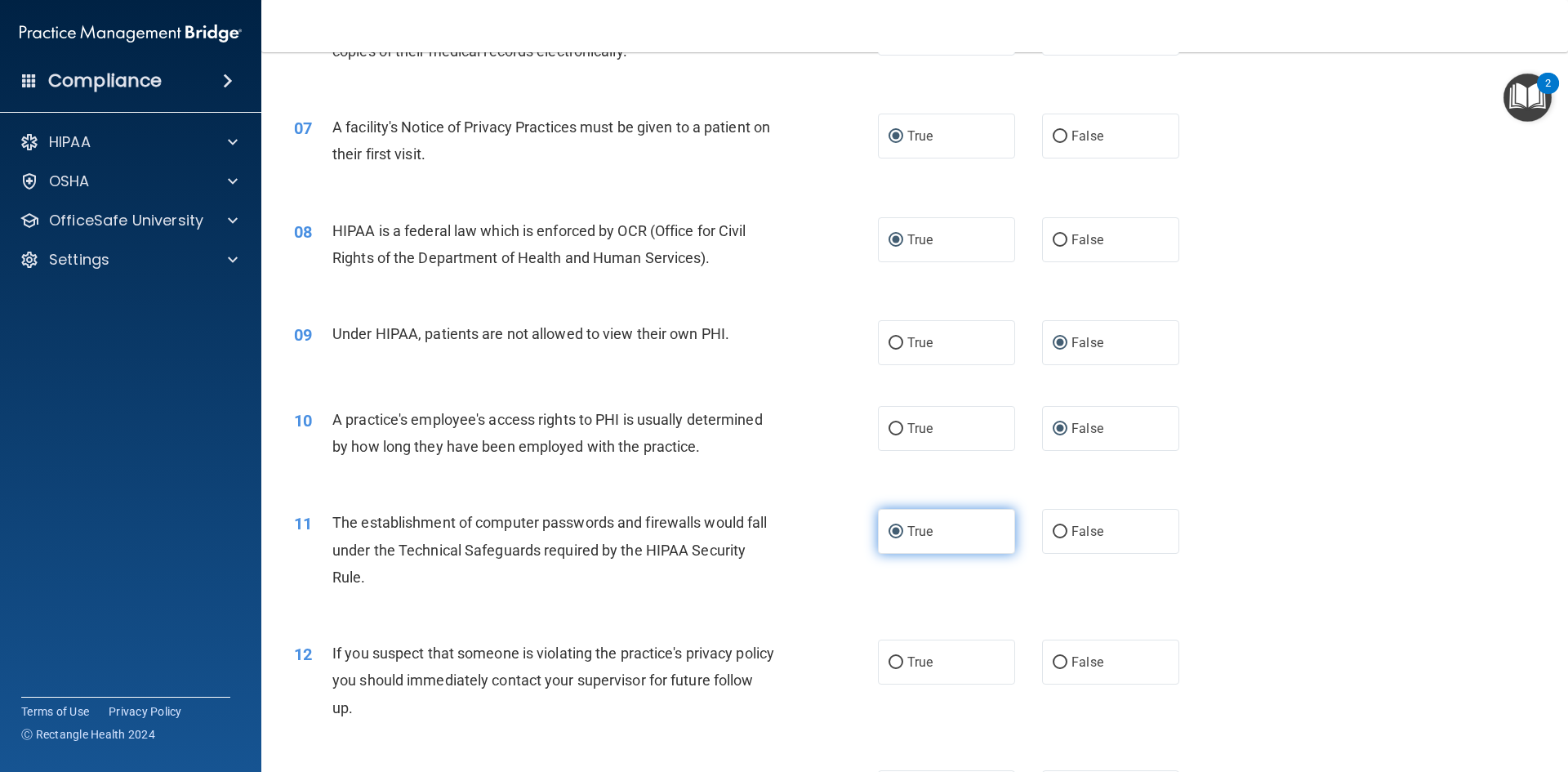
scroll to position [817, 0]
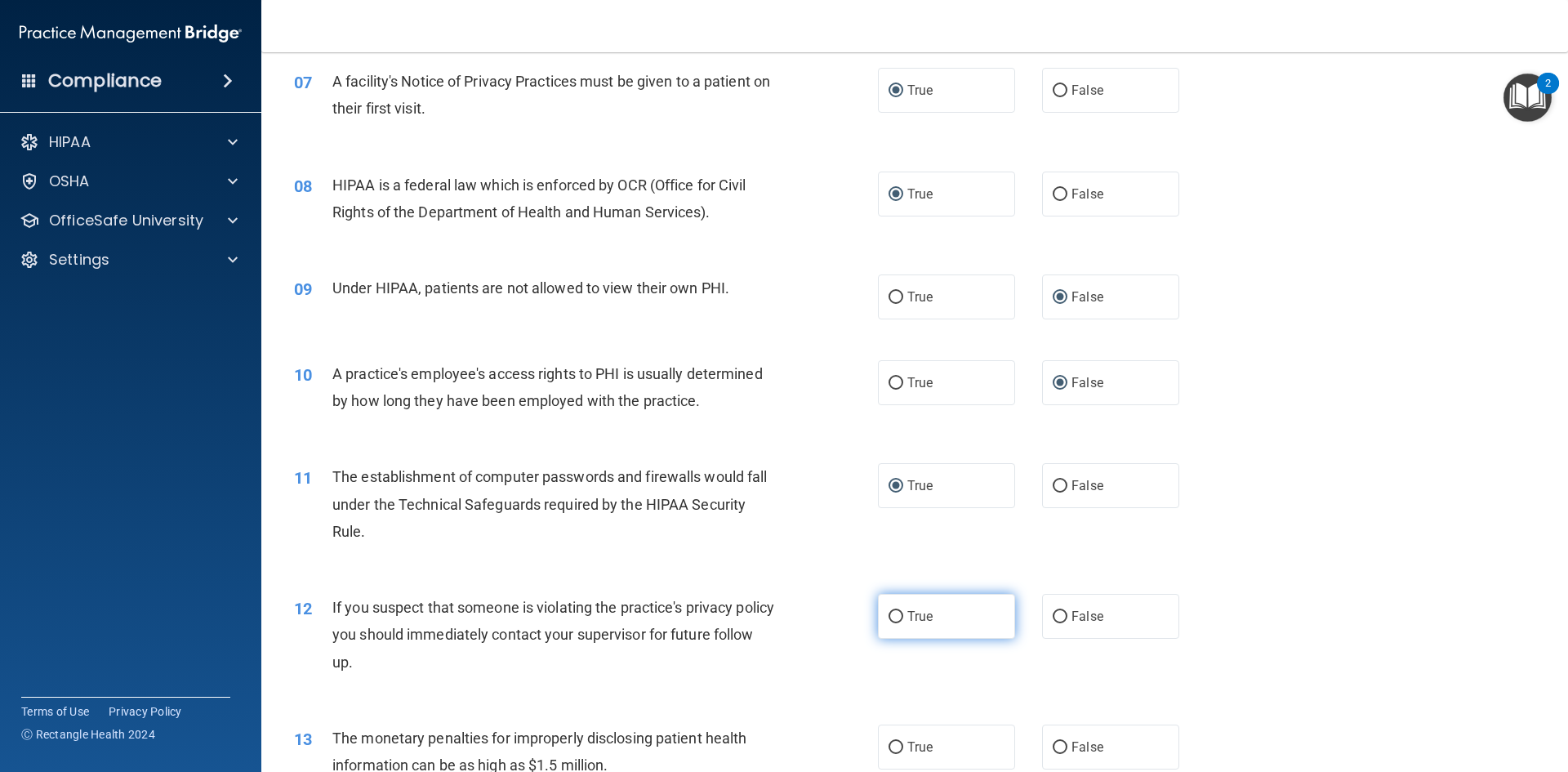
click at [889, 617] on input "True" at bounding box center [896, 617] width 15 height 12
radio input "true"
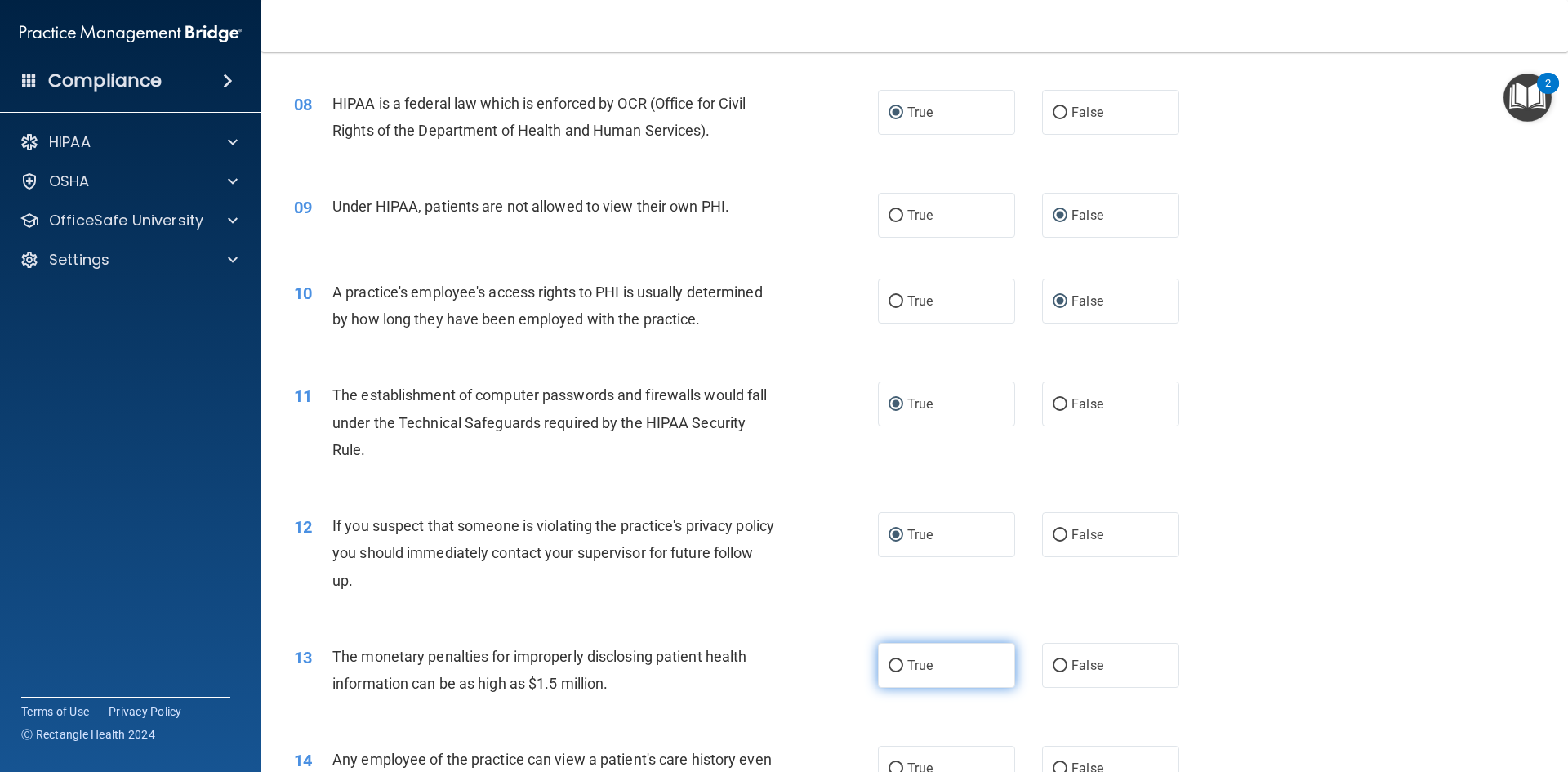
drag, startPoint x: 890, startPoint y: 667, endPoint x: 959, endPoint y: 687, distance: 71.8
click at [891, 667] on input "True" at bounding box center [896, 667] width 15 height 12
radio input "true"
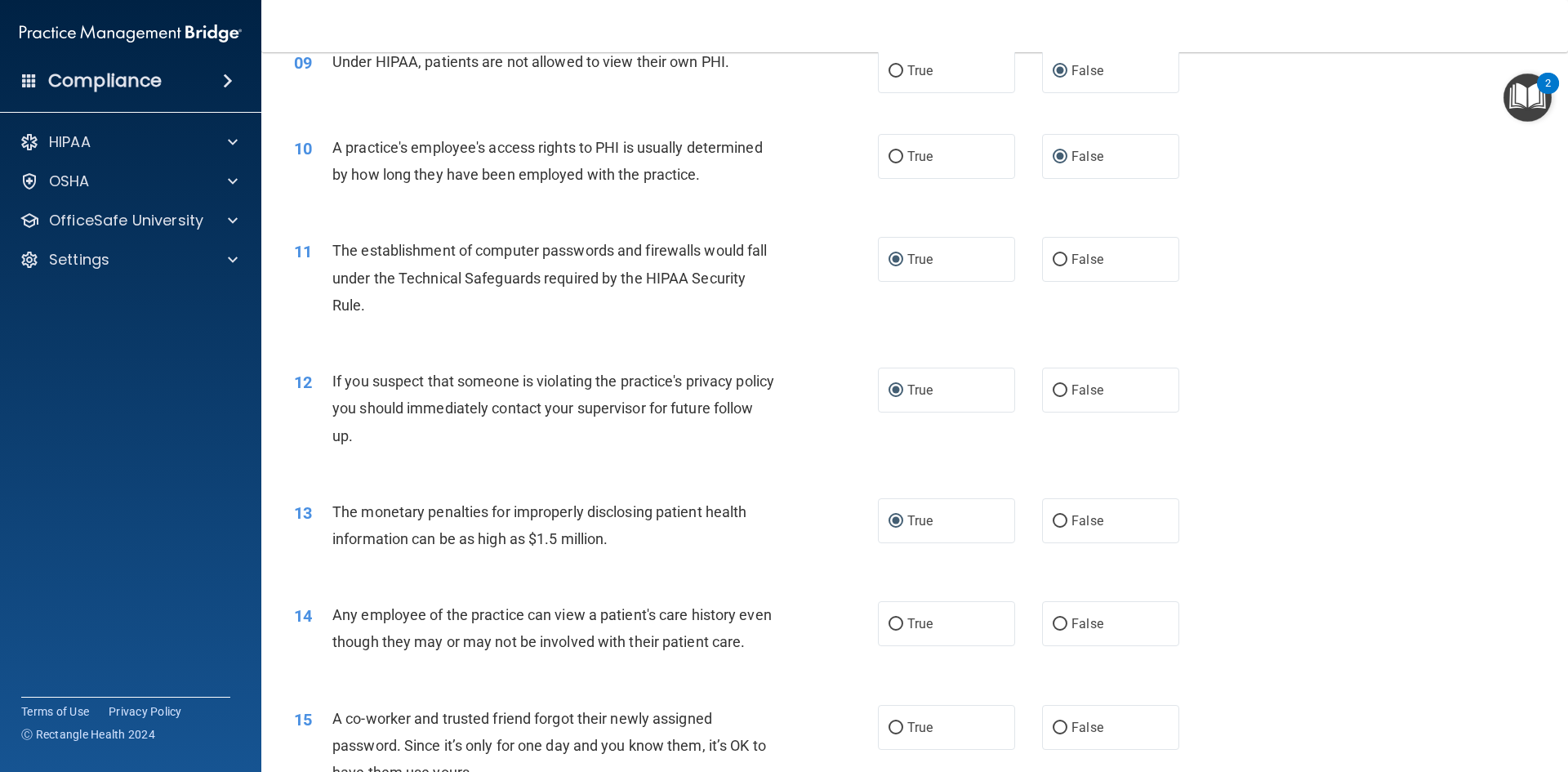
scroll to position [1062, 0]
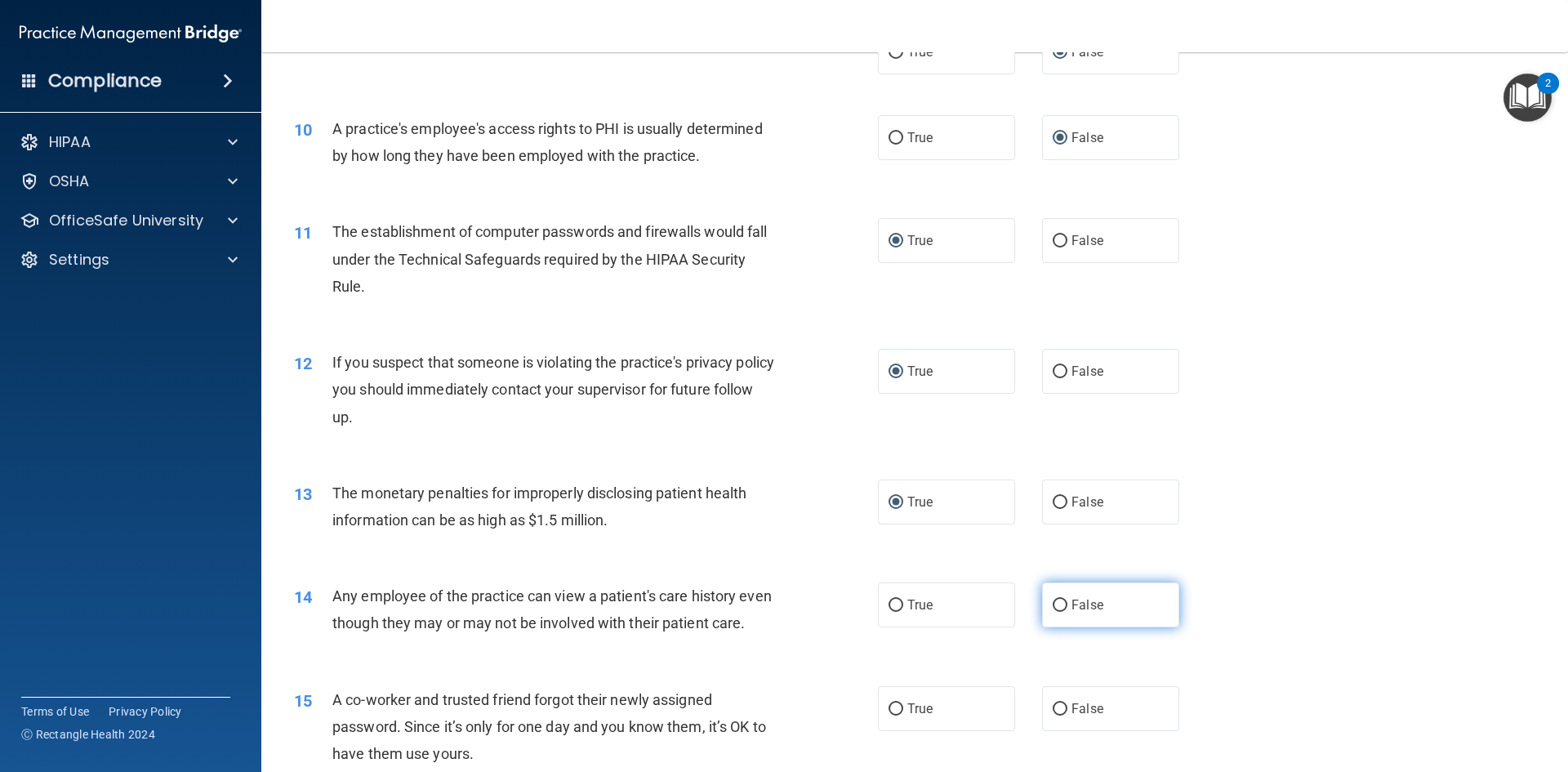
click at [1053, 603] on input "False" at bounding box center [1060, 606] width 15 height 12
radio input "true"
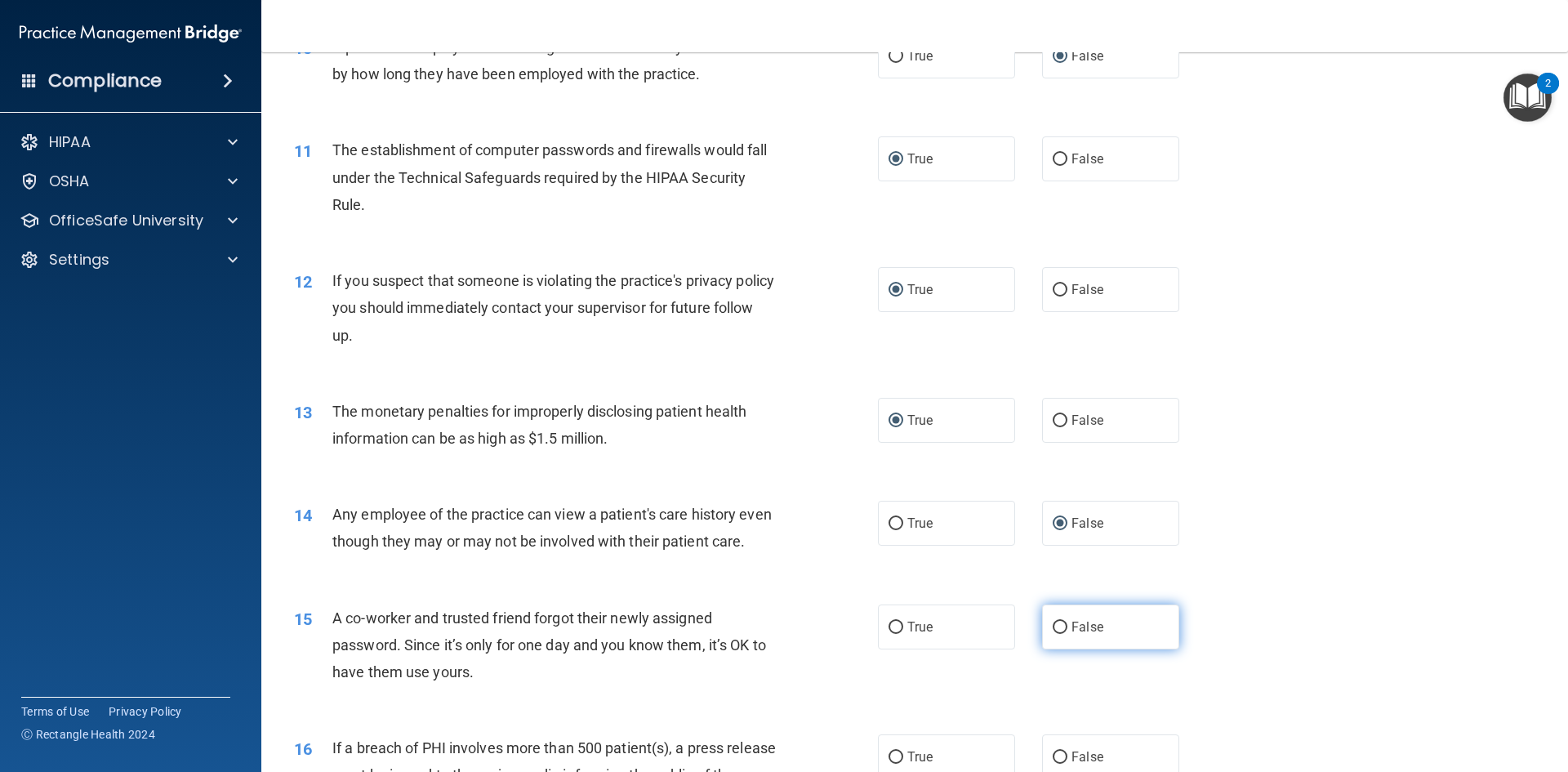
click at [1056, 634] on input "False" at bounding box center [1060, 628] width 15 height 12
radio input "true"
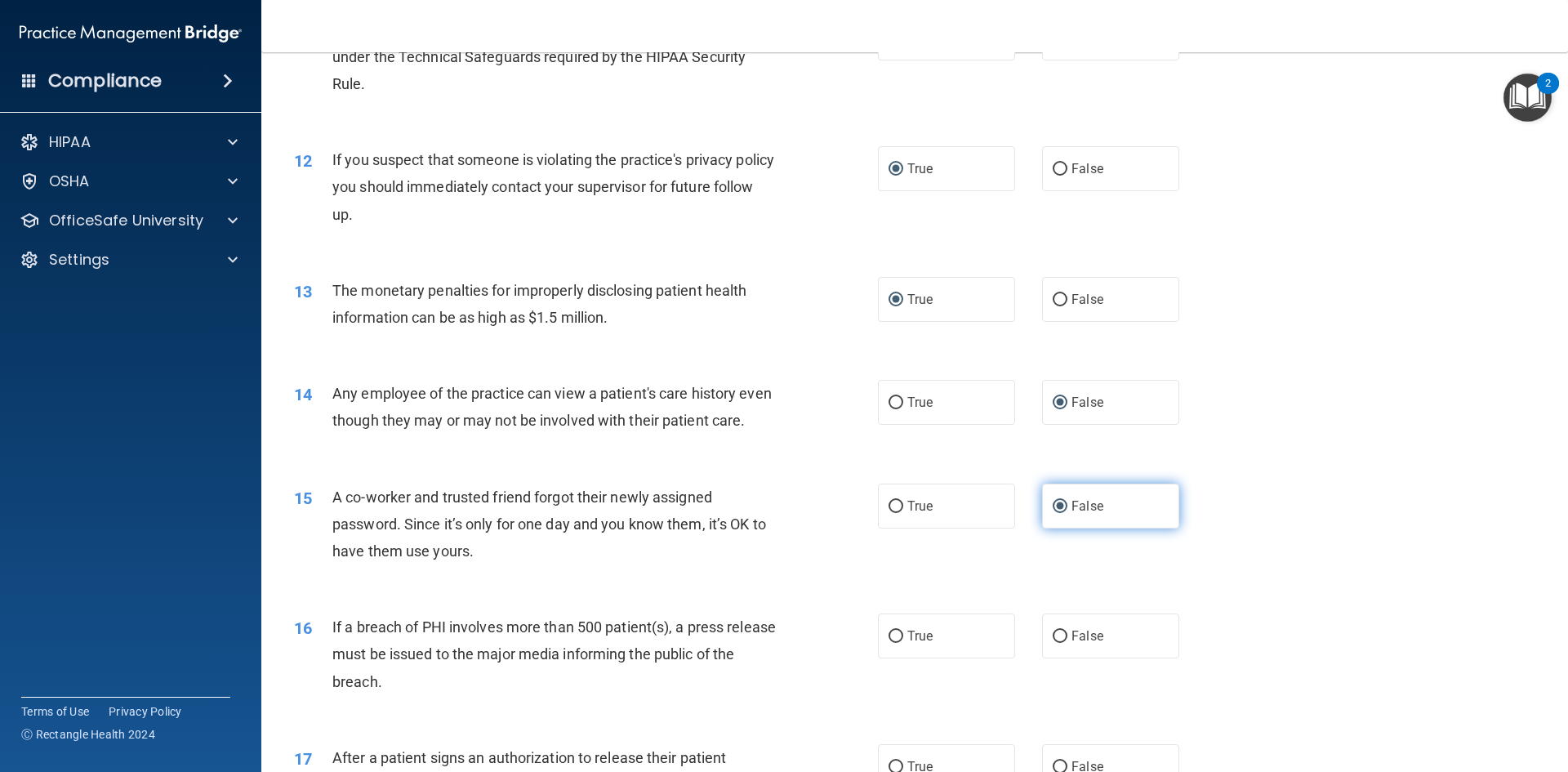
scroll to position [1308, 0]
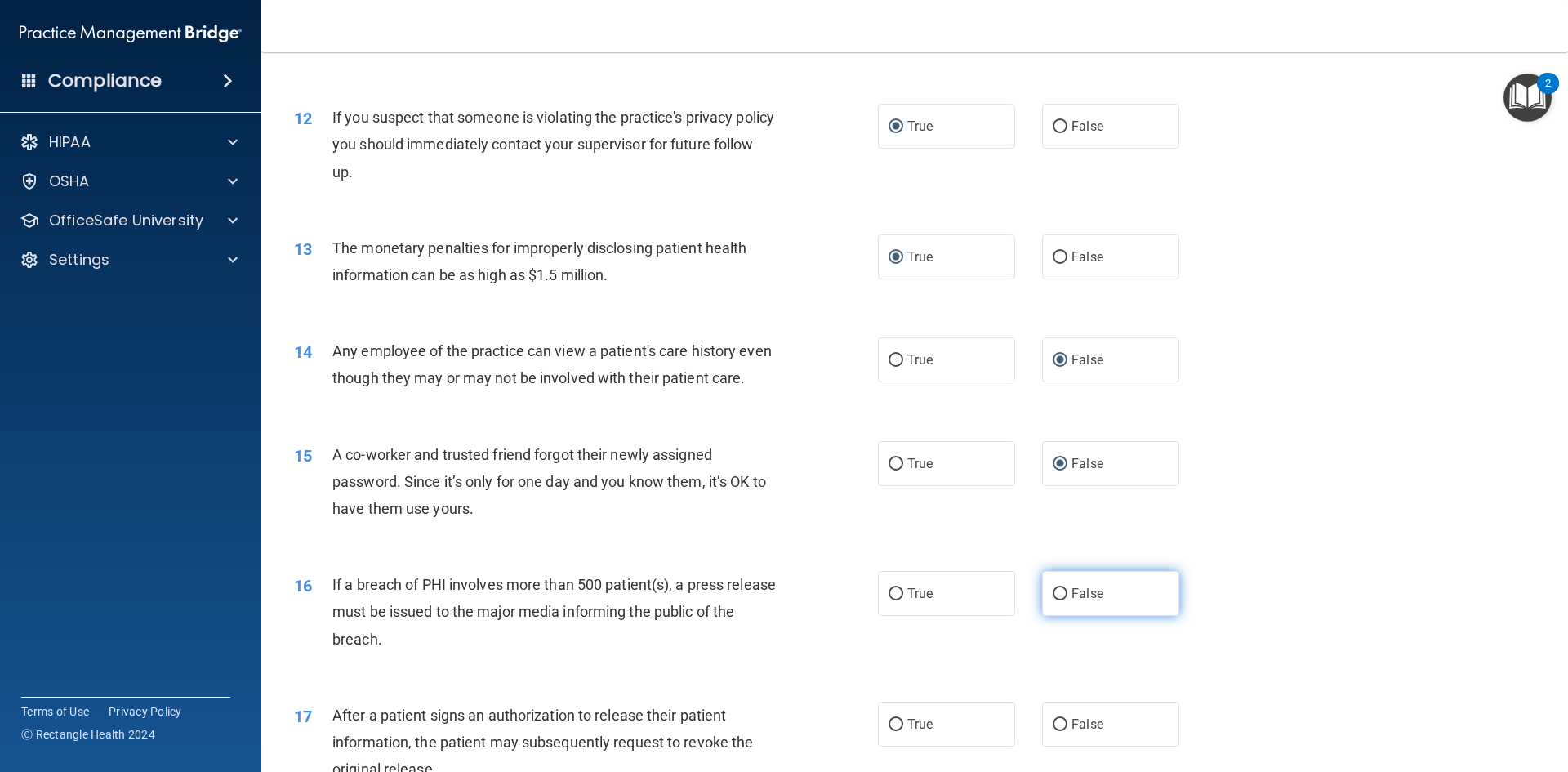
click at [1058, 601] on input "False" at bounding box center [1060, 594] width 15 height 12
radio input "true"
click at [891, 732] on input "True" at bounding box center [896, 725] width 15 height 12
radio input "true"
click at [880, 616] on label "True" at bounding box center [946, 593] width 137 height 45
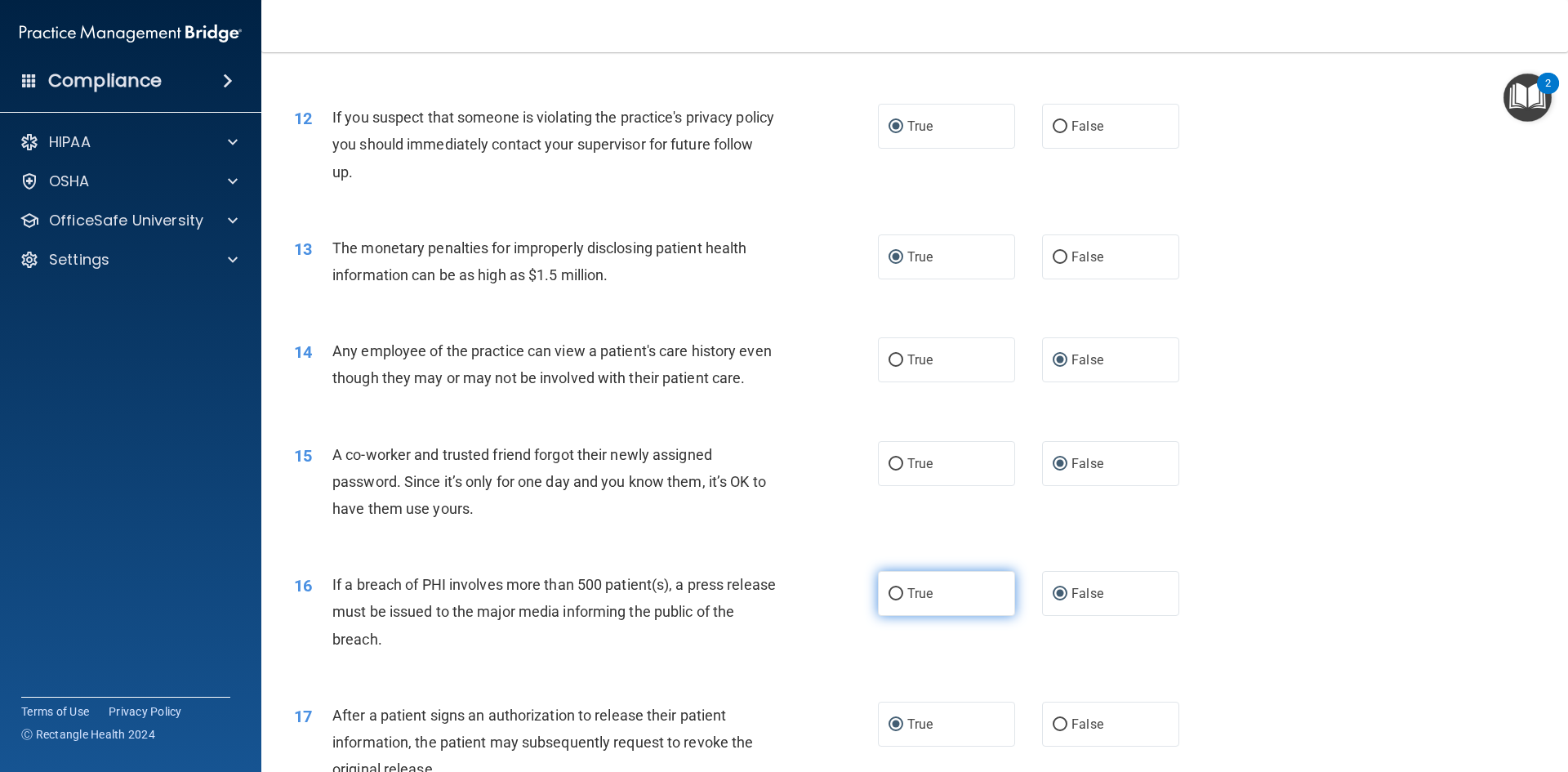
click at [889, 601] on input "True" at bounding box center [896, 594] width 15 height 12
radio input "true"
radio input "false"
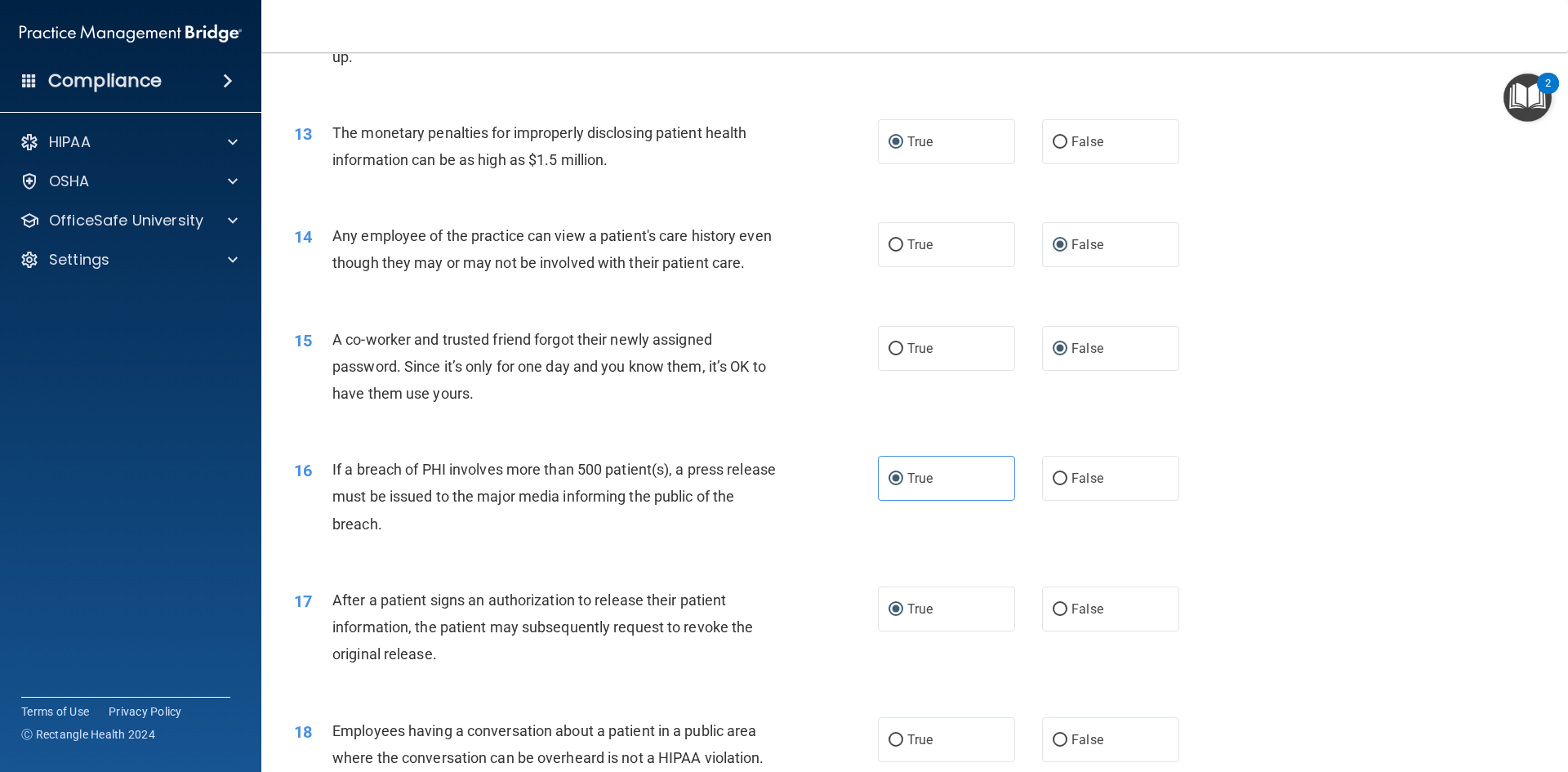
scroll to position [1471, 0]
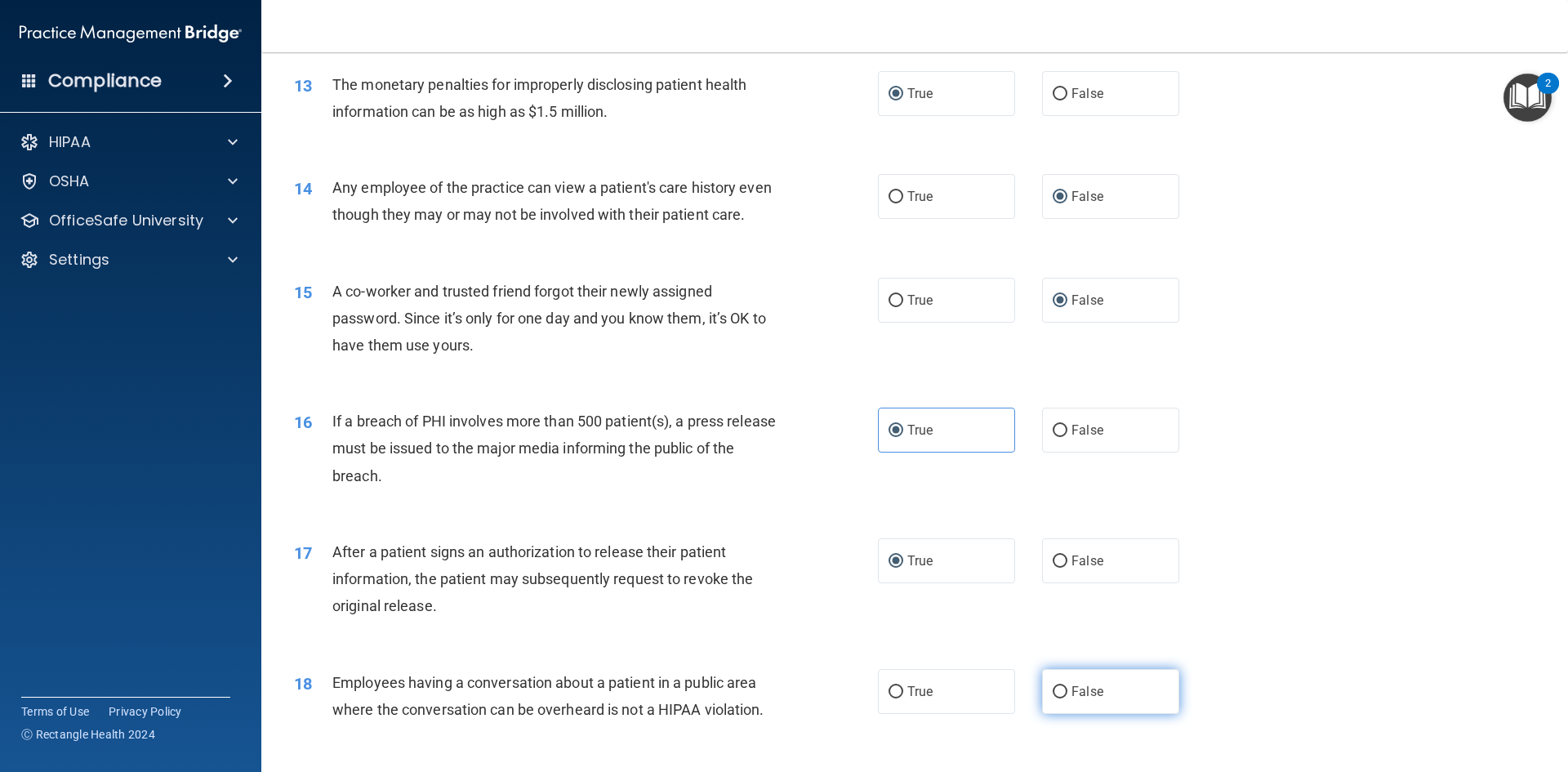
click at [1053, 698] on input "False" at bounding box center [1060, 692] width 15 height 12
radio input "true"
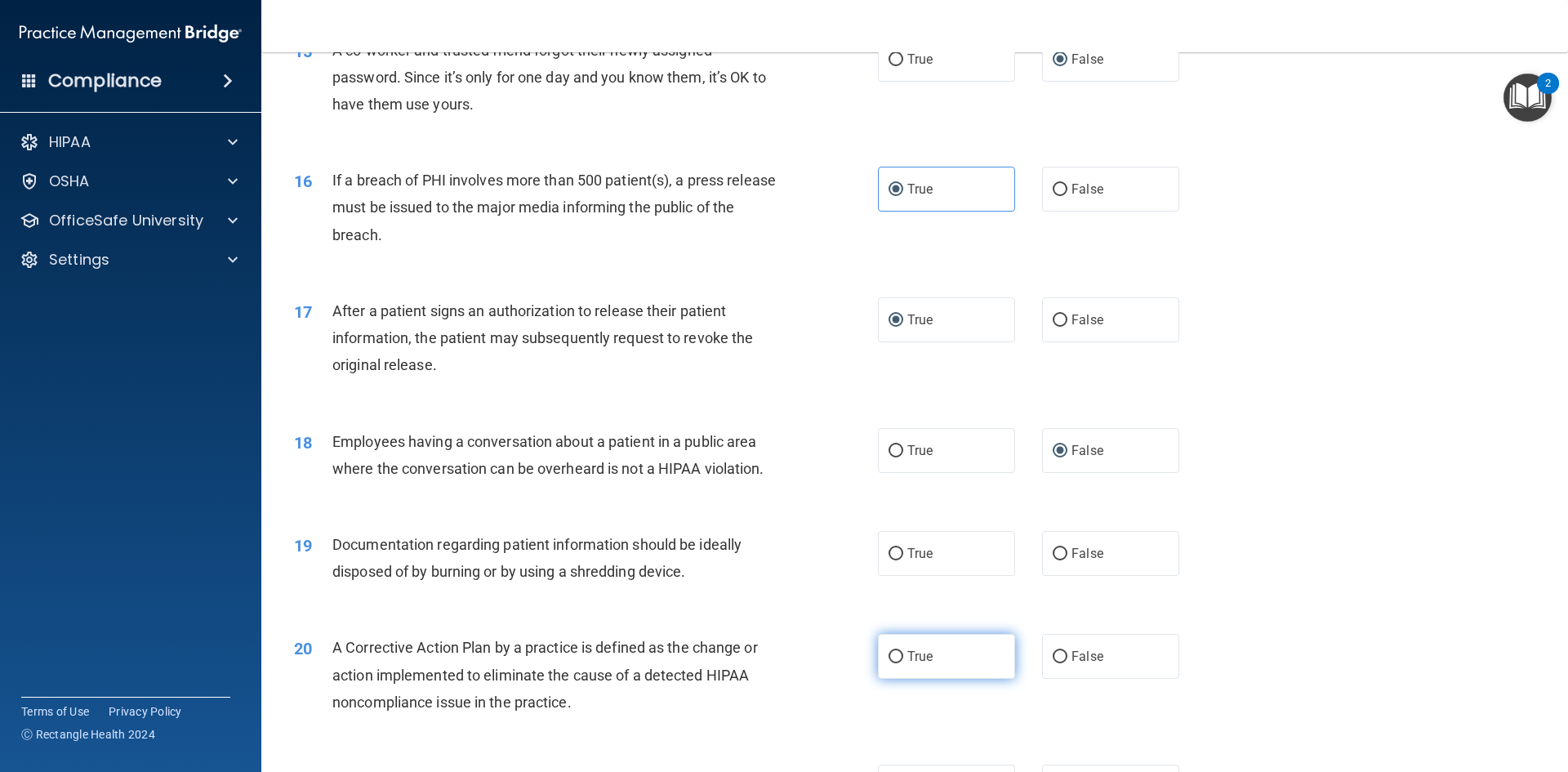
scroll to position [1716, 0]
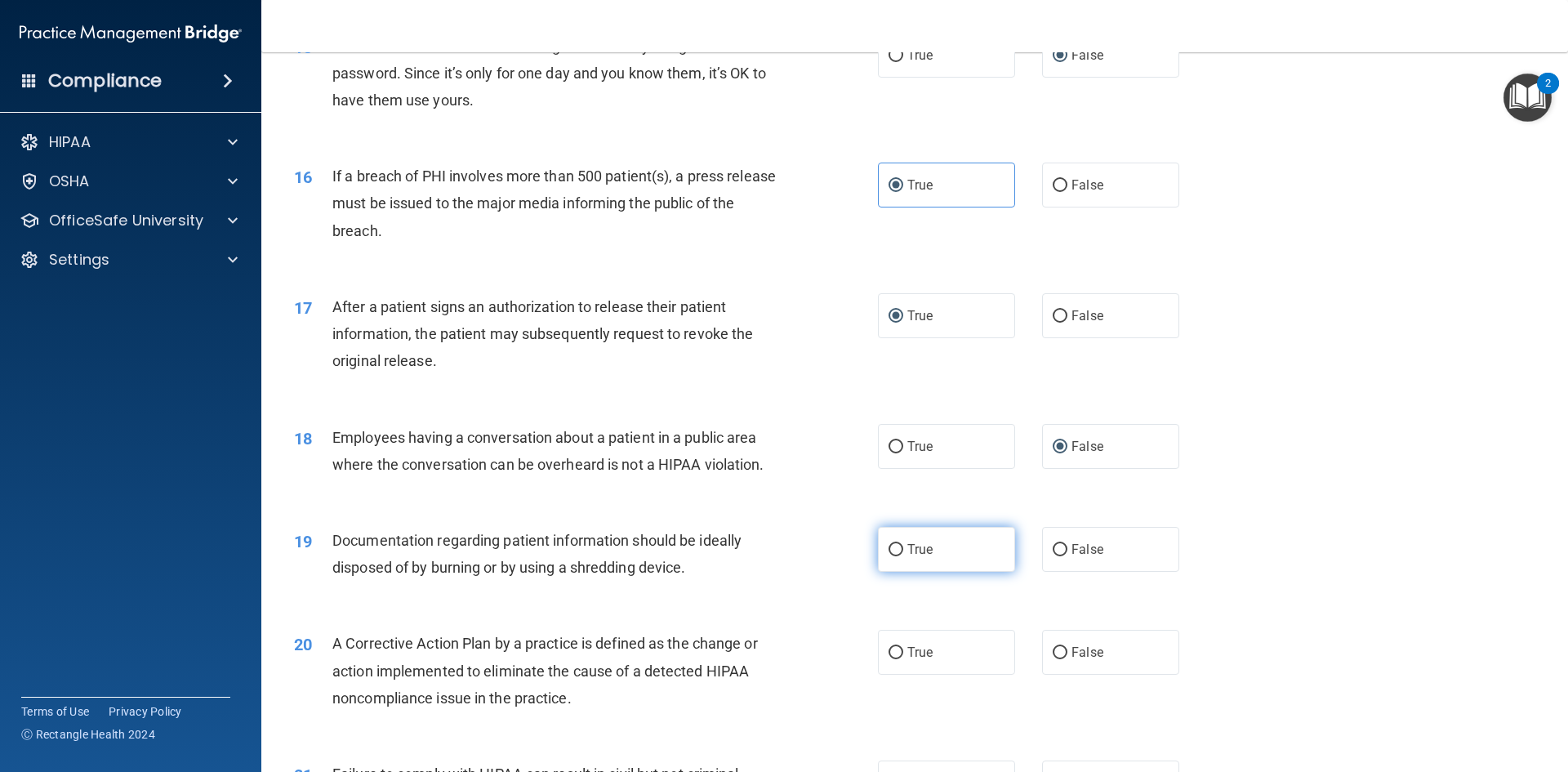
click at [890, 556] on input "True" at bounding box center [896, 550] width 15 height 12
radio input "true"
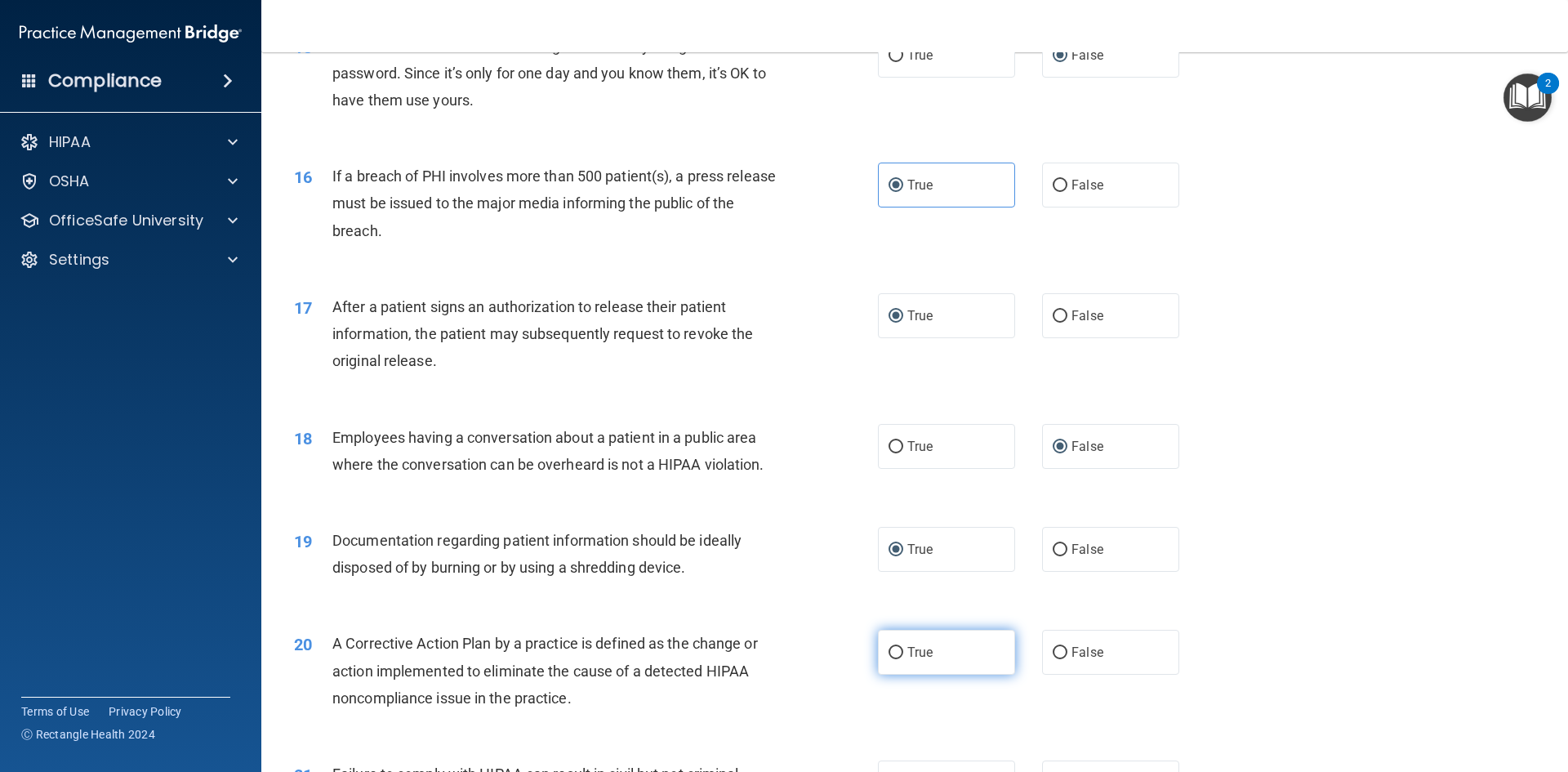
click at [891, 660] on input "True" at bounding box center [896, 653] width 15 height 12
radio input "true"
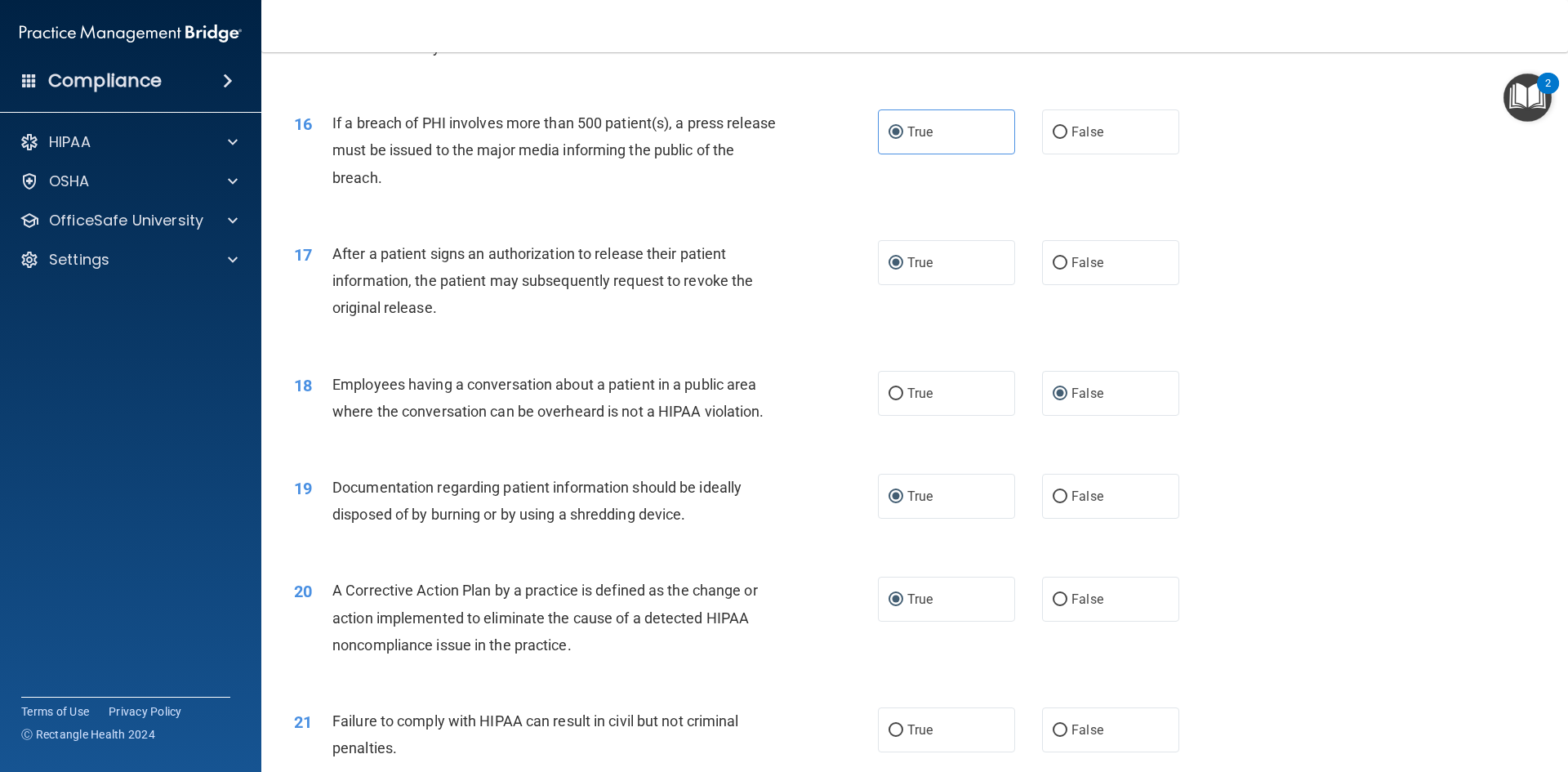
scroll to position [1798, 0]
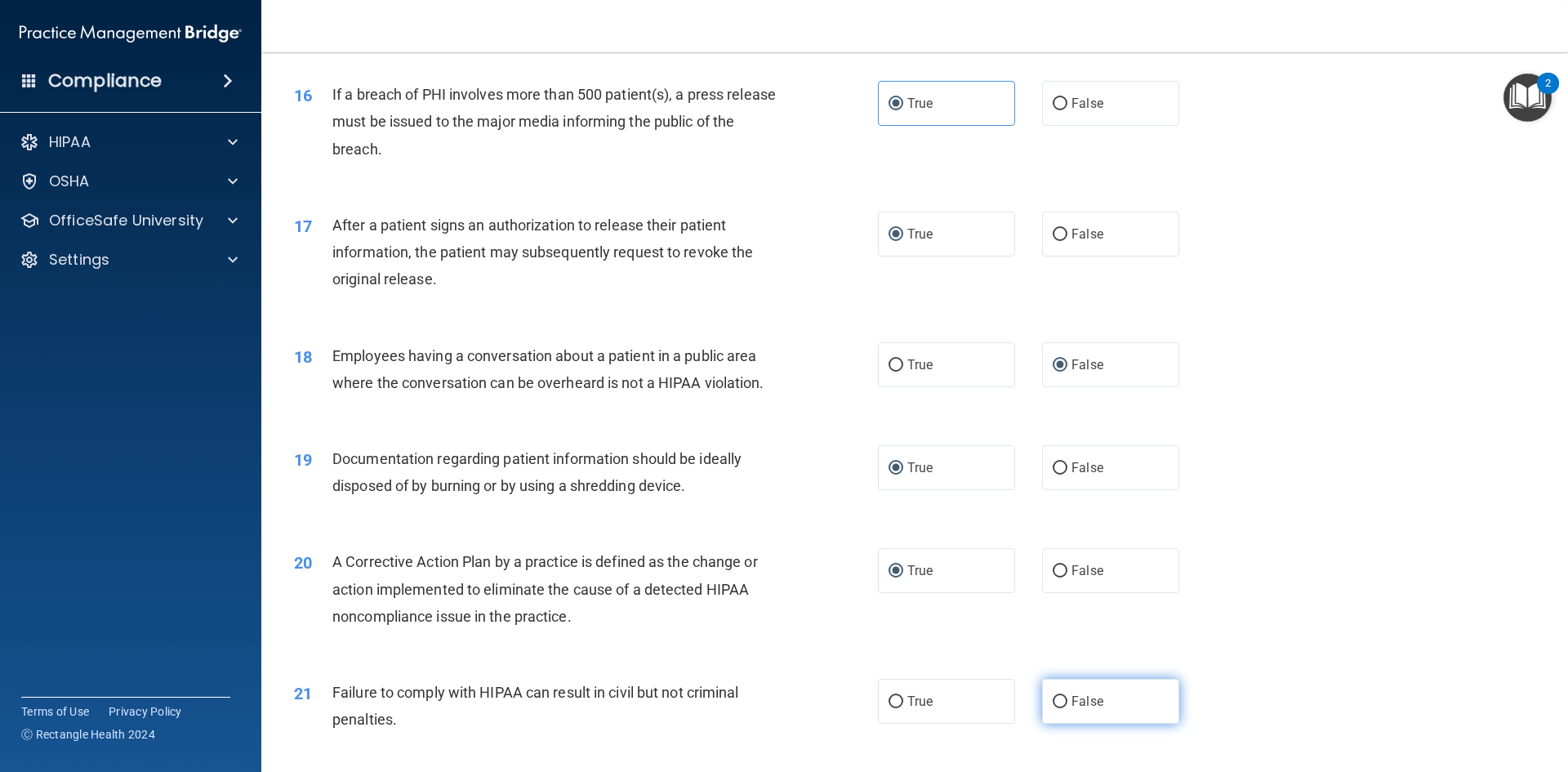
click at [1055, 709] on input "False" at bounding box center [1060, 703] width 15 height 12
radio input "true"
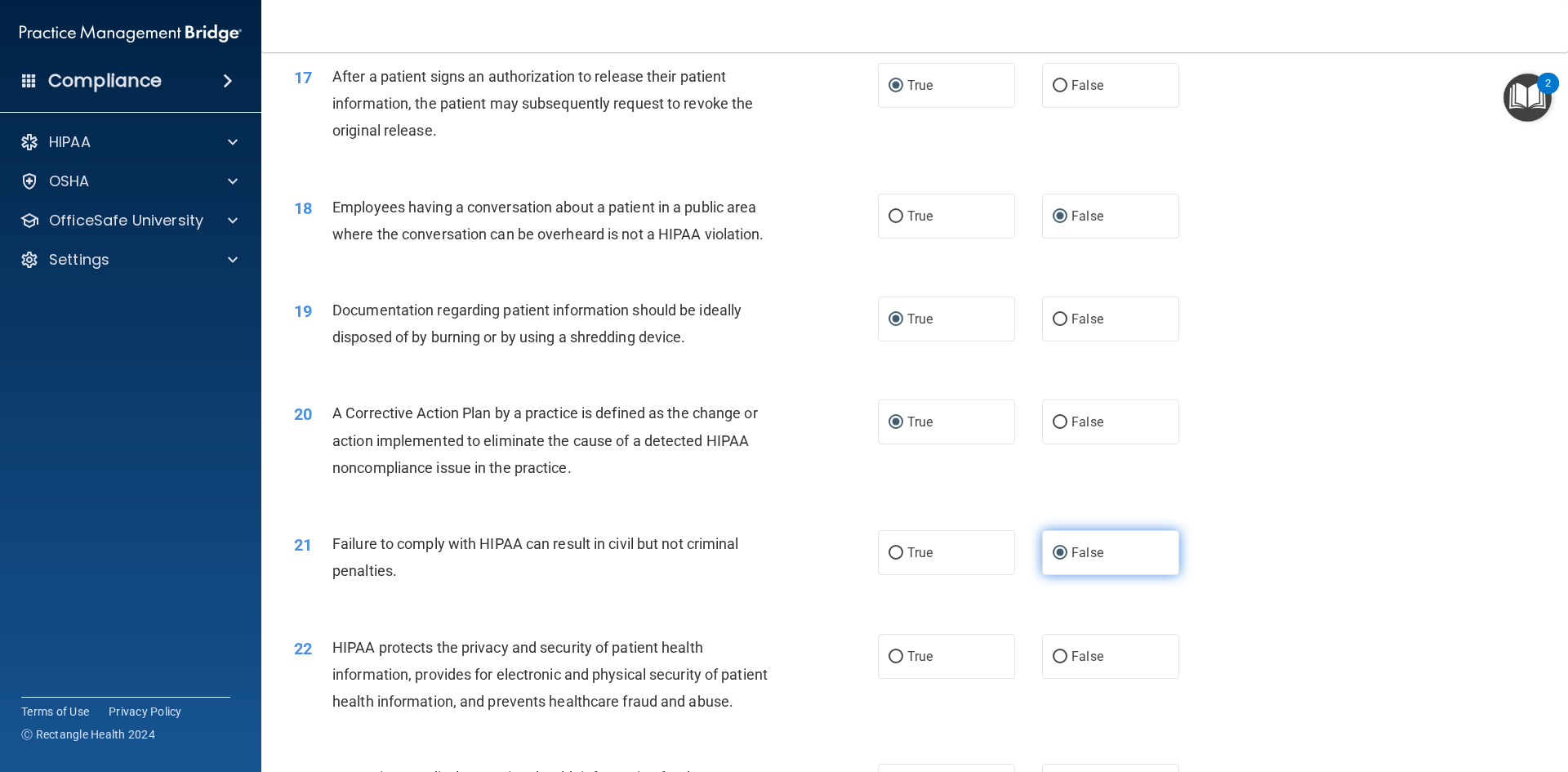
scroll to position [2043, 0]
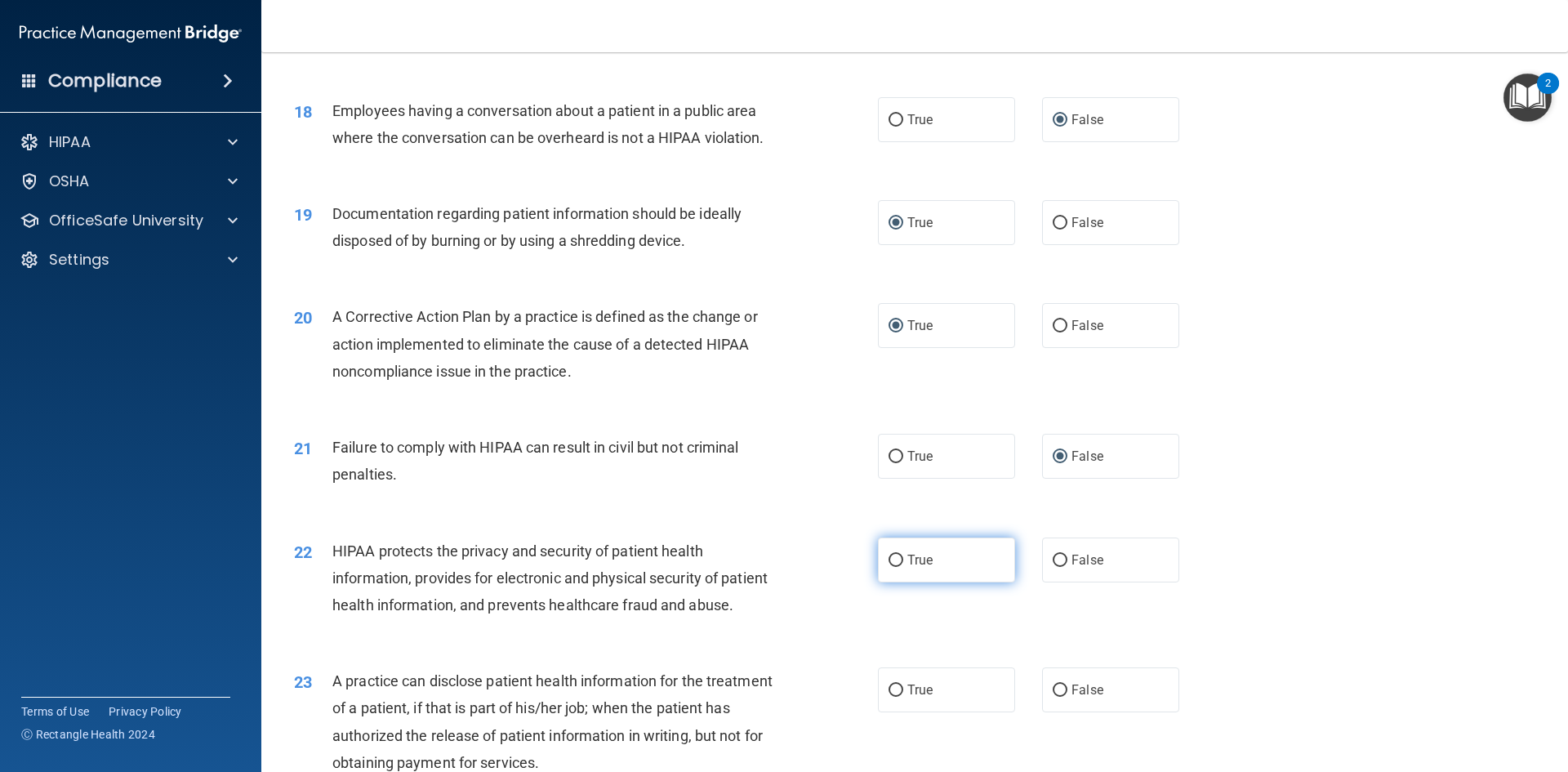
click at [889, 567] on input "True" at bounding box center [896, 561] width 15 height 12
radio input "true"
click at [1056, 697] on input "False" at bounding box center [1060, 691] width 15 height 12
radio input "true"
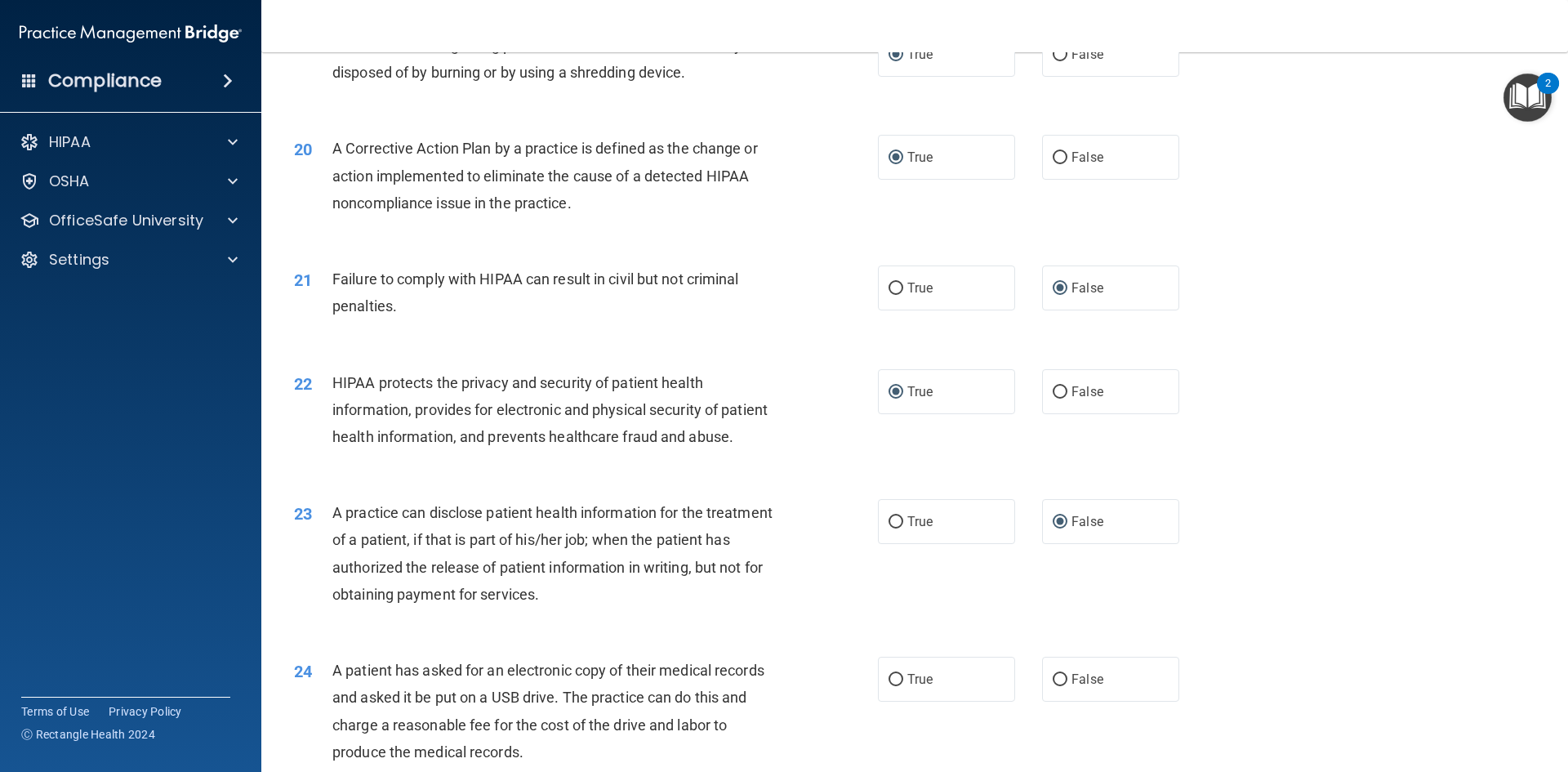
scroll to position [2289, 0]
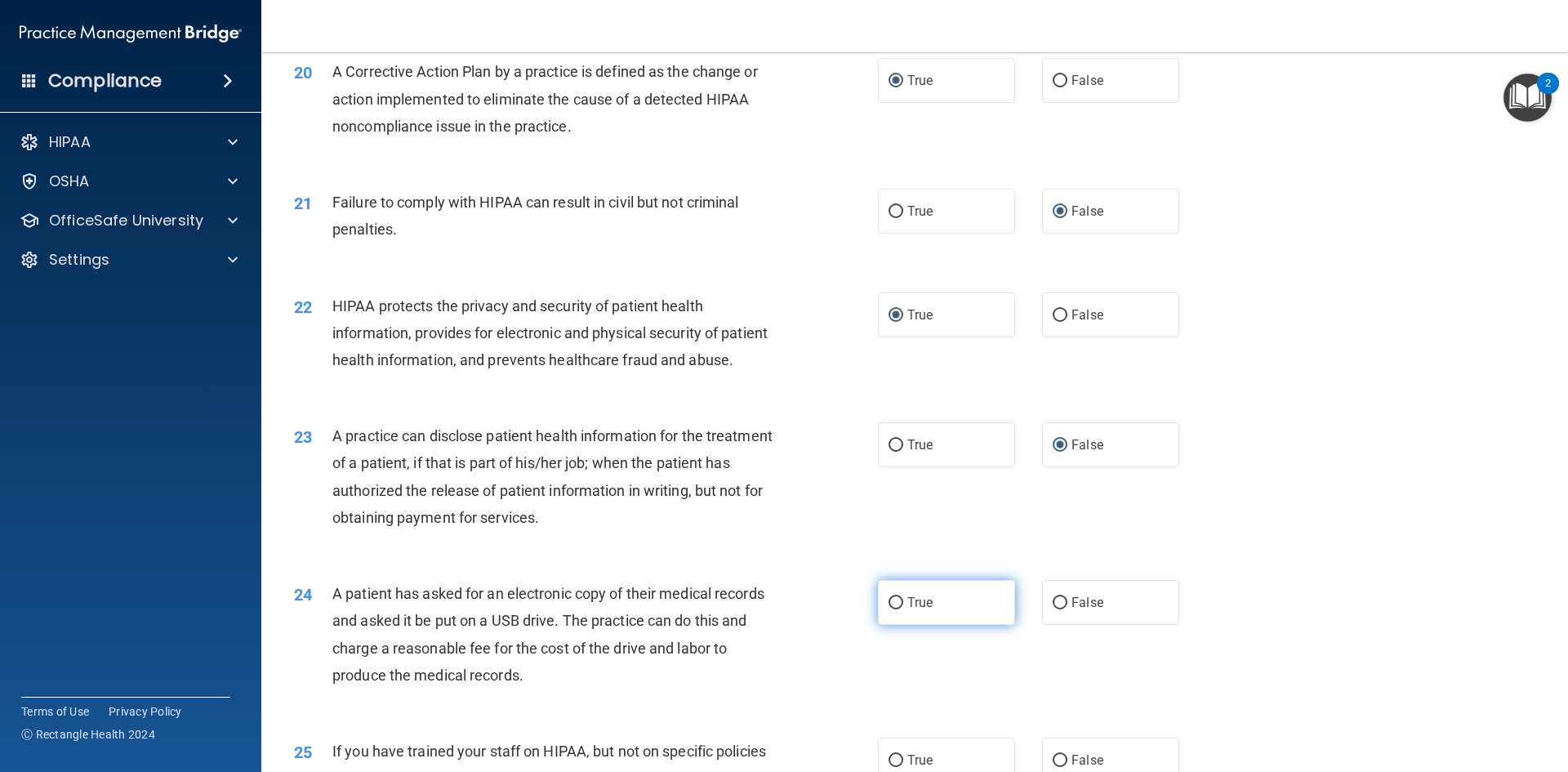
click at [889, 609] on input "True" at bounding box center [896, 603] width 15 height 12
radio input "true"
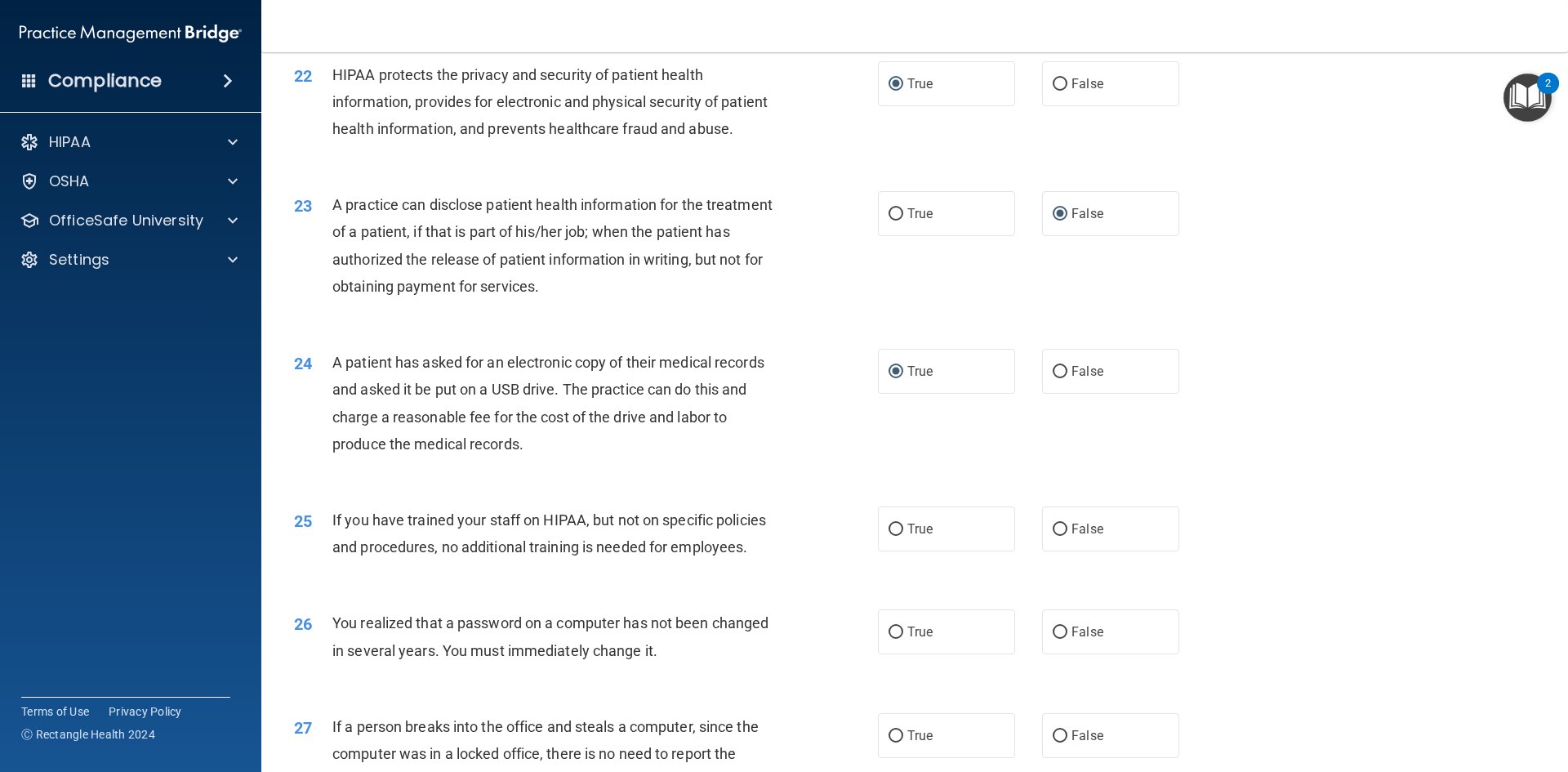
scroll to position [2533, 0]
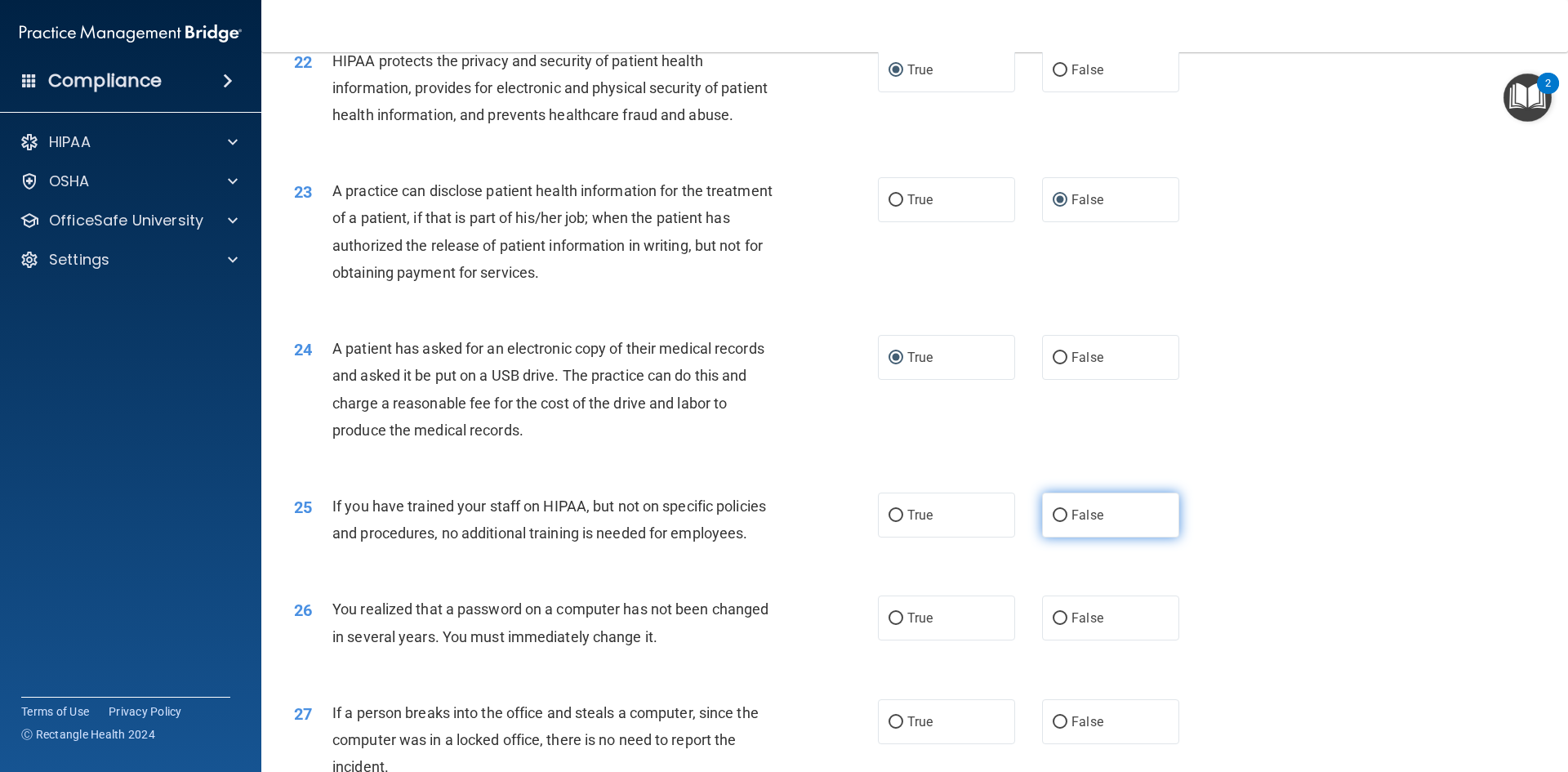
click at [1051, 537] on label "False" at bounding box center [1110, 515] width 137 height 45
click at [1053, 522] on input "False" at bounding box center [1060, 516] width 15 height 12
radio input "true"
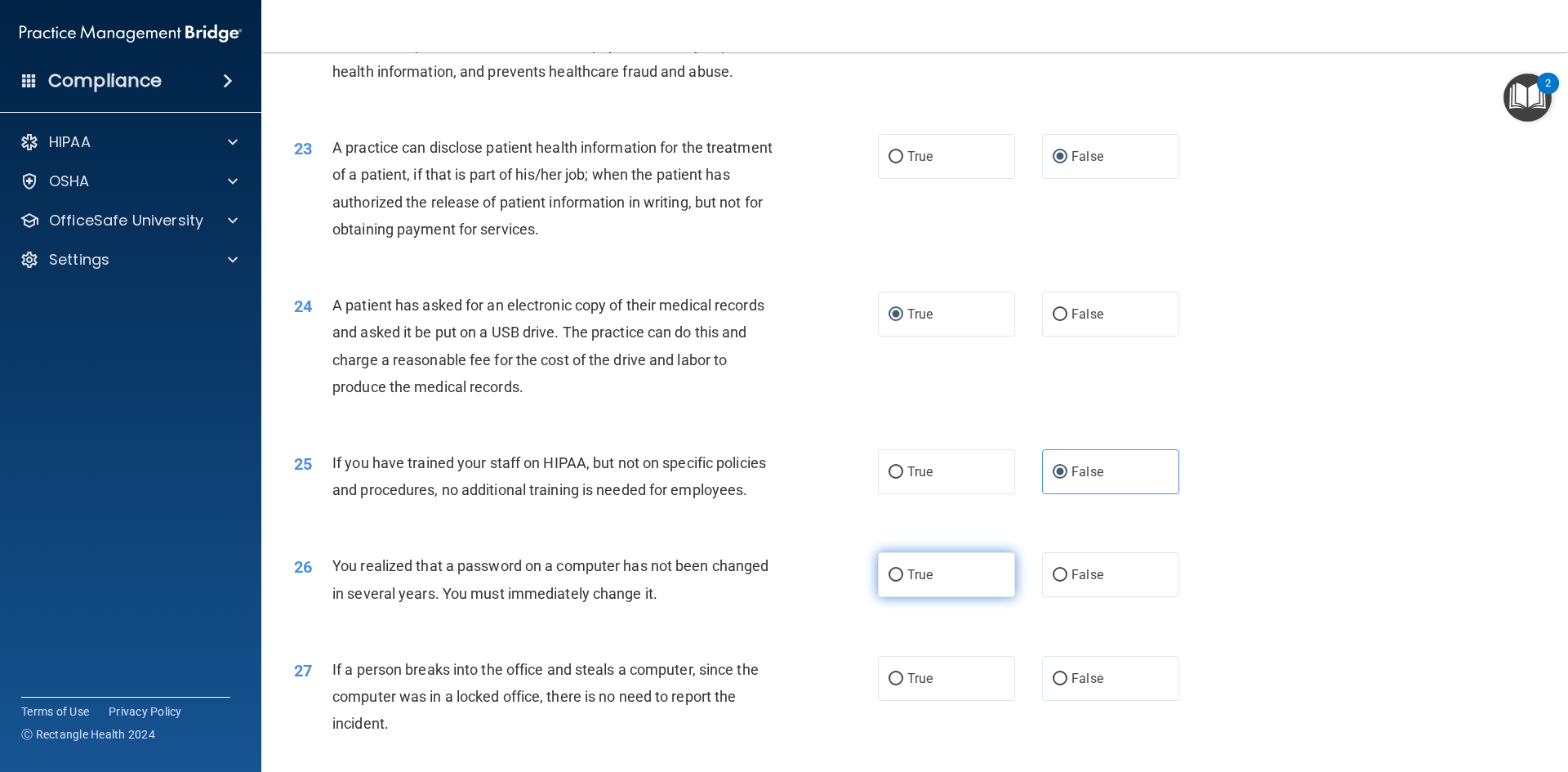
scroll to position [2615, 0]
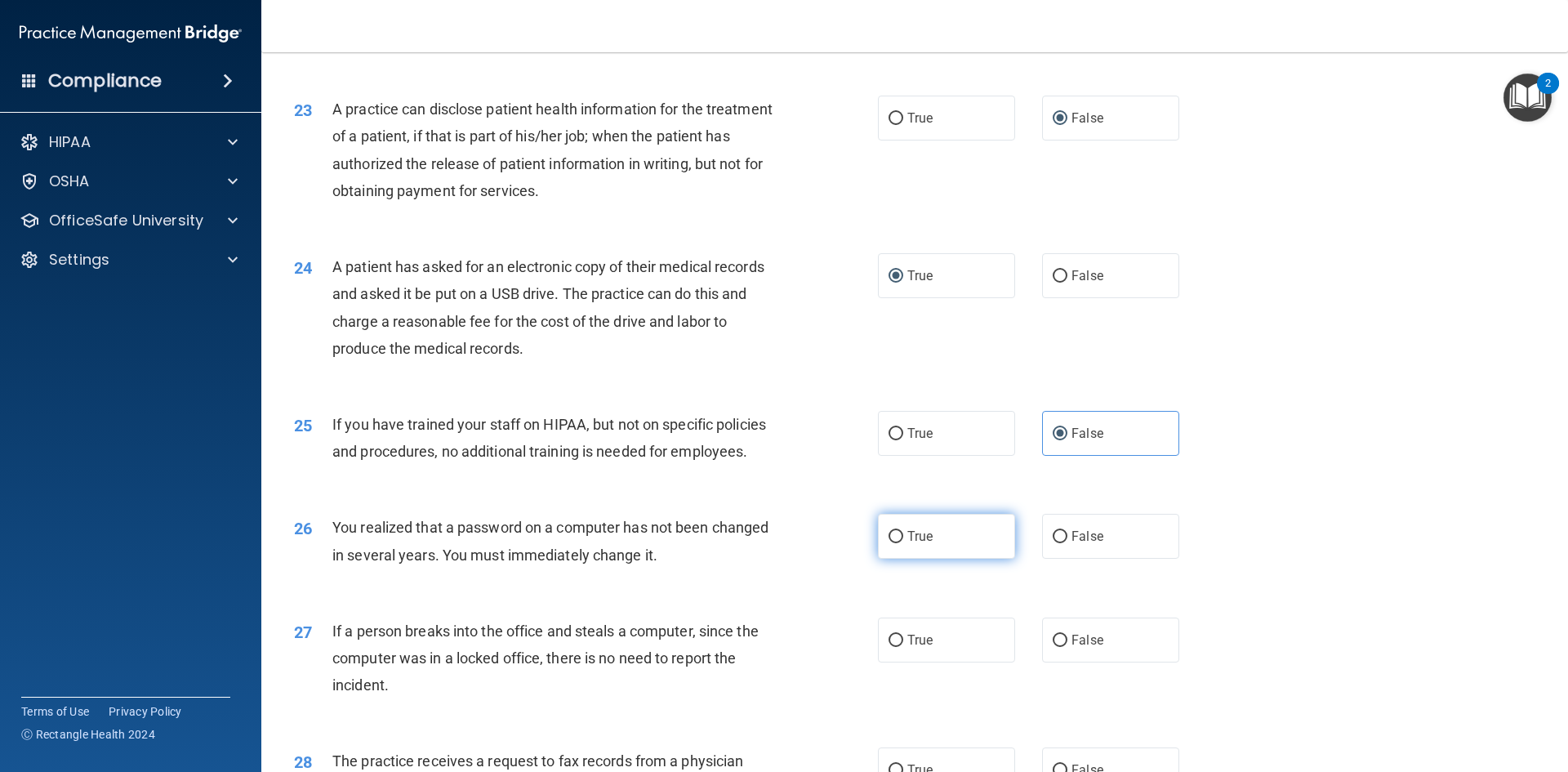
click at [889, 543] on input "True" at bounding box center [896, 537] width 15 height 12
radio input "true"
click at [1056, 647] on input "False" at bounding box center [1060, 641] width 15 height 12
radio input "true"
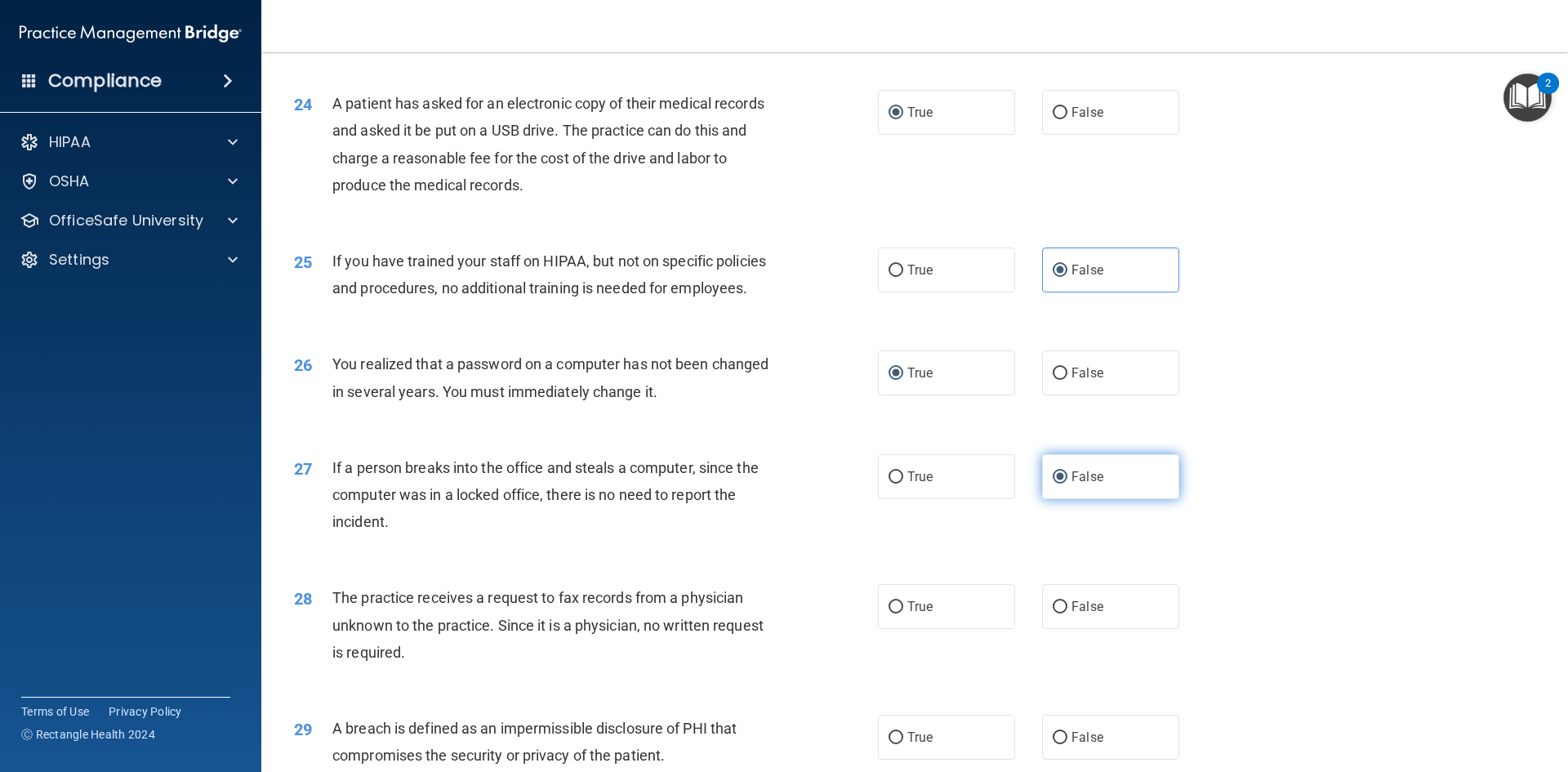
scroll to position [2860, 0]
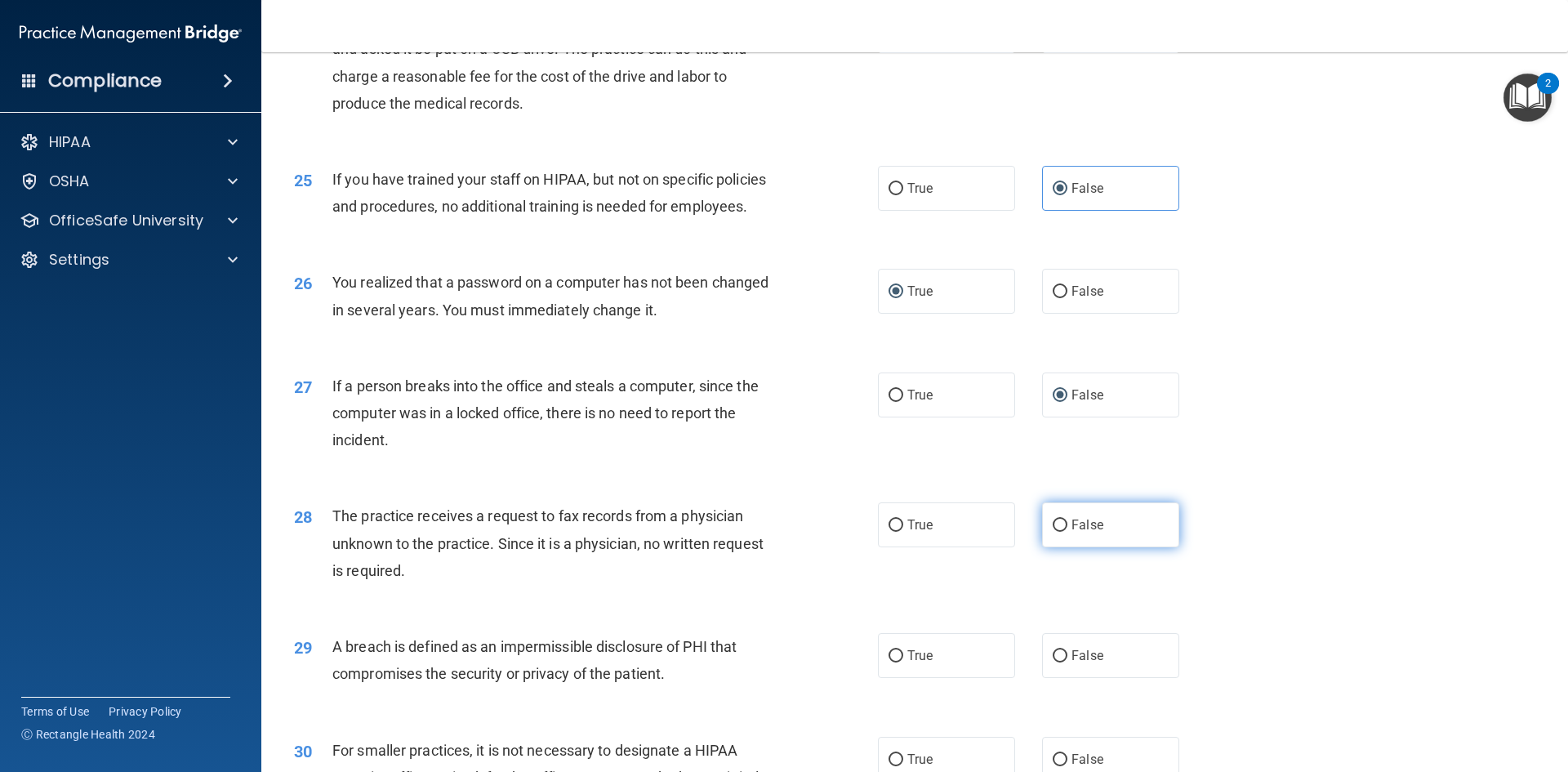
click at [1056, 532] on input "False" at bounding box center [1060, 526] width 15 height 12
radio input "true"
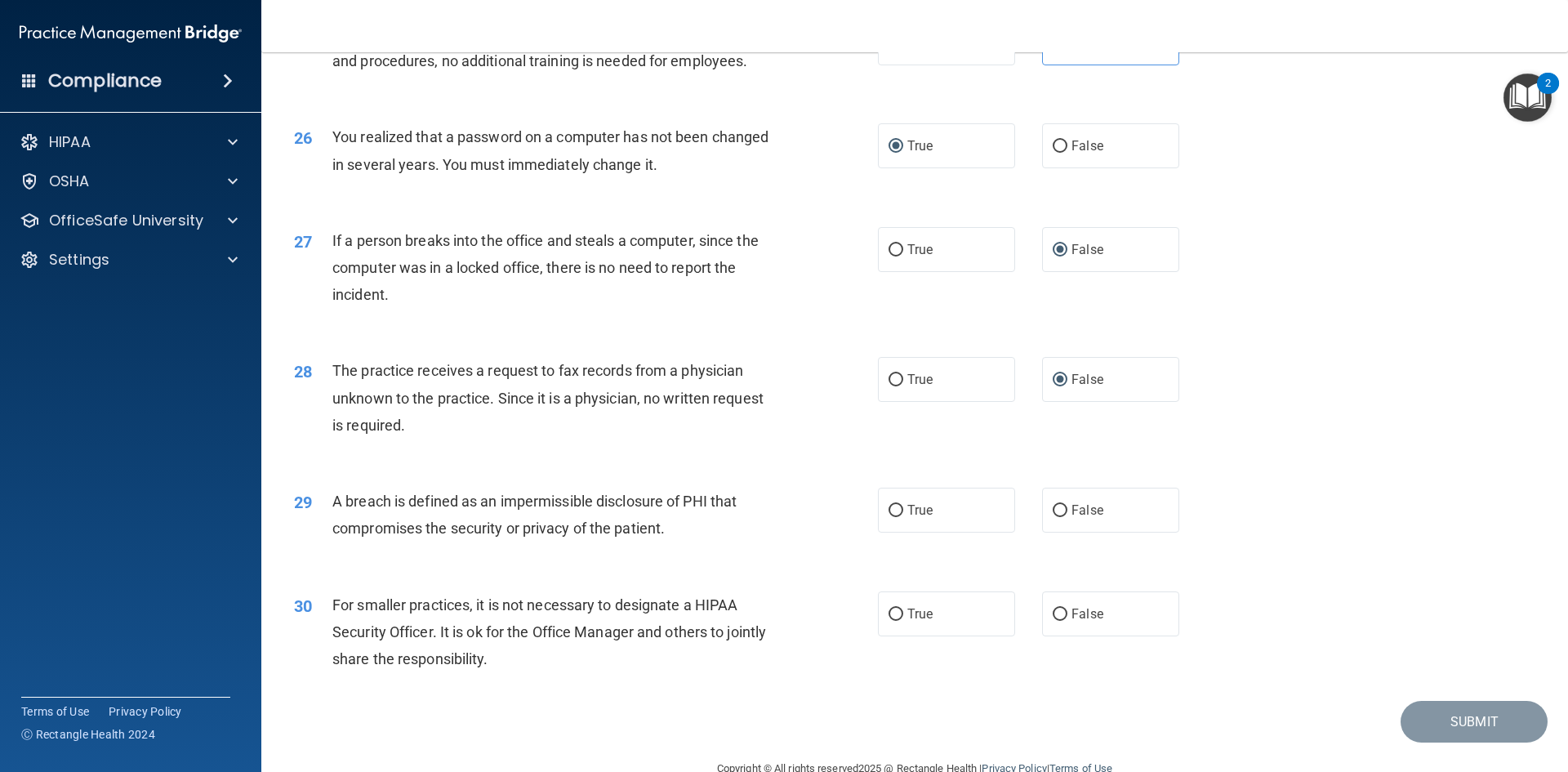
scroll to position [3024, 0]
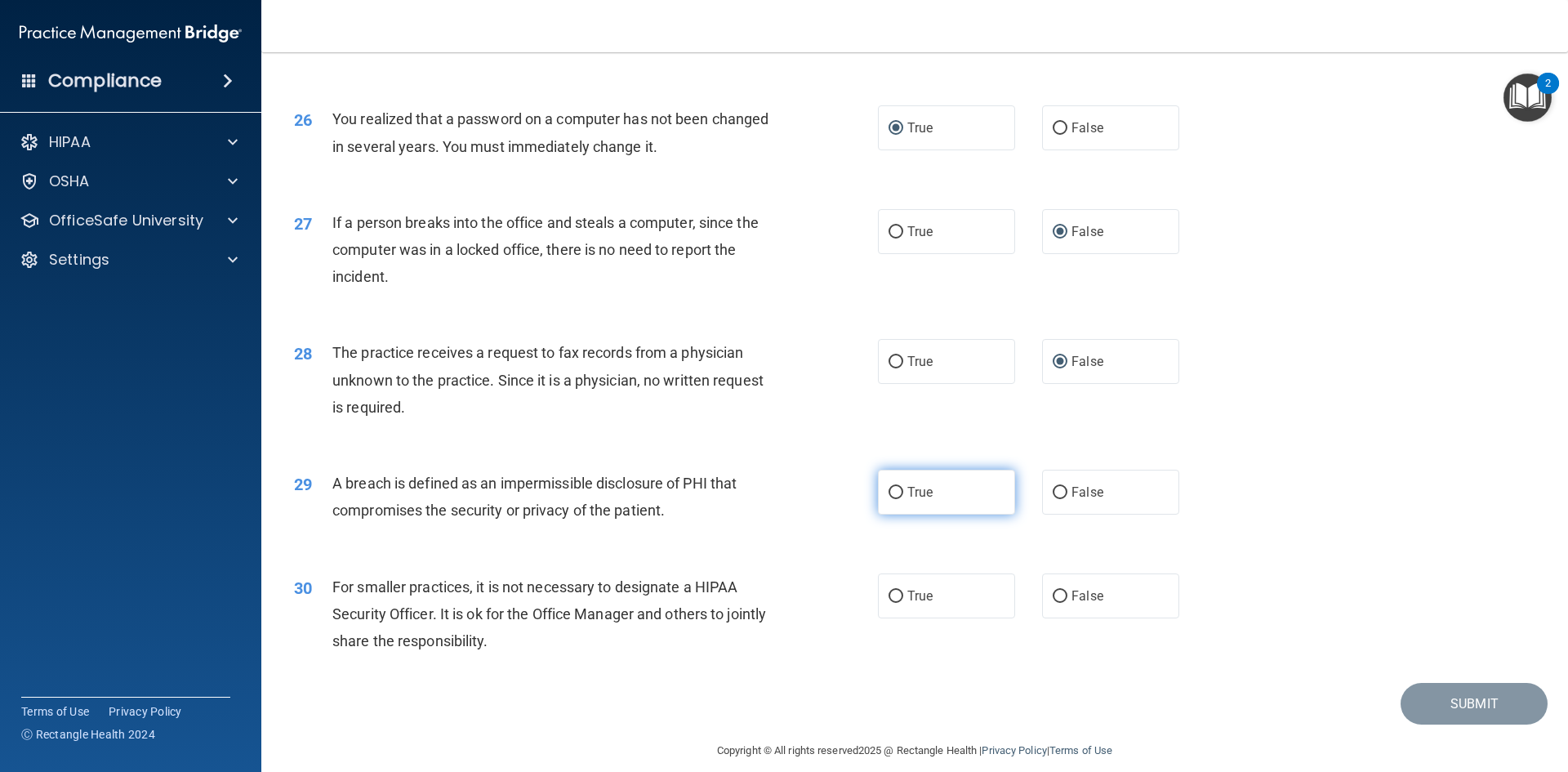
click at [889, 499] on input "True" at bounding box center [896, 493] width 15 height 12
radio input "true"
click at [1056, 603] on input "False" at bounding box center [1060, 597] width 15 height 12
radio input "true"
click at [1462, 725] on button "Submit" at bounding box center [1475, 704] width 147 height 42
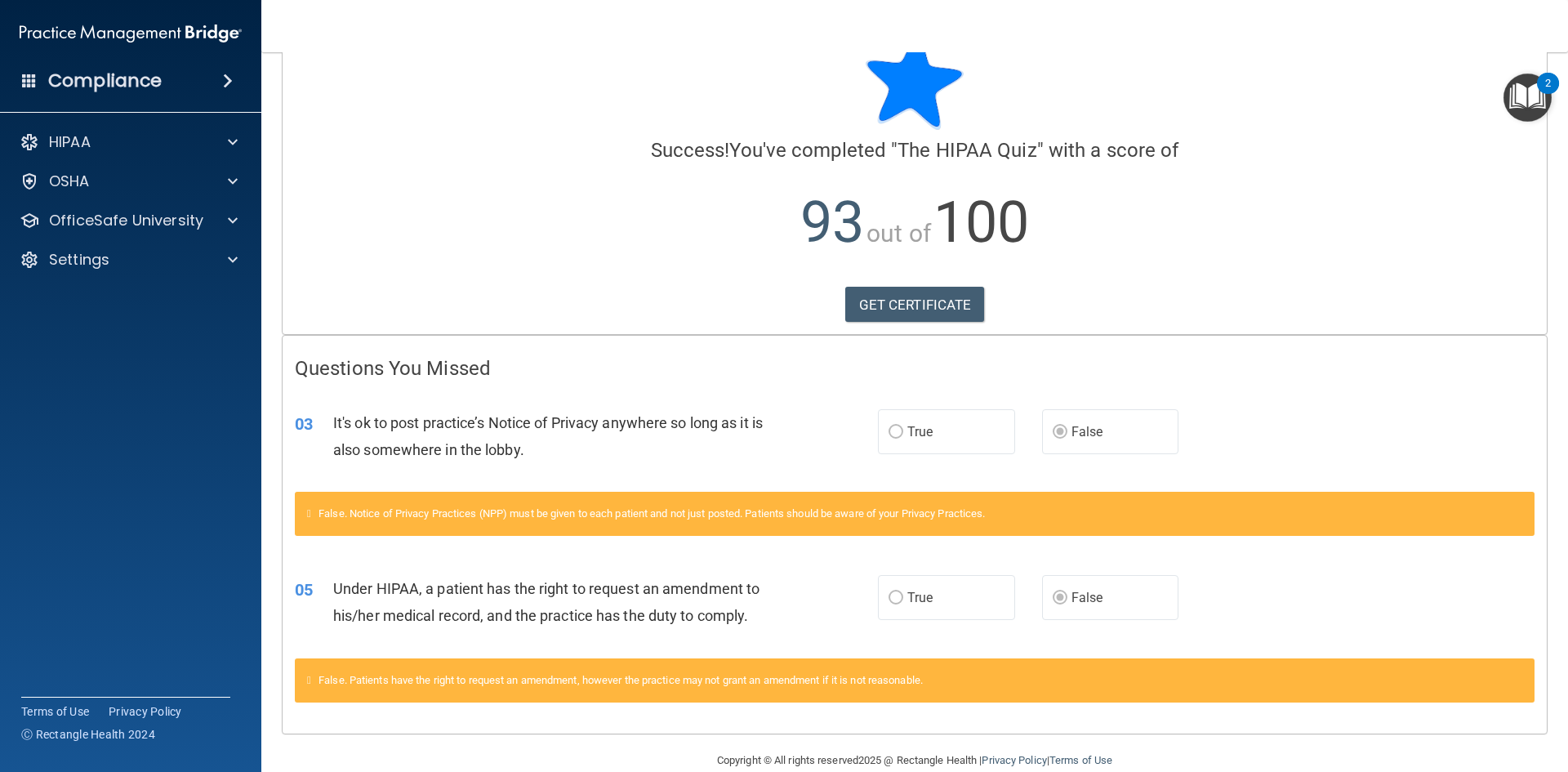
scroll to position [78, 0]
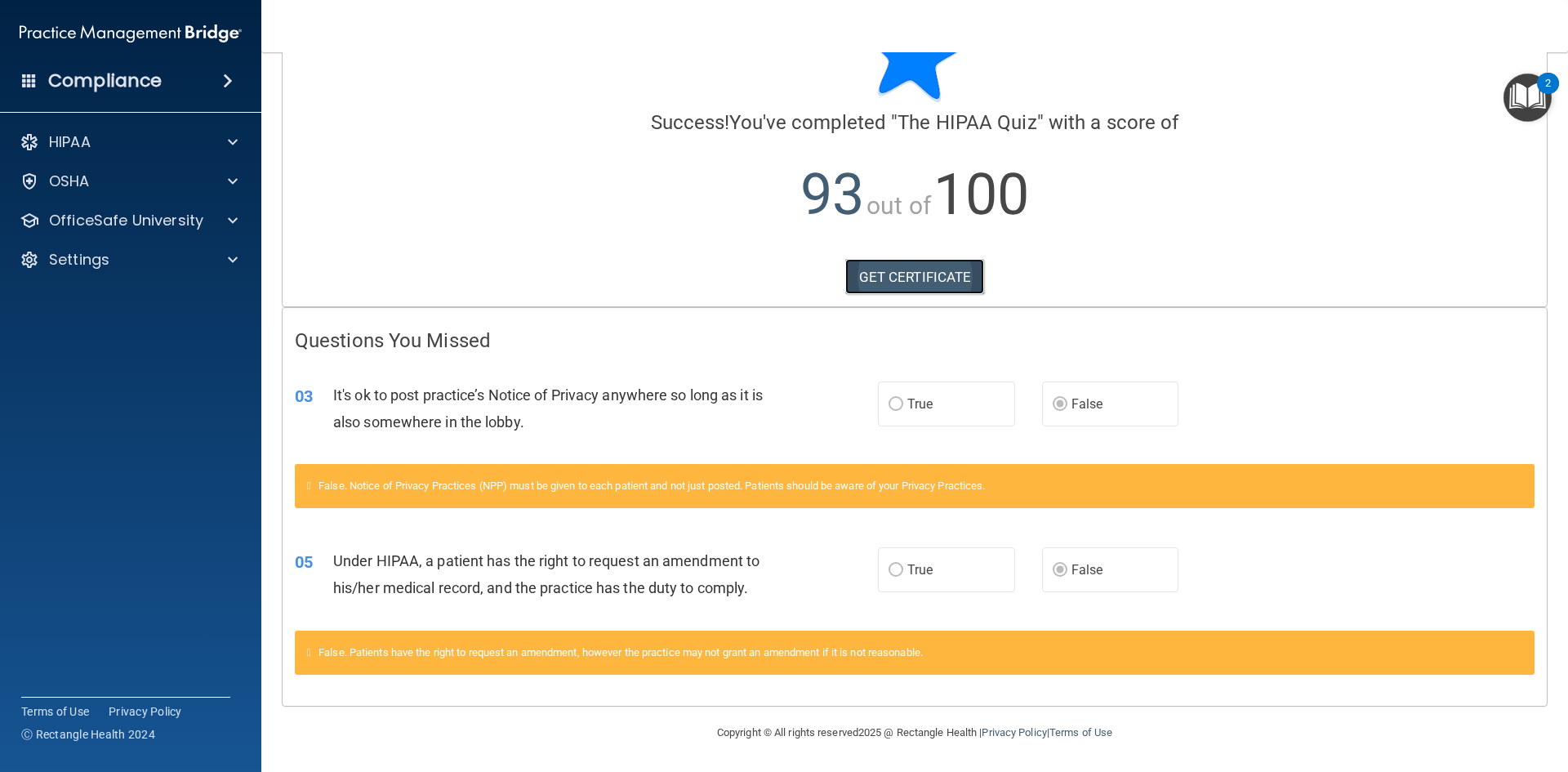
click at [902, 273] on link "GET CERTIFICATE" at bounding box center [914, 277] width 139 height 36
click at [232, 139] on span at bounding box center [232, 142] width 9 height 20
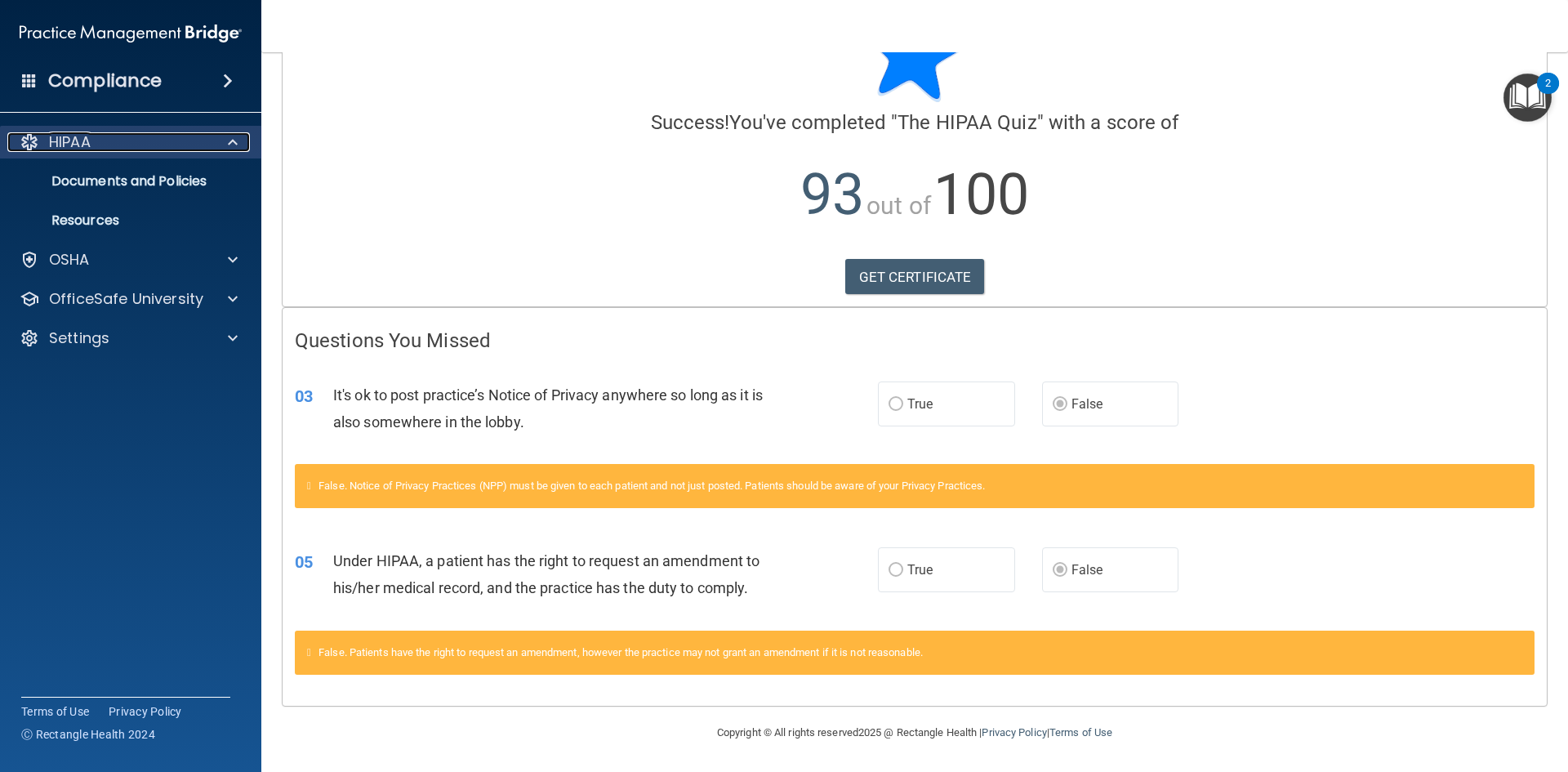
click at [74, 144] on p "HIPAA" at bounding box center [69, 142] width 42 height 20
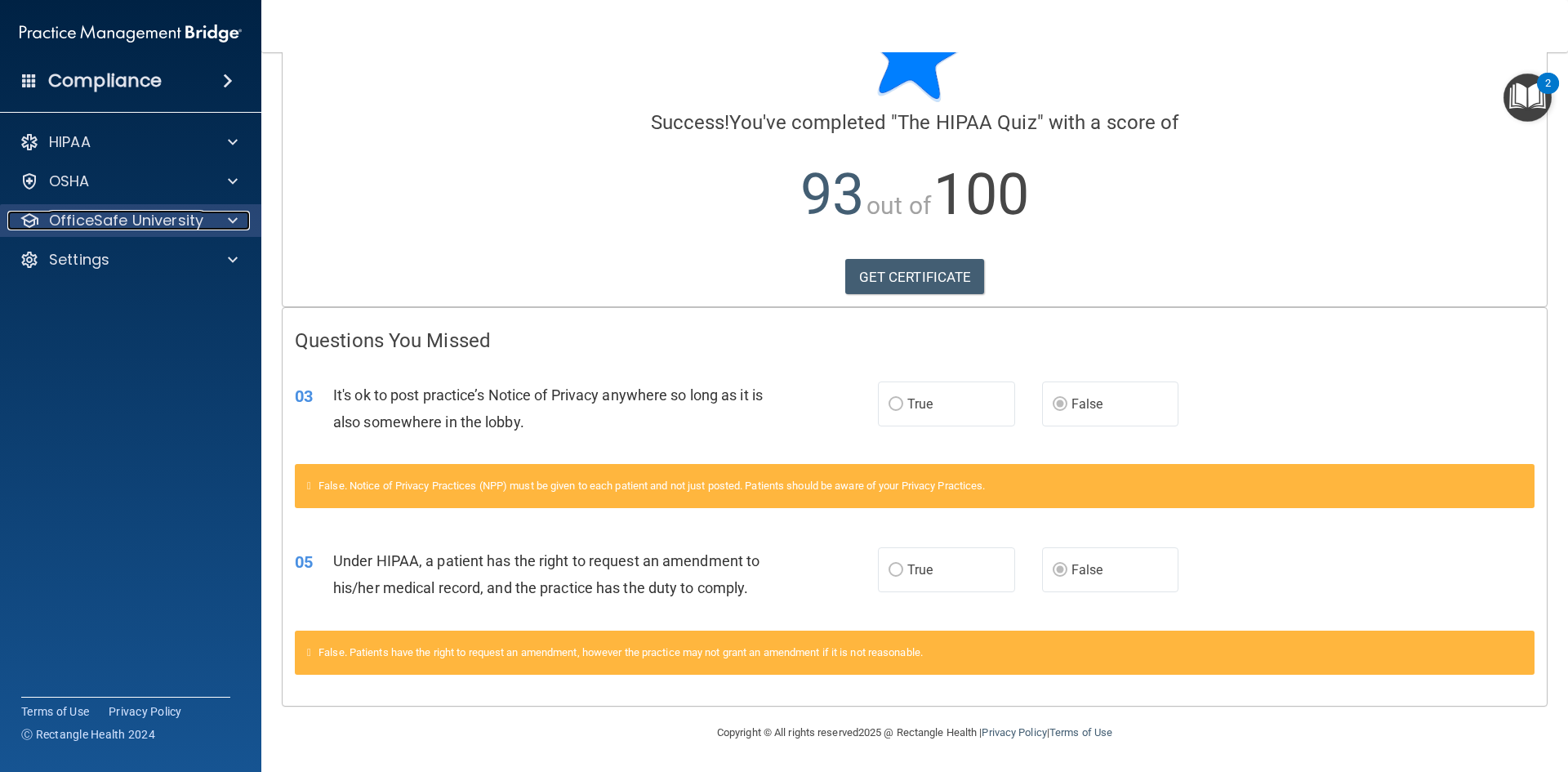
click at [223, 223] on div at bounding box center [230, 220] width 41 height 20
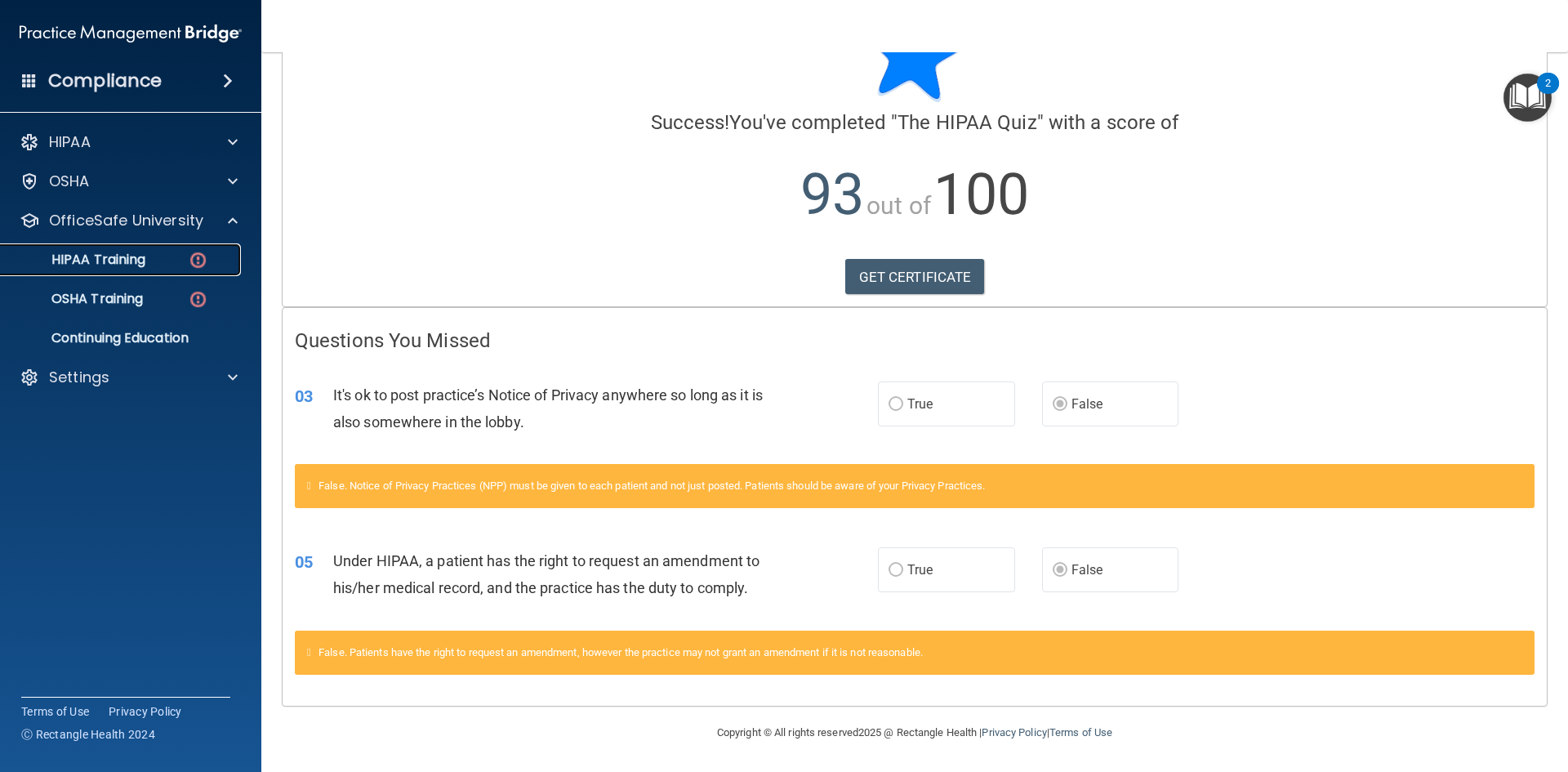
click at [132, 268] on p "HIPAA Training" at bounding box center [78, 259] width 135 height 16
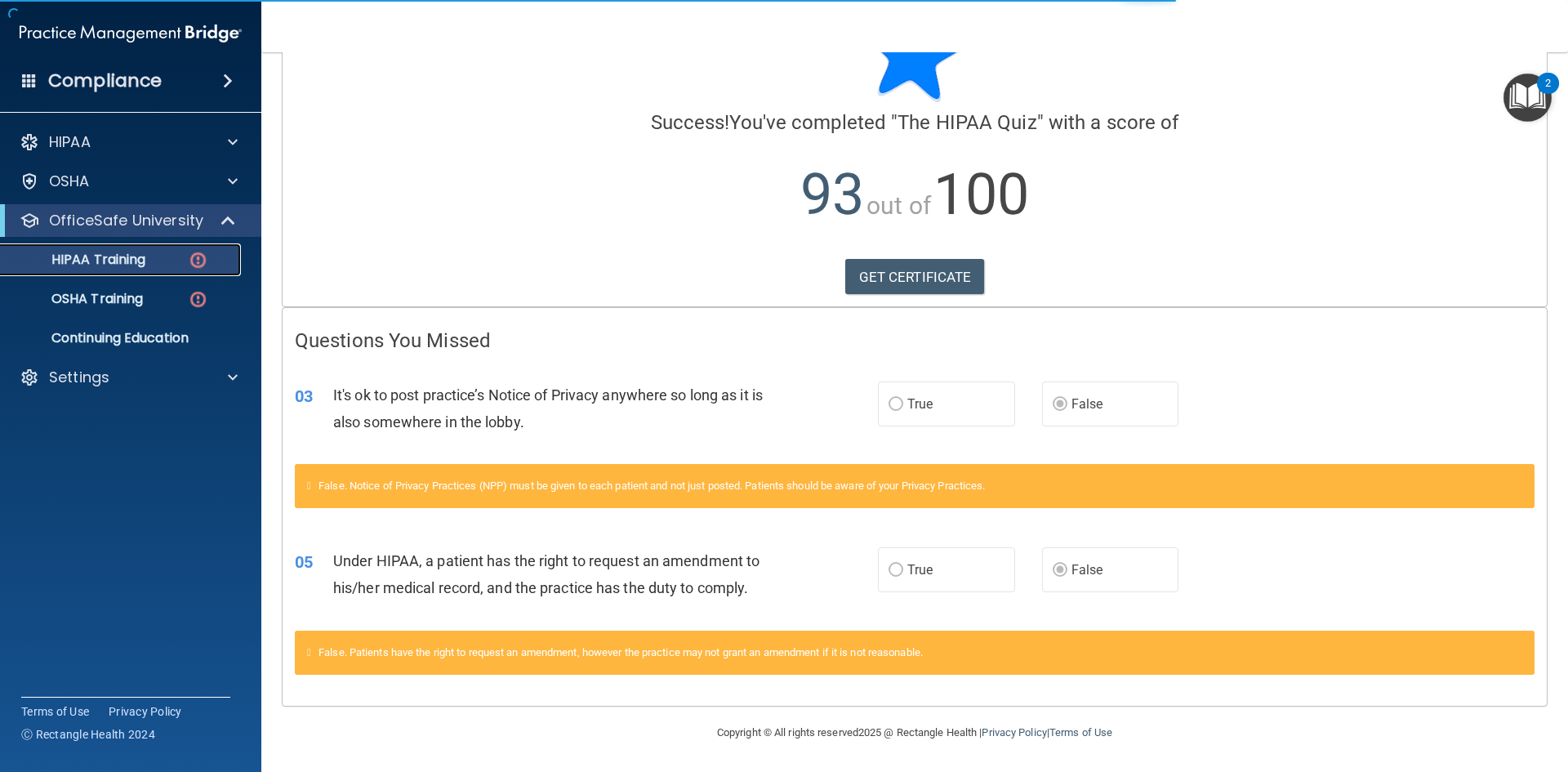
scroll to position [459, 0]
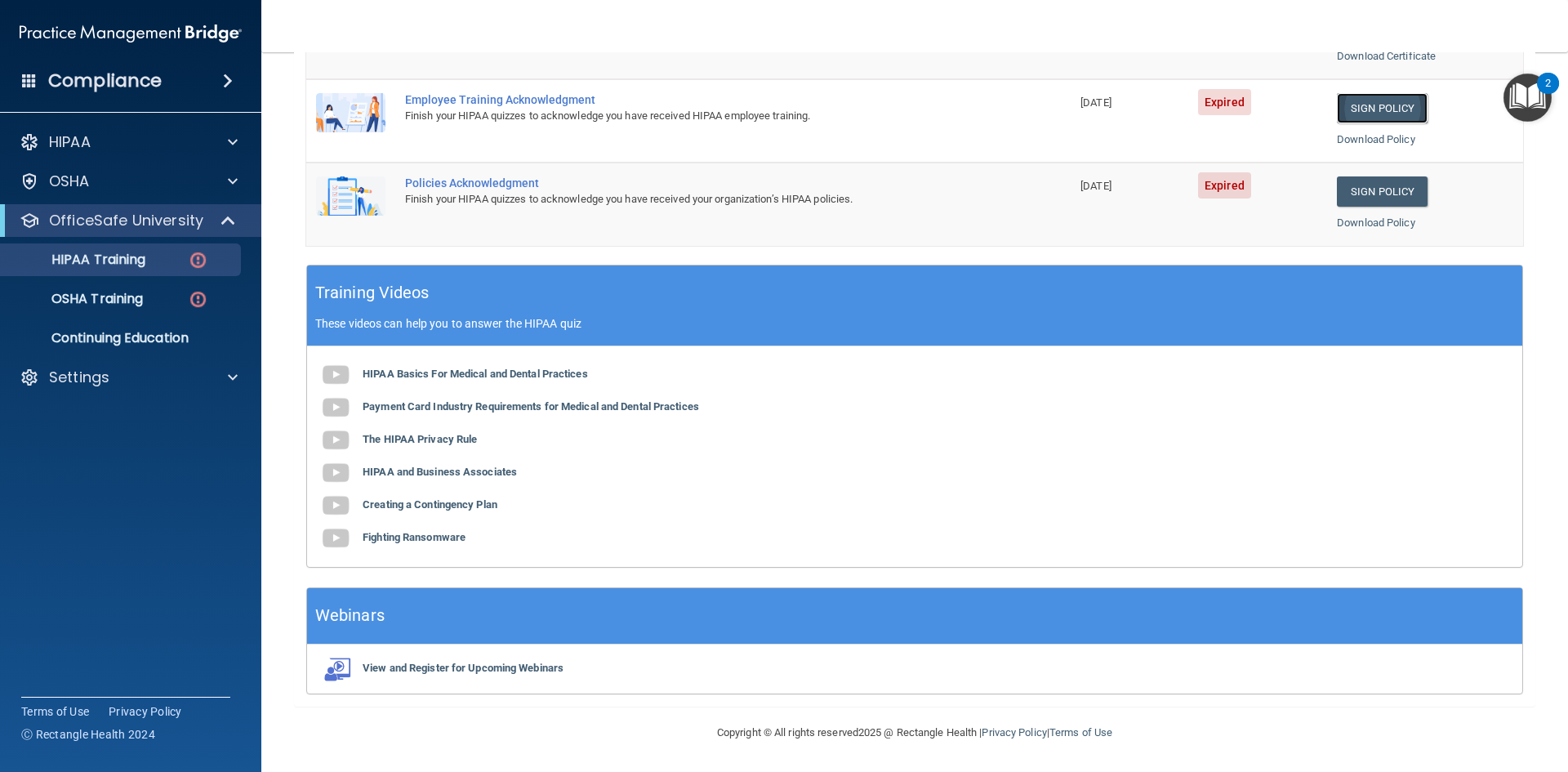
click at [1375, 102] on link "Sign Policy" at bounding box center [1382, 108] width 91 height 30
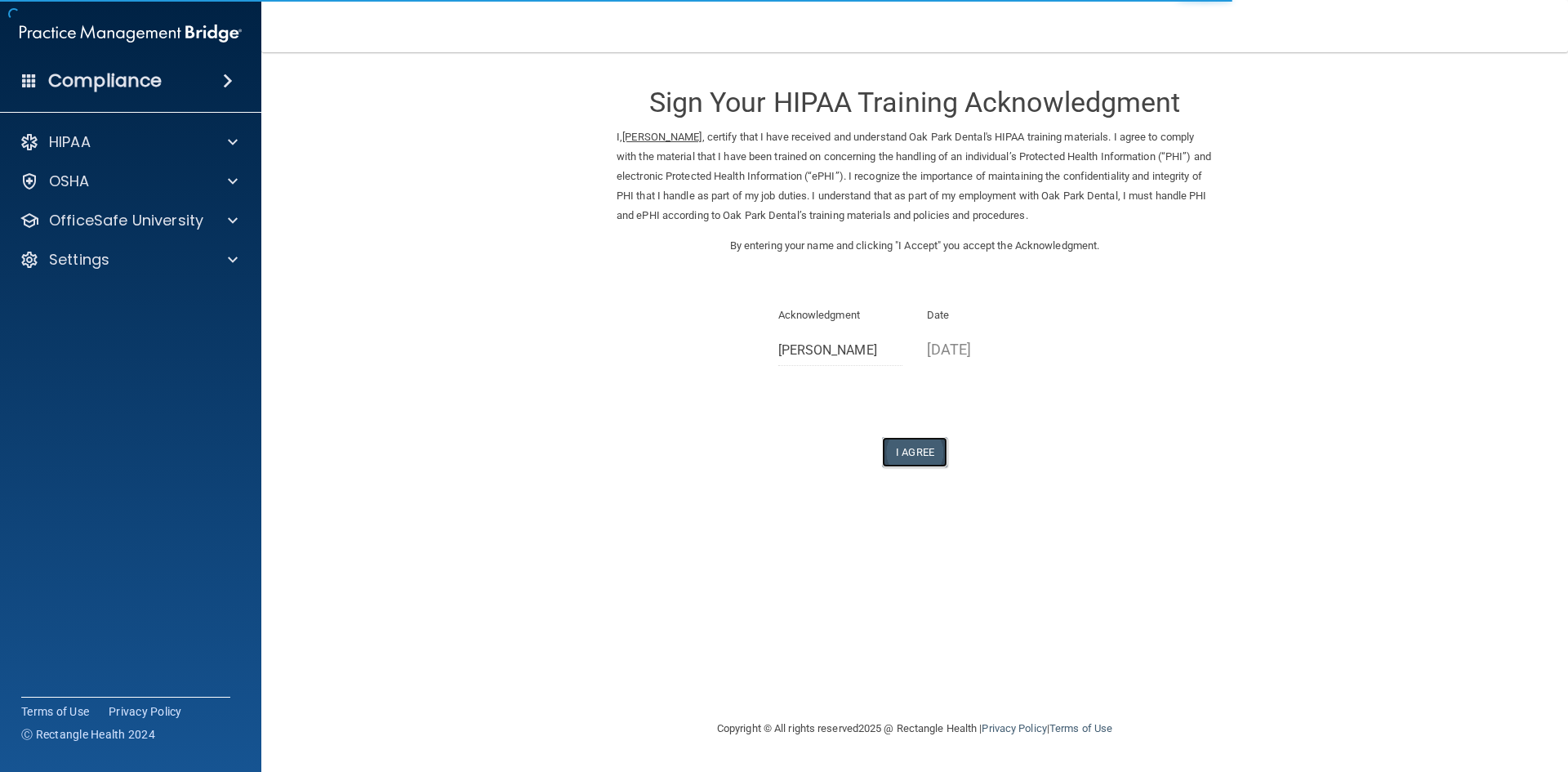
click at [892, 450] on button "I Agree" at bounding box center [914, 452] width 65 height 30
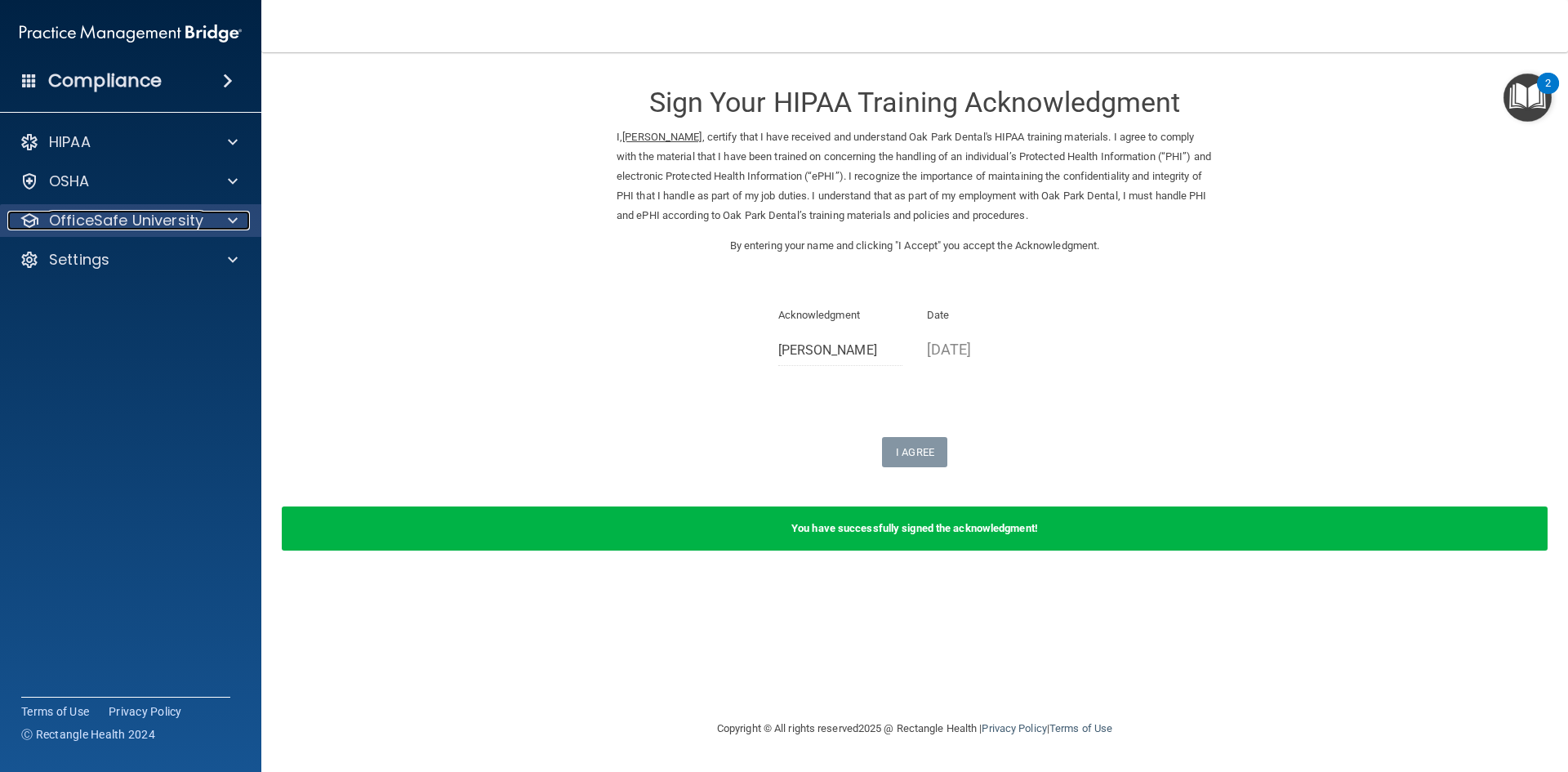
click at [236, 221] on span at bounding box center [232, 220] width 9 height 20
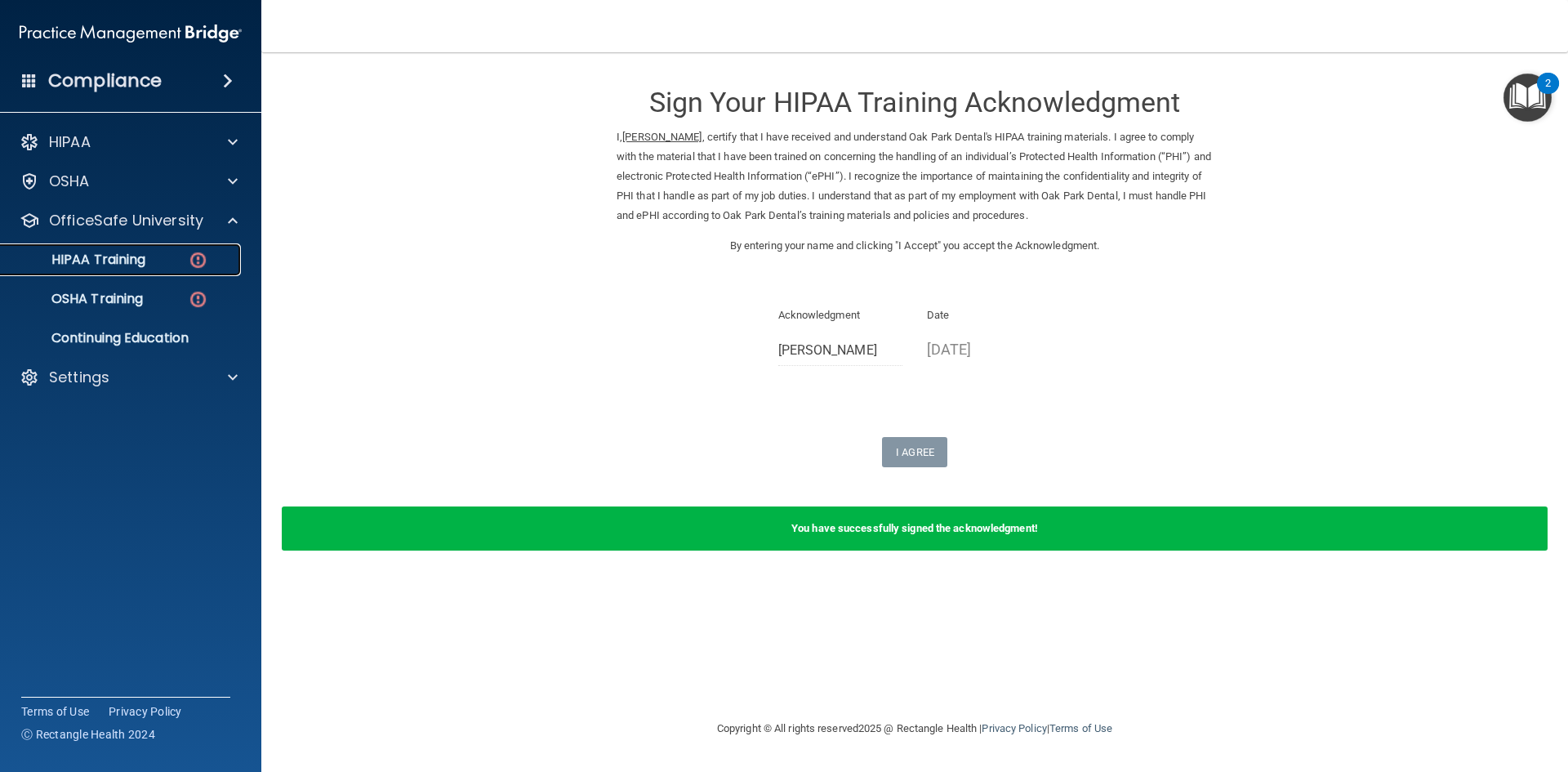
click at [151, 269] on link "HIPAA Training" at bounding box center [112, 260] width 257 height 33
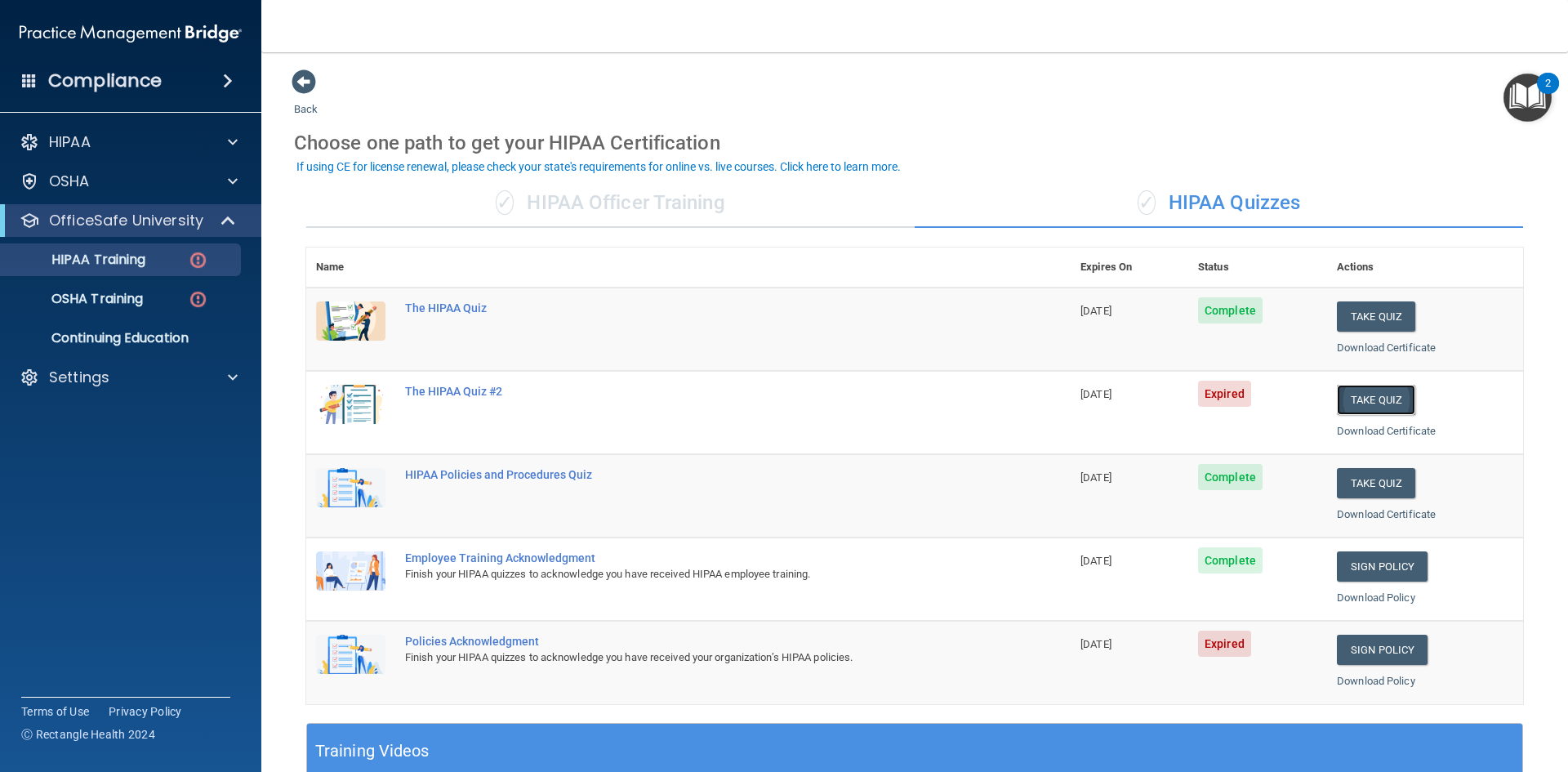
click at [1373, 409] on button "Take Quiz" at bounding box center [1376, 400] width 79 height 30
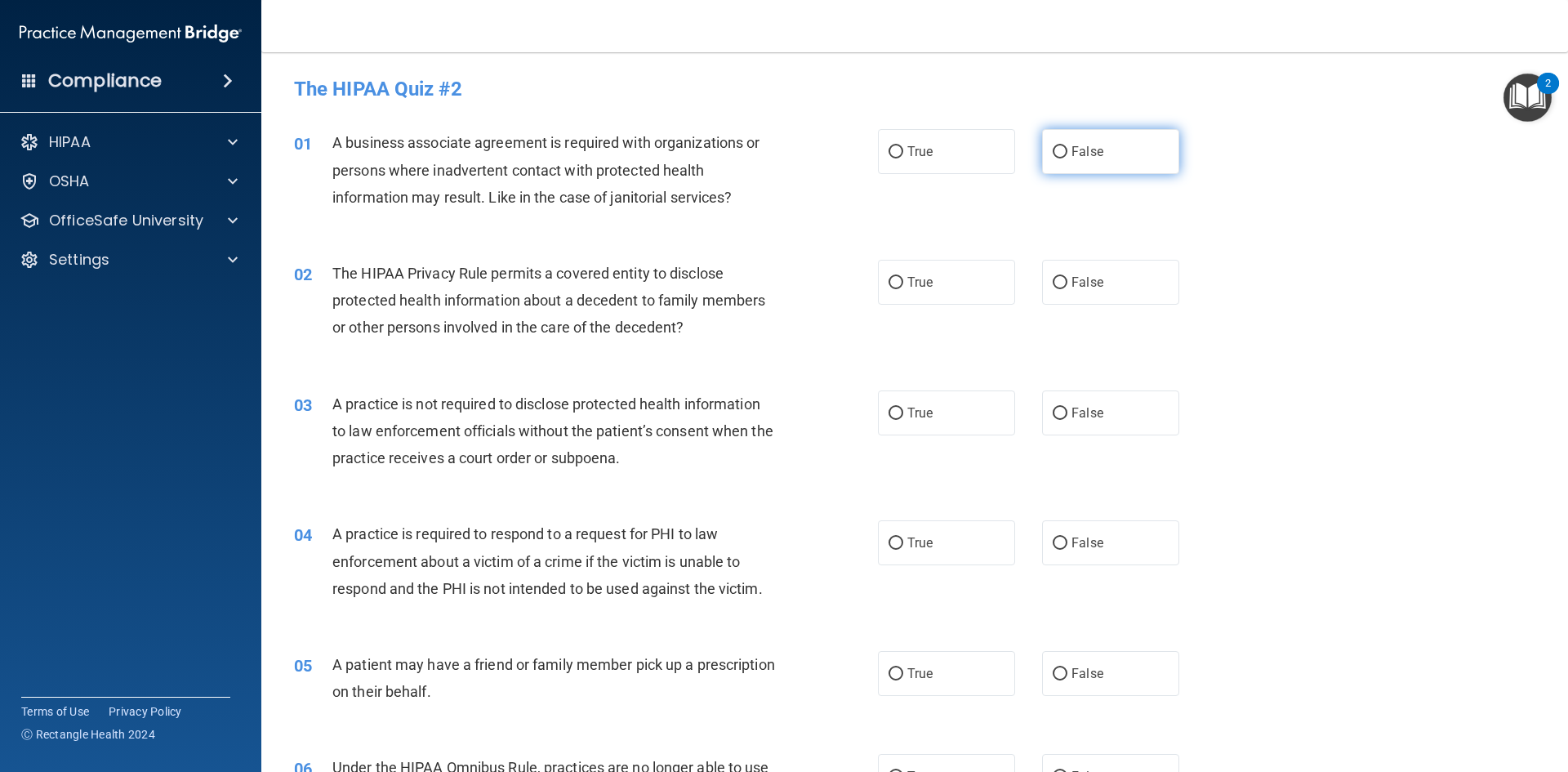
click at [1053, 146] on input "False" at bounding box center [1060, 152] width 15 height 12
radio input "true"
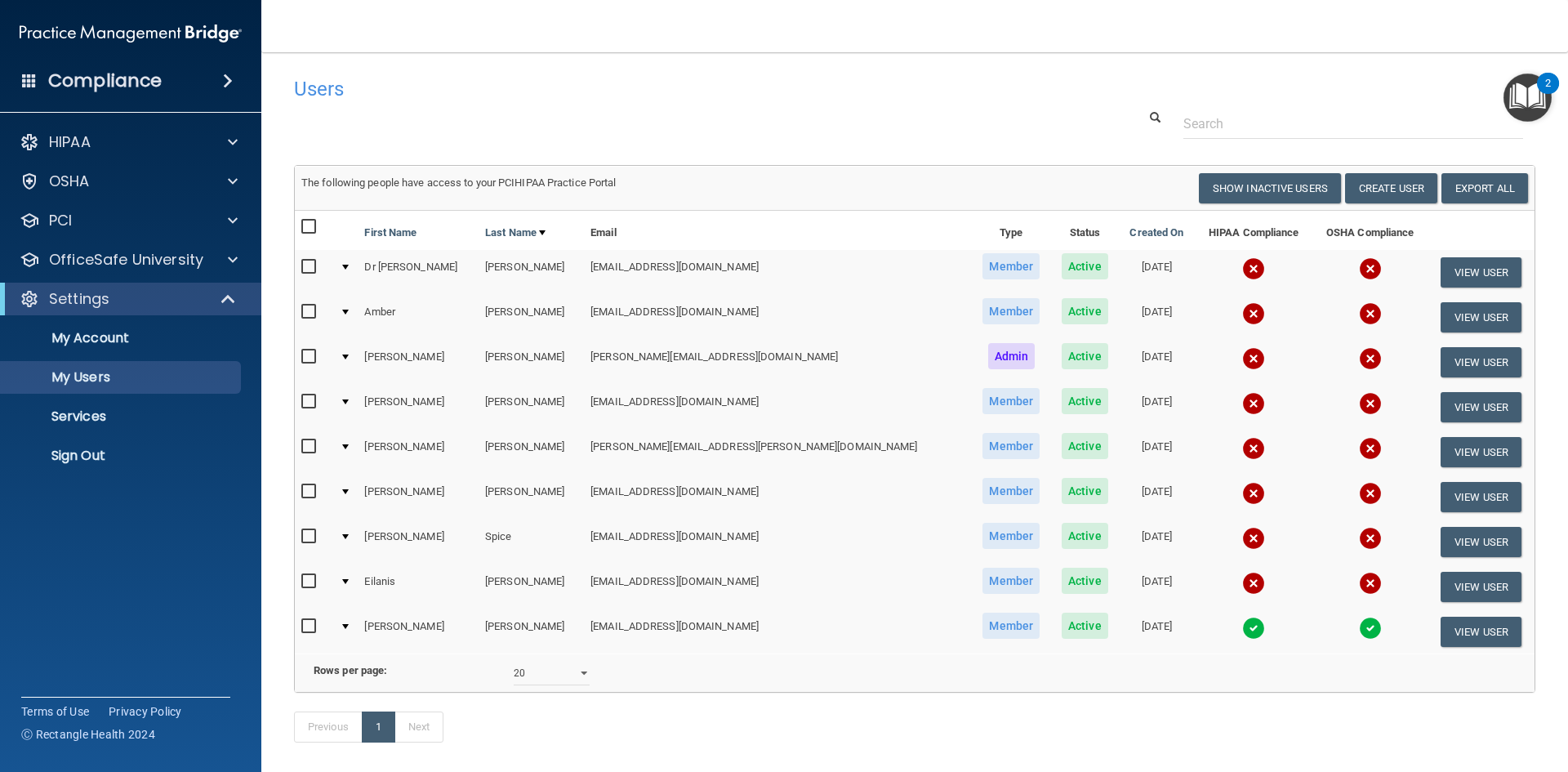
select select "20"
